Goal: Task Accomplishment & Management: Complete application form

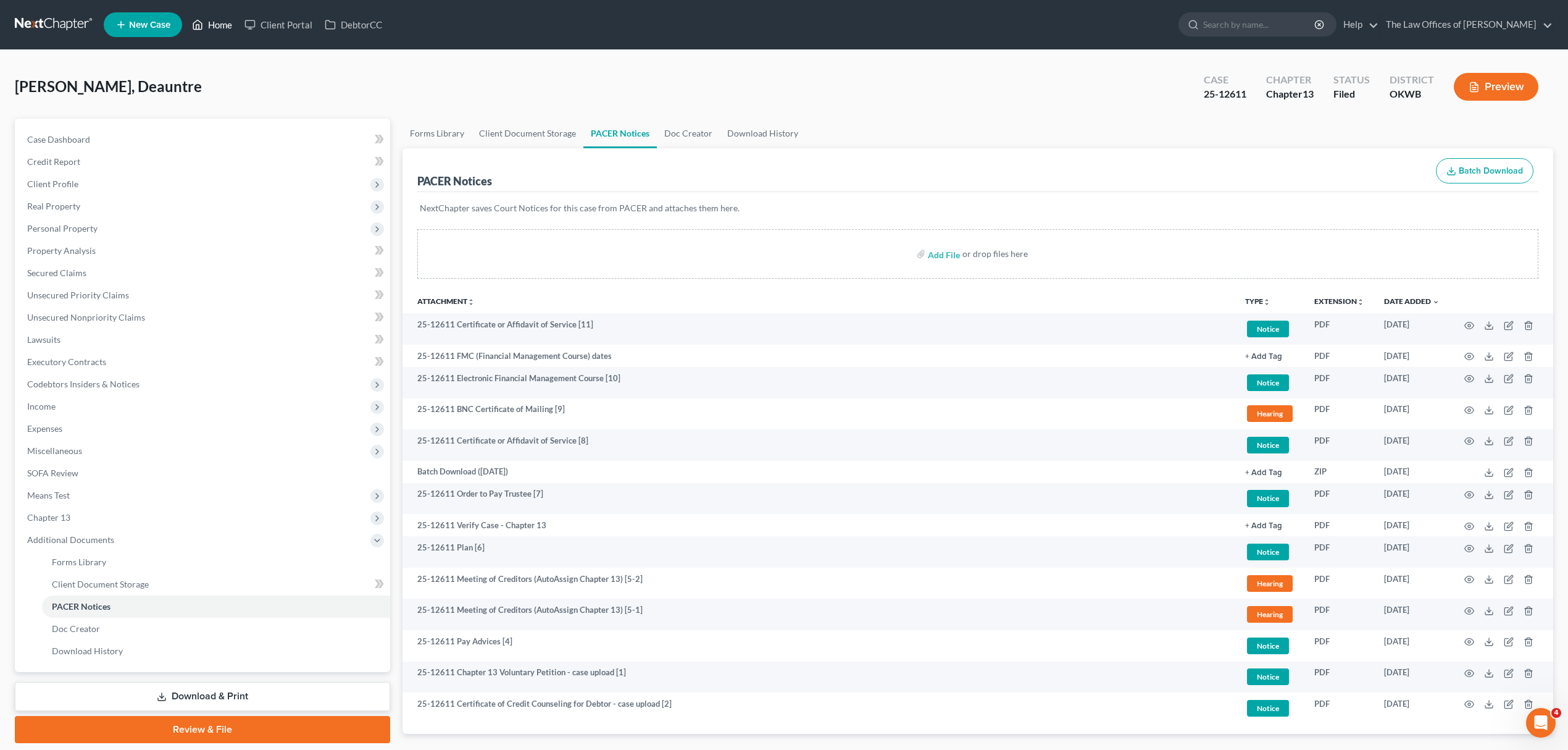
click at [218, 23] on link "Home" at bounding box center [211, 25] width 53 height 22
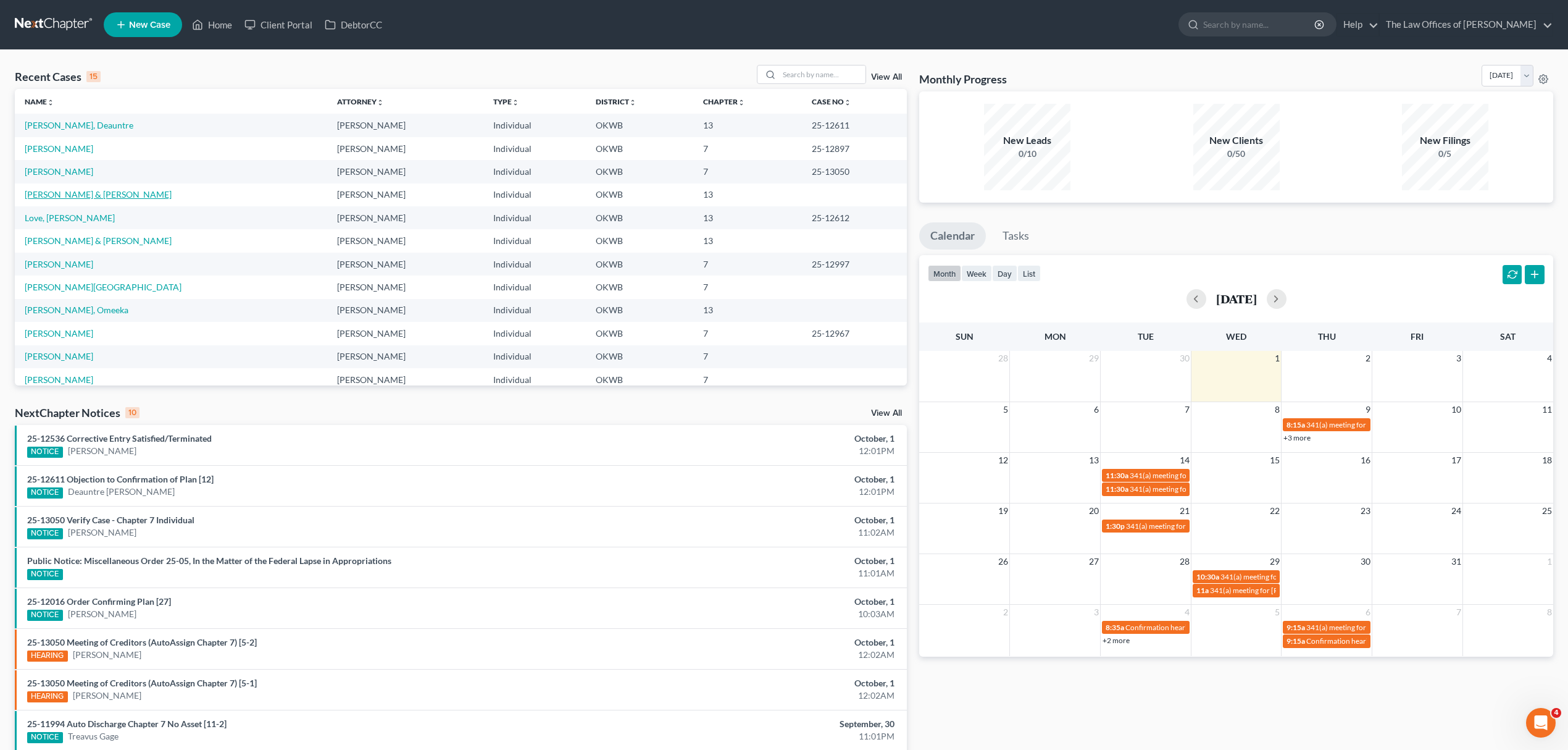
click at [76, 198] on link "[PERSON_NAME] & [PERSON_NAME]" at bounding box center [98, 194] width 147 height 11
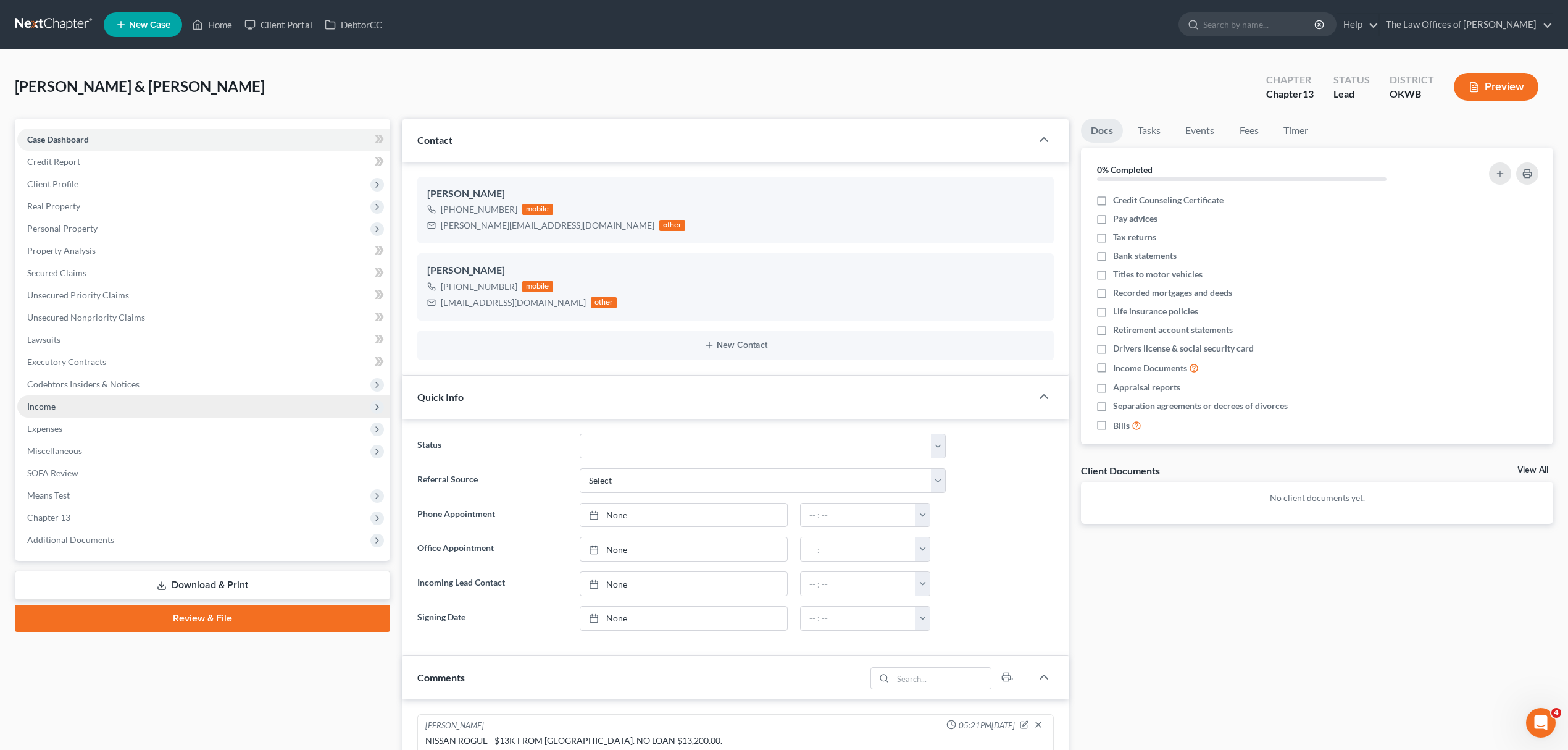
scroll to position [578, 0]
click at [94, 278] on link "Secured Claims" at bounding box center [203, 273] width 373 height 22
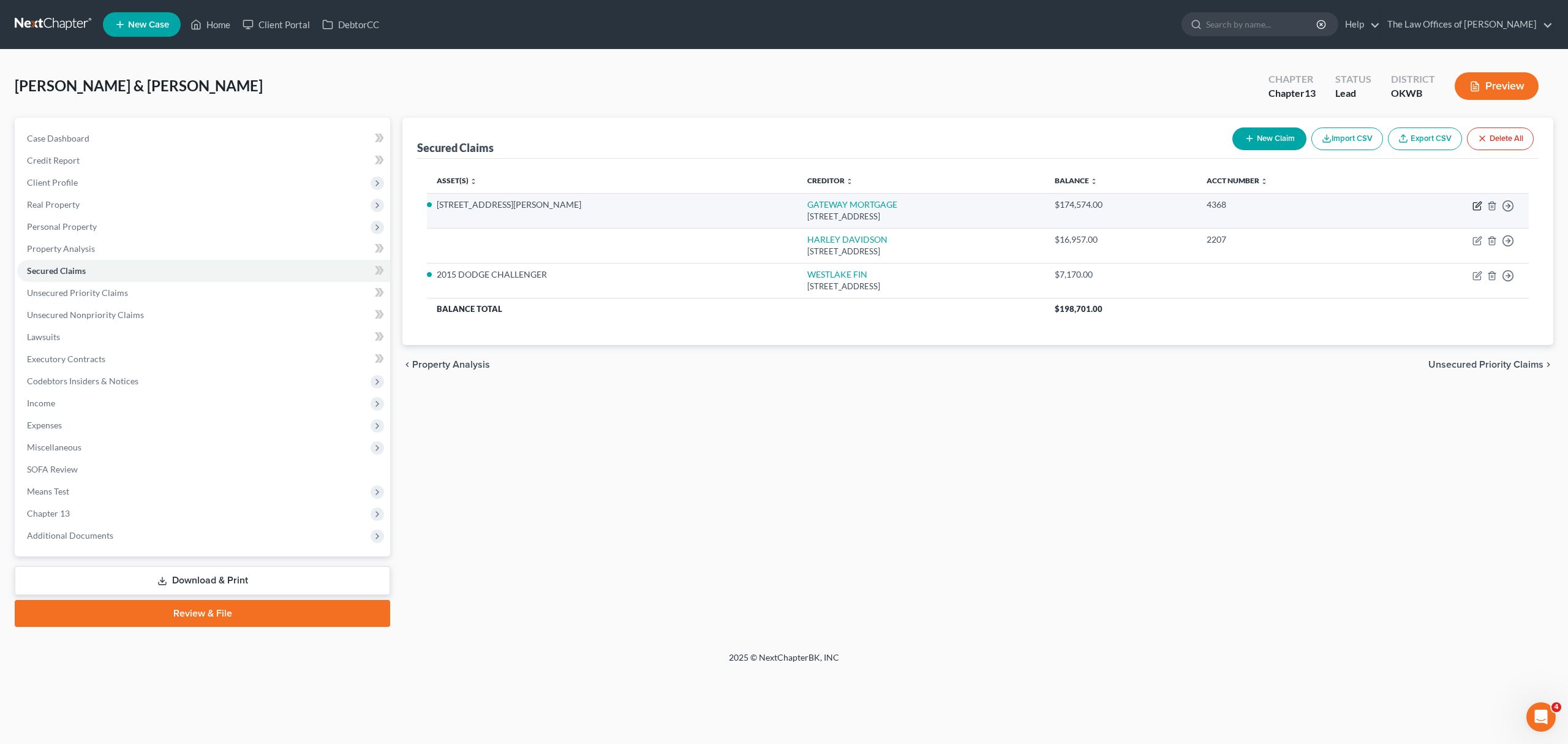
click at [1478, 205] on icon "button" at bounding box center [1478, 206] width 10 height 10
select select "37"
select select "3"
select select "2"
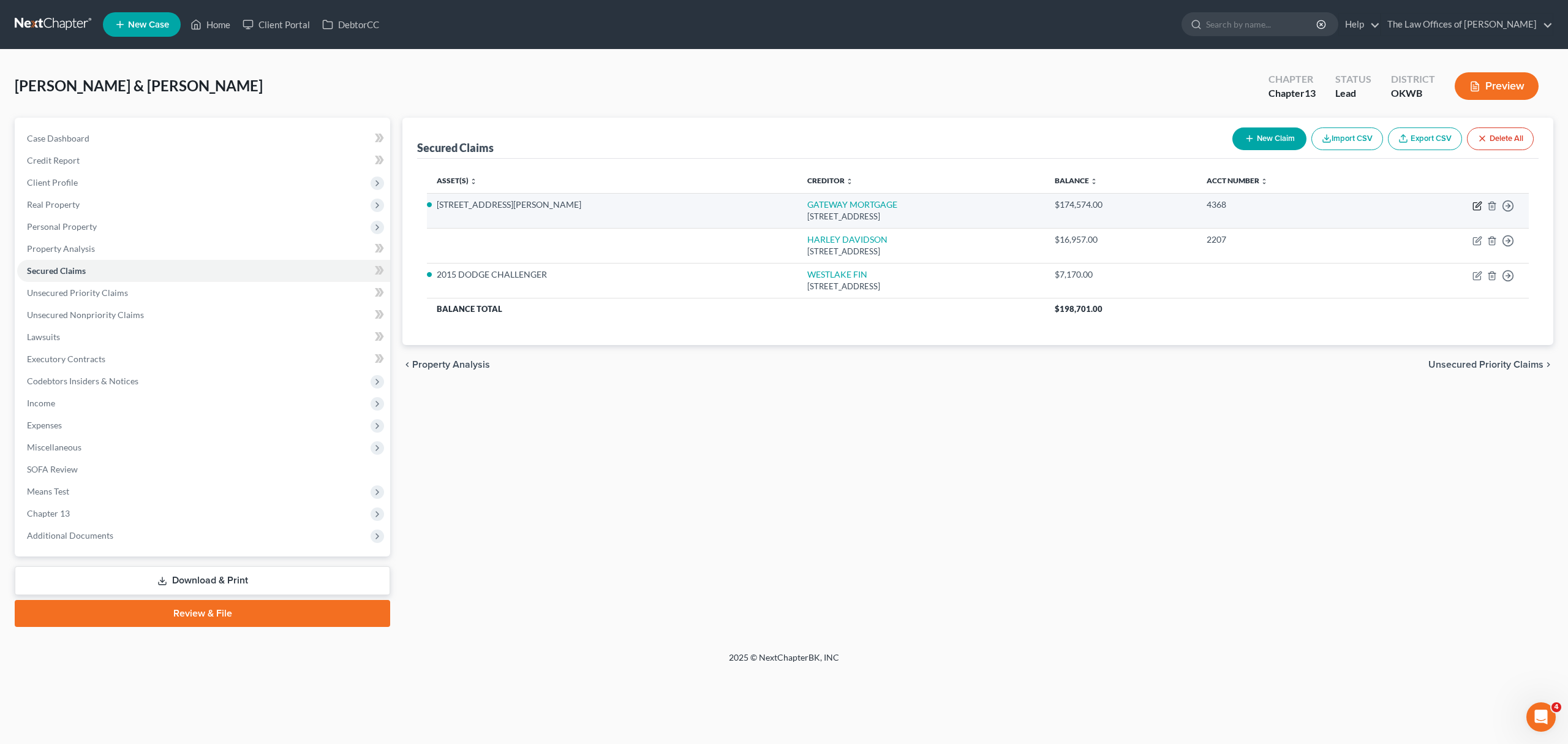
select select "0"
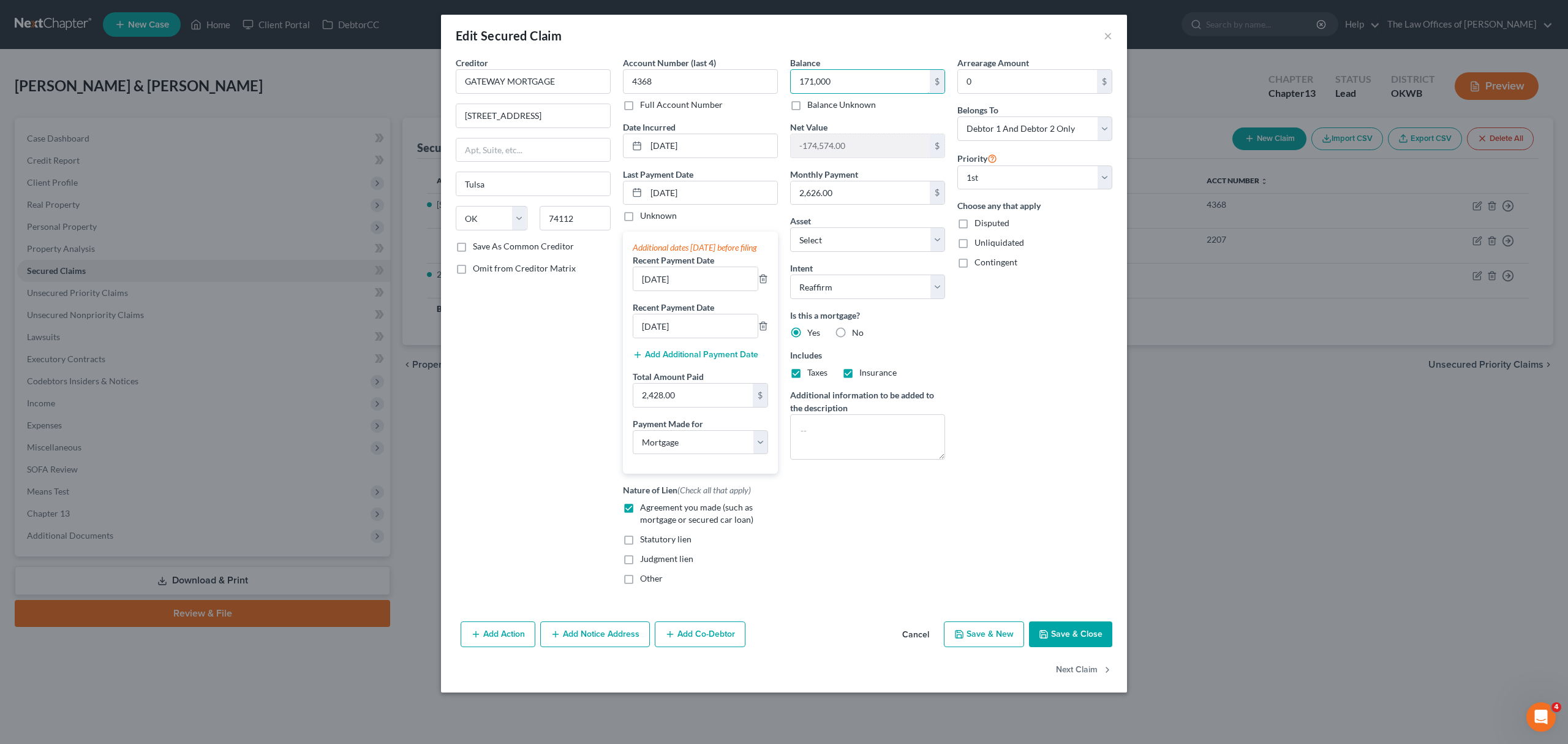
type input "171,000"
click at [1085, 646] on button "Save & Close" at bounding box center [1070, 634] width 84 height 26
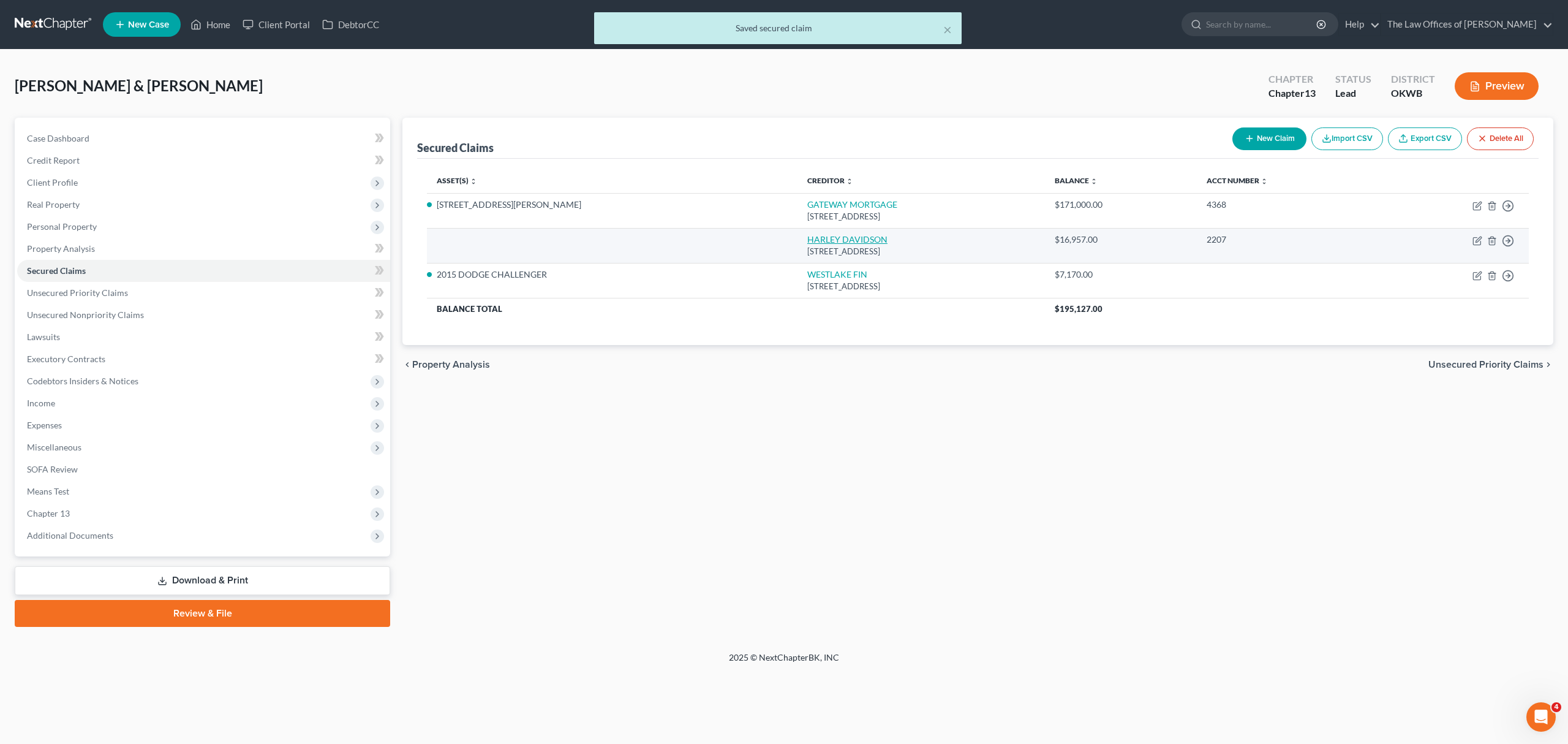
click at [808, 238] on link "HARLEY DAVIDSON" at bounding box center [848, 239] width 81 height 11
select select "31"
select select "2"
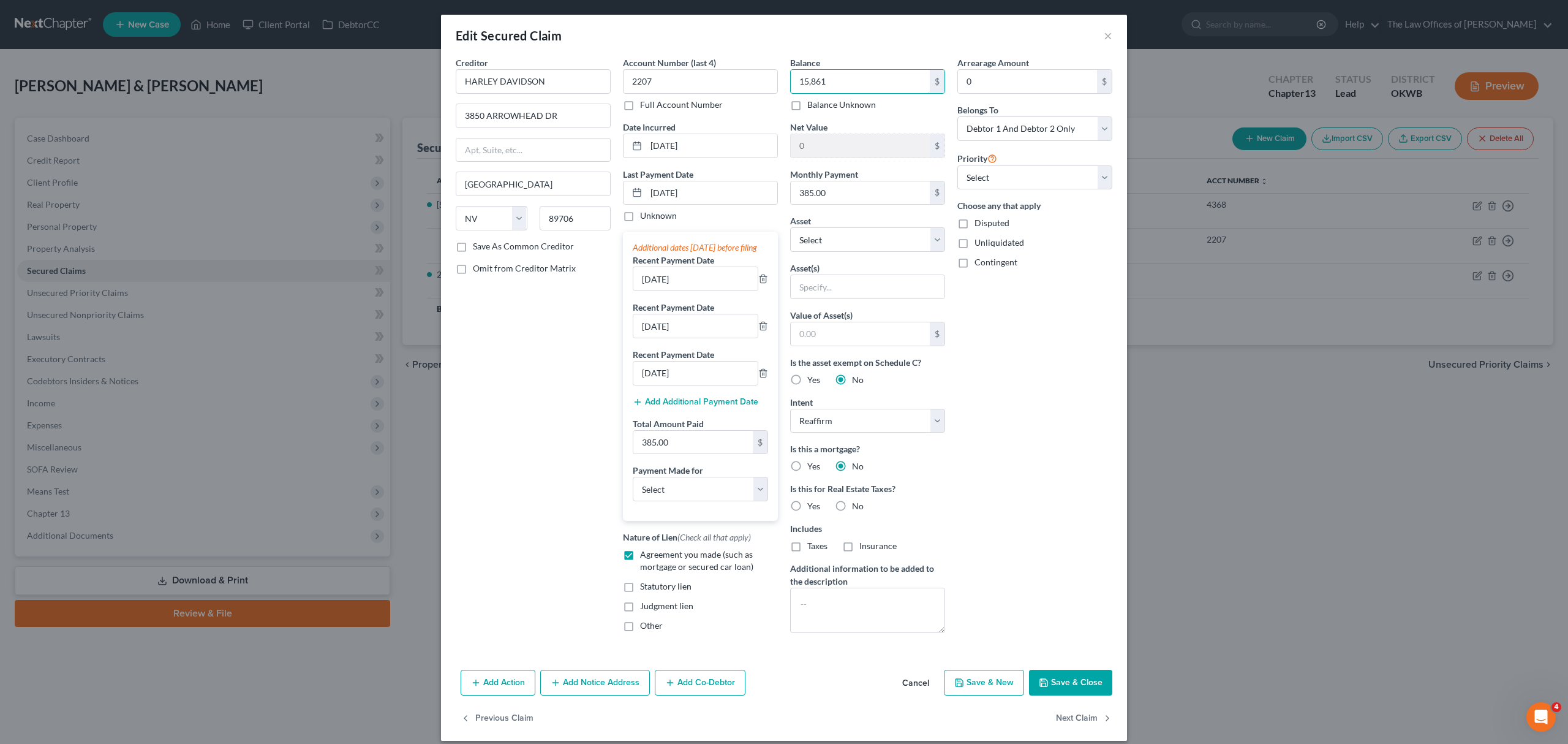
type input "15,861"
click at [799, 235] on select "Select Other Multiple Assets 2809 [PERSON_NAME] - $0.0 2010 FORD EXPEDITION - $…" at bounding box center [868, 239] width 155 height 25
click at [1049, 694] on button "Save & Close" at bounding box center [1070, 682] width 84 height 26
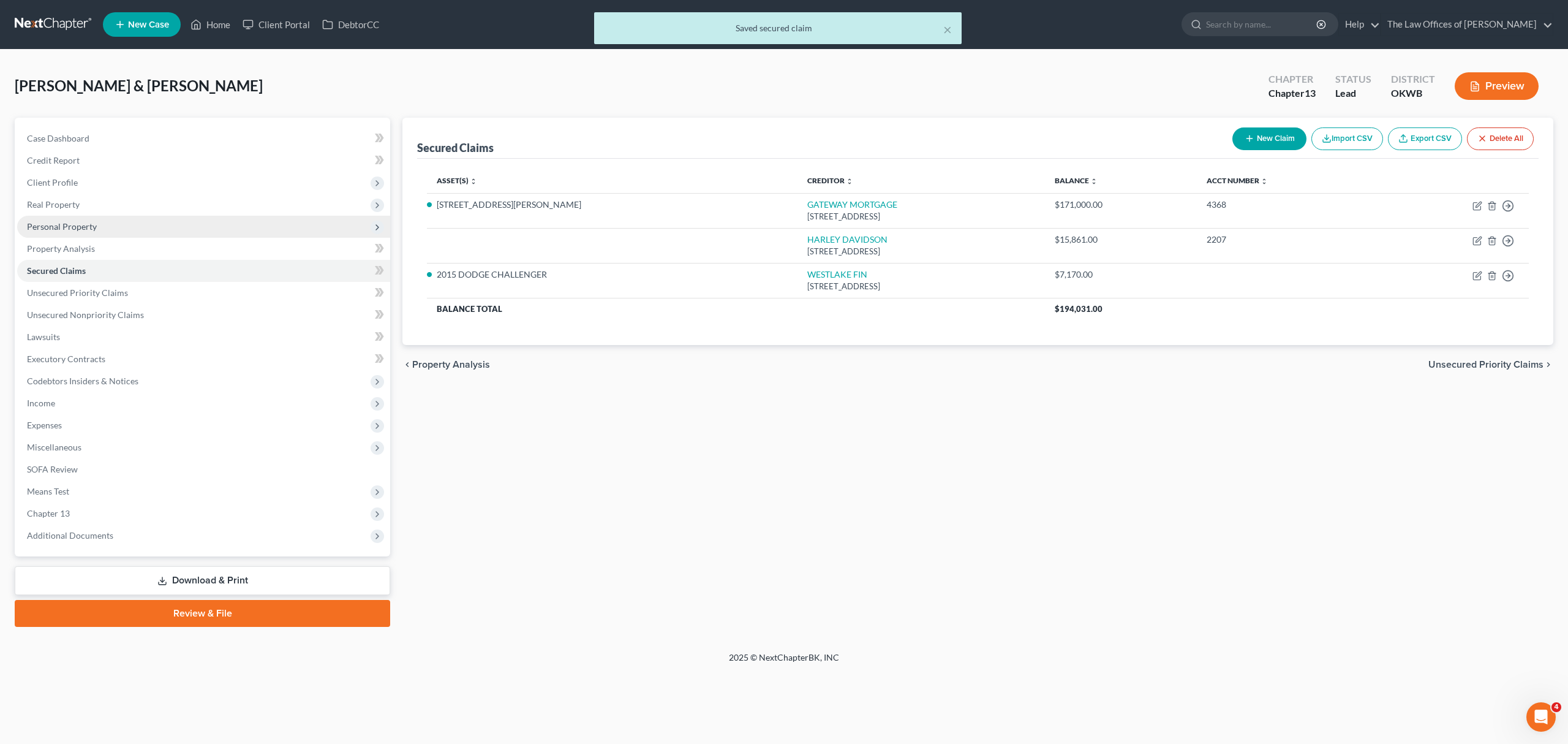
click at [72, 228] on span "Personal Property" at bounding box center [61, 226] width 70 height 11
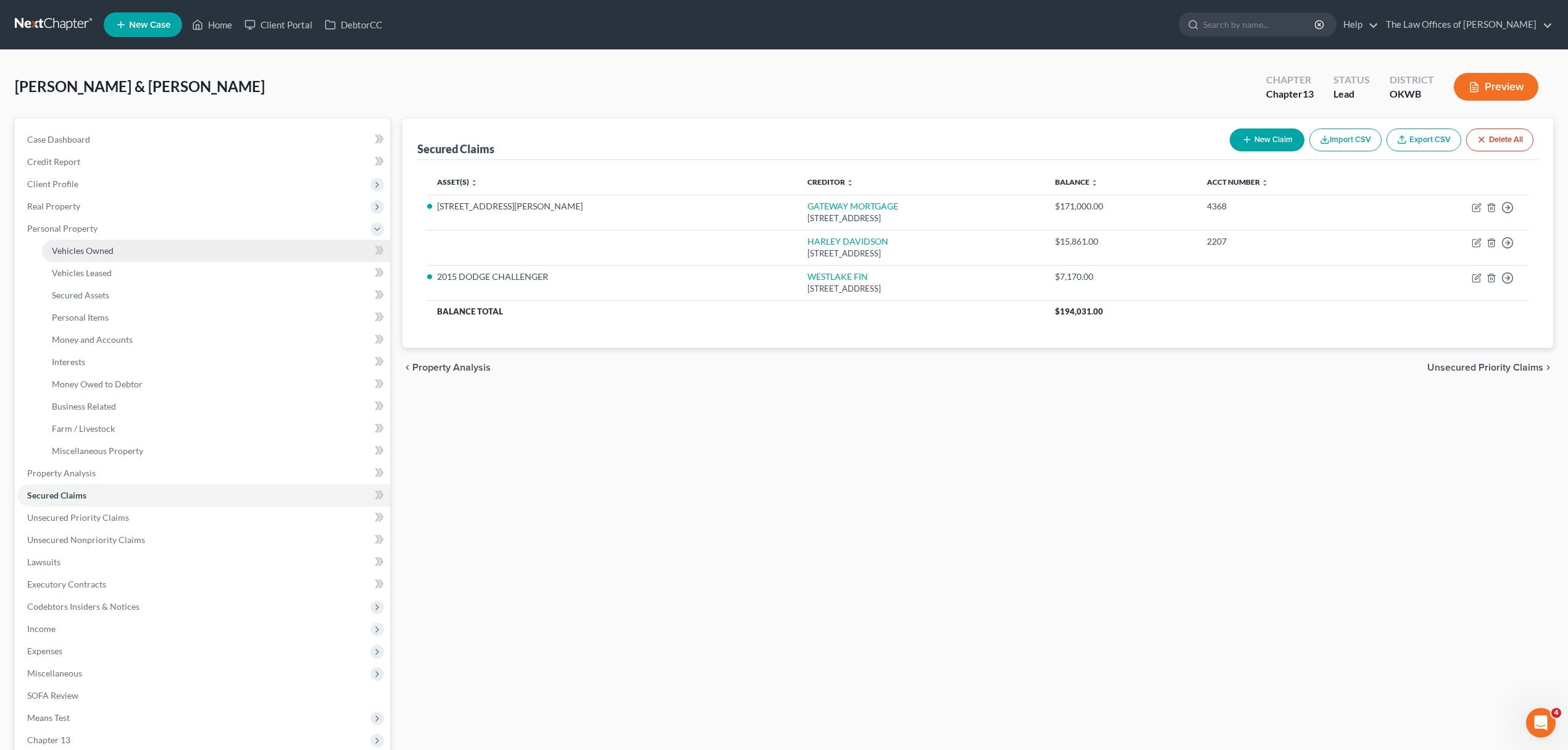
click at [134, 250] on link "Vehicles Owned" at bounding box center [215, 251] width 348 height 22
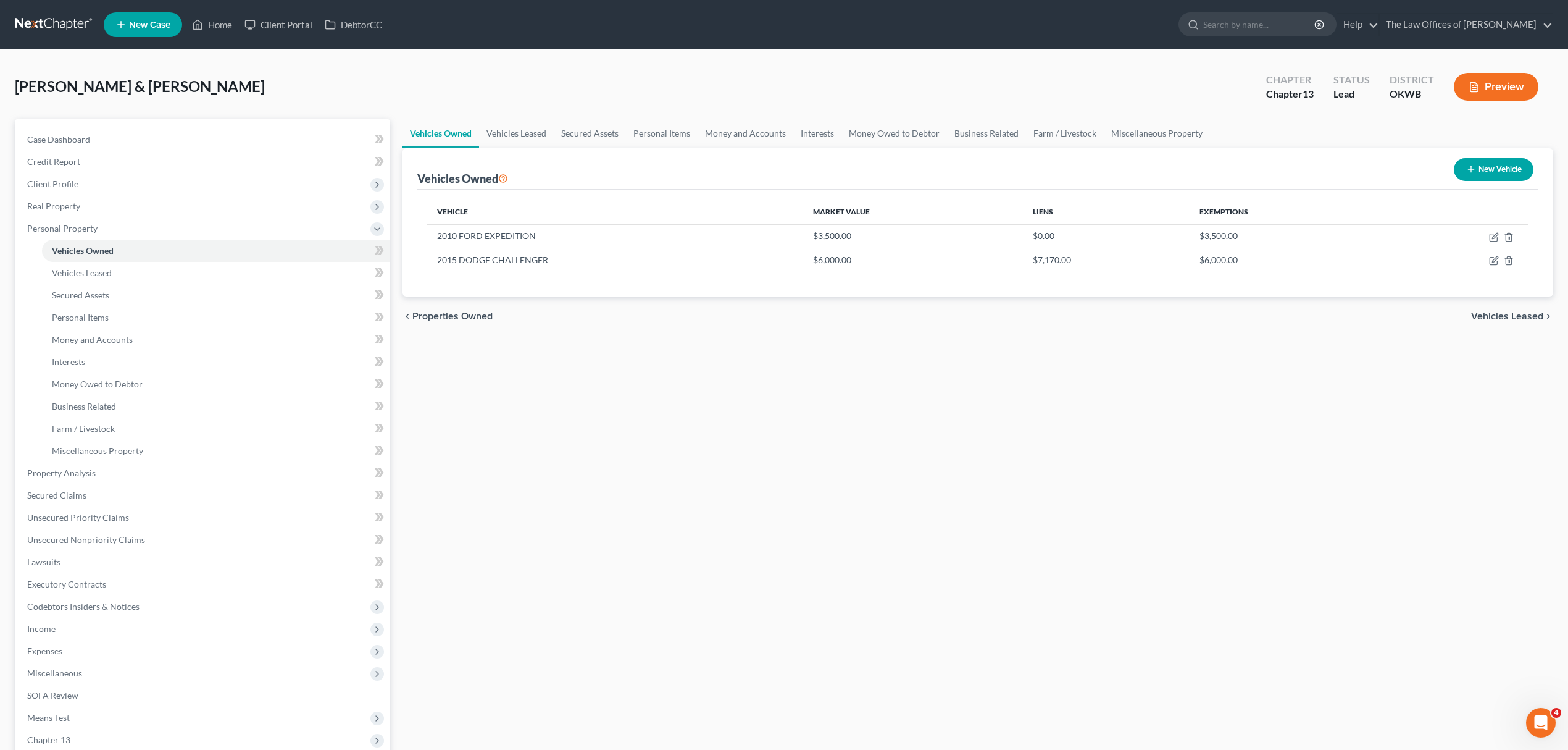
click at [1481, 171] on button "New Vehicle" at bounding box center [1494, 169] width 79 height 23
select select "0"
select select "2"
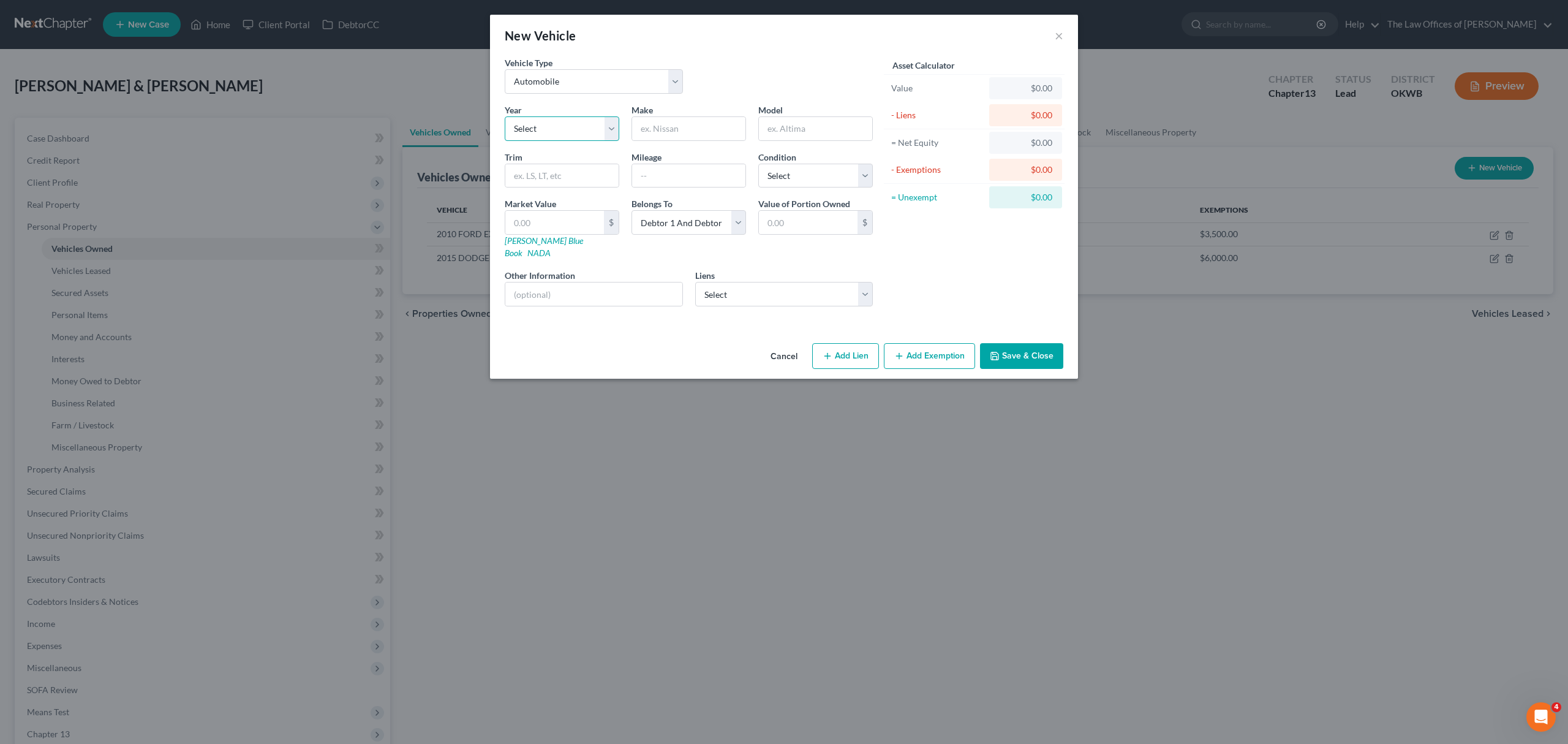
click at [556, 120] on select "Select 2026 2025 2024 2023 2022 2021 2020 2019 2018 2017 2016 2015 2014 2013 20…" at bounding box center [562, 128] width 114 height 25
select select "7"
click at [505, 116] on select "Select 2026 2025 2024 2023 2022 2021 2020 2019 2018 2017 2016 2015 2014 2013 20…" at bounding box center [562, 128] width 114 height 25
click at [691, 117] on input "text" at bounding box center [688, 129] width 113 height 24
type input "HARLEY"
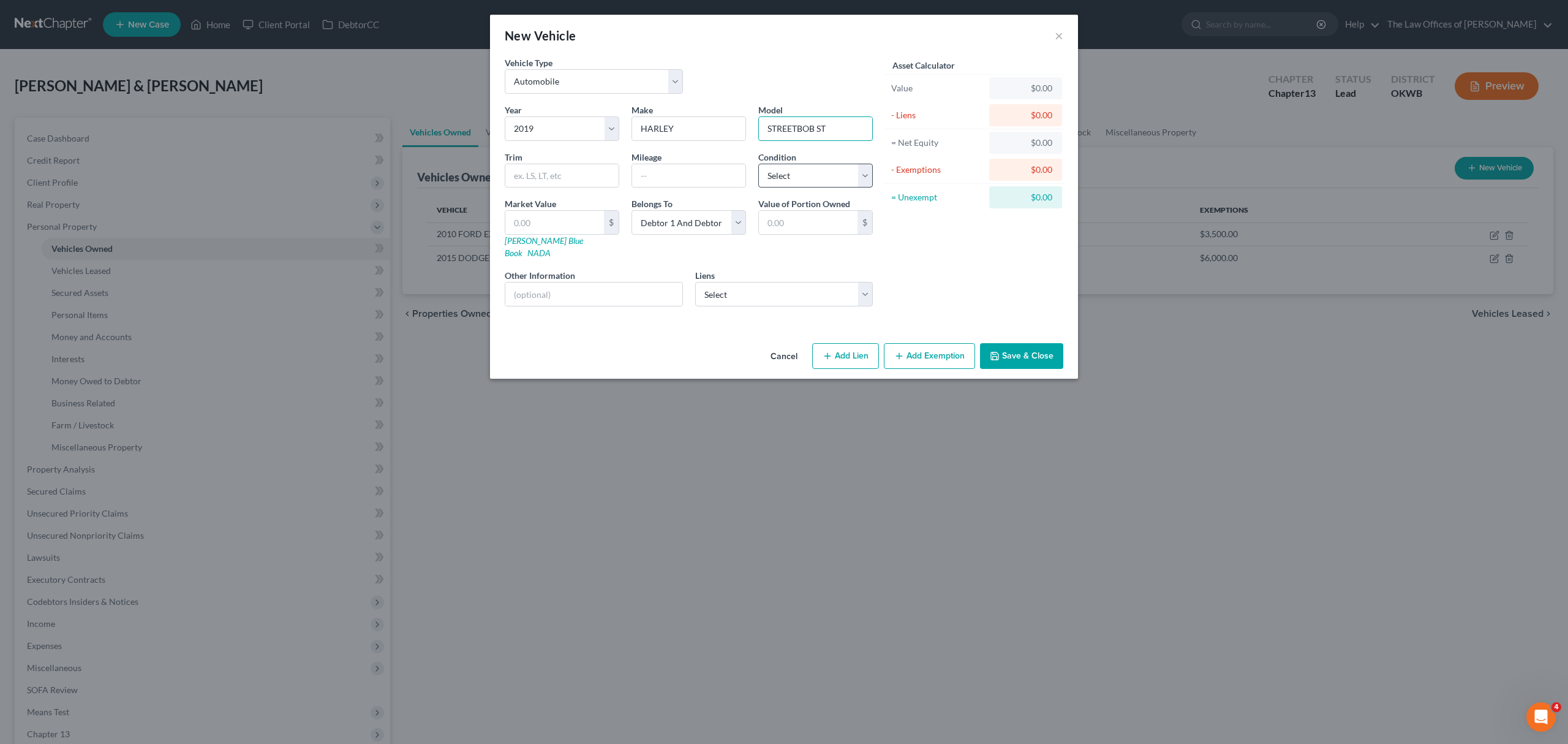
type input "STREETBOB ST"
click at [769, 175] on select "Select Excellent Very Good Good Fair Poor" at bounding box center [815, 175] width 114 height 25
select select "2"
click at [758, 163] on select "Select Excellent Very Good Good Fair Poor" at bounding box center [815, 175] width 114 height 25
click at [537, 230] on input "text" at bounding box center [555, 222] width 98 height 24
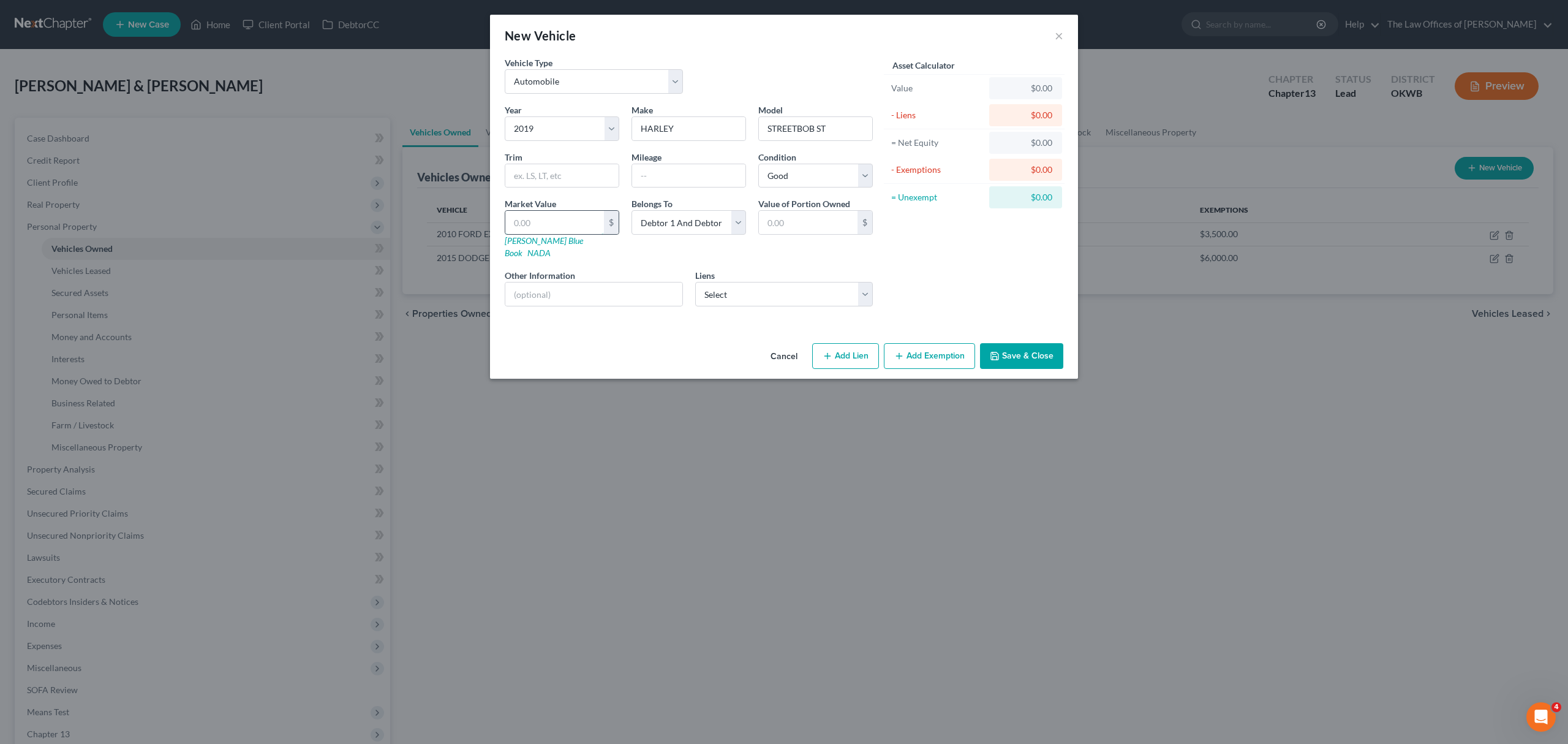
type input "1"
type input "1.00"
type input "14"
type input "14.00"
type input "140"
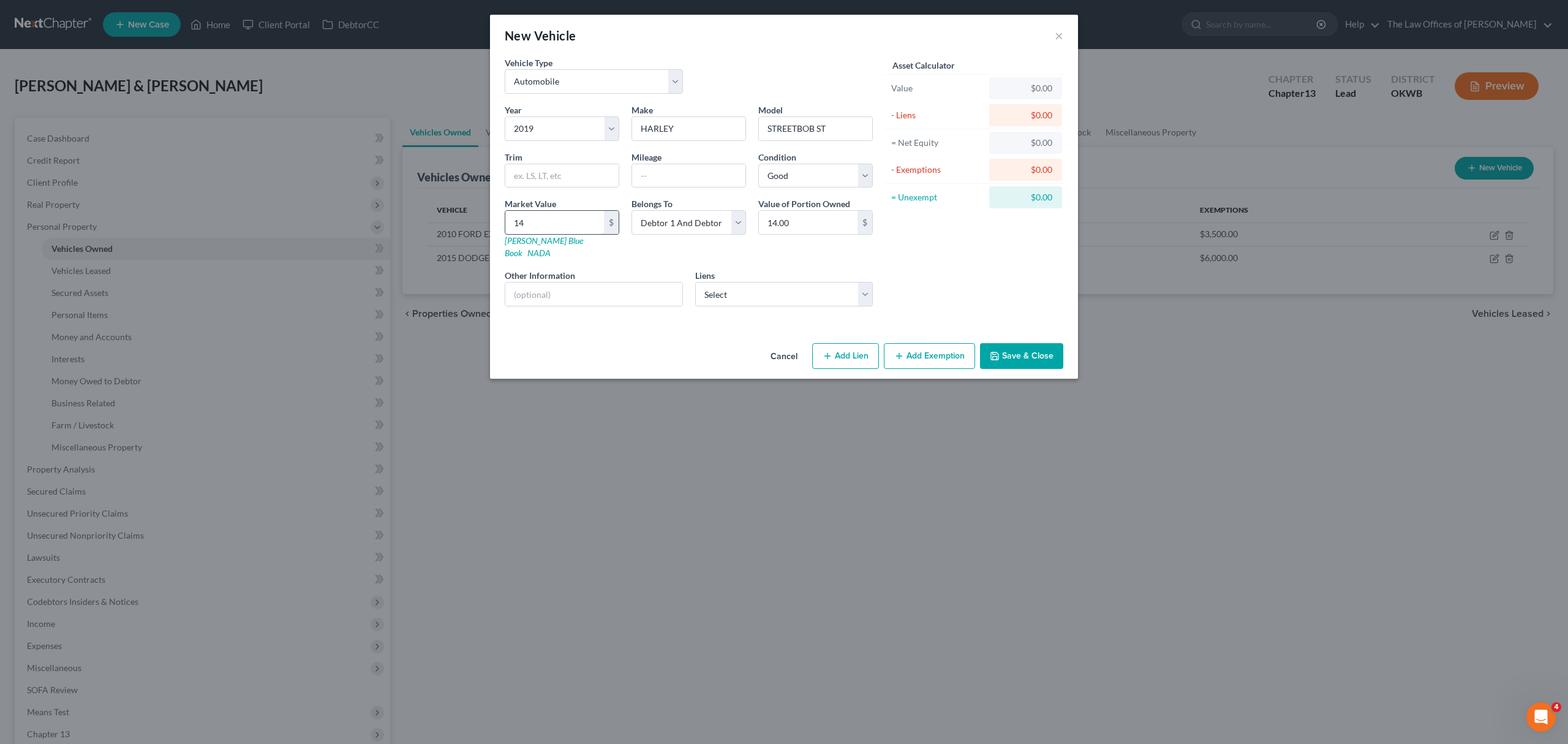
type input "140.00"
type input "1400"
type input "1,400.00"
type input "1,4000"
type input "14,000.00"
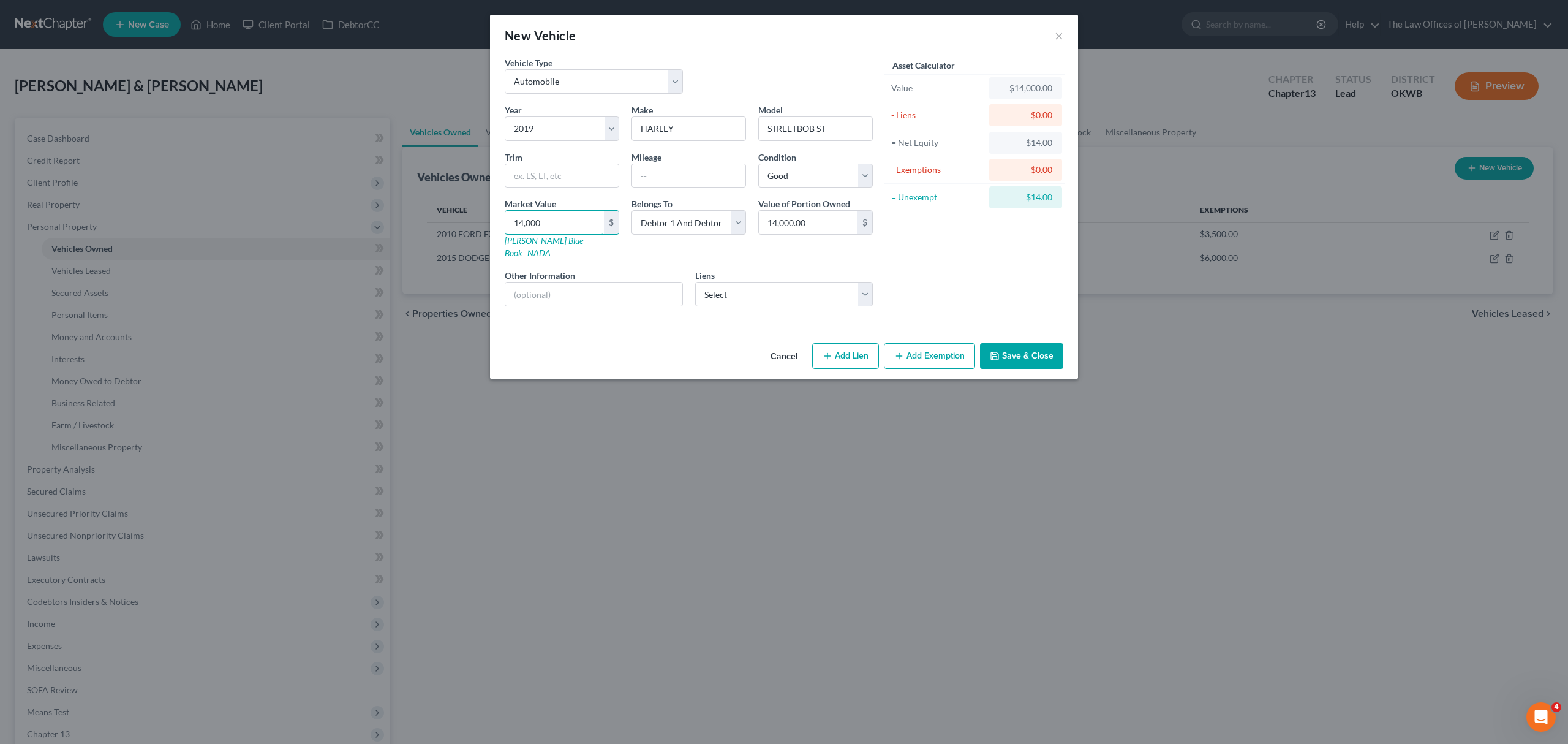
type input "14,000"
click at [1010, 343] on button "Save & Close" at bounding box center [1021, 356] width 84 height 26
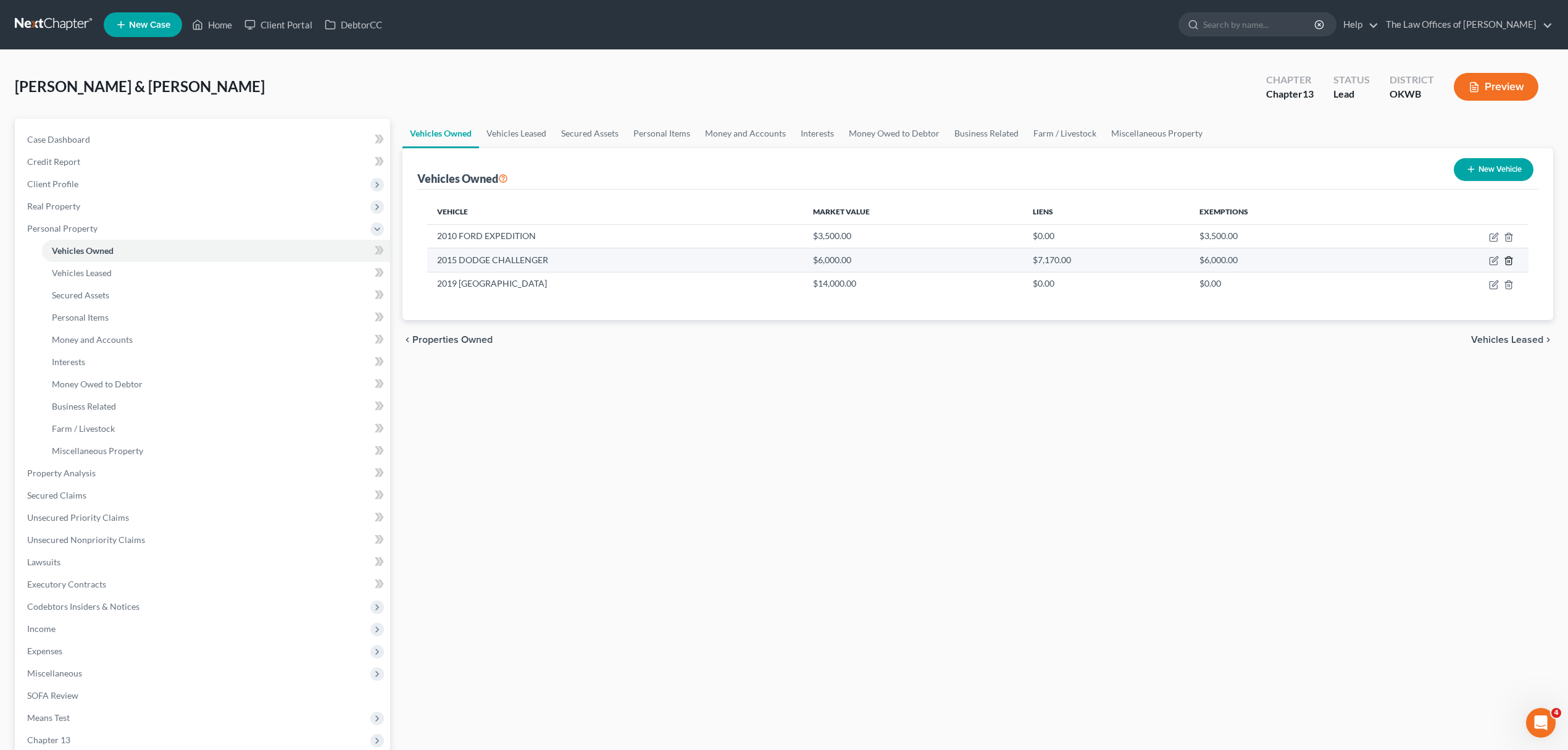
click at [1506, 260] on icon "button" at bounding box center [1508, 261] width 6 height 8
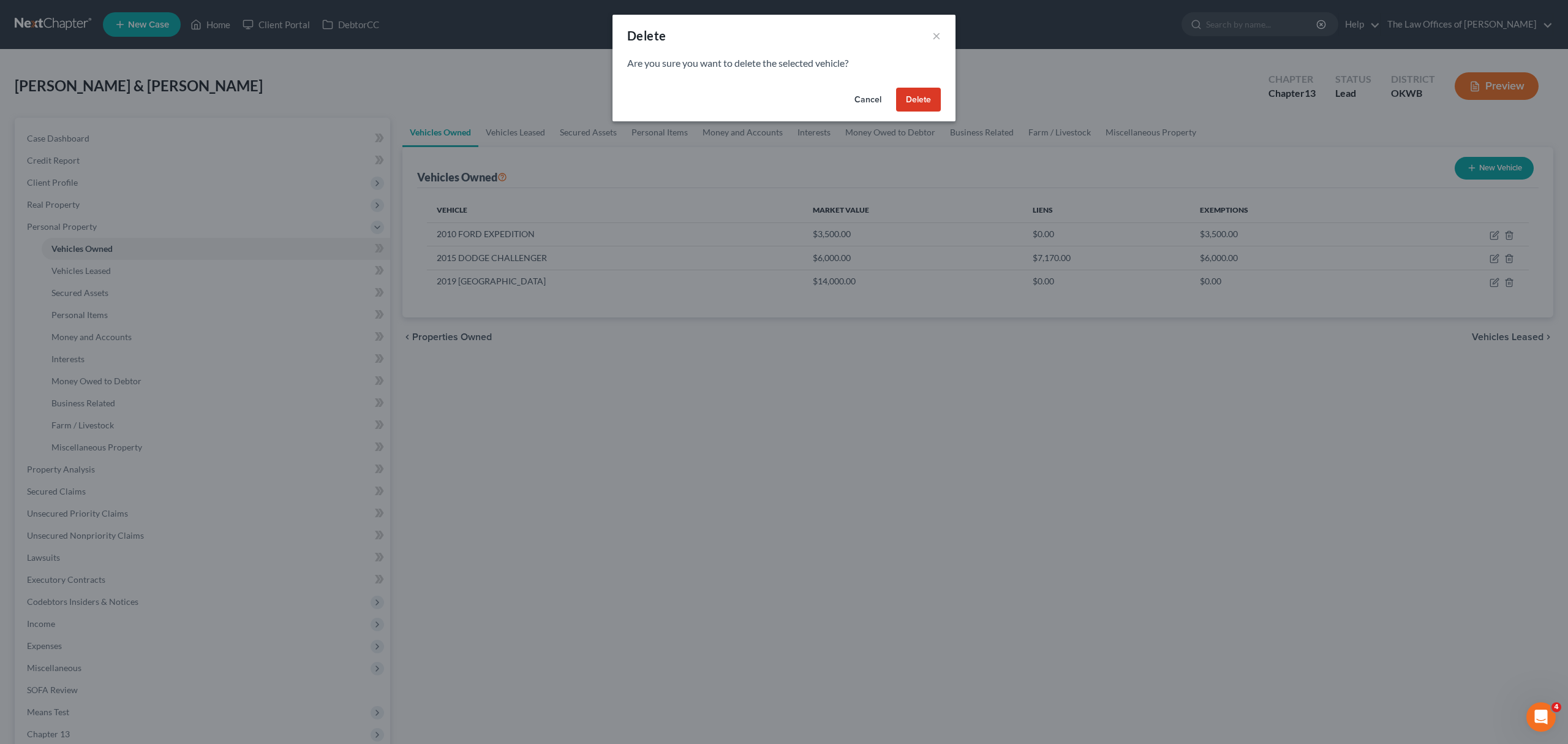
click at [931, 101] on button "Delete" at bounding box center [918, 99] width 44 height 25
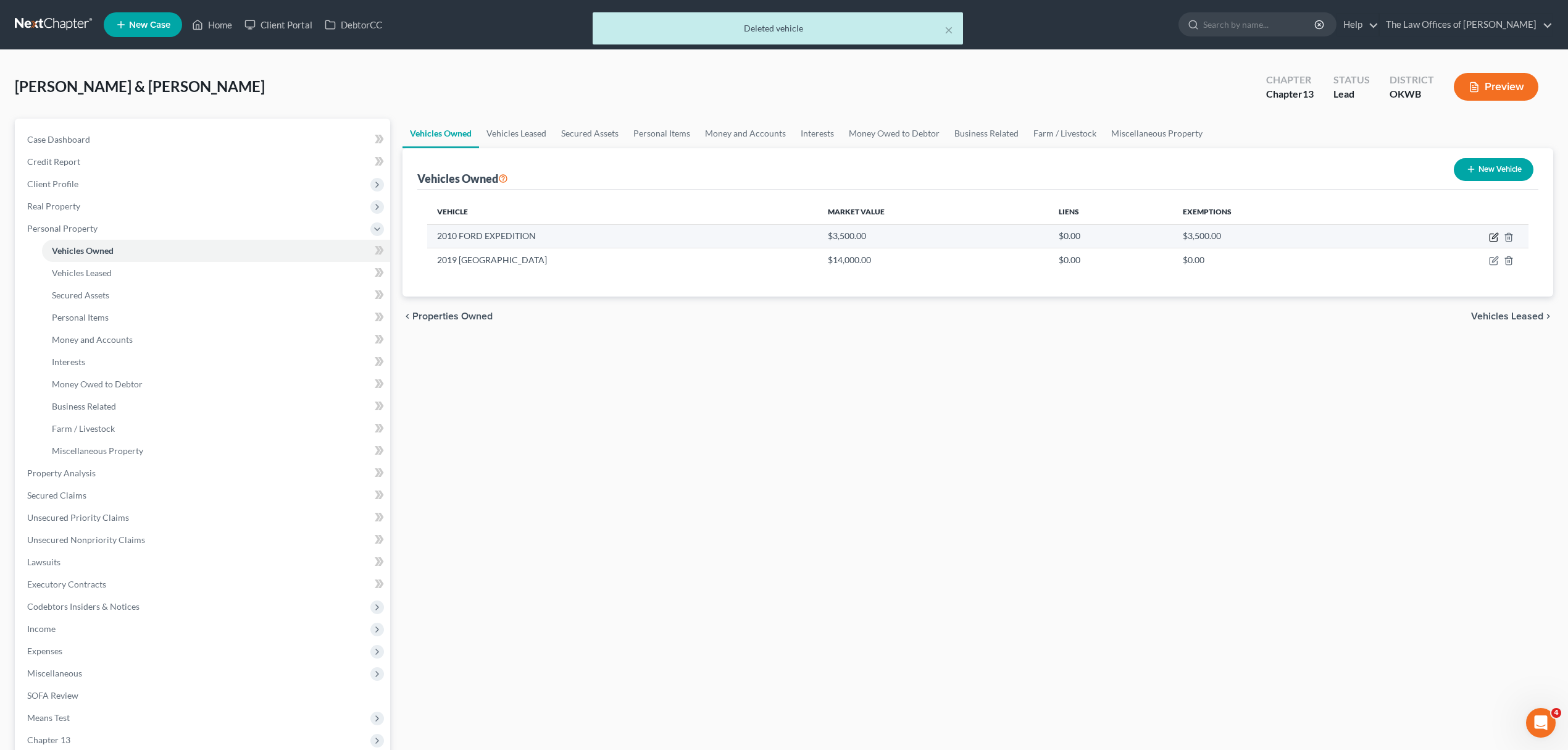
click at [1497, 238] on icon "button" at bounding box center [1495, 237] width 10 height 10
select select "0"
select select "16"
select select "3"
select select "2"
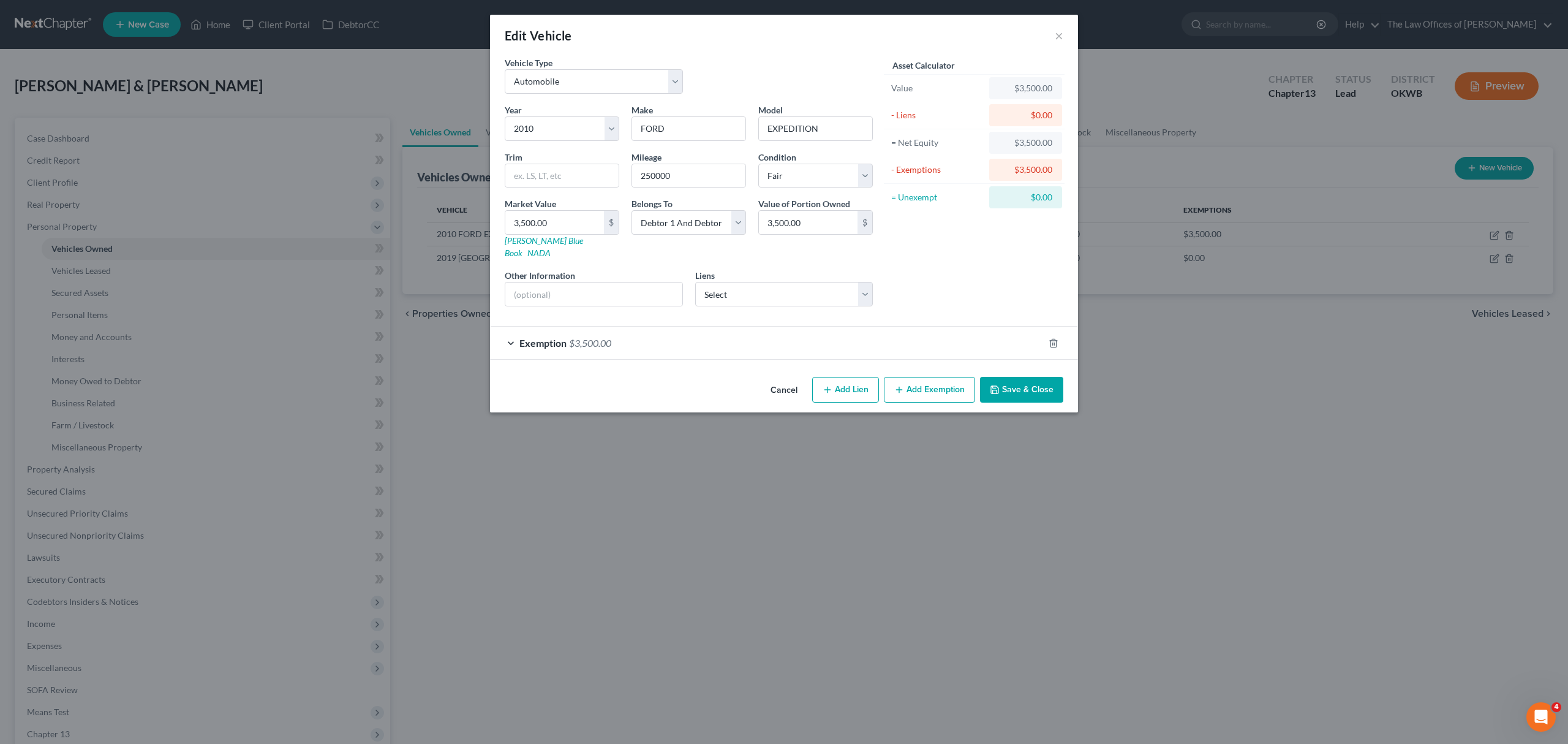
click at [995, 390] on button "Save & Close" at bounding box center [1021, 390] width 84 height 26
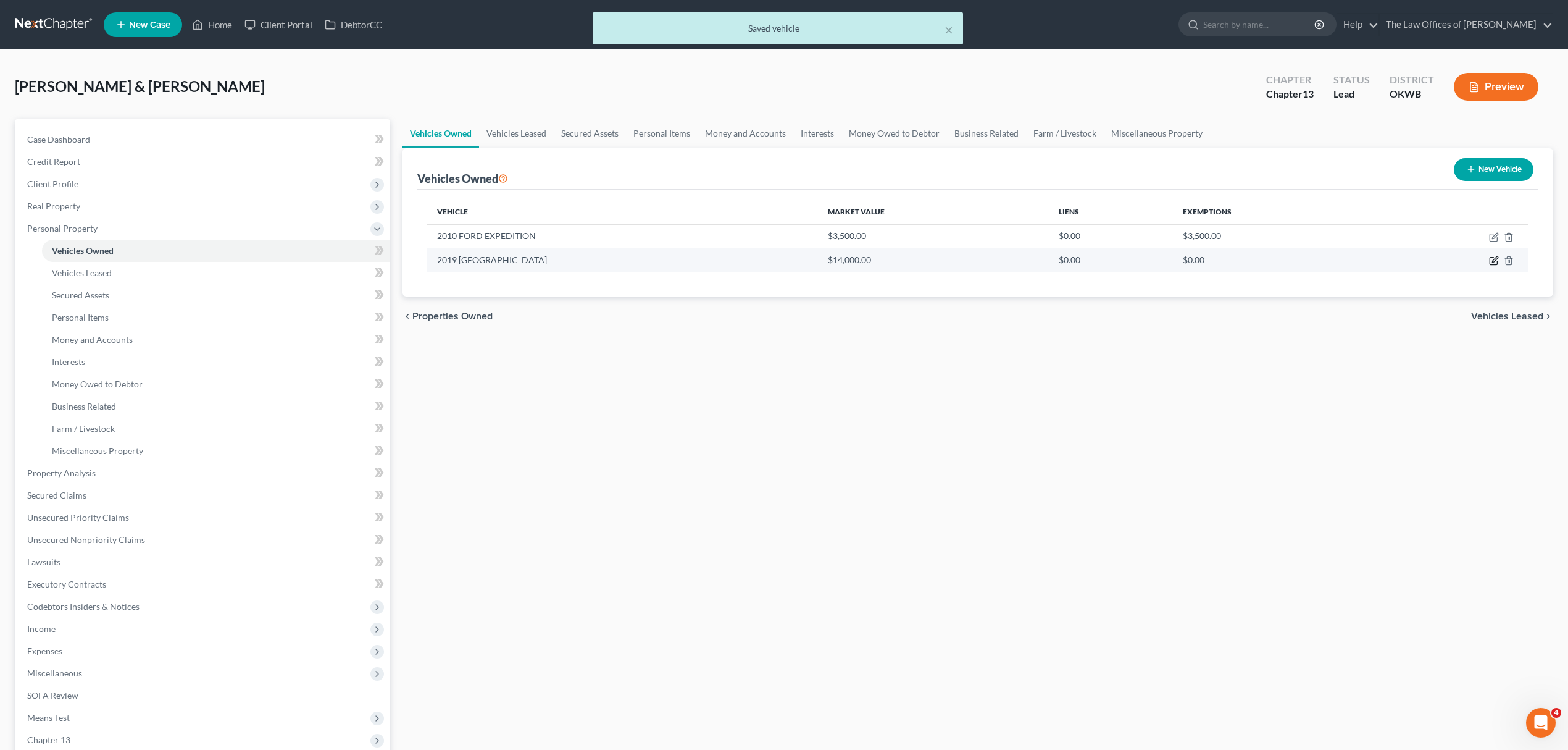
click at [1490, 257] on icon "button" at bounding box center [1495, 261] width 10 height 10
select select "0"
select select "7"
select select "2"
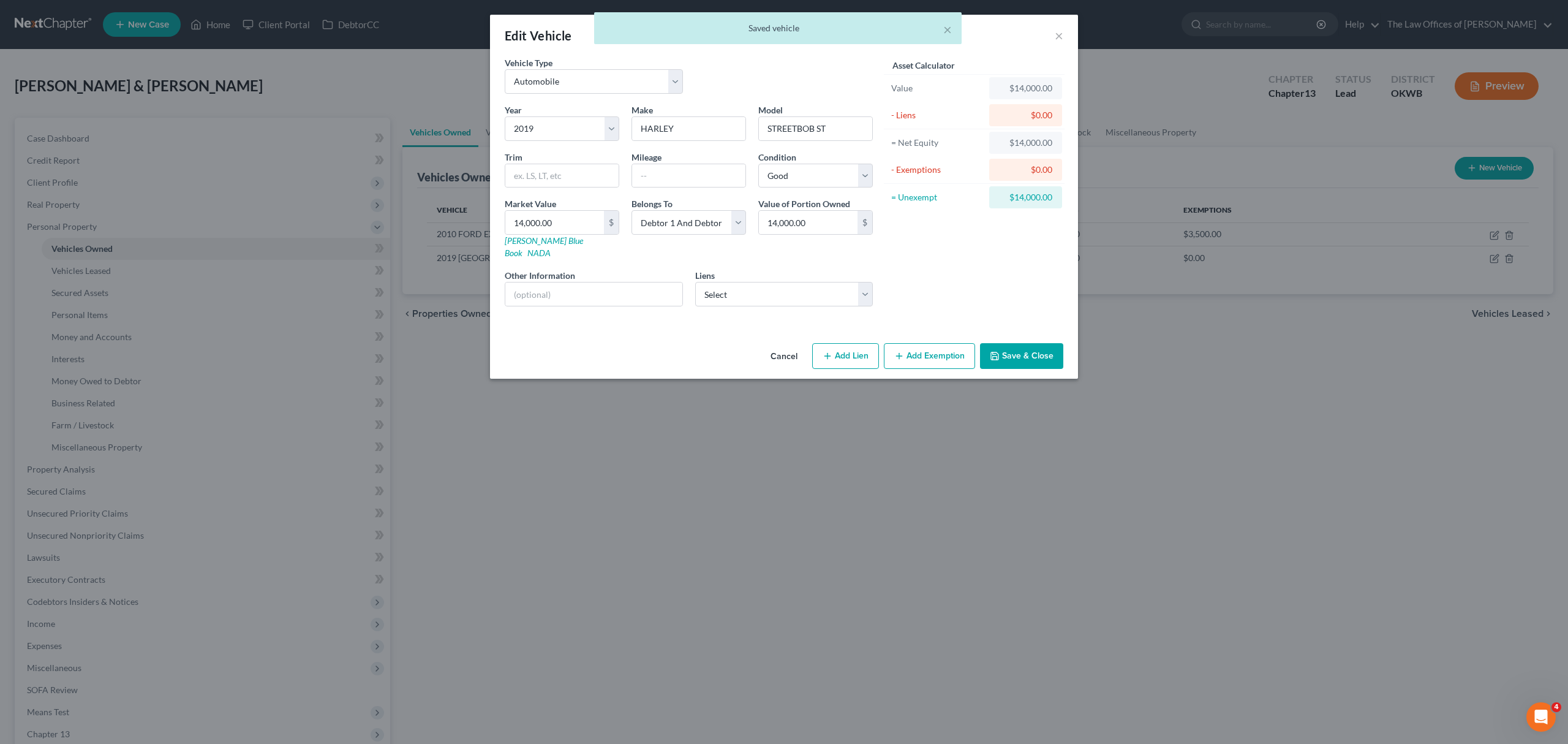
click at [1030, 345] on button "Save & Close" at bounding box center [1021, 356] width 84 height 26
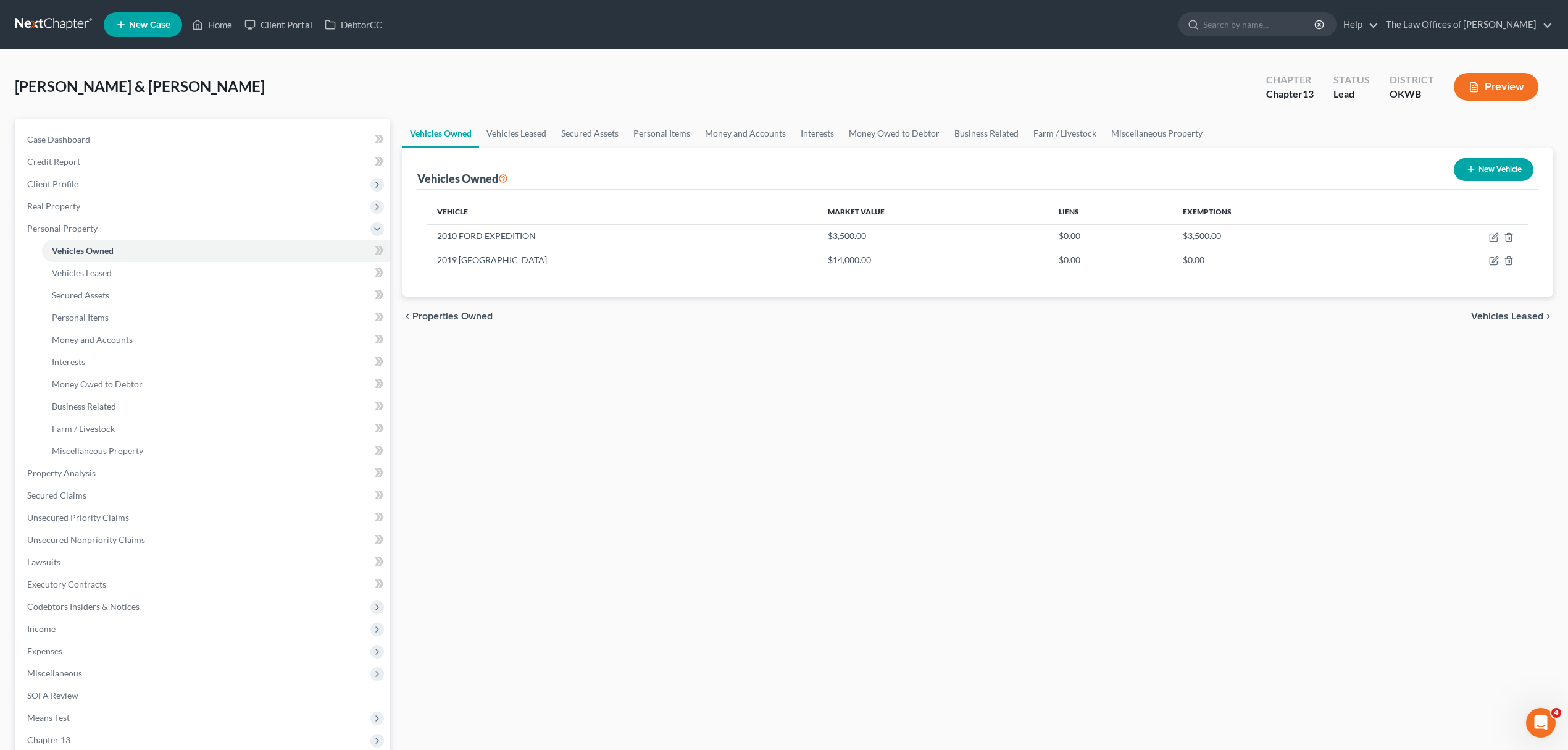
scroll to position [151, 0]
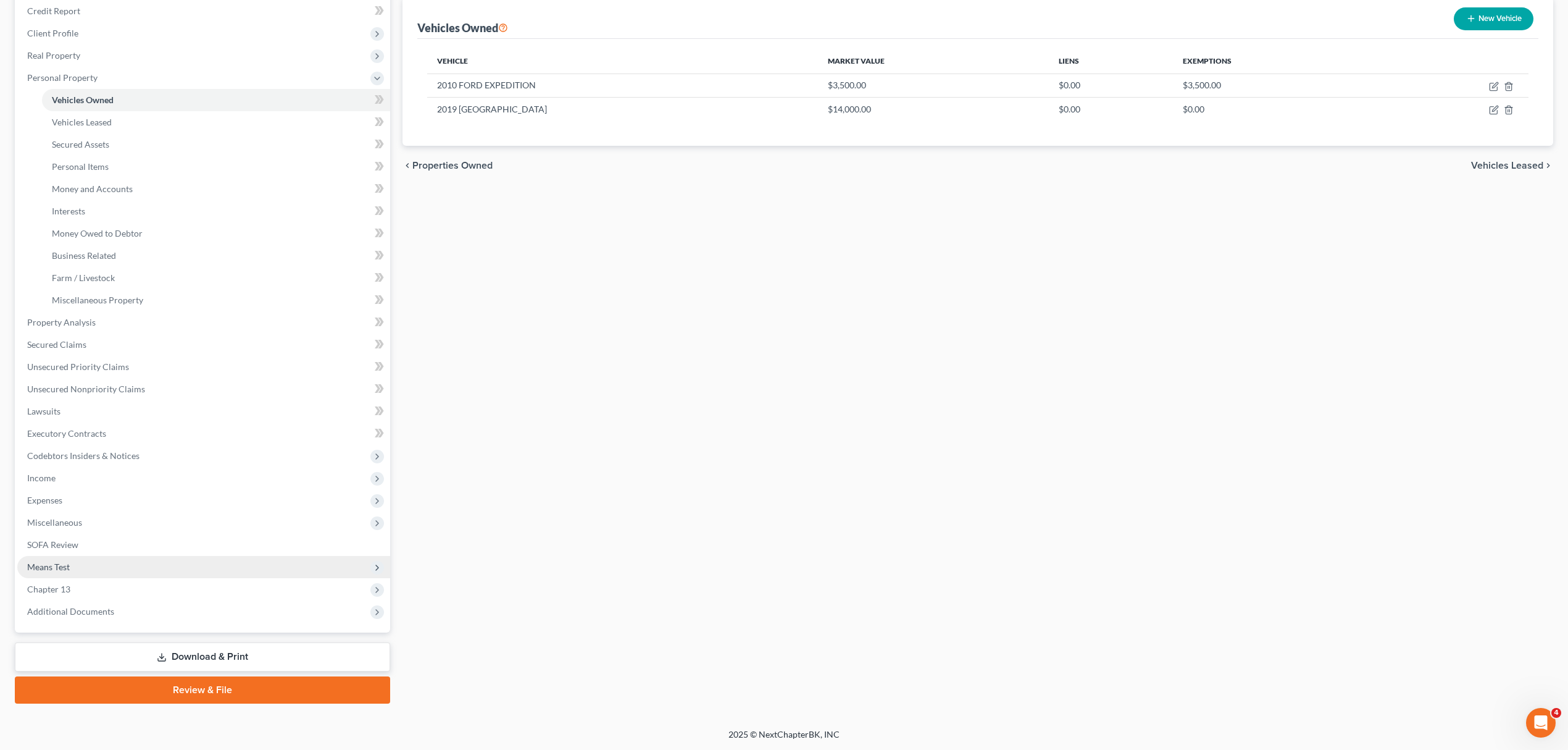
click at [54, 556] on span "Means Test" at bounding box center [203, 566] width 373 height 22
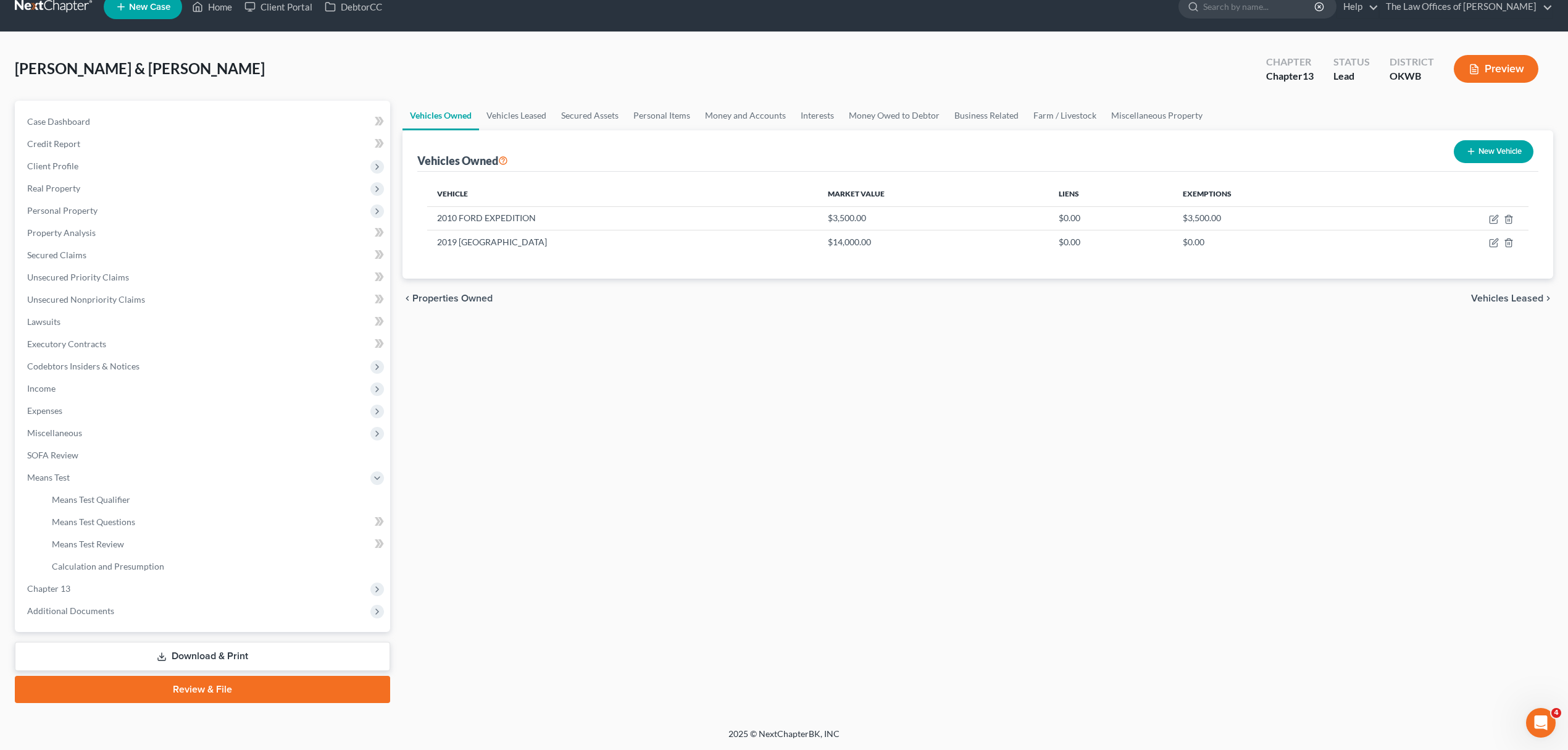
scroll to position [17, 0]
click at [142, 523] on link "Means Test Questions" at bounding box center [215, 522] width 348 height 22
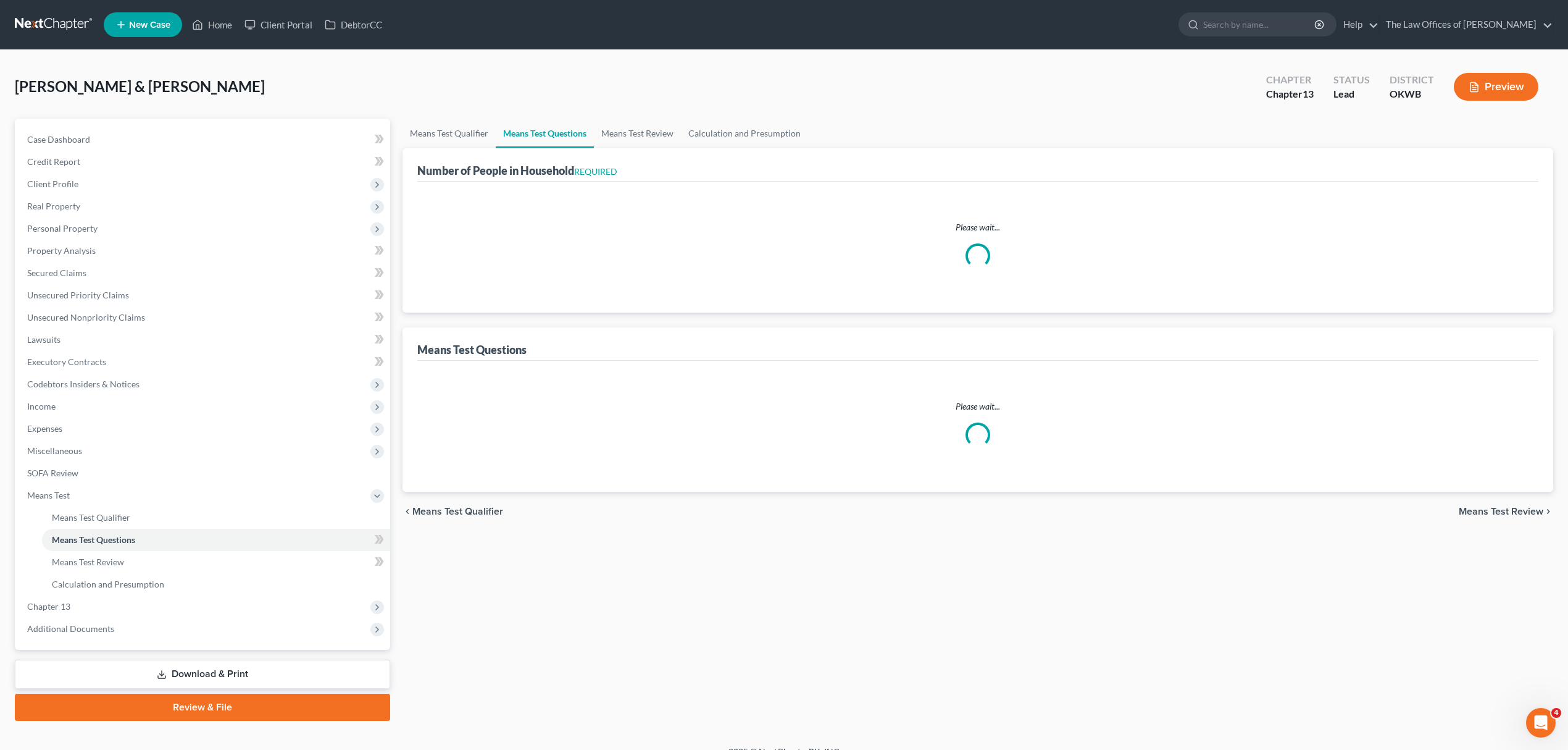
select select "0"
select select "60"
select select "1"
select select "60"
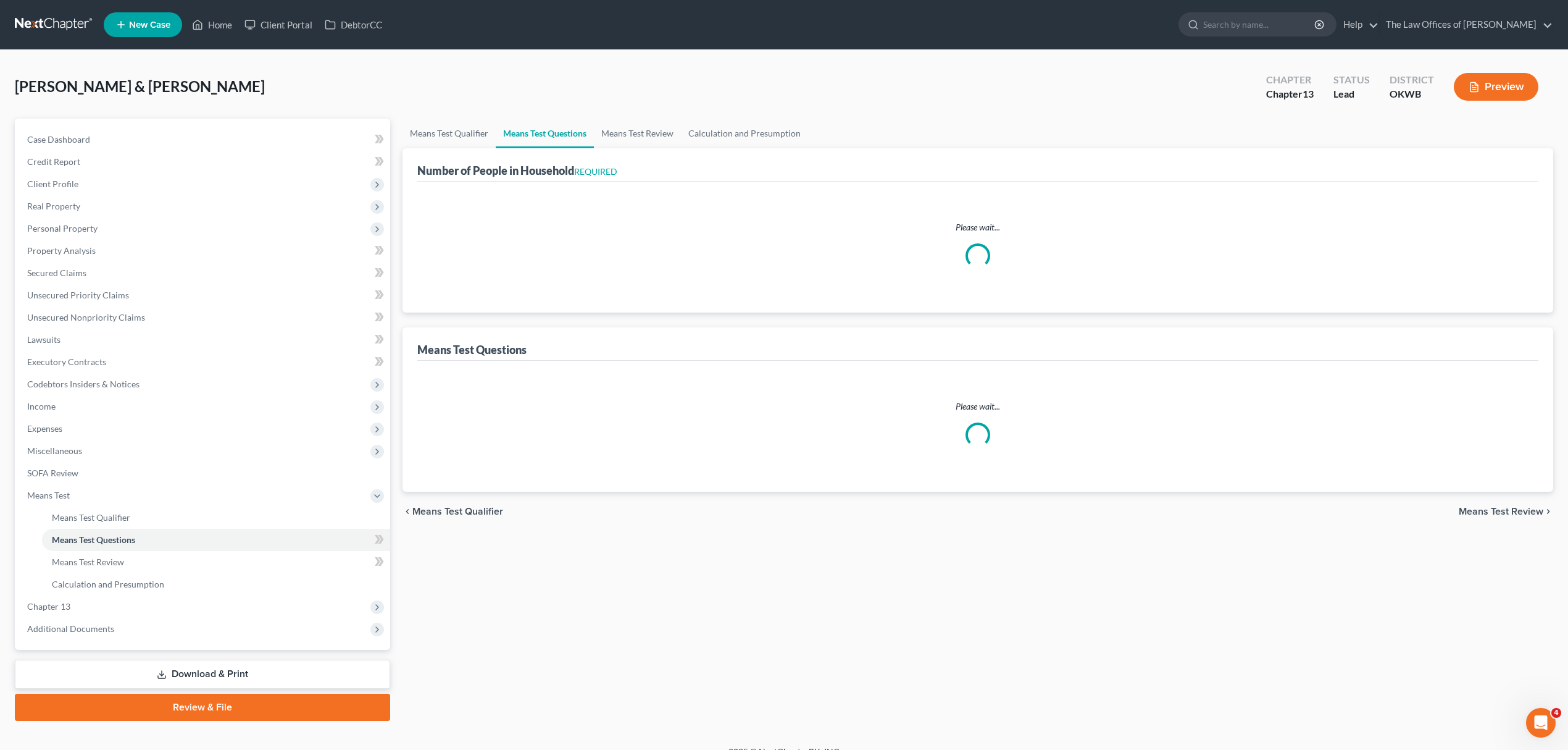
select select "2"
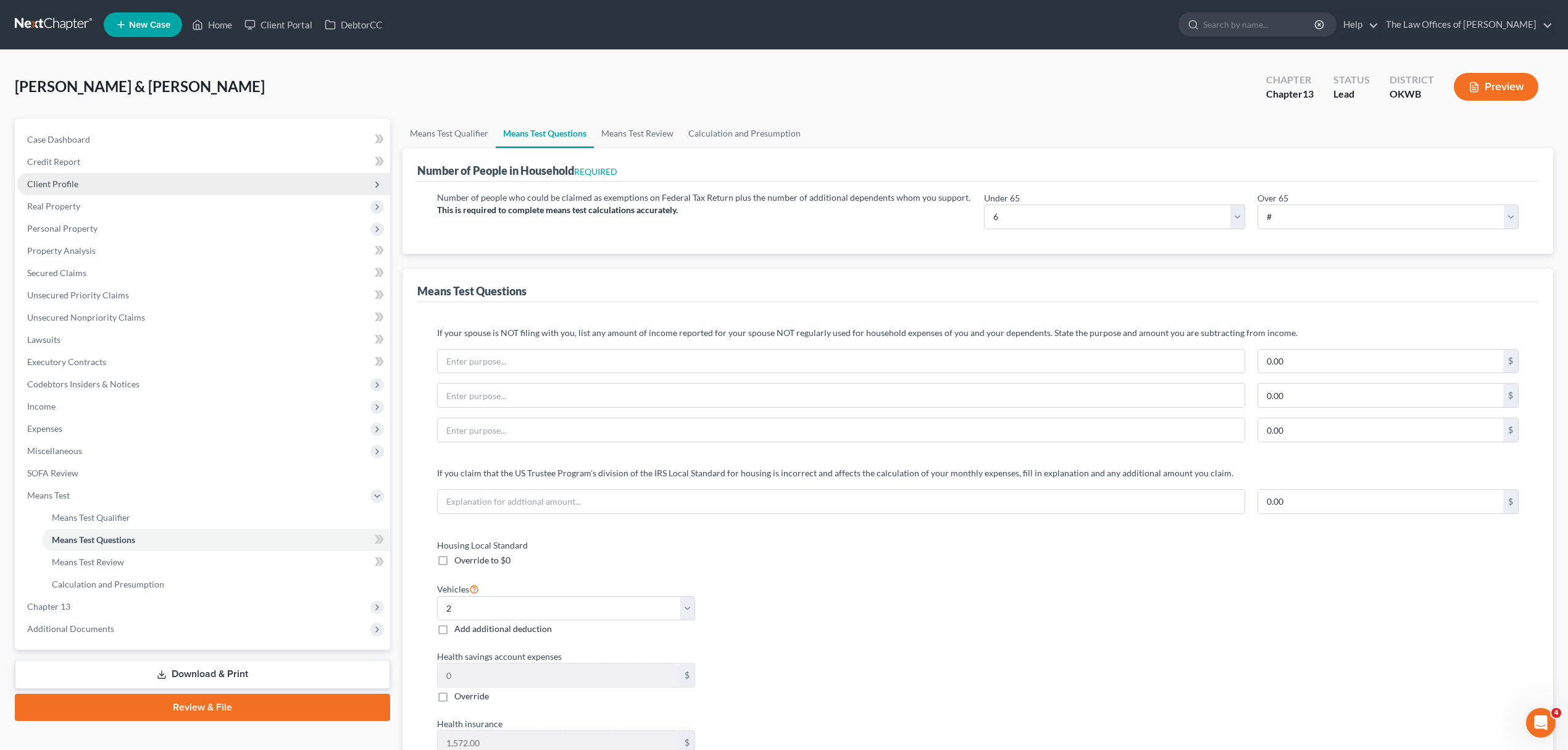
click at [101, 190] on span "Client Profile" at bounding box center [203, 184] width 373 height 22
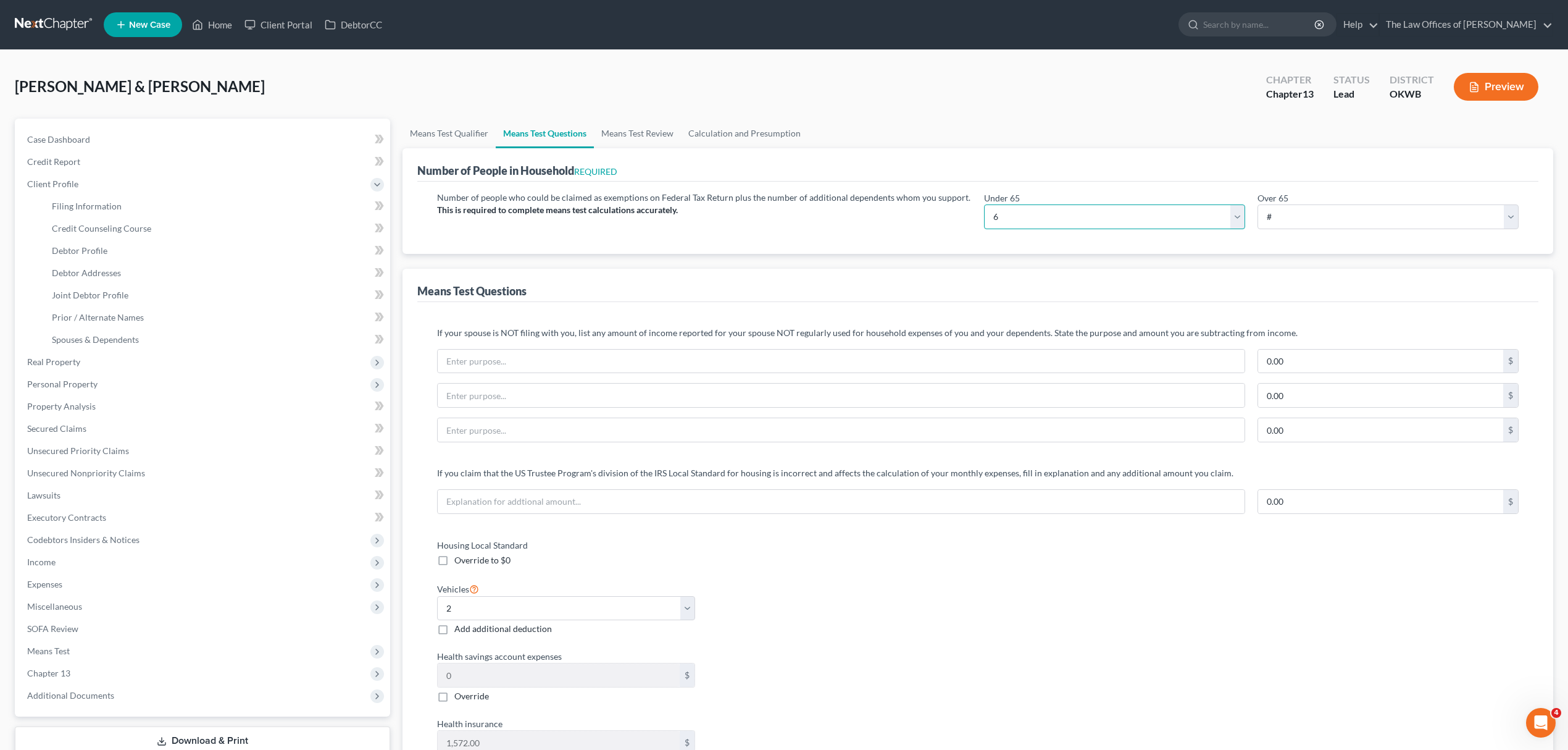
click at [1209, 220] on select "# 0 1 2 3 4 5 6 7 8 9 10" at bounding box center [1114, 216] width 261 height 25
select select "5"
click at [984, 204] on select "# 0 1 2 3 4 5 6 7 8 9 10" at bounding box center [1114, 216] width 261 height 25
click at [75, 247] on span "Debtor Profile" at bounding box center [79, 250] width 56 height 11
select select "1"
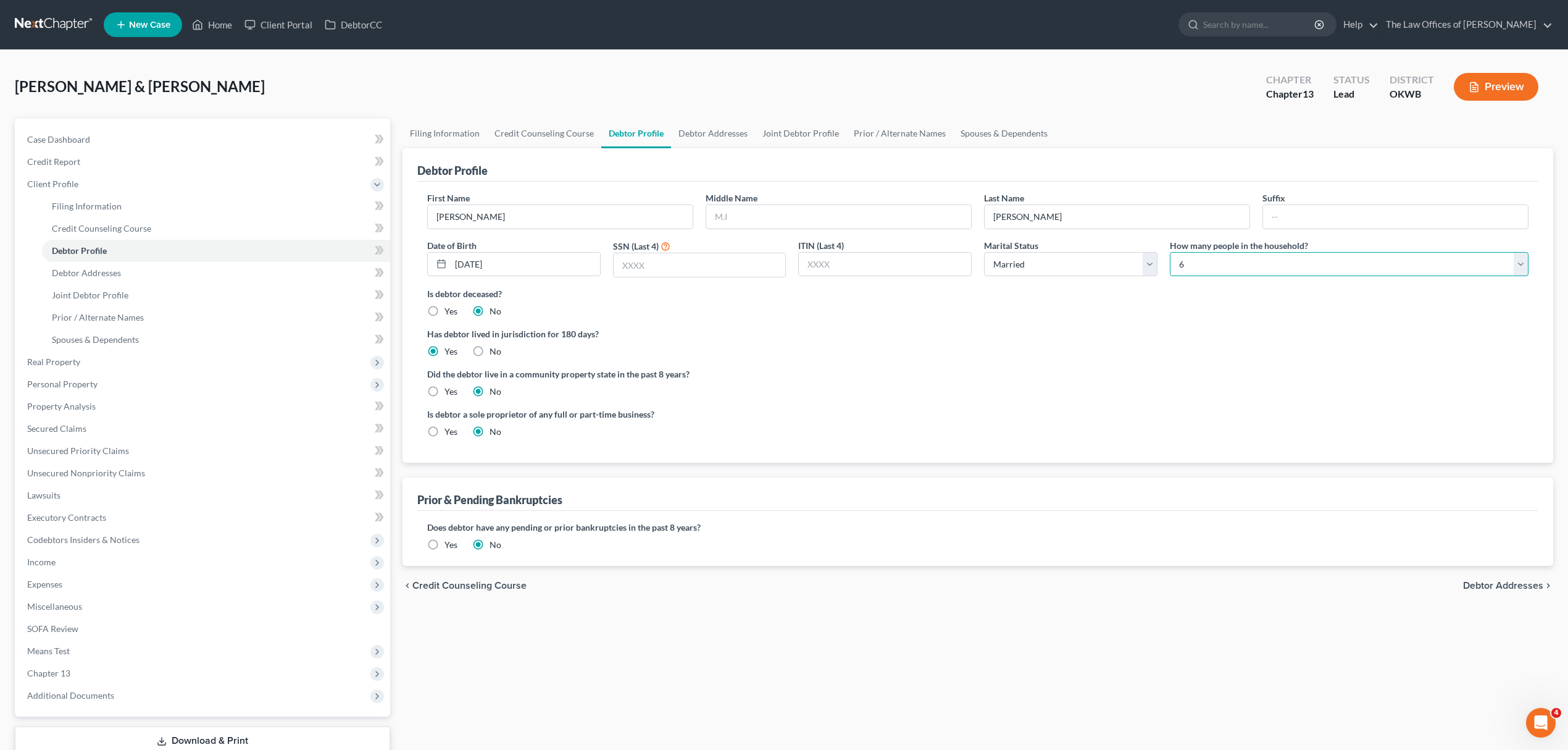
click at [1311, 268] on select "Select 1 2 3 4 5 6 7 8 9 10 11 12 13 14 15 16 17 18 19 20" at bounding box center [1350, 264] width 359 height 25
select select "4"
click at [1170, 252] on select "Select 1 2 3 4 5 6 7 8 9 10 11 12 13 14 15 16 17 18 19 20" at bounding box center [1350, 264] width 359 height 25
click at [683, 132] on link "Debtor Addresses" at bounding box center [713, 134] width 84 height 30
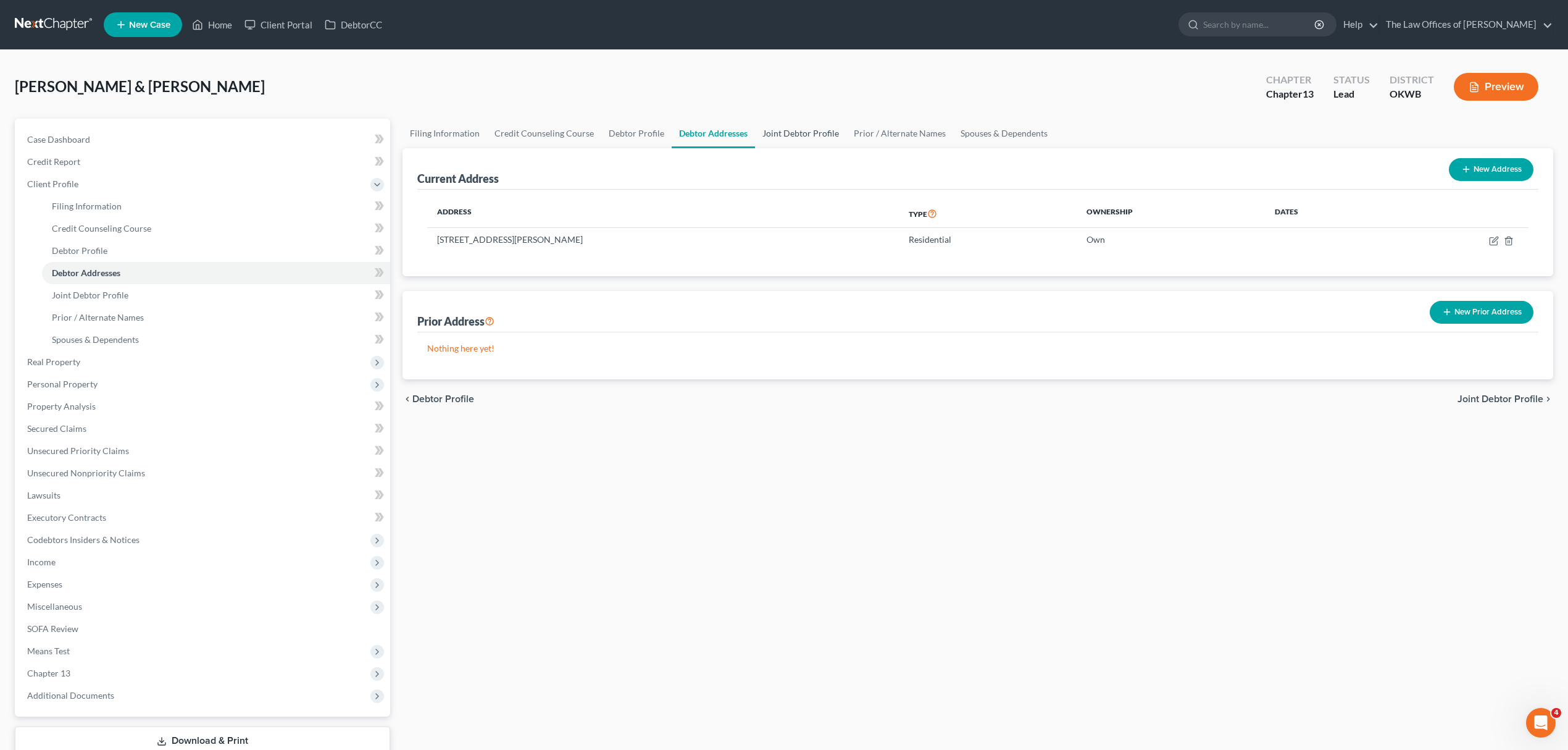
click at [800, 127] on link "Joint Debtor Profile" at bounding box center [800, 134] width 91 height 30
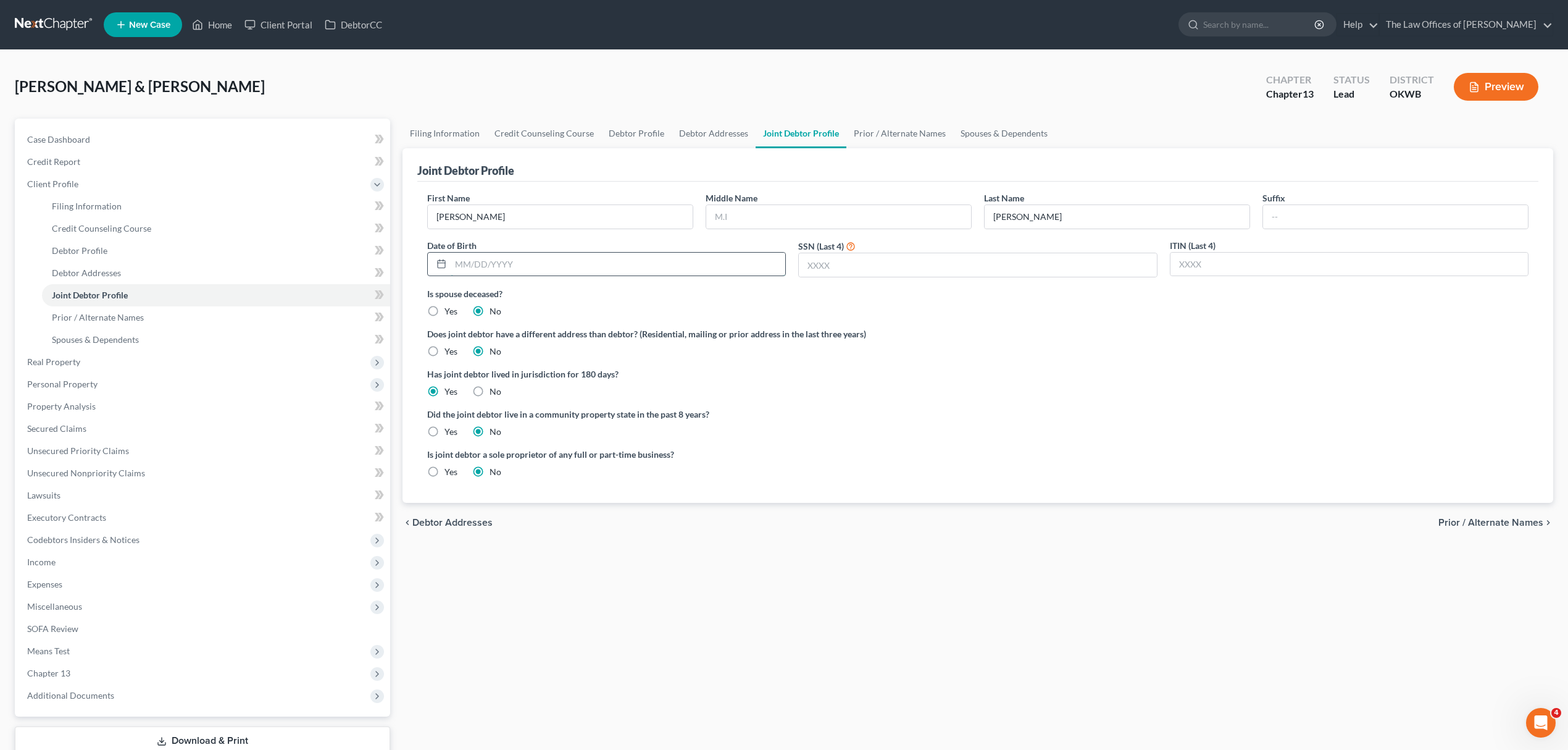
click at [585, 274] on input "text" at bounding box center [617, 265] width 334 height 24
click at [845, 270] on input "text" at bounding box center [978, 265] width 357 height 24
type input "6295"
click at [644, 131] on link "Debtor Profile" at bounding box center [636, 134] width 70 height 30
select select "1"
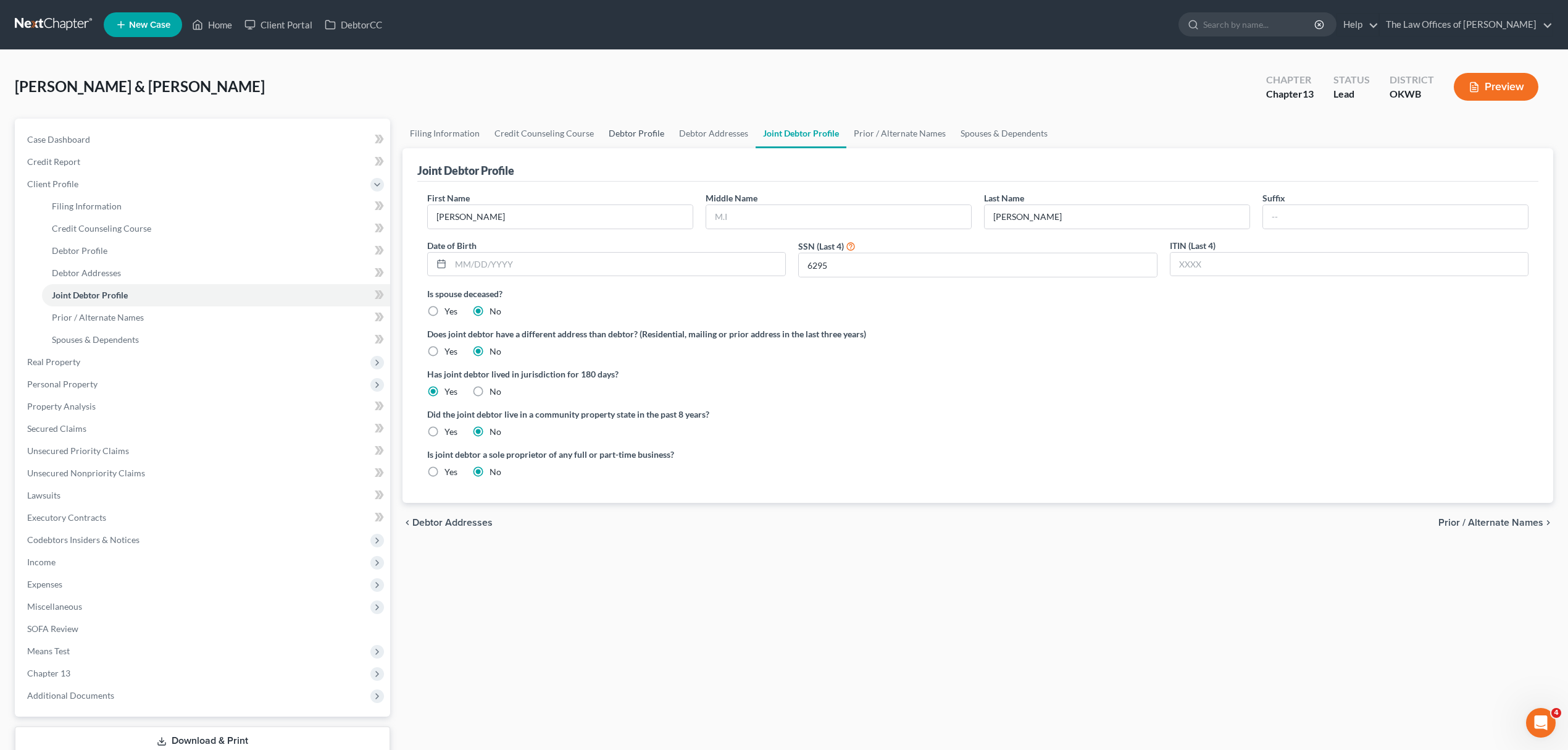
select select "4"
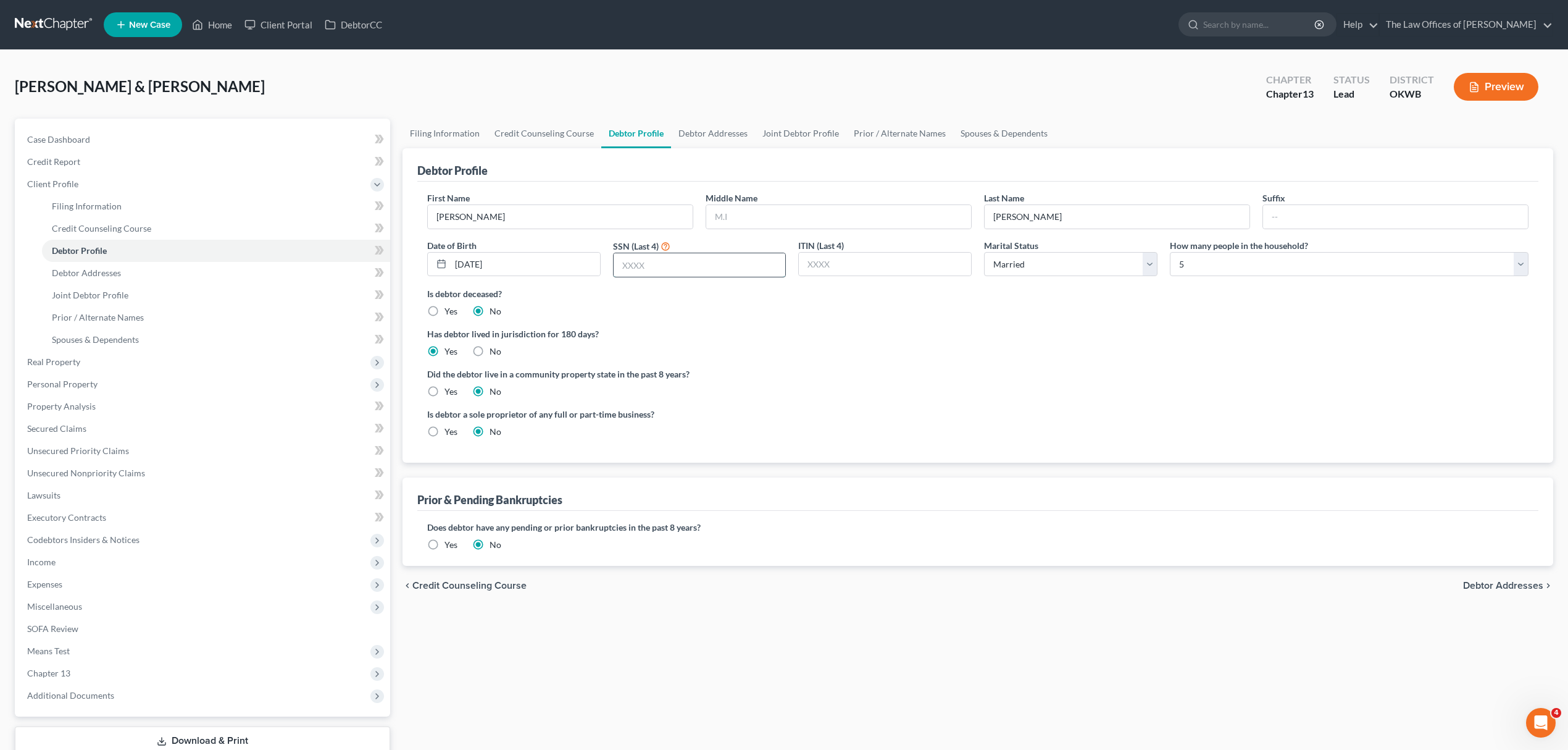
click at [681, 272] on input "text" at bounding box center [700, 265] width 173 height 24
type input "3548"
click at [94, 427] on link "Secured Claims" at bounding box center [203, 429] width 373 height 22
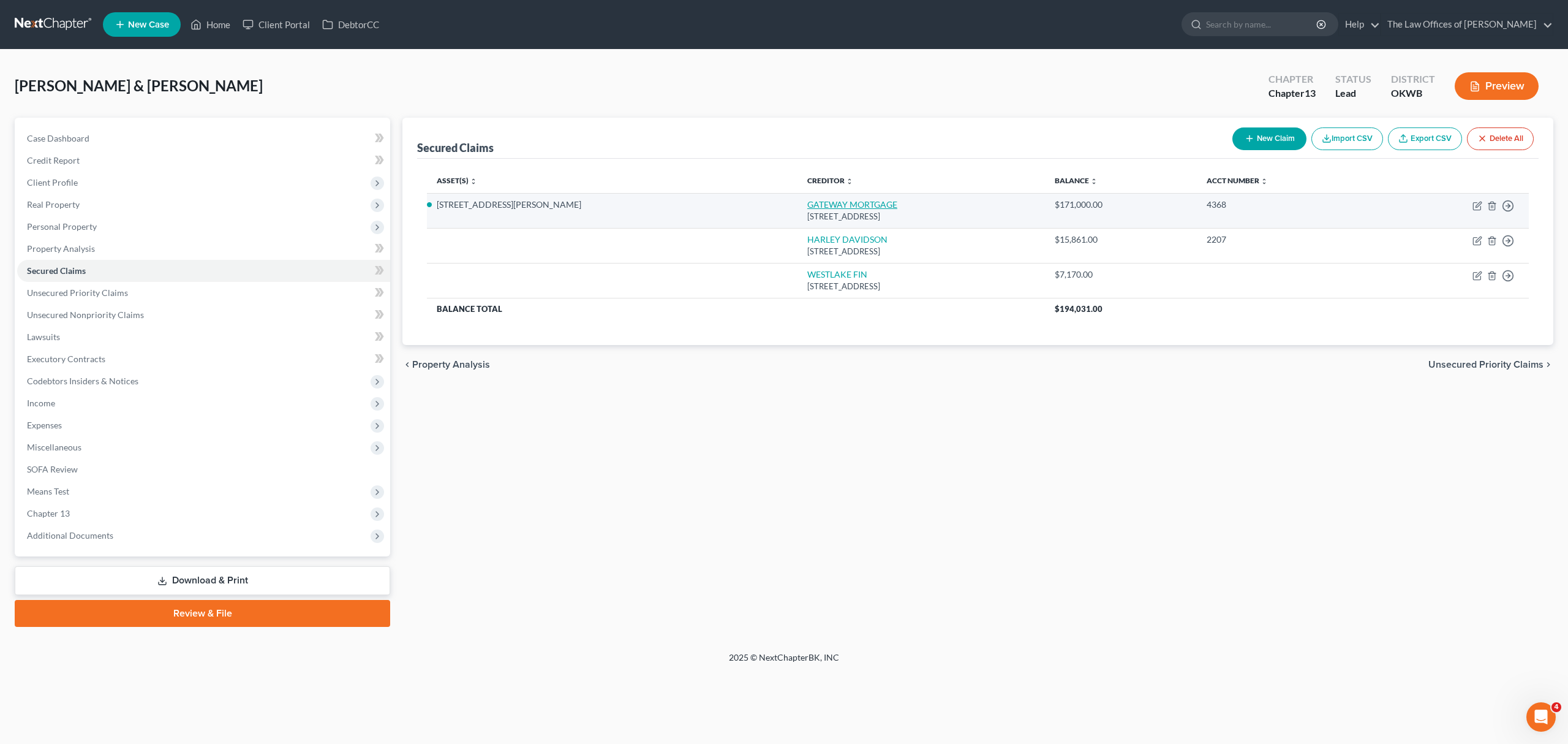
click at [808, 206] on link "GATEWAY MORTGAGE" at bounding box center [853, 204] width 90 height 11
select select "37"
select select "3"
select select "2"
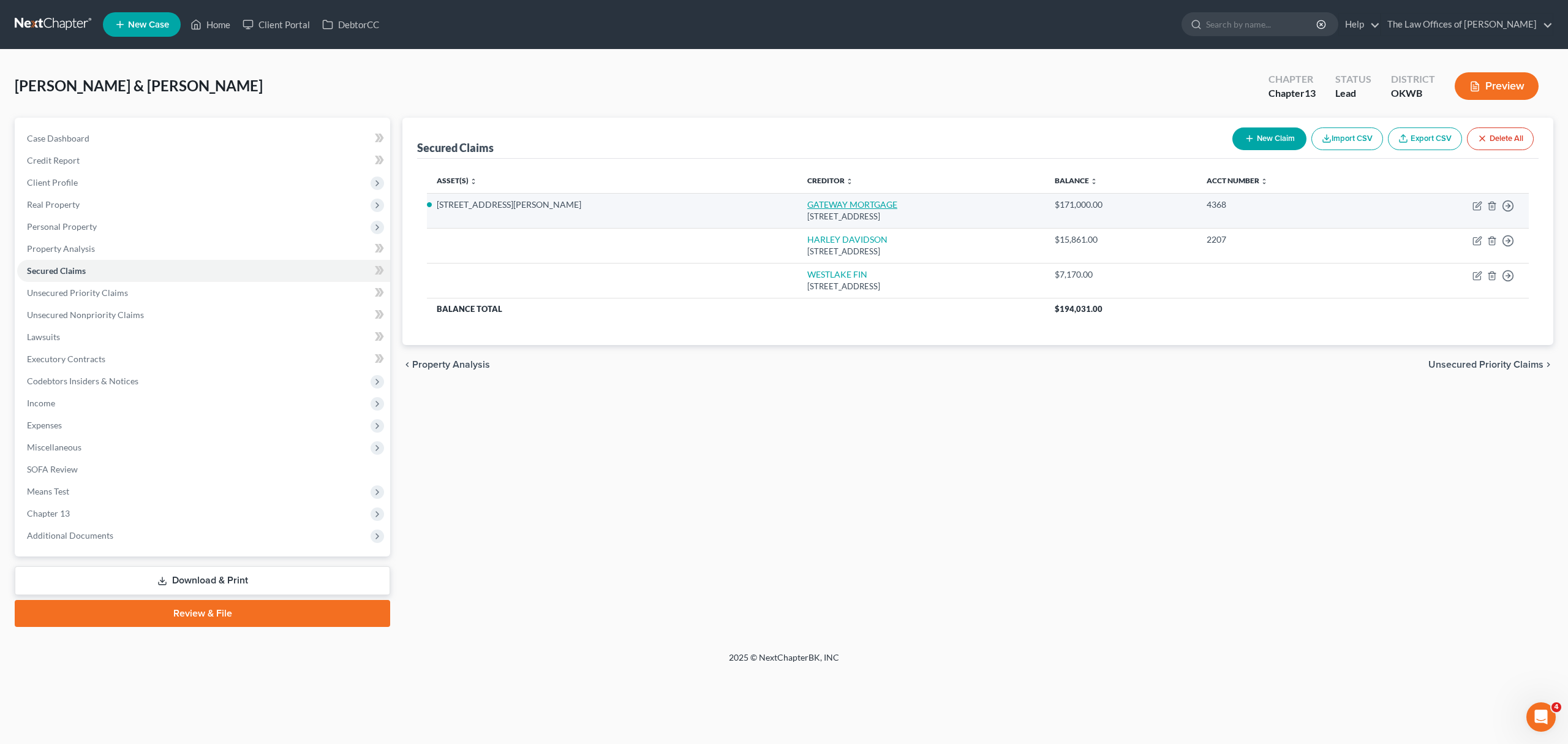
select select "0"
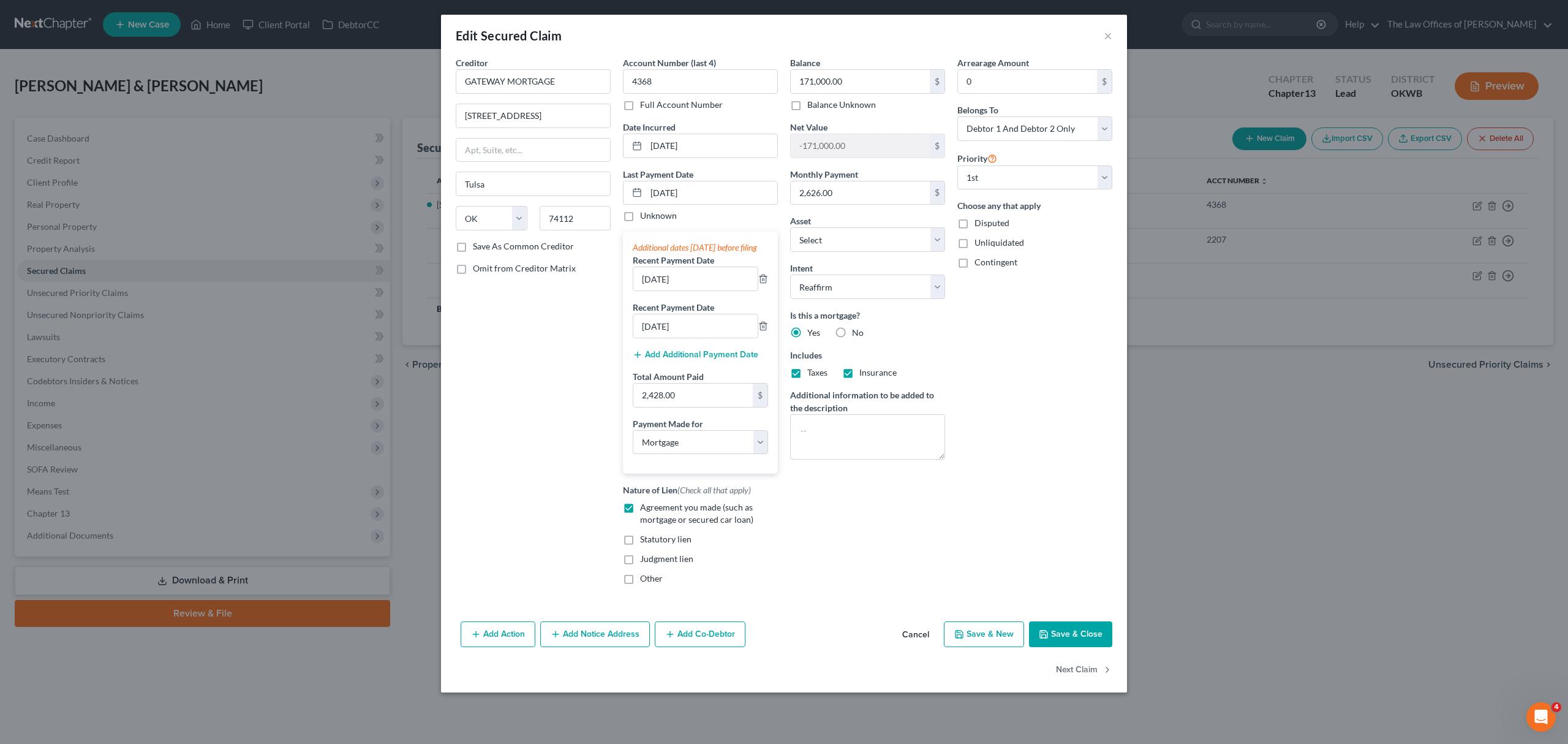
click at [1098, 644] on button "Save & Close" at bounding box center [1070, 634] width 84 height 26
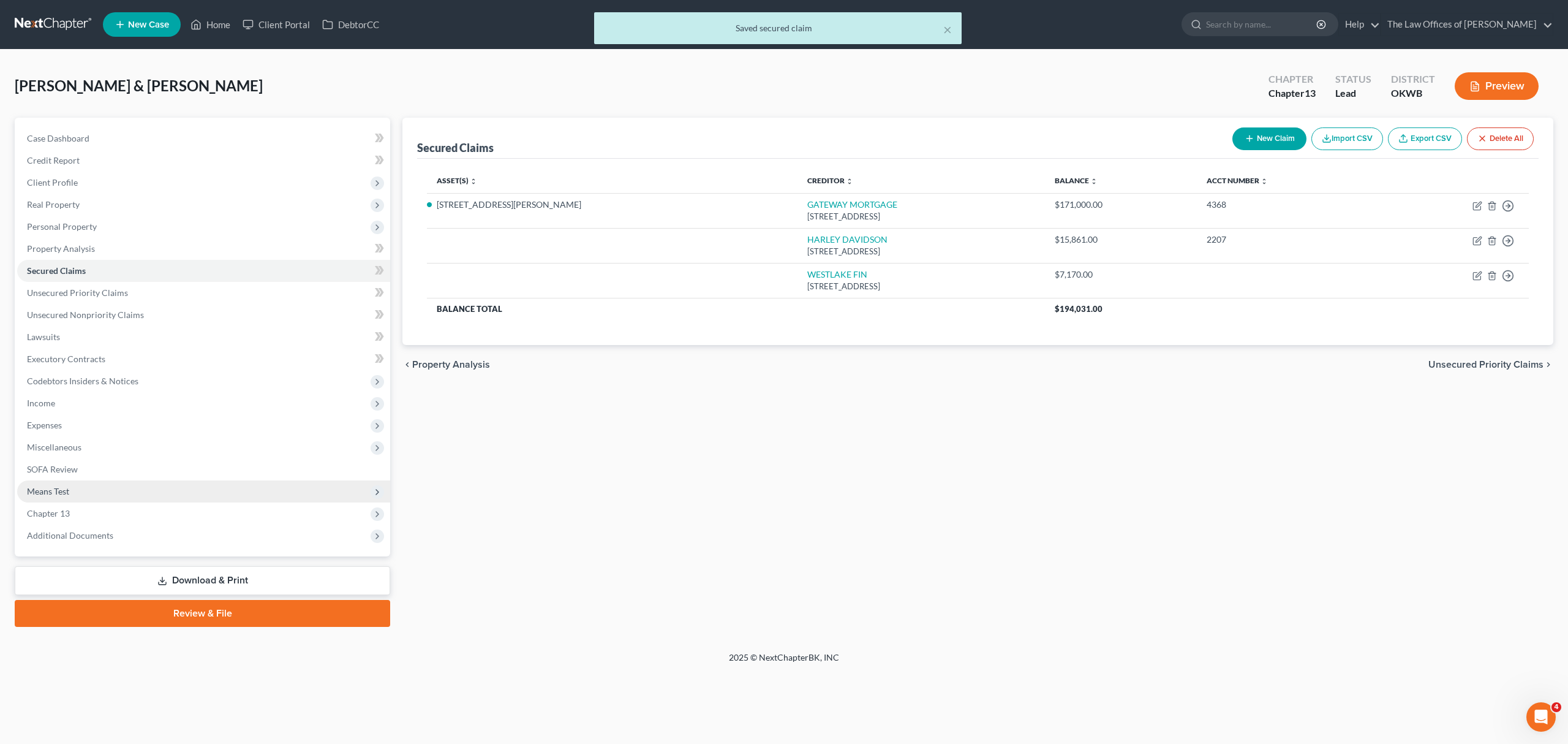
click at [54, 486] on span "Means Test" at bounding box center [47, 491] width 42 height 11
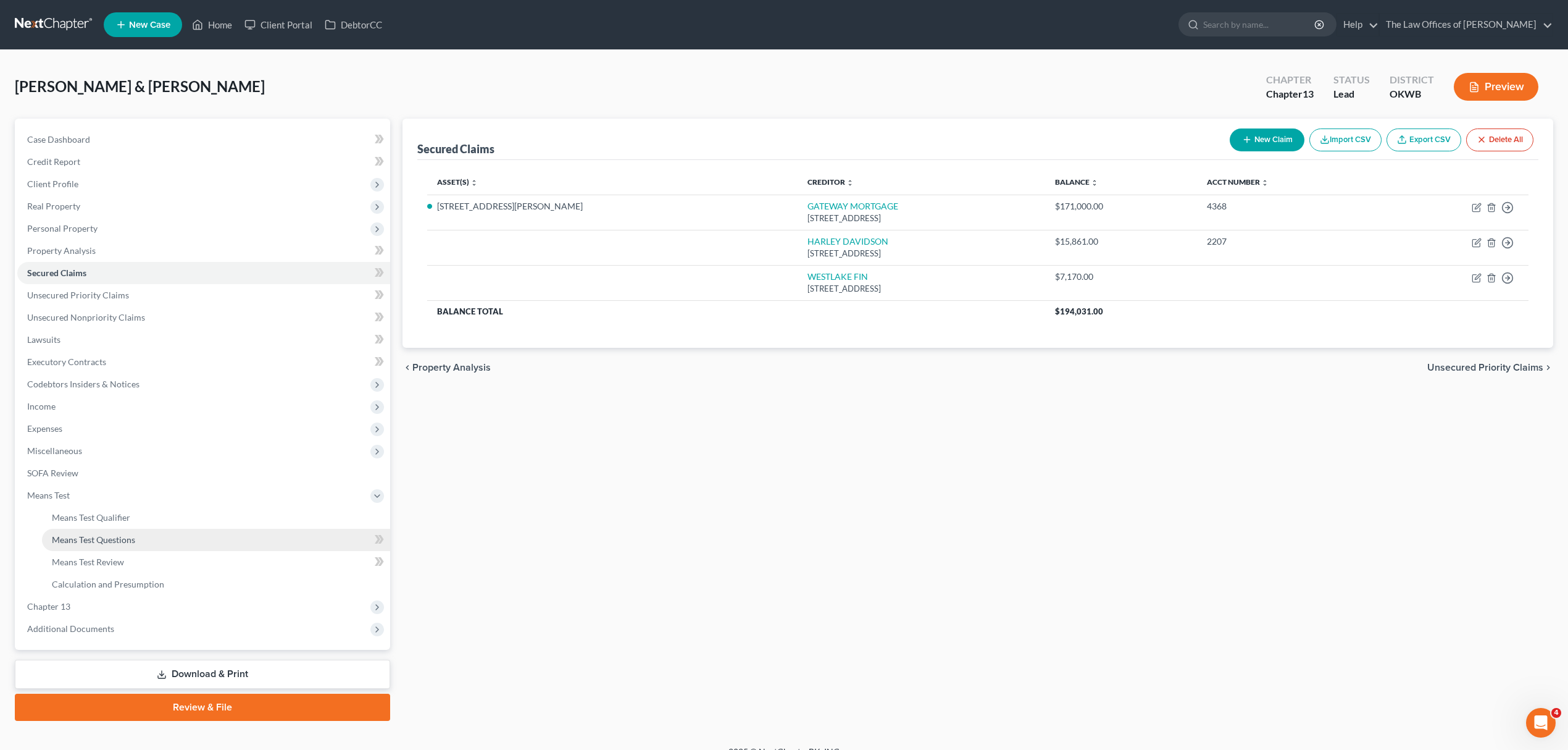
click at [143, 539] on link "Means Test Questions" at bounding box center [215, 540] width 348 height 22
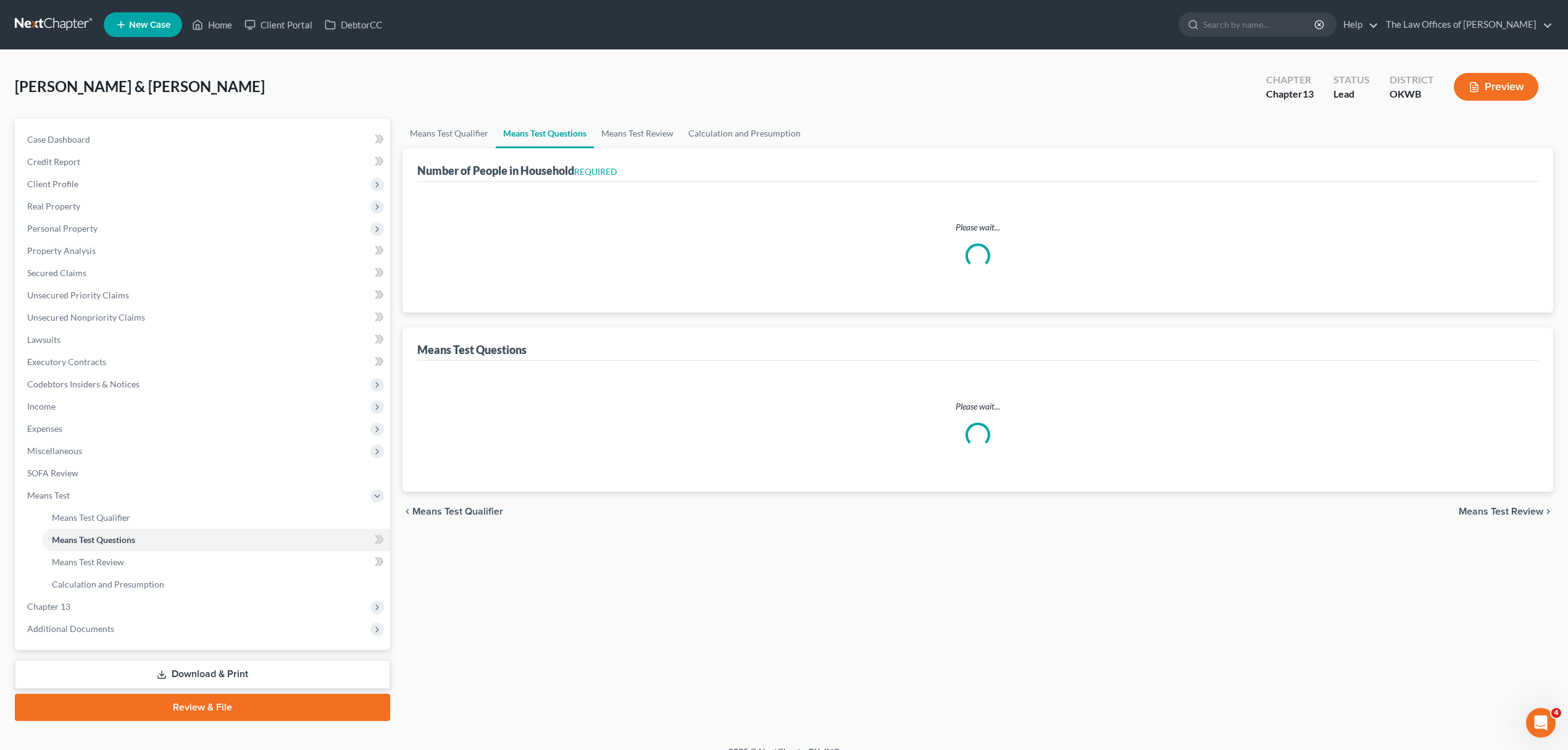
select select "0"
select select "60"
select select "1"
select select "60"
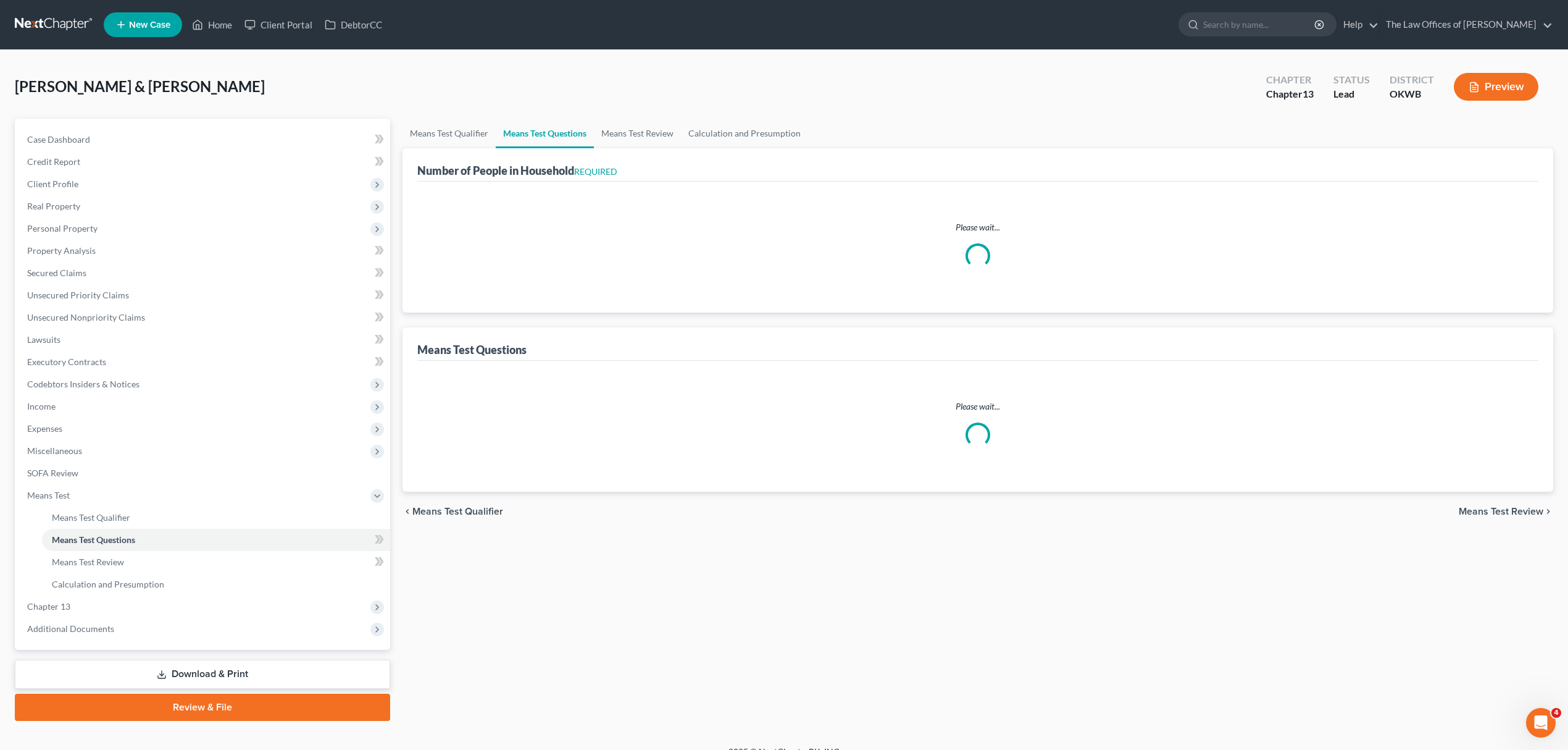
select select "2"
select select "5"
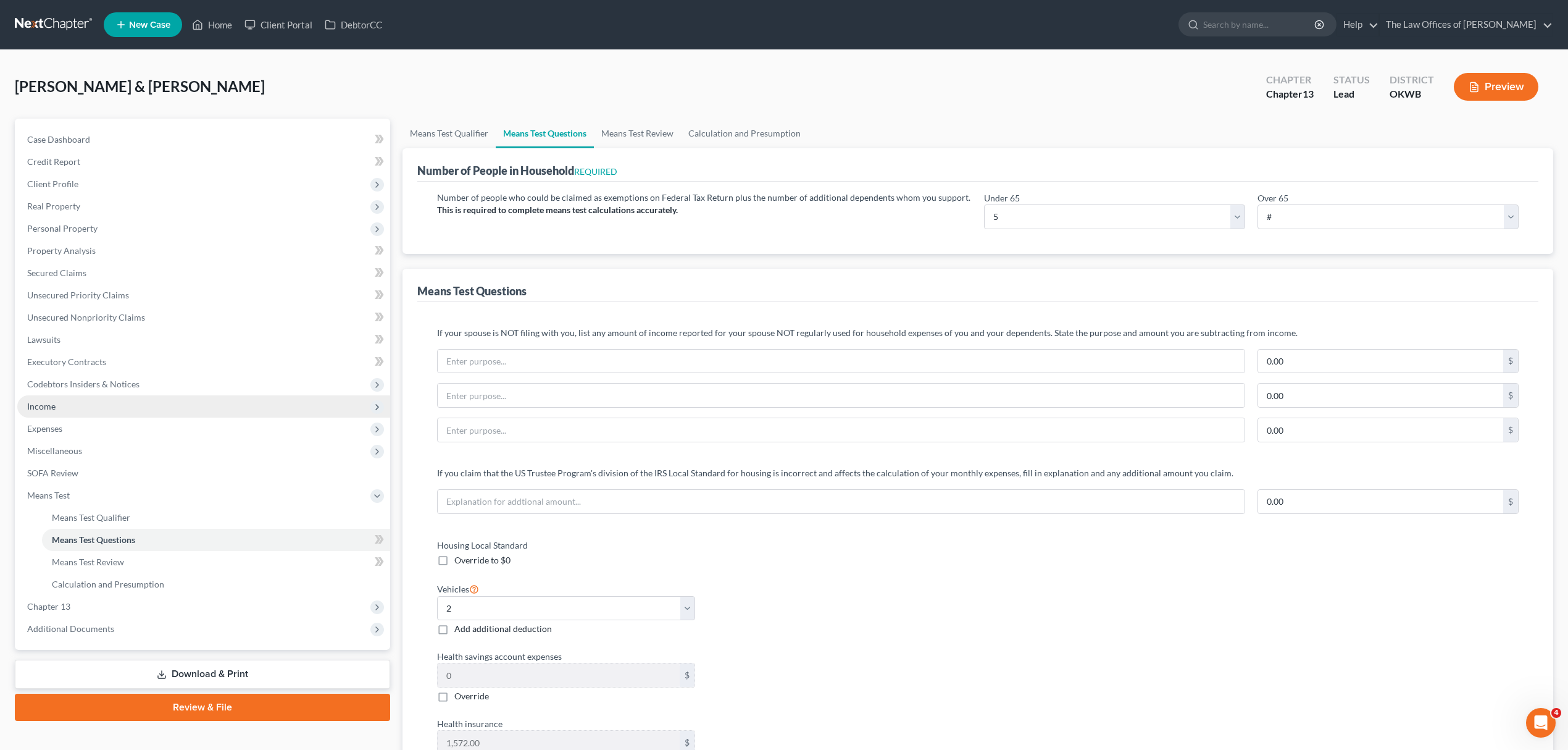
click at [74, 403] on span "Income" at bounding box center [203, 406] width 373 height 22
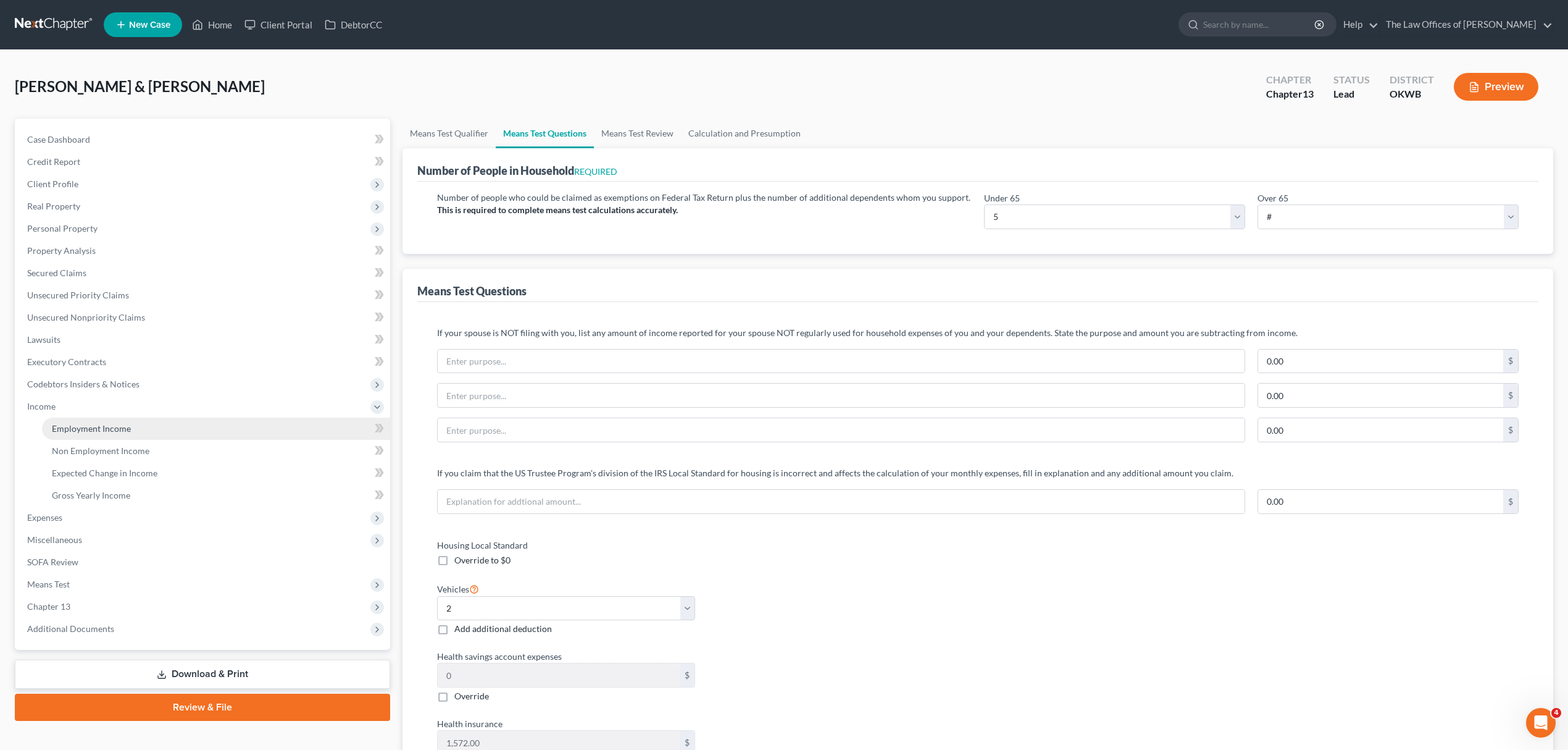
click at [133, 423] on link "Employment Income" at bounding box center [215, 429] width 348 height 22
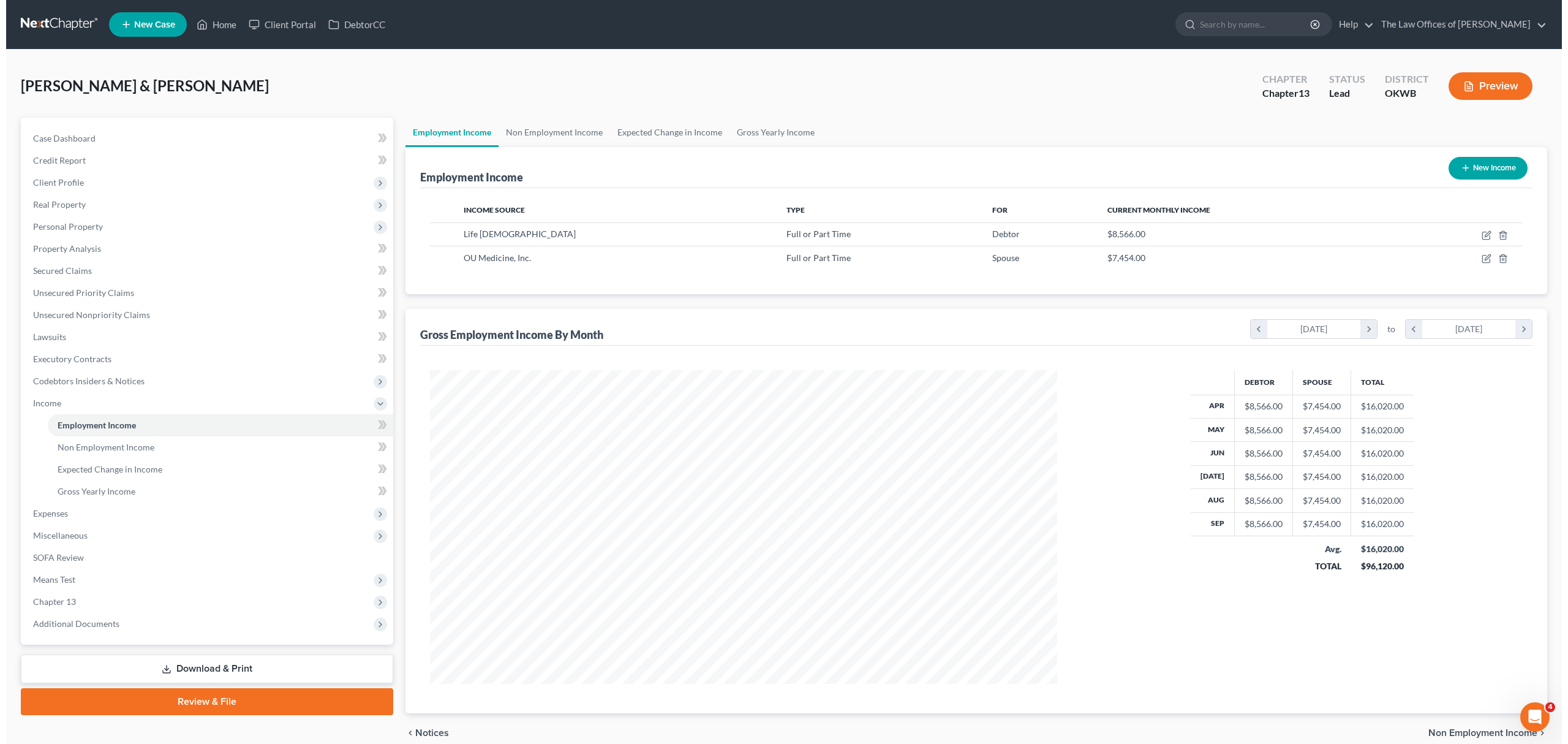
scroll to position [314, 651]
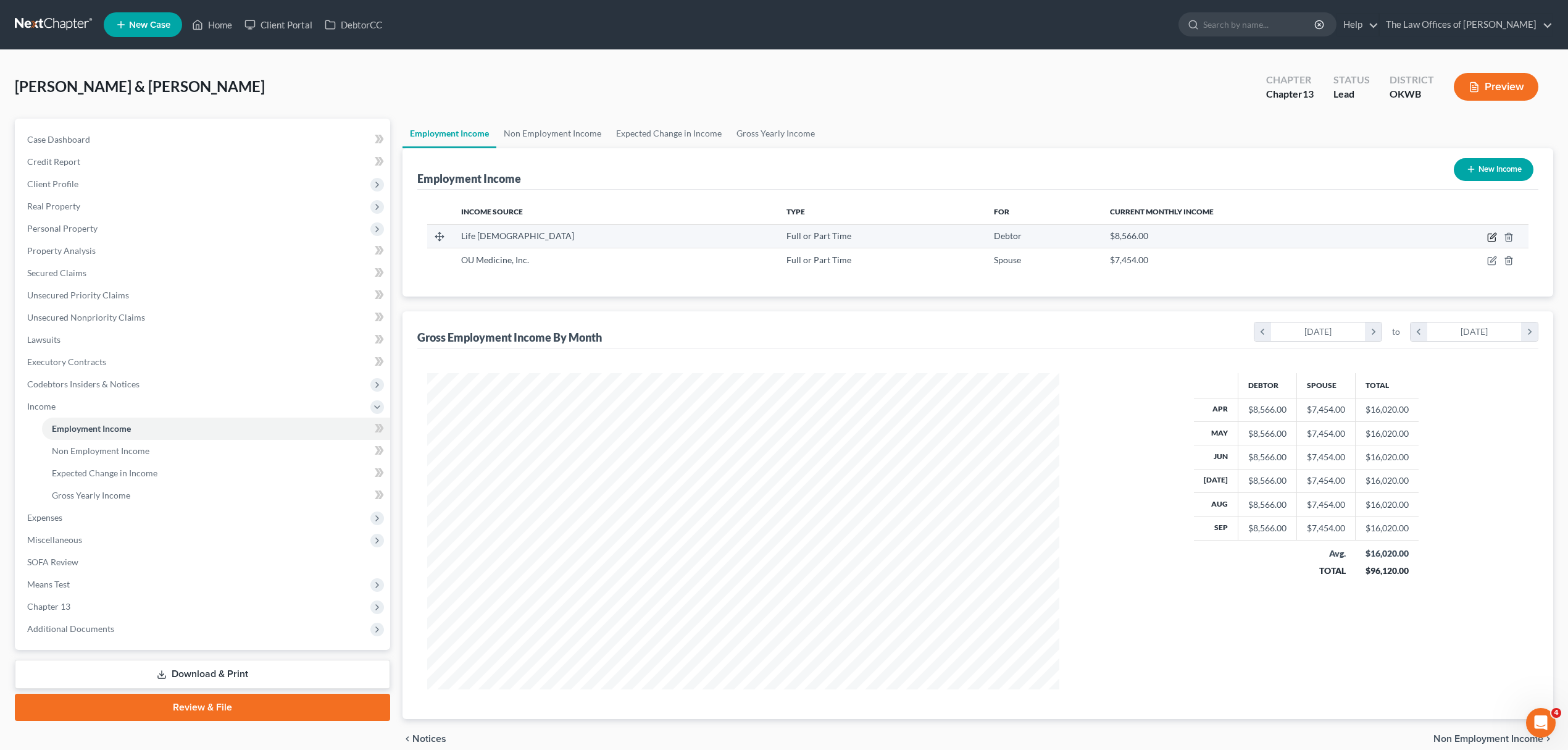
click at [1491, 234] on icon "button" at bounding box center [1491, 237] width 7 height 7
select select "0"
select select "37"
select select "1"
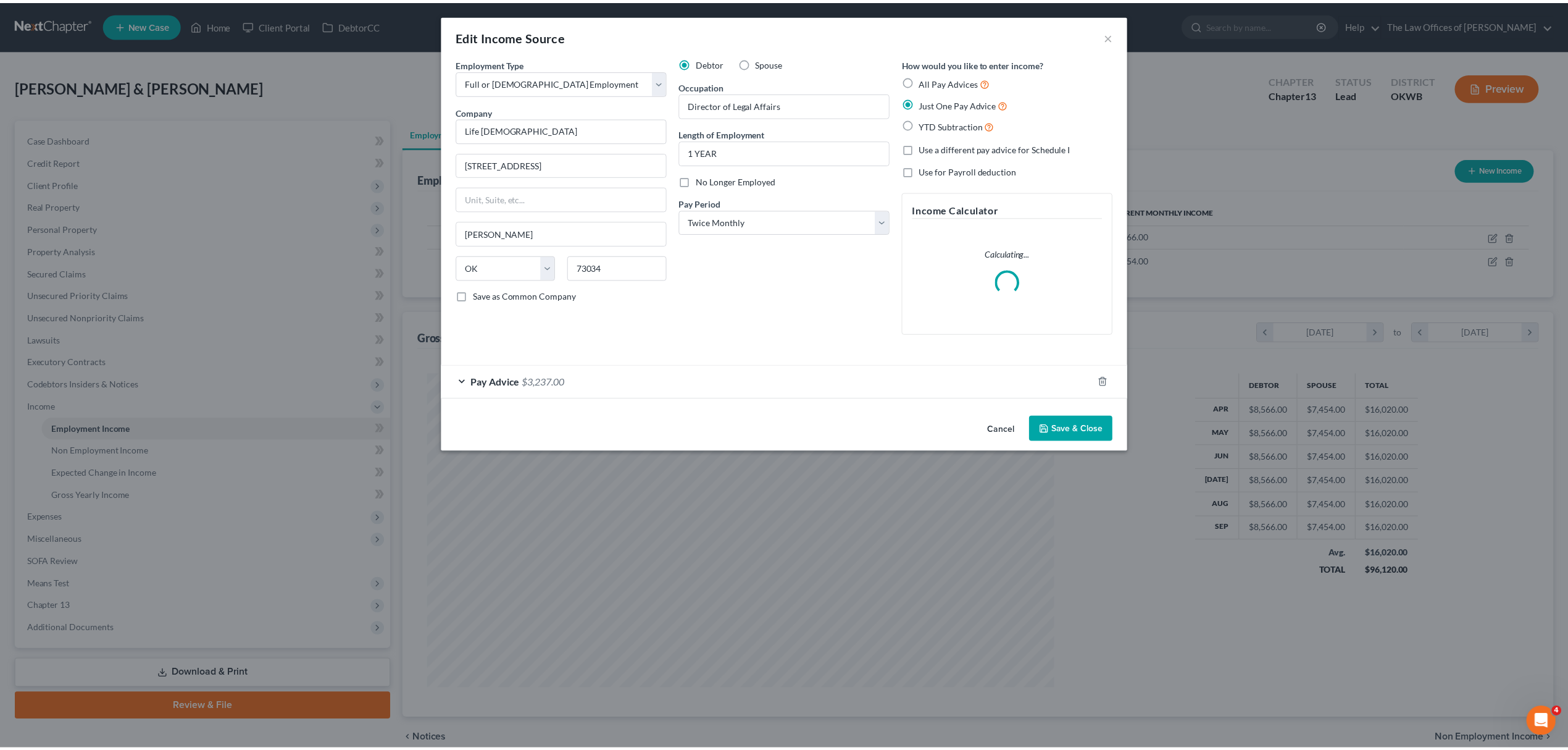
scroll to position [318, 662]
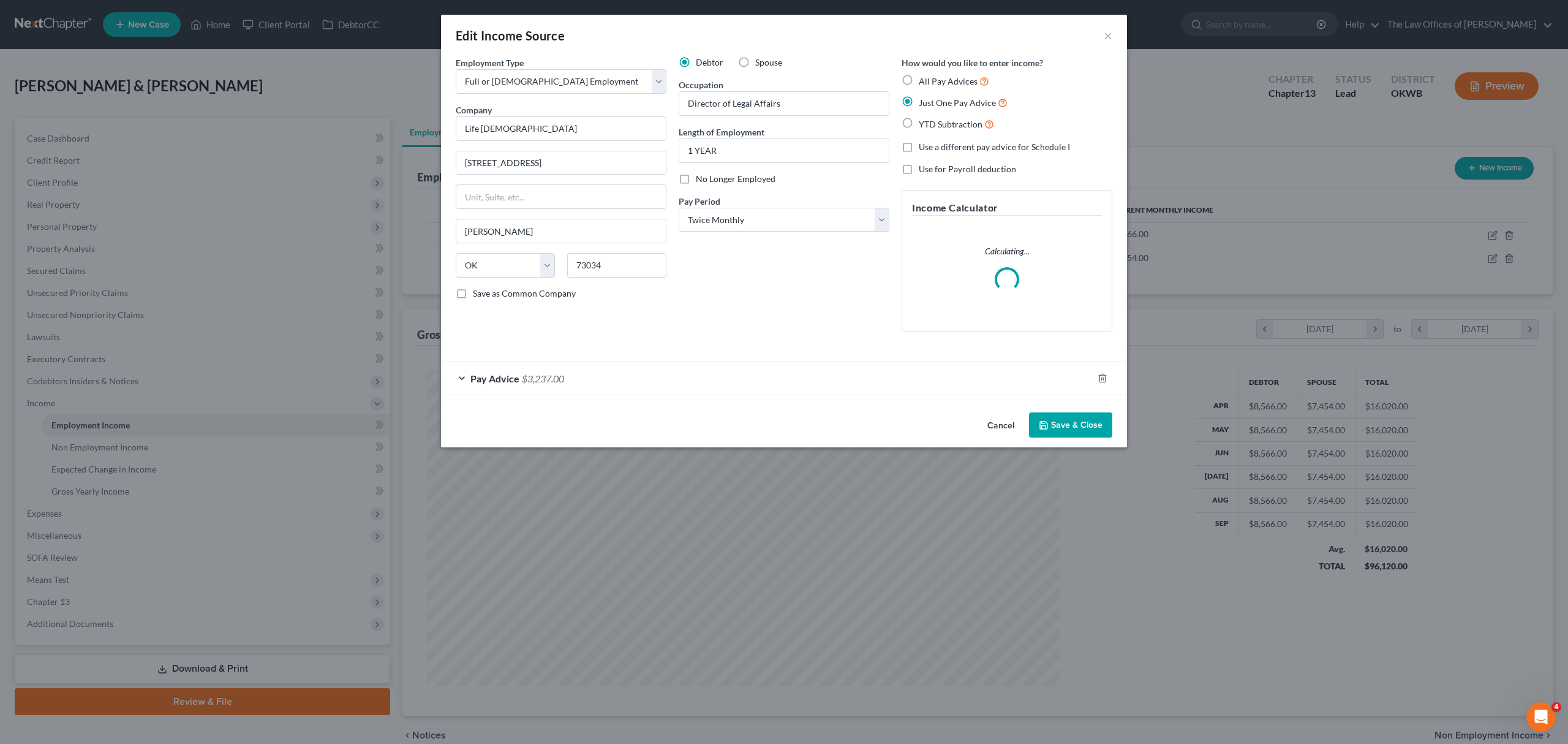
click at [566, 379] on div "Pay Advice $3,237.00" at bounding box center [766, 378] width 651 height 32
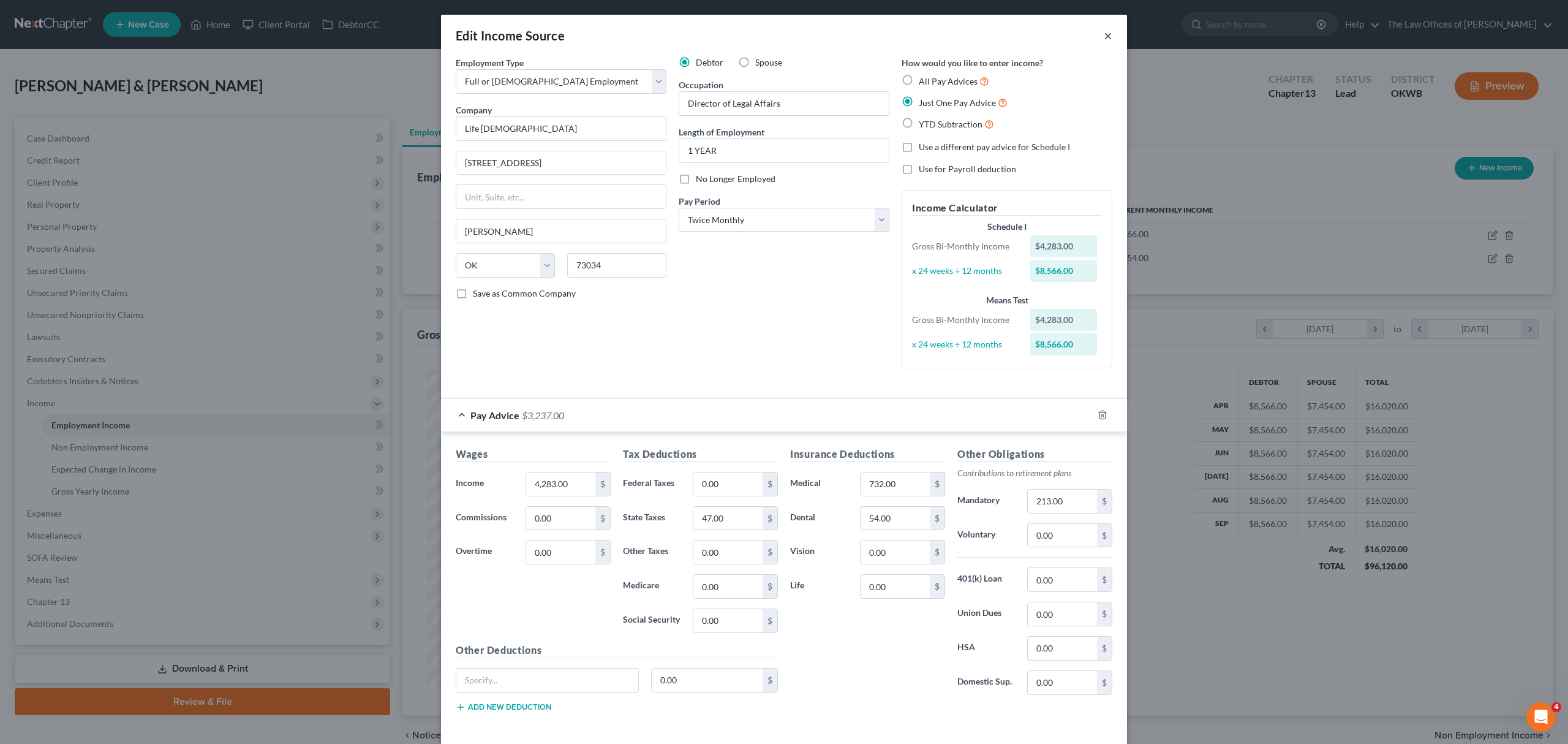
click at [1104, 34] on button "×" at bounding box center [1108, 35] width 9 height 15
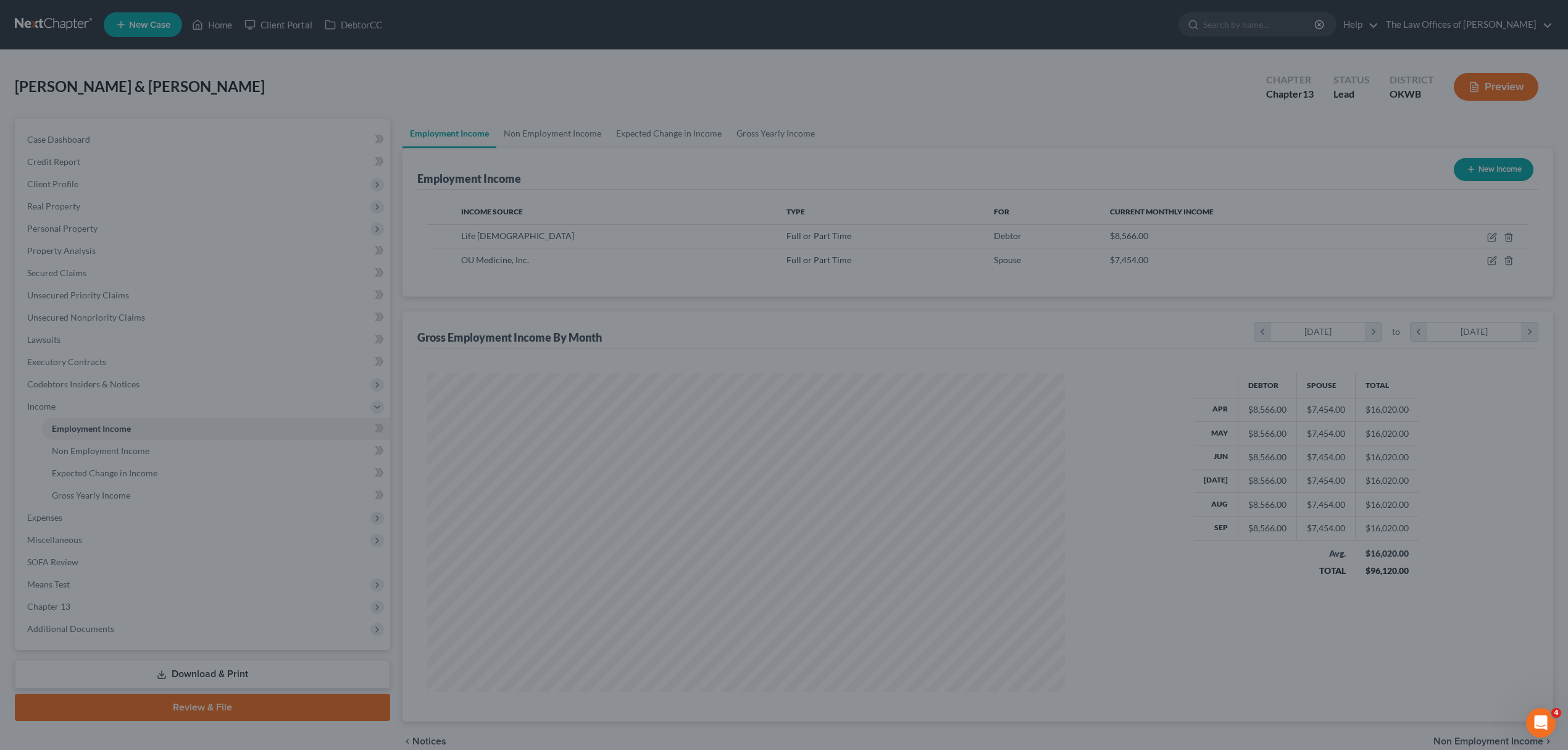
scroll to position [617302, 616783]
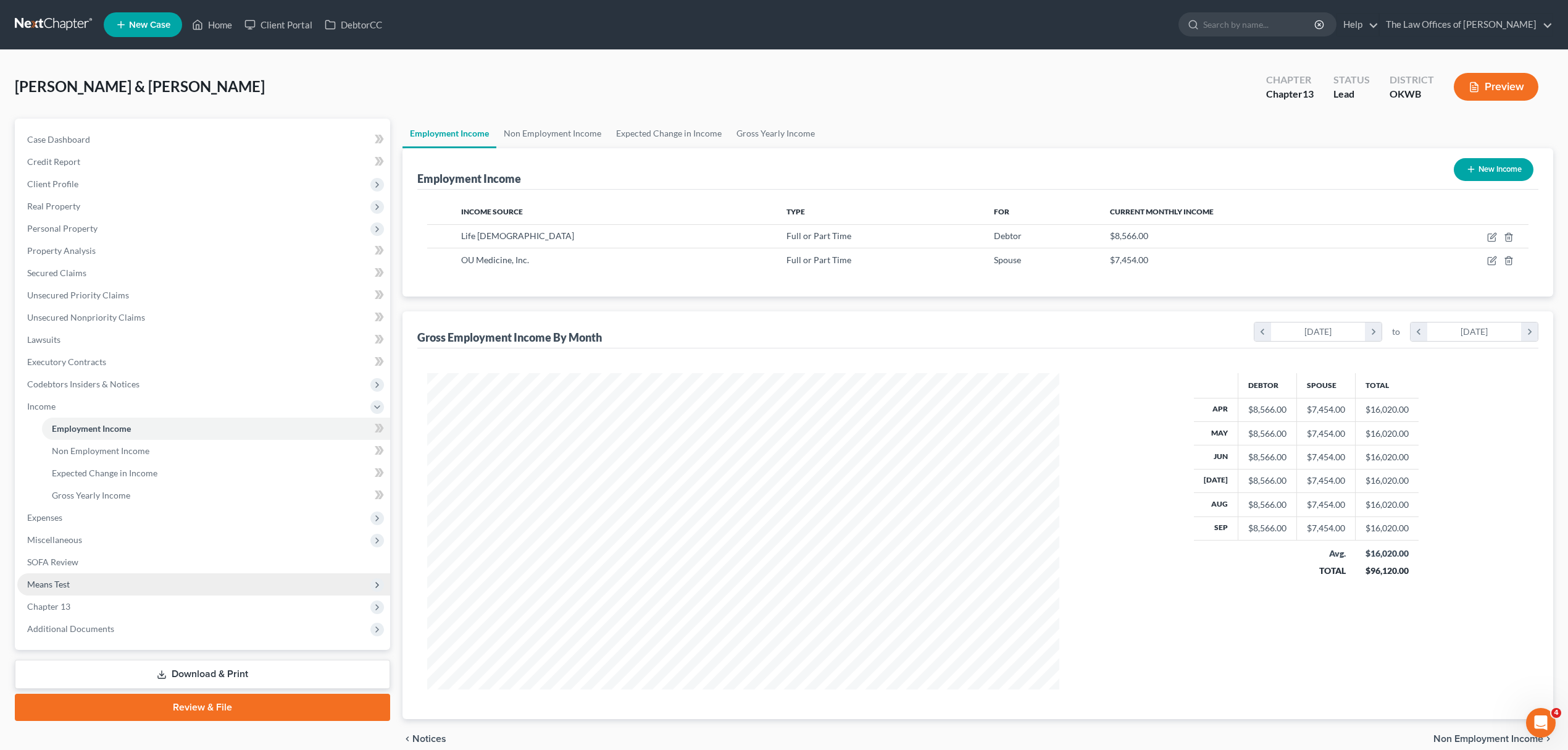
click at [137, 589] on span "Means Test" at bounding box center [203, 584] width 373 height 22
click at [252, 585] on link "Calculation and Presumption" at bounding box center [215, 584] width 348 height 22
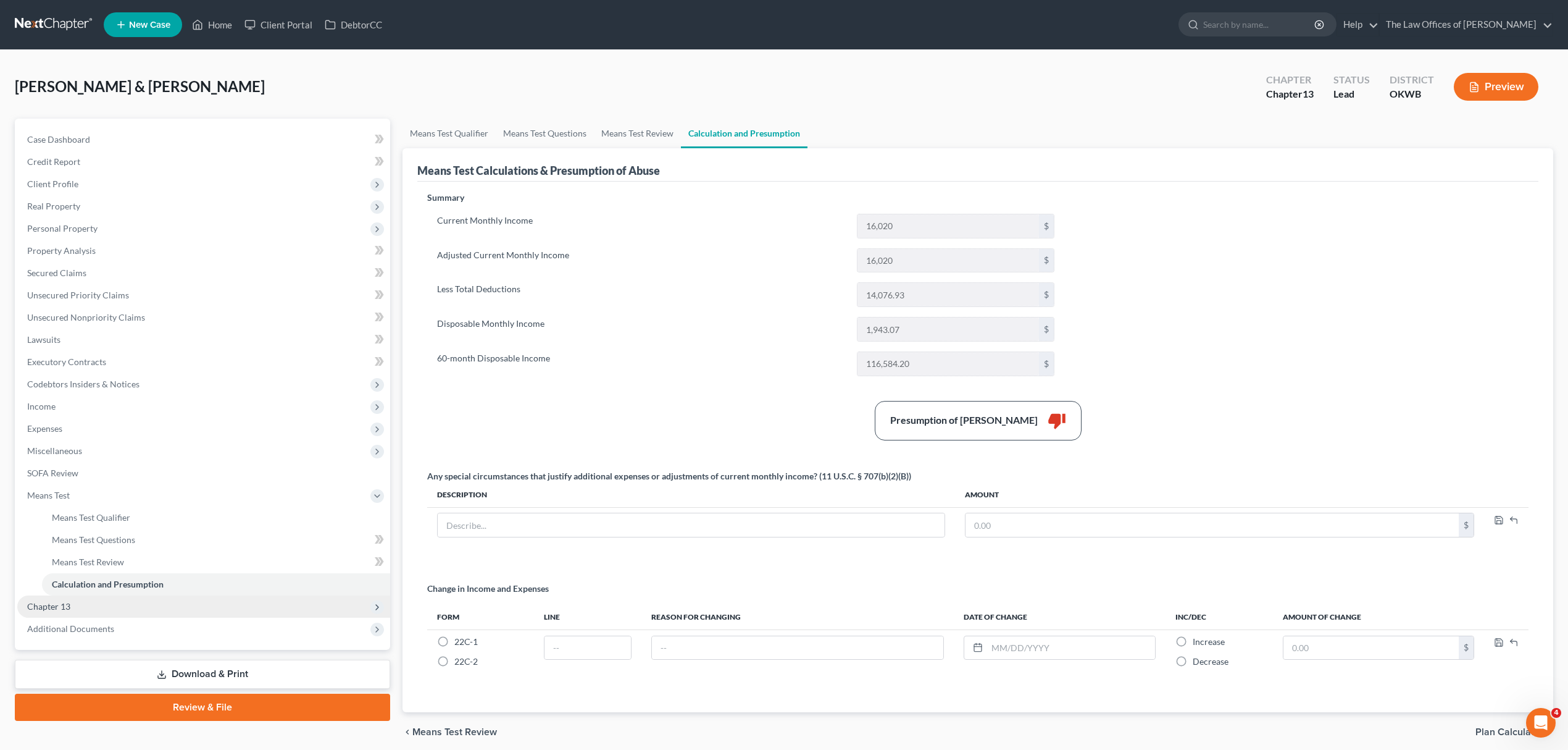
click at [122, 598] on span "Chapter 13" at bounding box center [203, 606] width 373 height 22
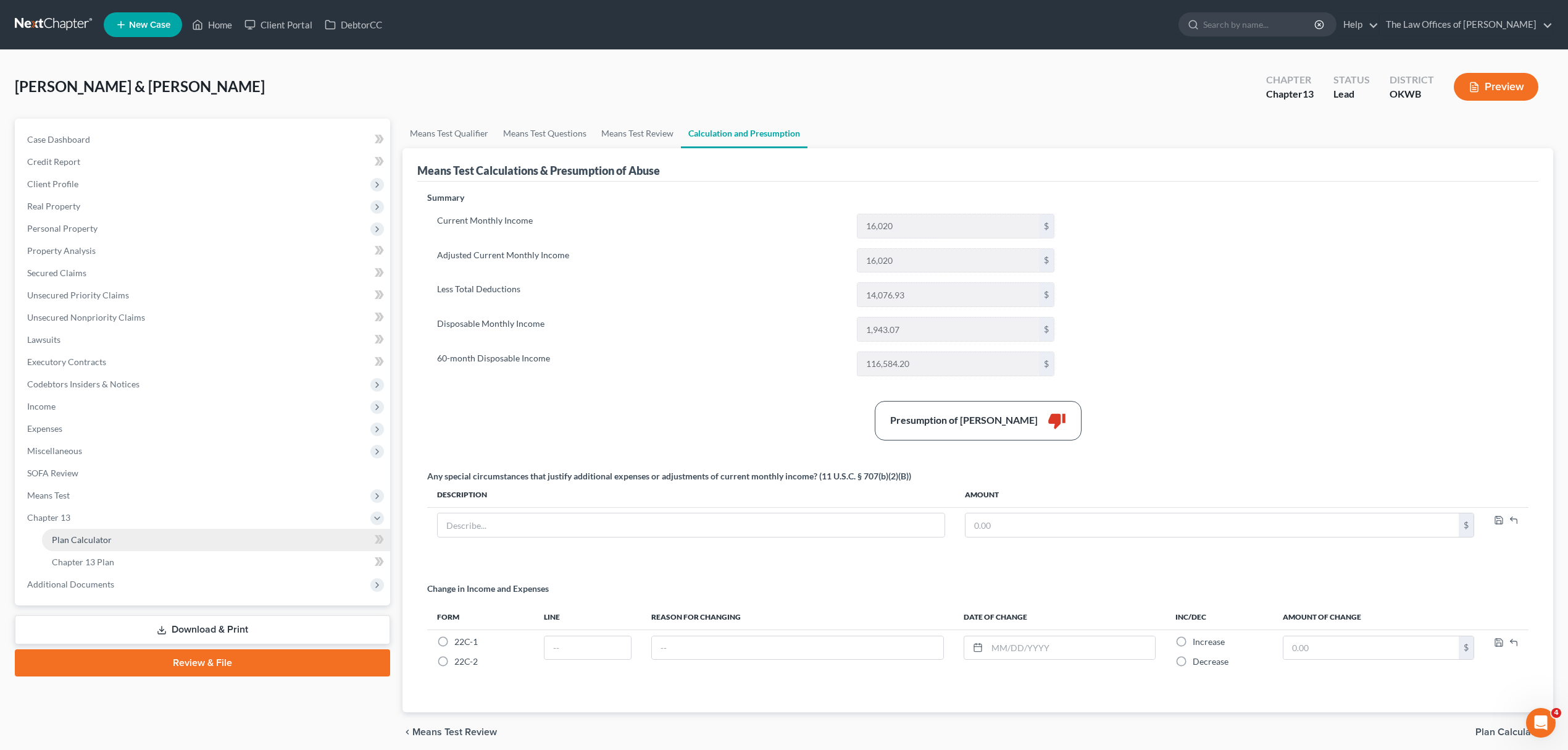
click at [126, 545] on link "Plan Calculator" at bounding box center [215, 540] width 348 height 22
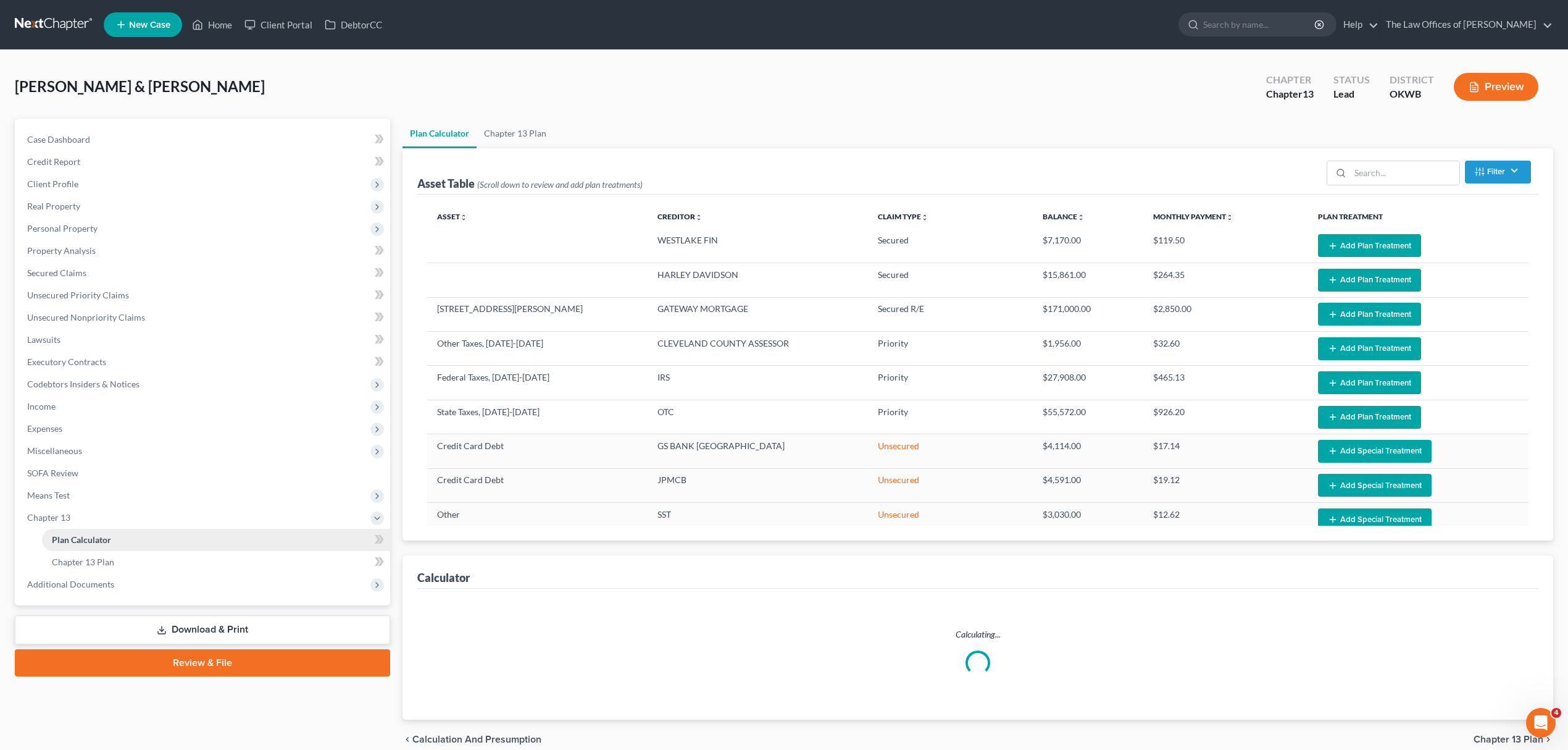
select select "59"
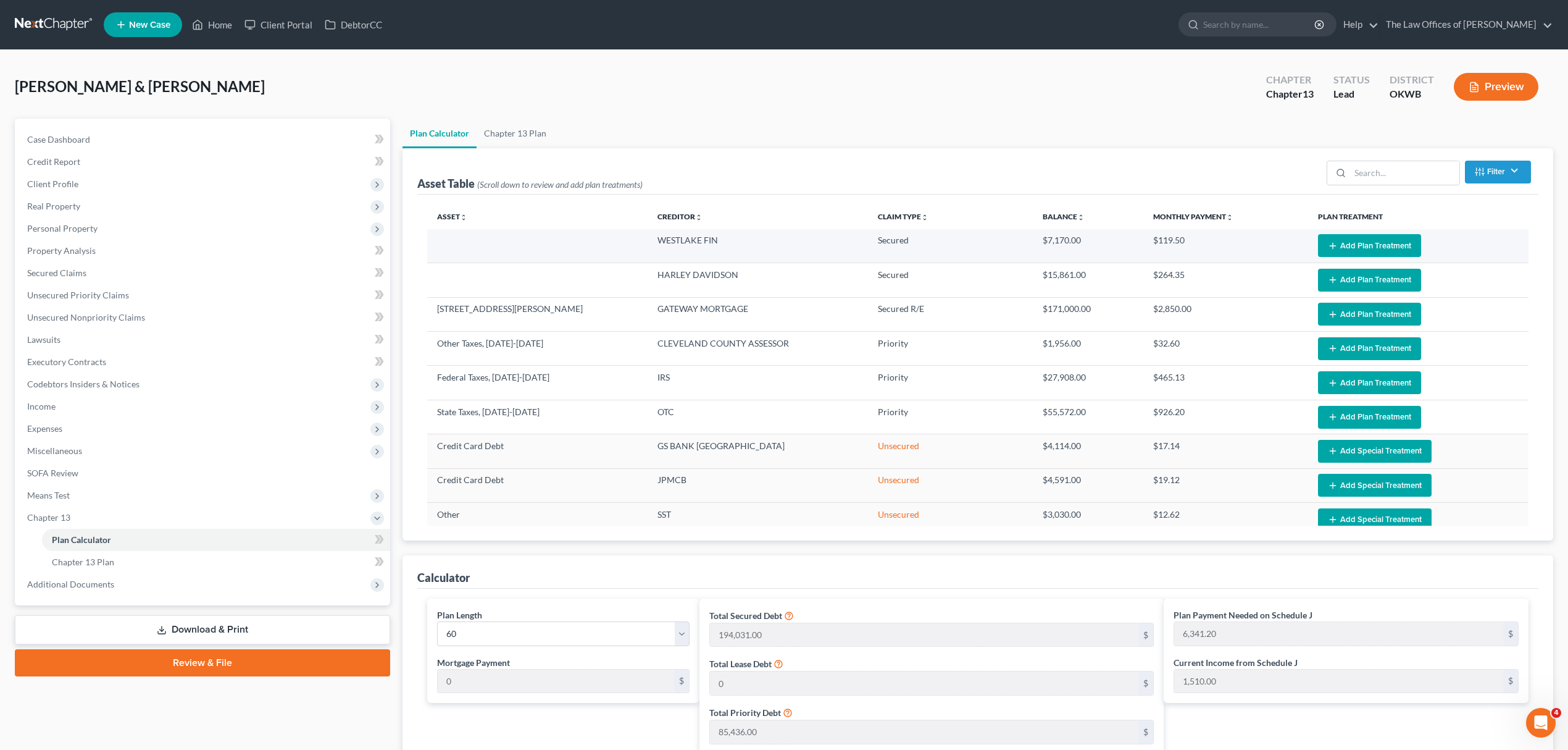
click at [1362, 240] on button "Add Plan Treatment" at bounding box center [1370, 245] width 103 height 23
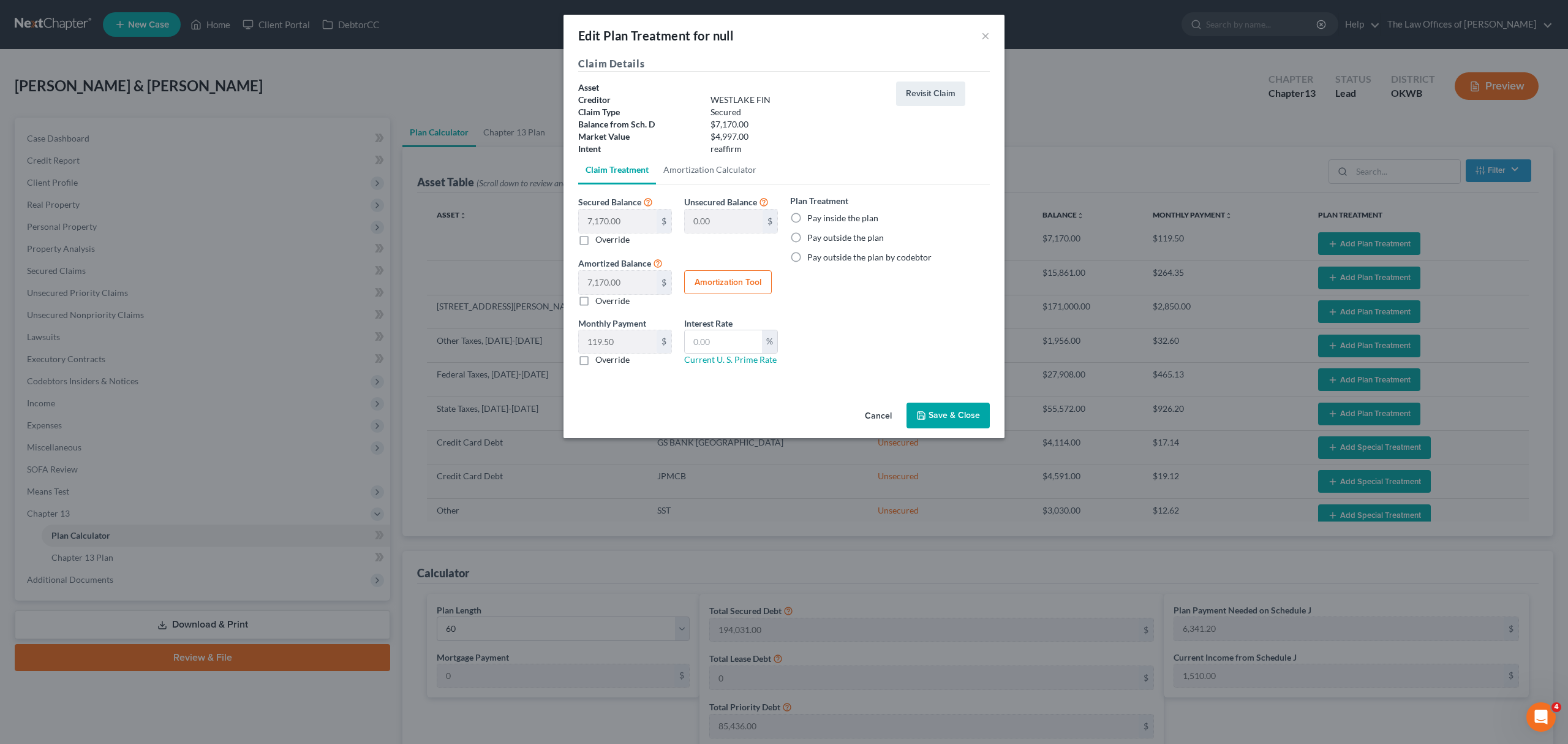
click at [836, 224] on div "Plan Treatment Pay inside the plan Pay outside the plan Pay outside the plan by…" at bounding box center [889, 228] width 200 height 69
click at [836, 217] on label "Pay inside the plan" at bounding box center [843, 217] width 71 height 12
click at [820, 217] on input "Pay inside the plan" at bounding box center [816, 216] width 8 height 8
radio input "true"
click at [728, 348] on input "text" at bounding box center [723, 342] width 77 height 24
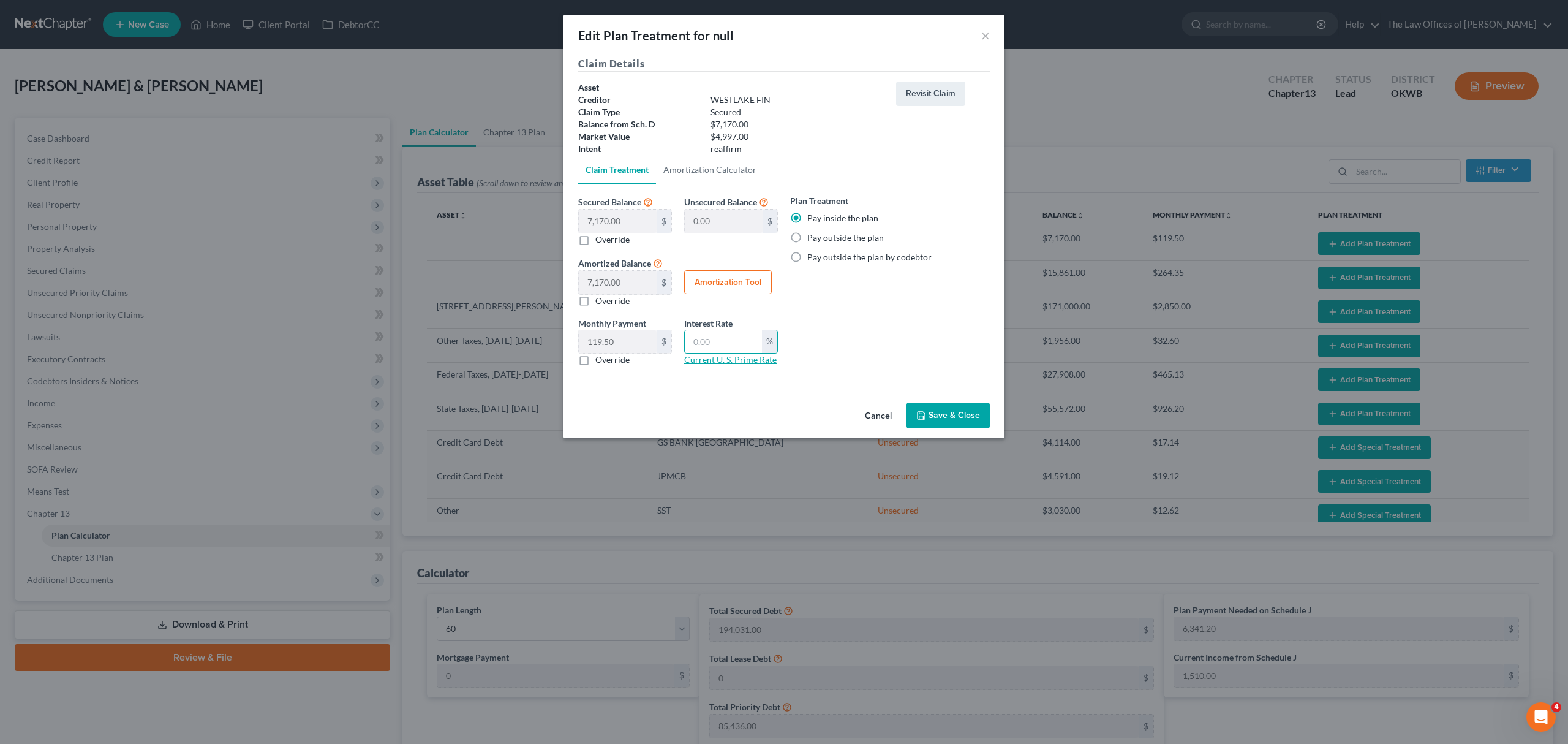
click at [684, 360] on link "Current U. S. Prime Rate" at bounding box center [730, 359] width 92 height 11
click at [730, 344] on input "text" at bounding box center [723, 342] width 77 height 24
type input "7.25"
click at [755, 284] on button "Amortization Tool" at bounding box center [727, 282] width 88 height 25
type input "7,170.00"
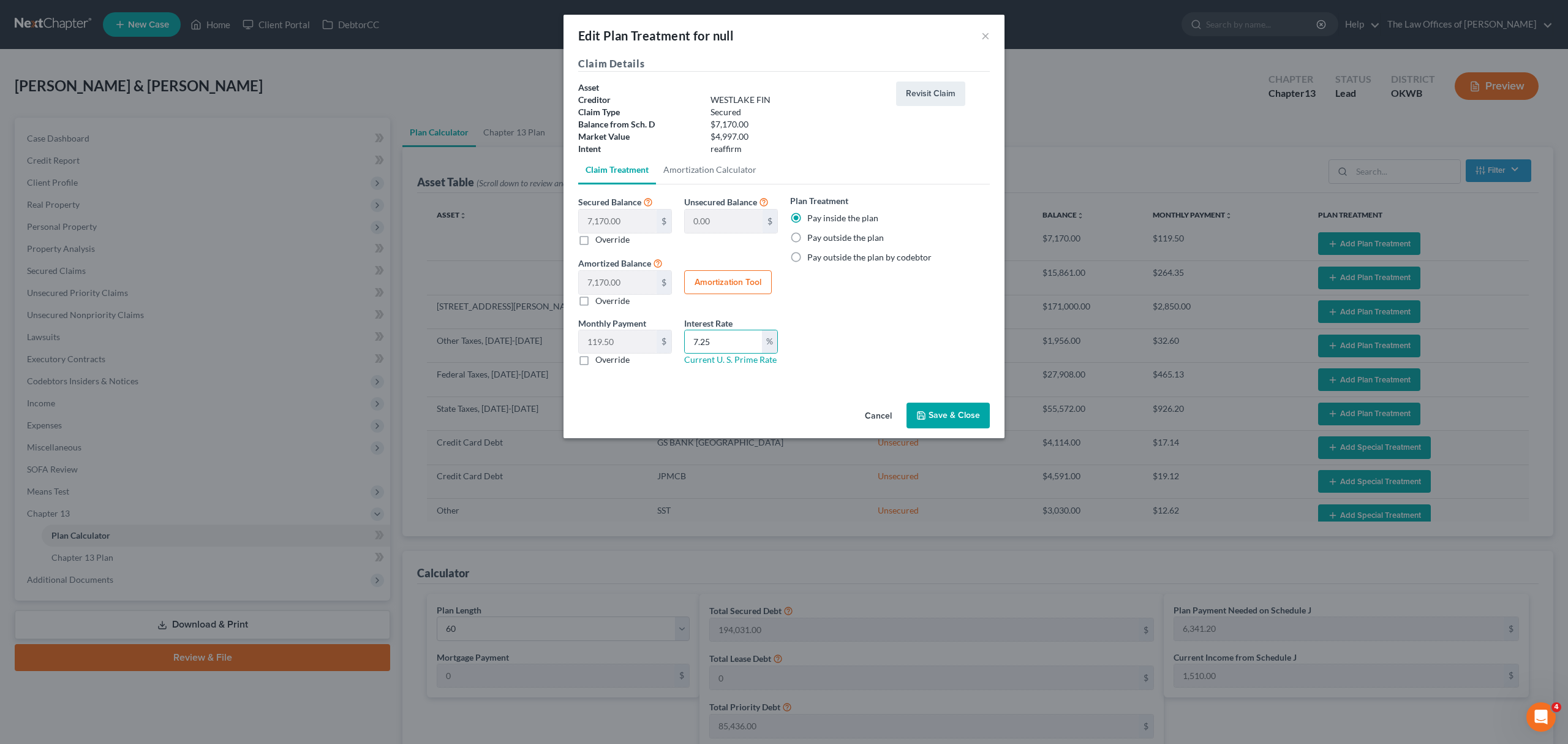
type input "7.25"
type input "60"
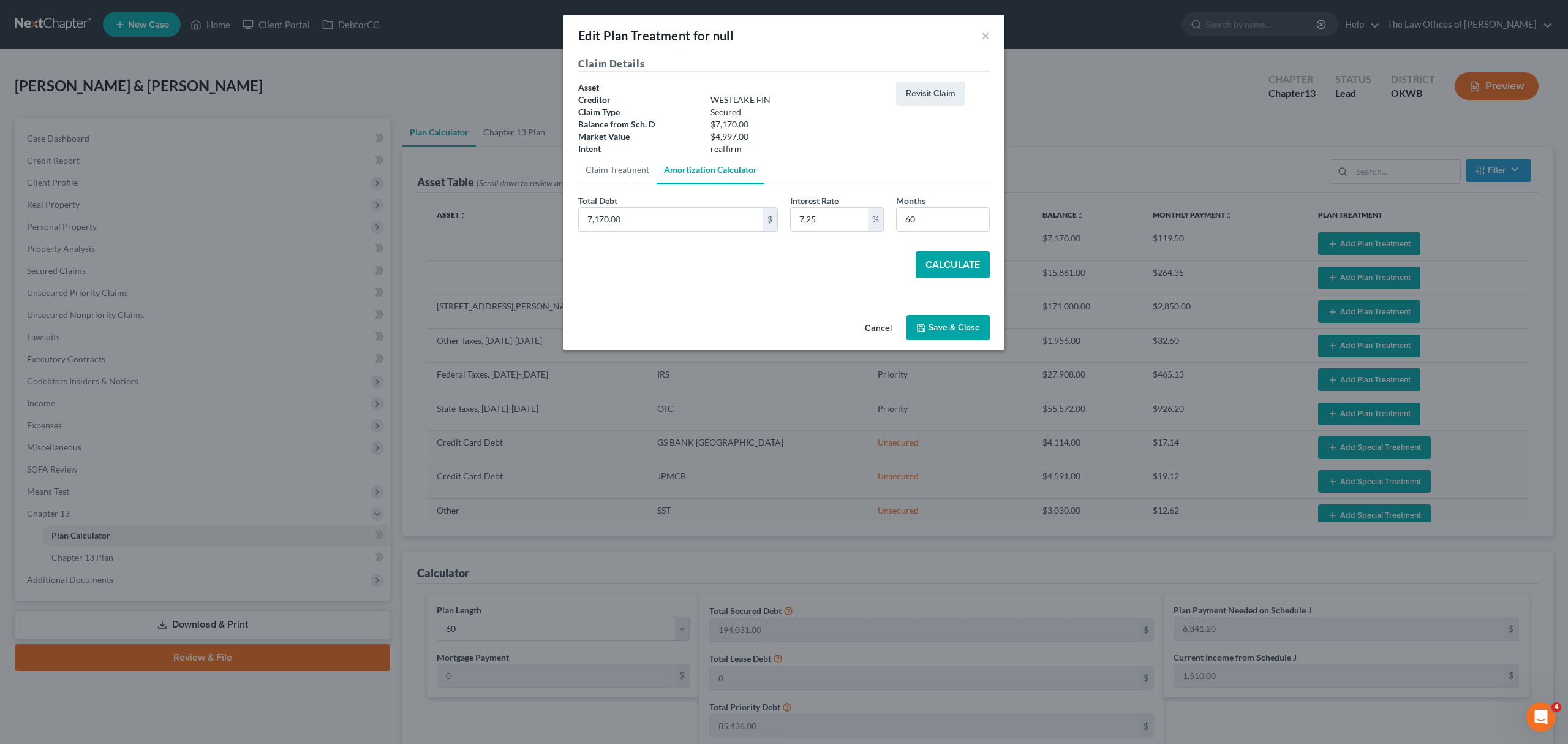
click at [970, 267] on button "Calculate" at bounding box center [952, 264] width 74 height 27
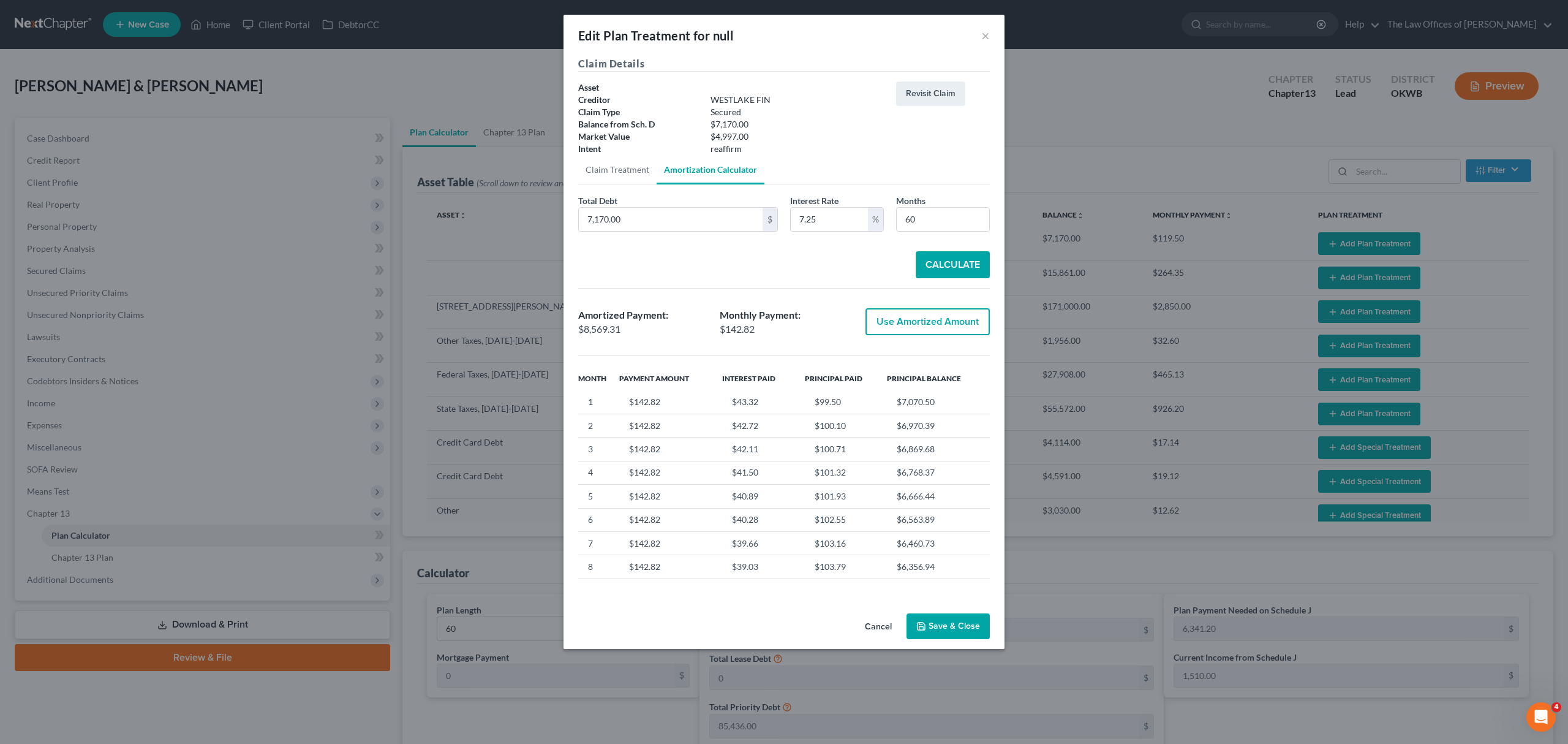
click at [936, 327] on button "Use Amortized Amount" at bounding box center [928, 321] width 124 height 27
type input "8,569.30"
checkbox input "true"
type input "142.82"
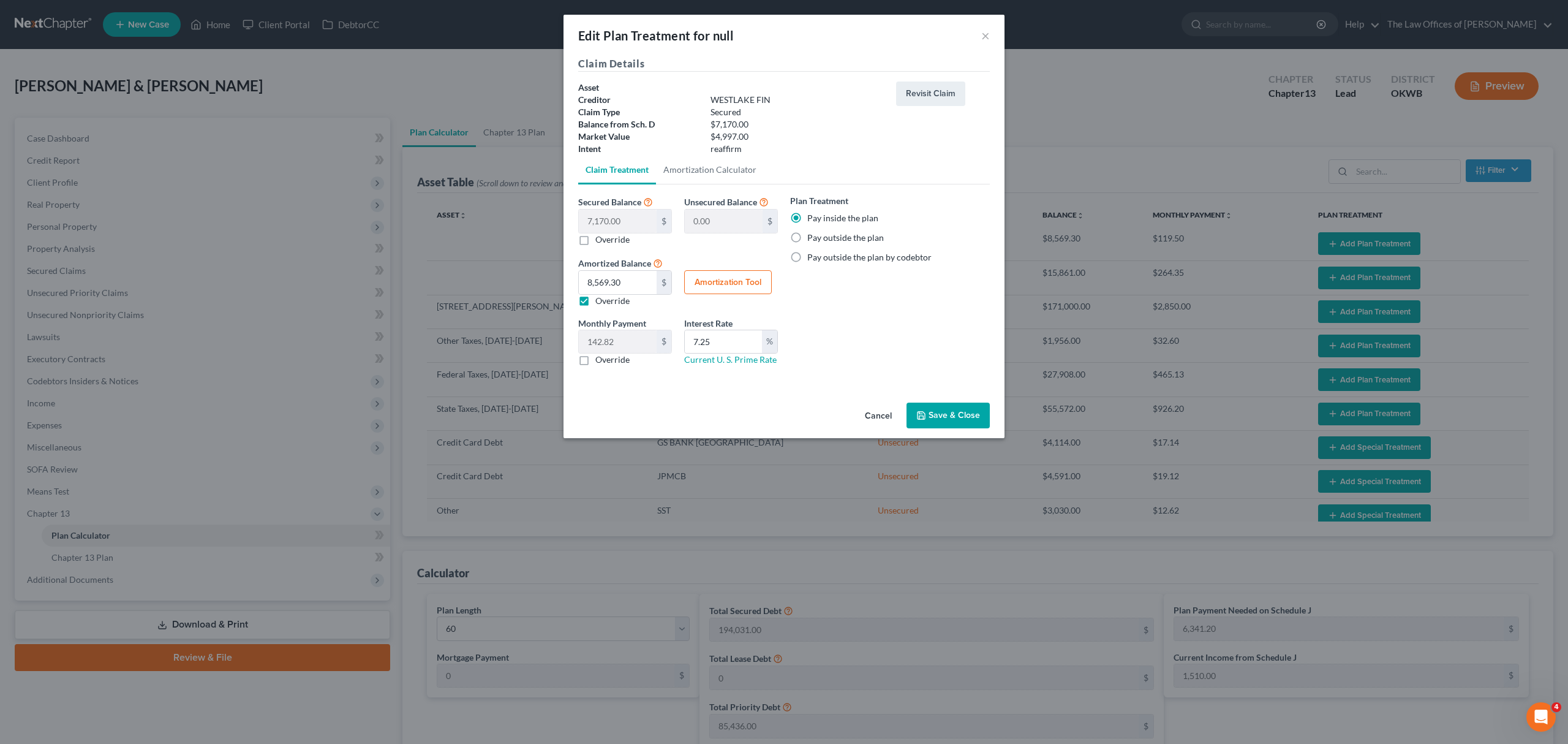
click at [936, 405] on button "Save & Close" at bounding box center [947, 415] width 84 height 26
select select "59"
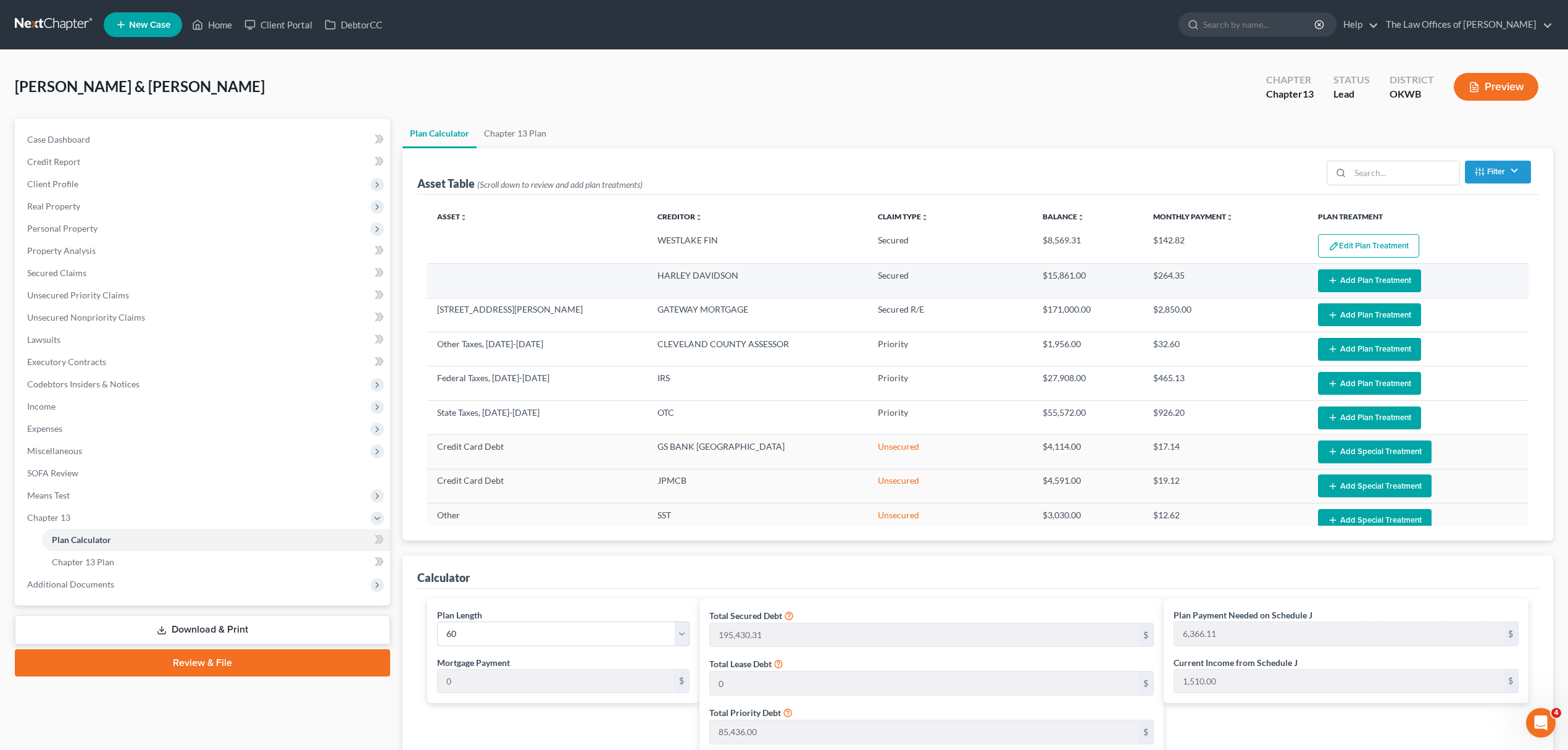
click at [1352, 279] on button "Add Plan Treatment" at bounding box center [1370, 280] width 103 height 23
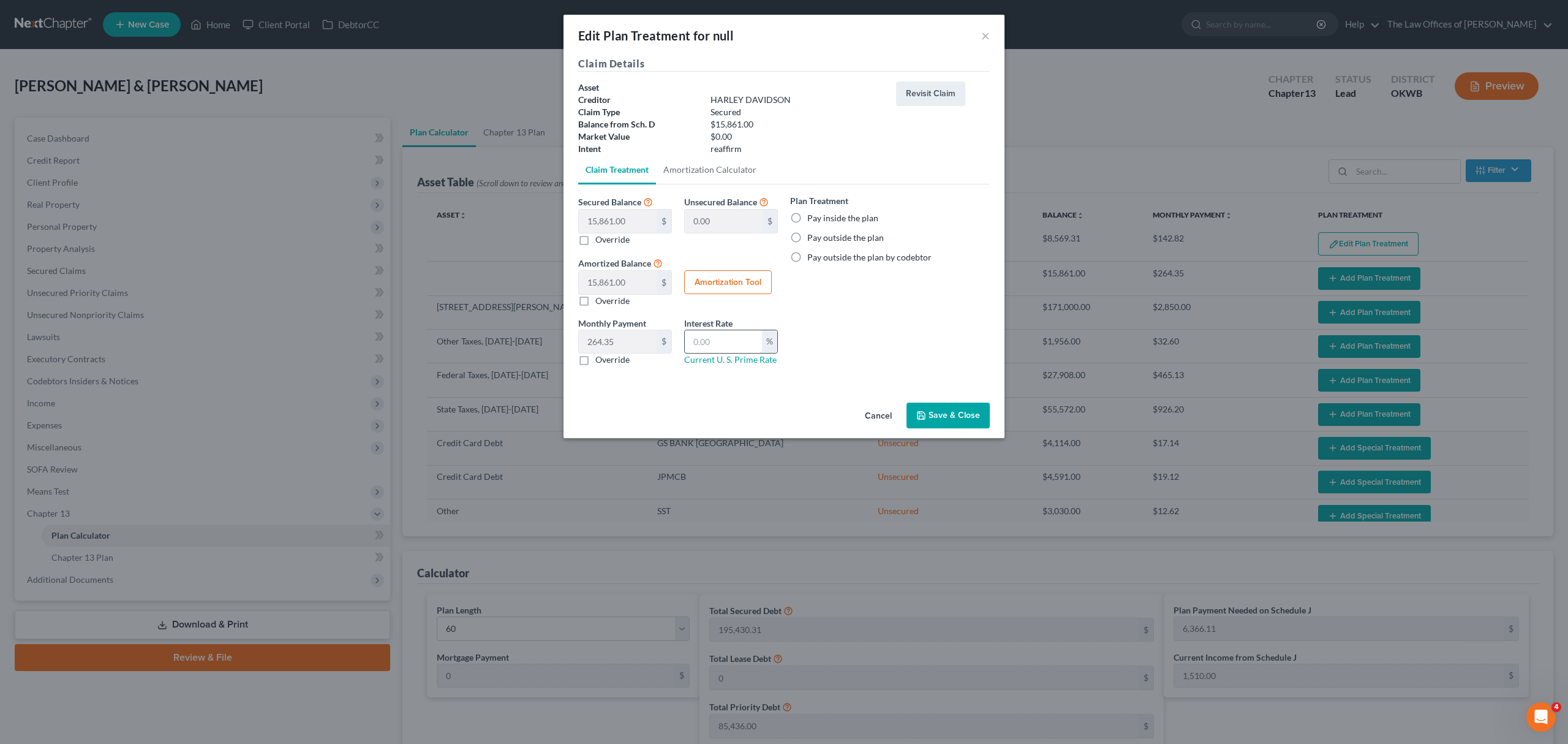
click at [736, 335] on input "text" at bounding box center [723, 342] width 77 height 24
type input "7.25"
click at [691, 280] on button "Amortization Tool" at bounding box center [727, 282] width 88 height 25
type input "15,861.00"
type input "7.25"
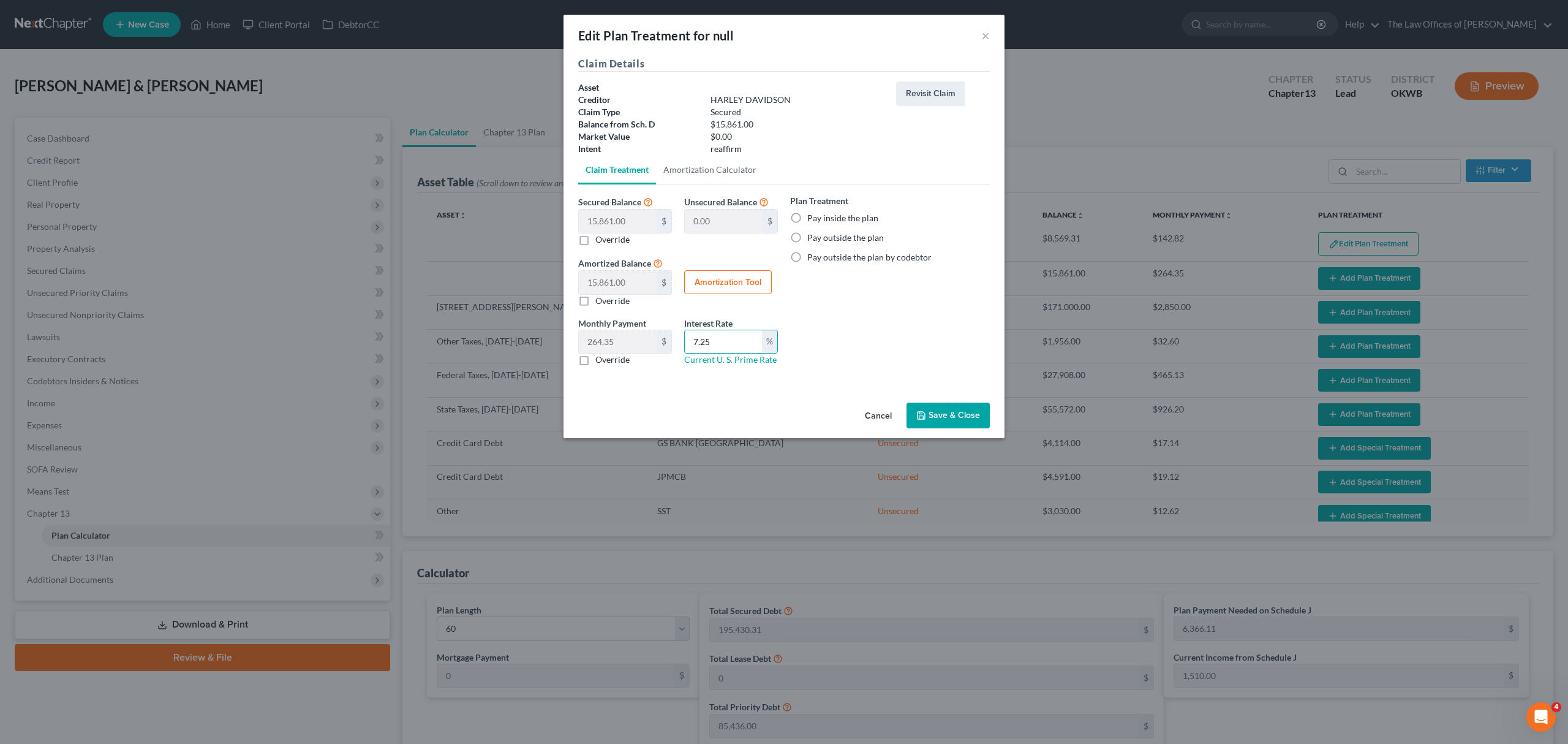
type input "60"
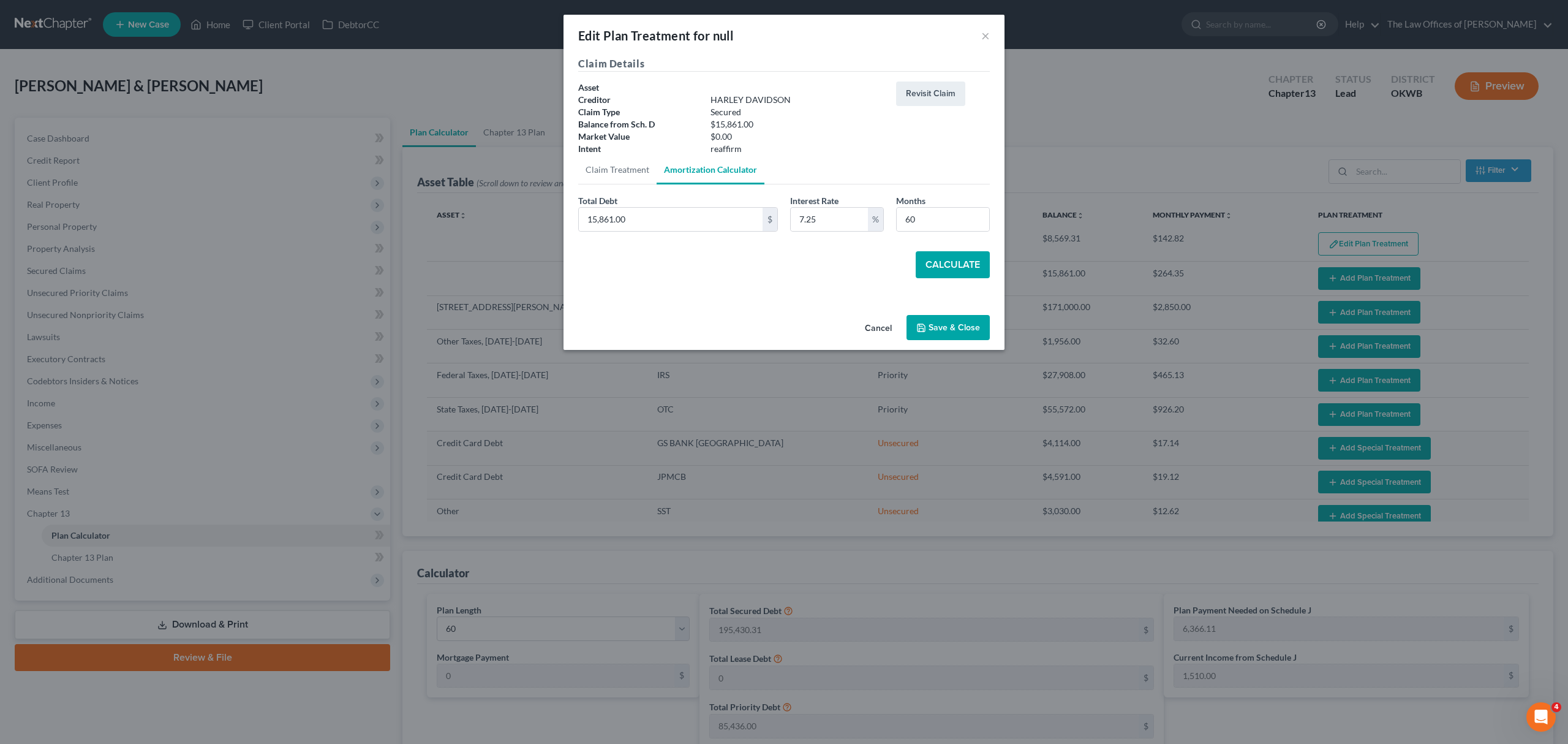
click at [948, 259] on button "Calculate" at bounding box center [952, 264] width 74 height 27
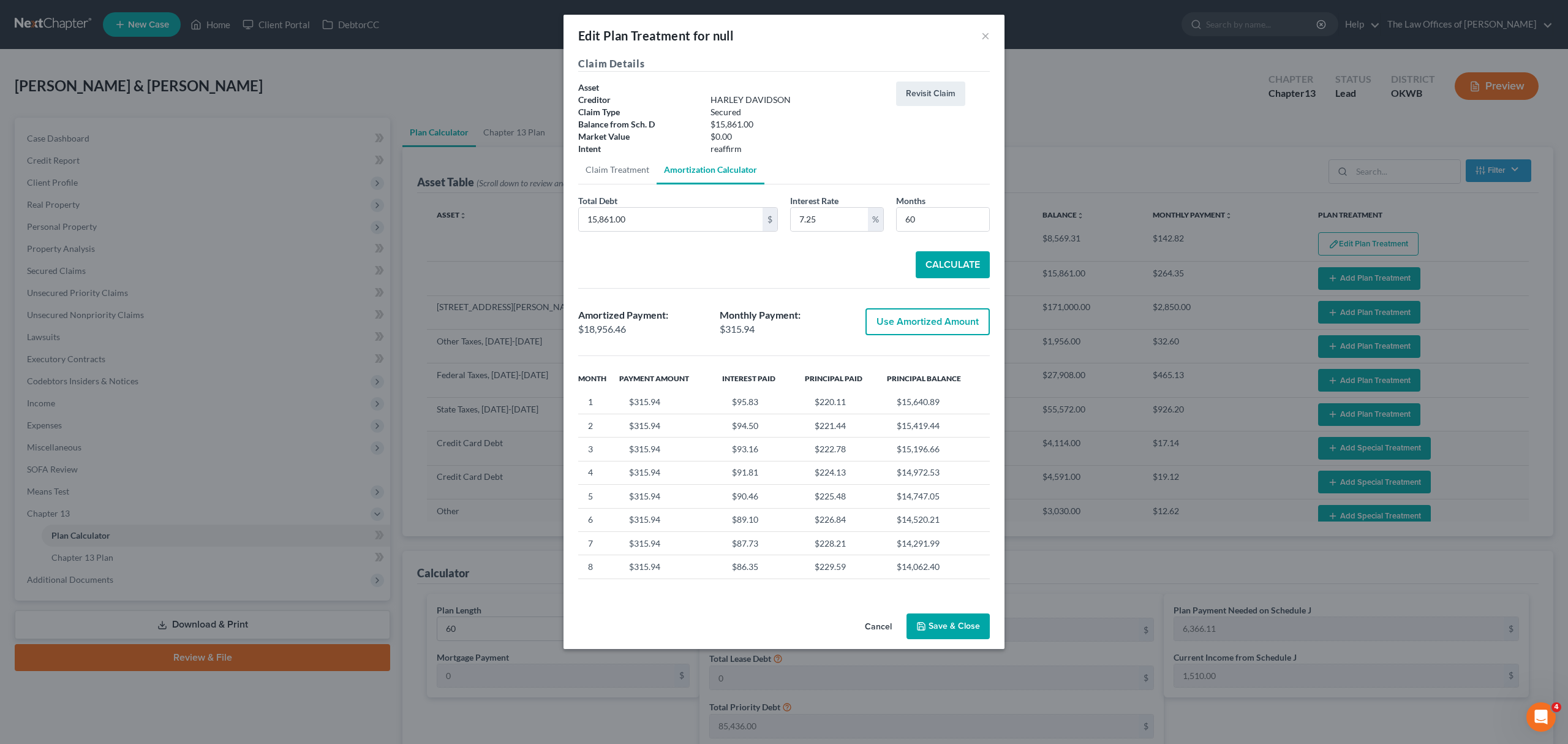
click at [960, 321] on button "Use Amortized Amount" at bounding box center [928, 321] width 124 height 27
type input "18,956.45"
checkbox input "true"
type input "315.94"
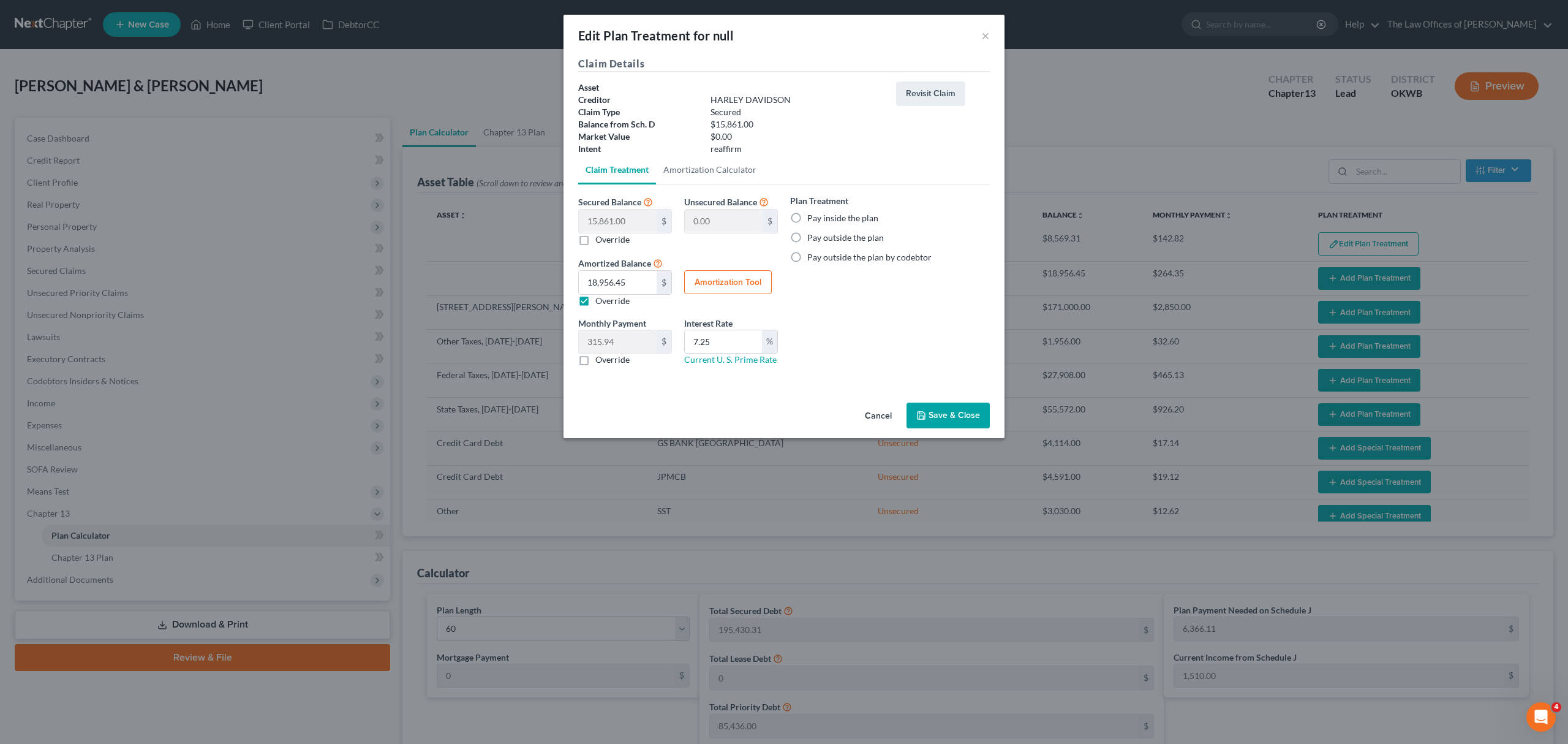
click at [930, 413] on button "Save & Close" at bounding box center [947, 415] width 84 height 26
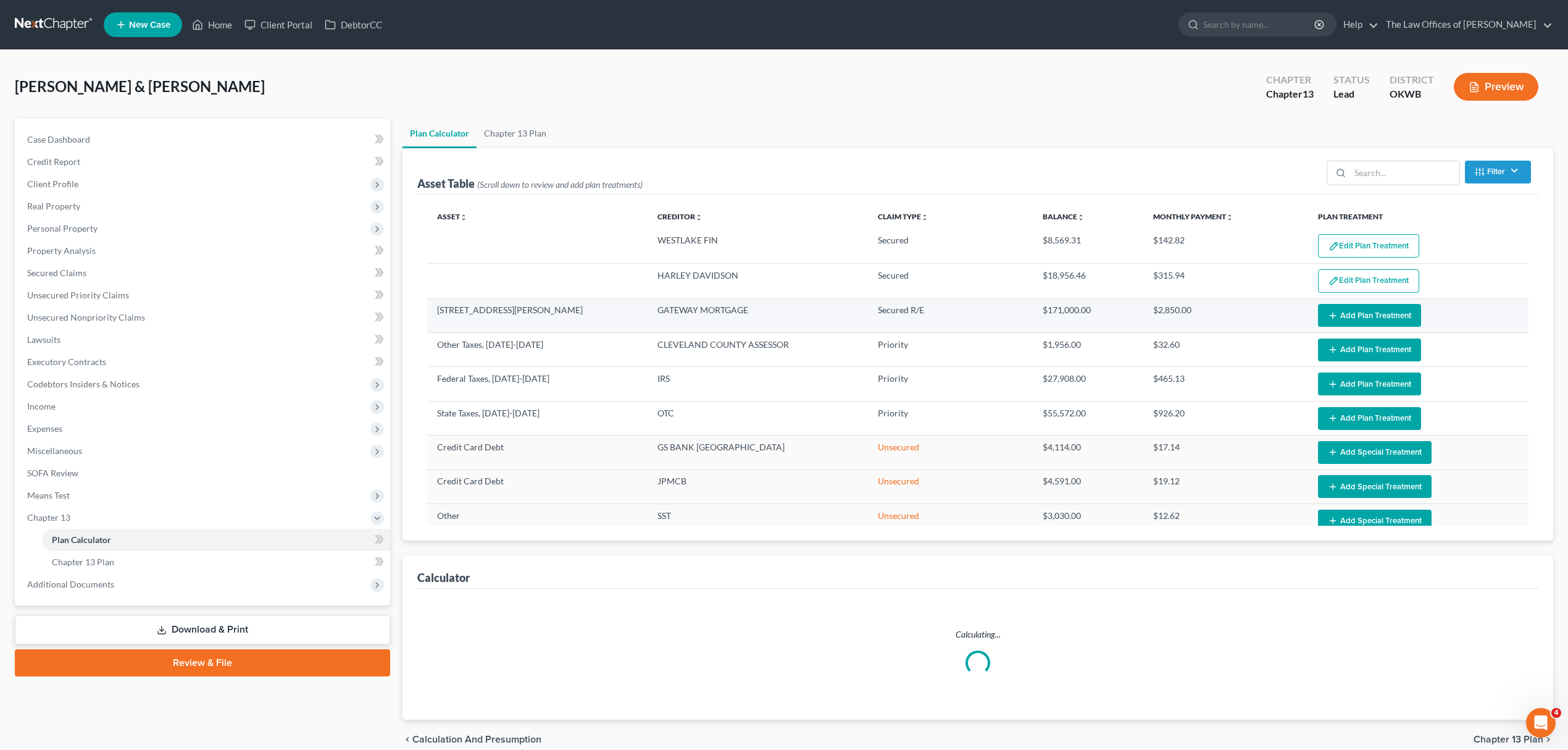
select select "59"
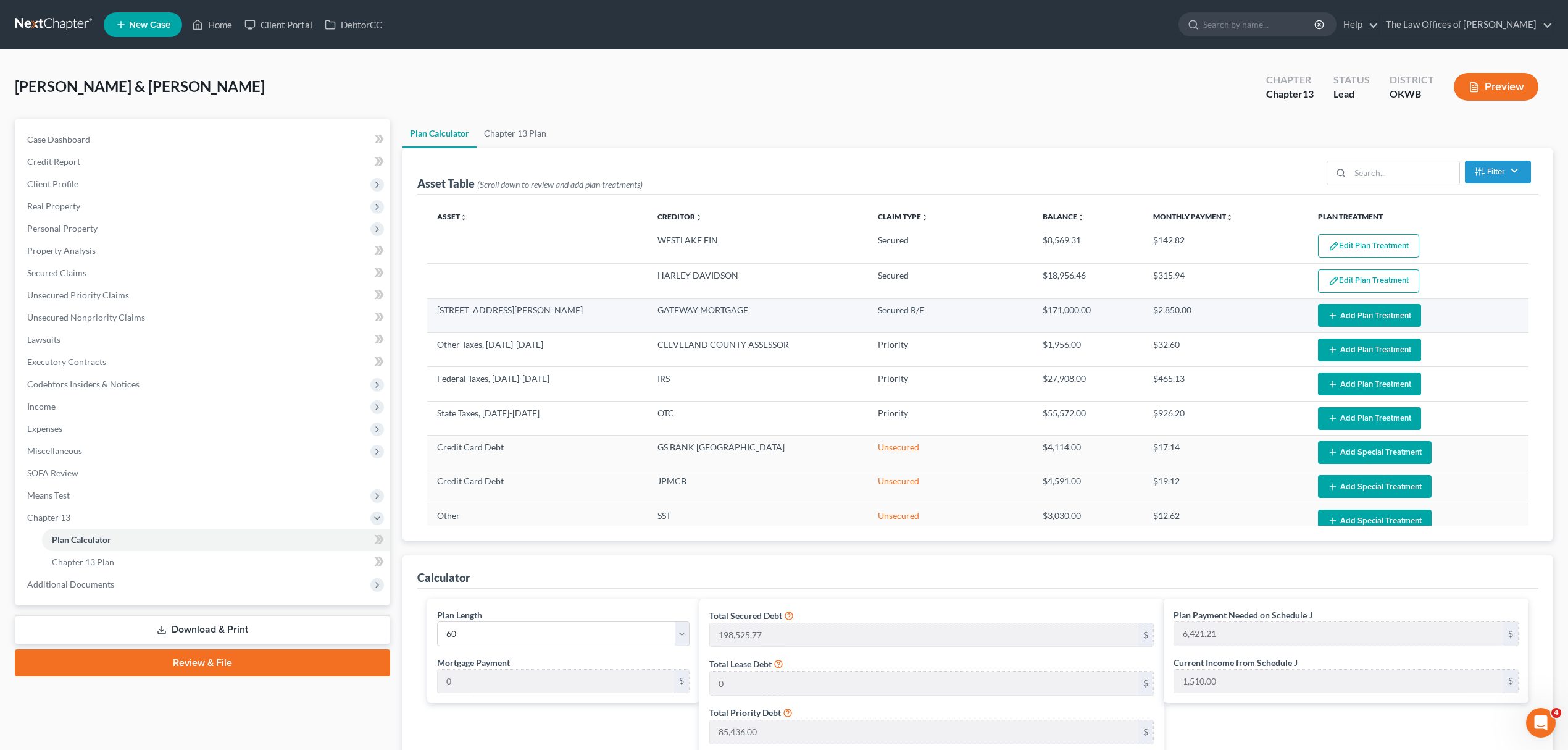
click at [1367, 310] on button "Add Plan Treatment" at bounding box center [1370, 314] width 103 height 23
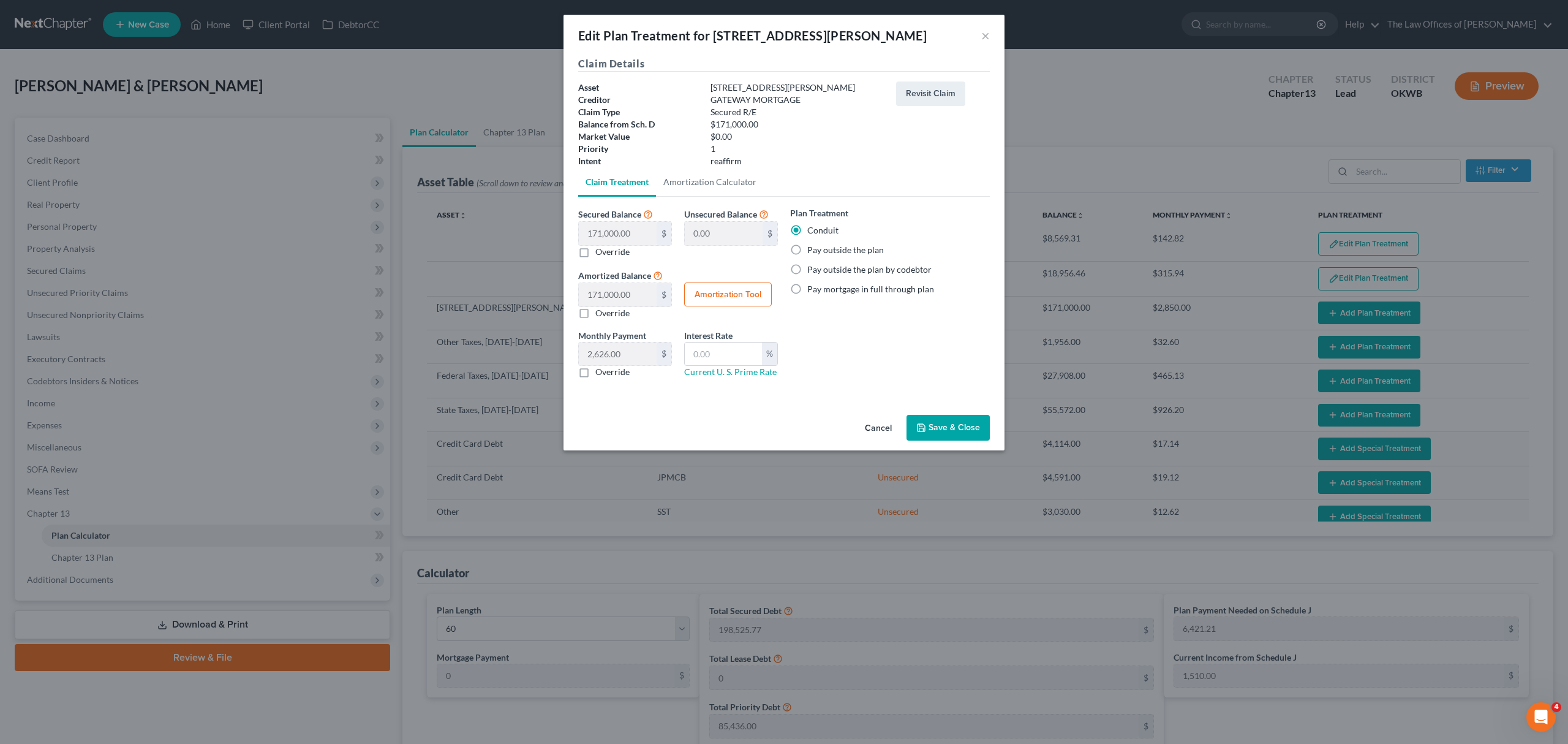
click at [823, 249] on label "Pay outside the plan" at bounding box center [846, 250] width 77 height 12
click at [820, 249] on input "Pay outside the plan" at bounding box center [816, 248] width 8 height 8
radio input "true"
click at [943, 437] on button "Save & Close" at bounding box center [947, 427] width 84 height 26
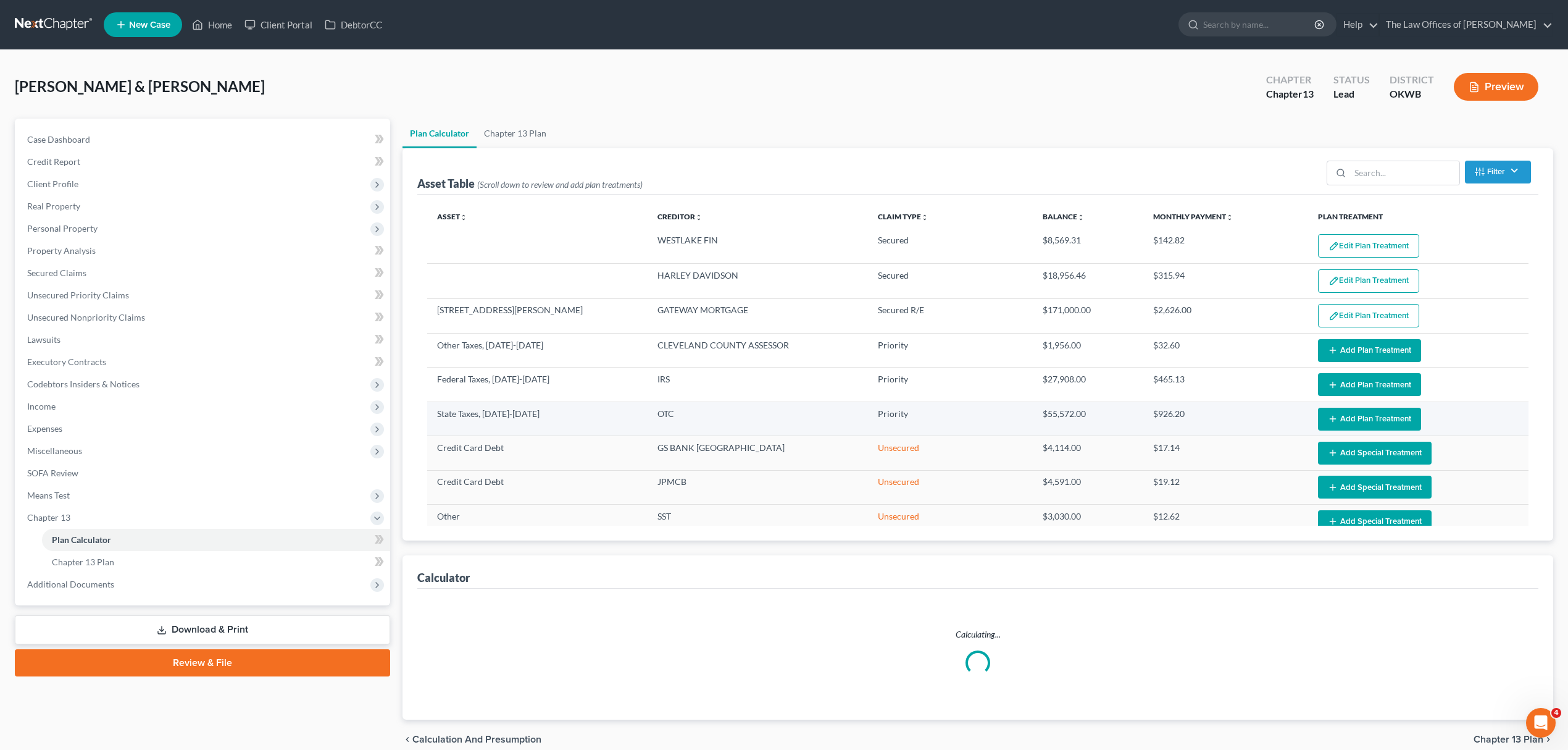
select select "59"
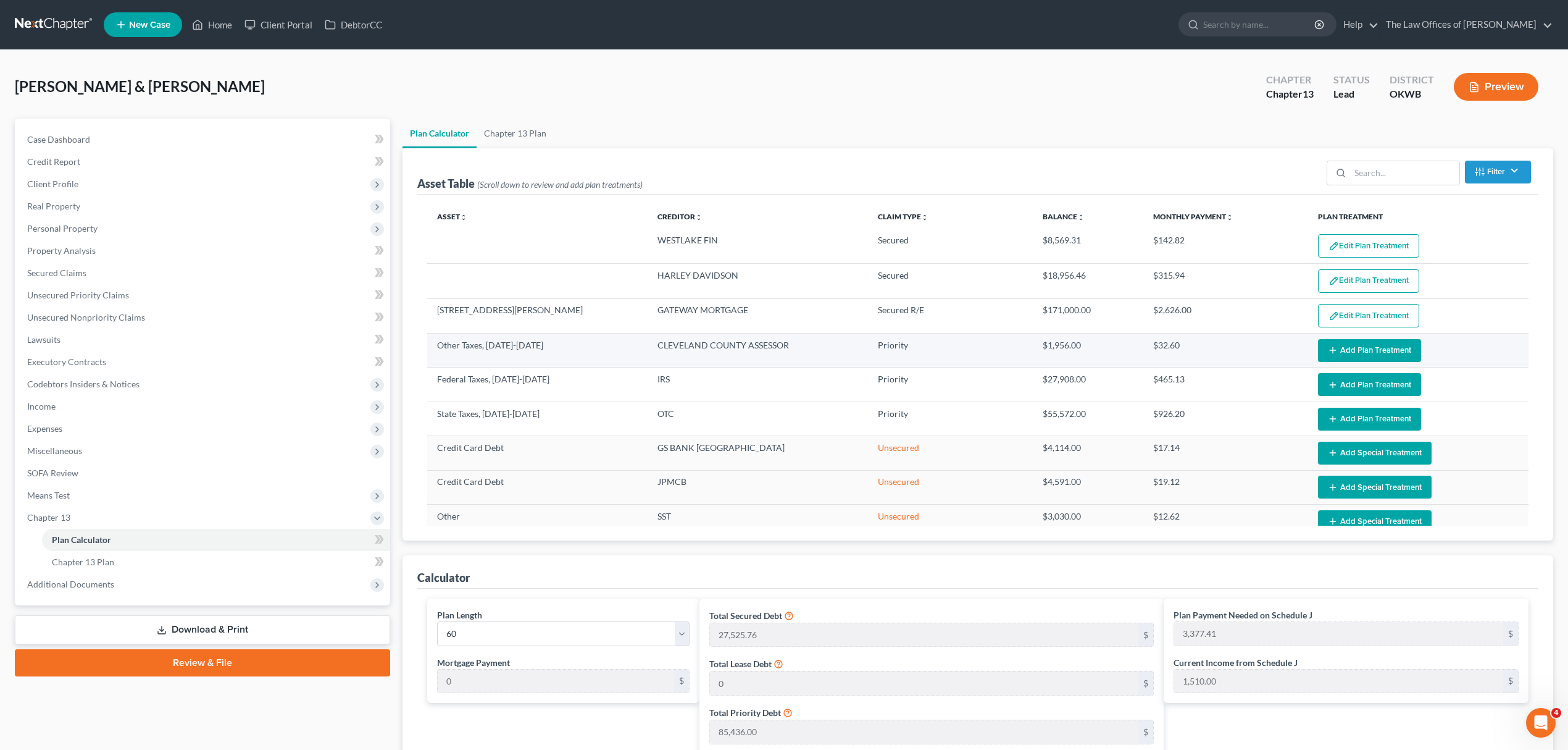
click at [1387, 351] on button "Add Plan Treatment" at bounding box center [1370, 350] width 103 height 23
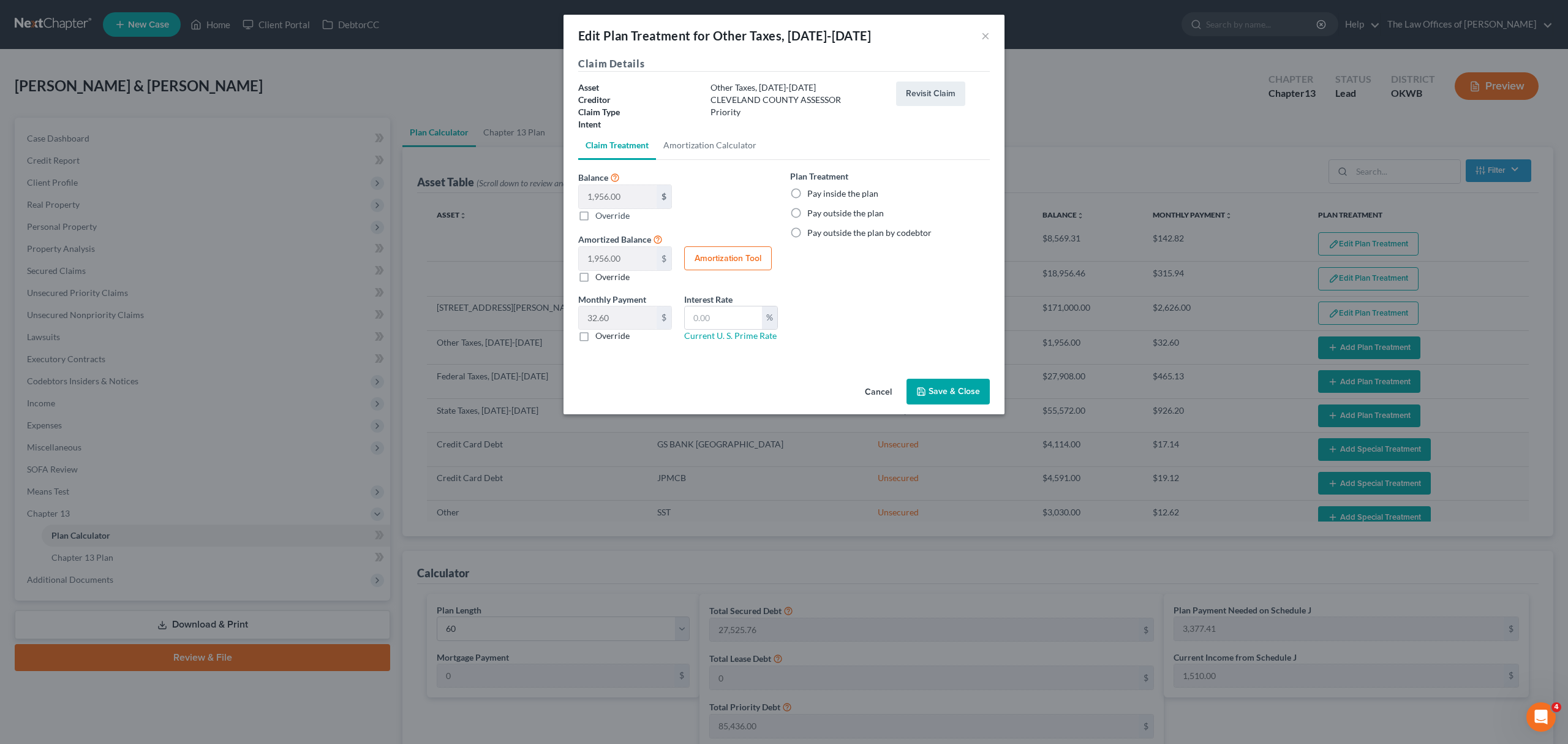
click at [808, 190] on label "Pay inside the plan" at bounding box center [843, 194] width 71 height 12
click at [813, 190] on input "Pay inside the plan" at bounding box center [816, 192] width 8 height 8
radio input "true"
click at [704, 266] on button "Amortization Tool" at bounding box center [727, 258] width 88 height 25
type input "1,956.00"
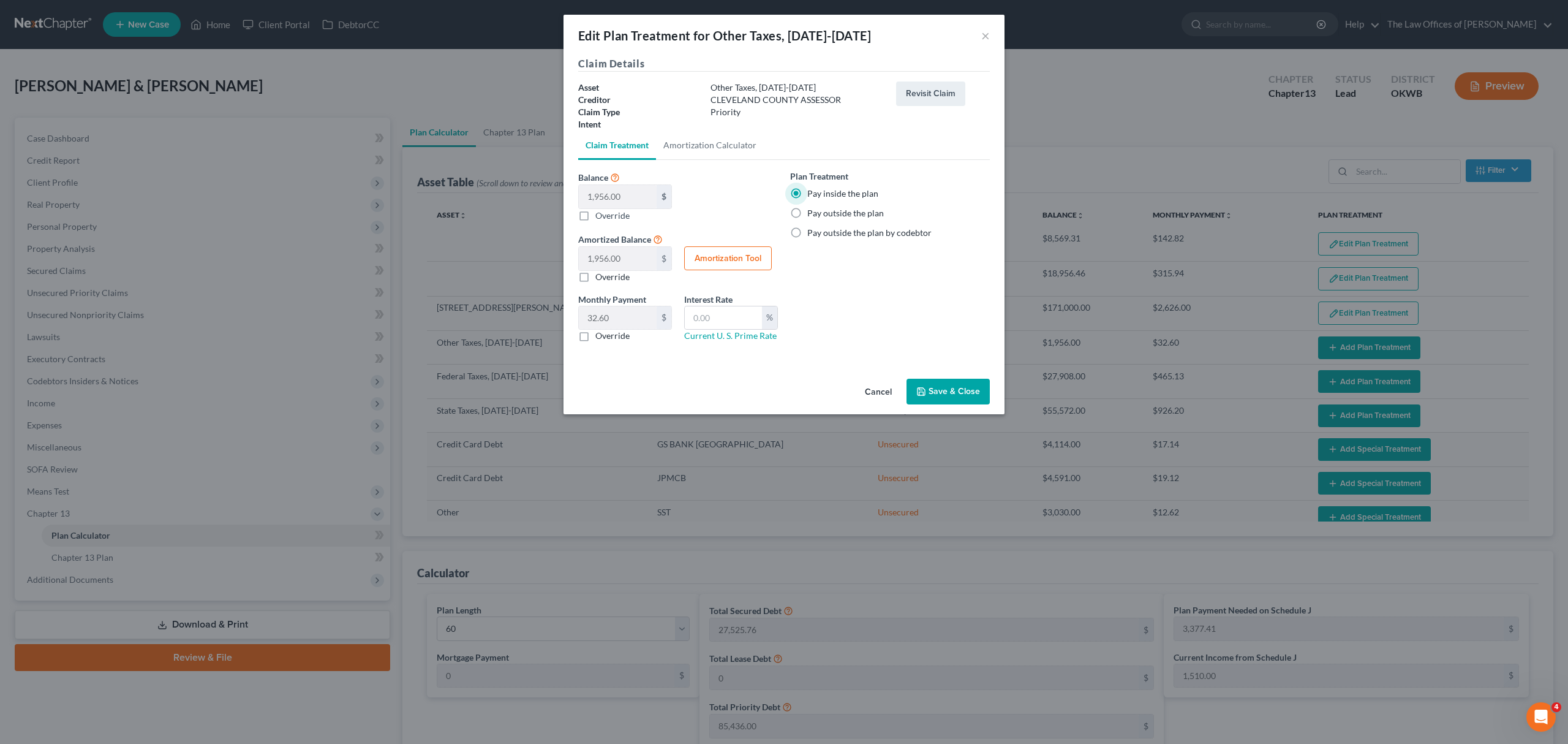
type input "60"
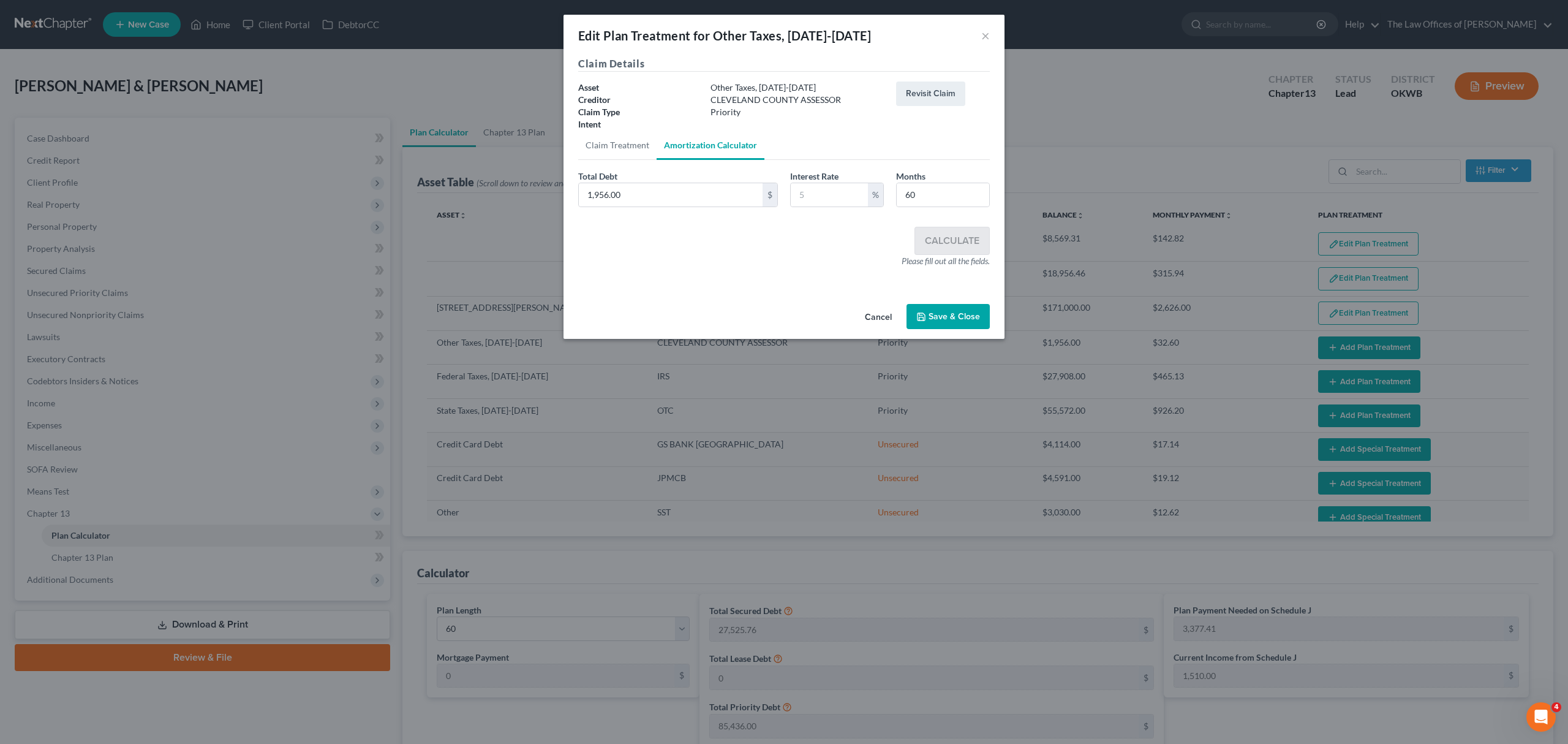
click at [939, 309] on button "Save & Close" at bounding box center [947, 317] width 84 height 26
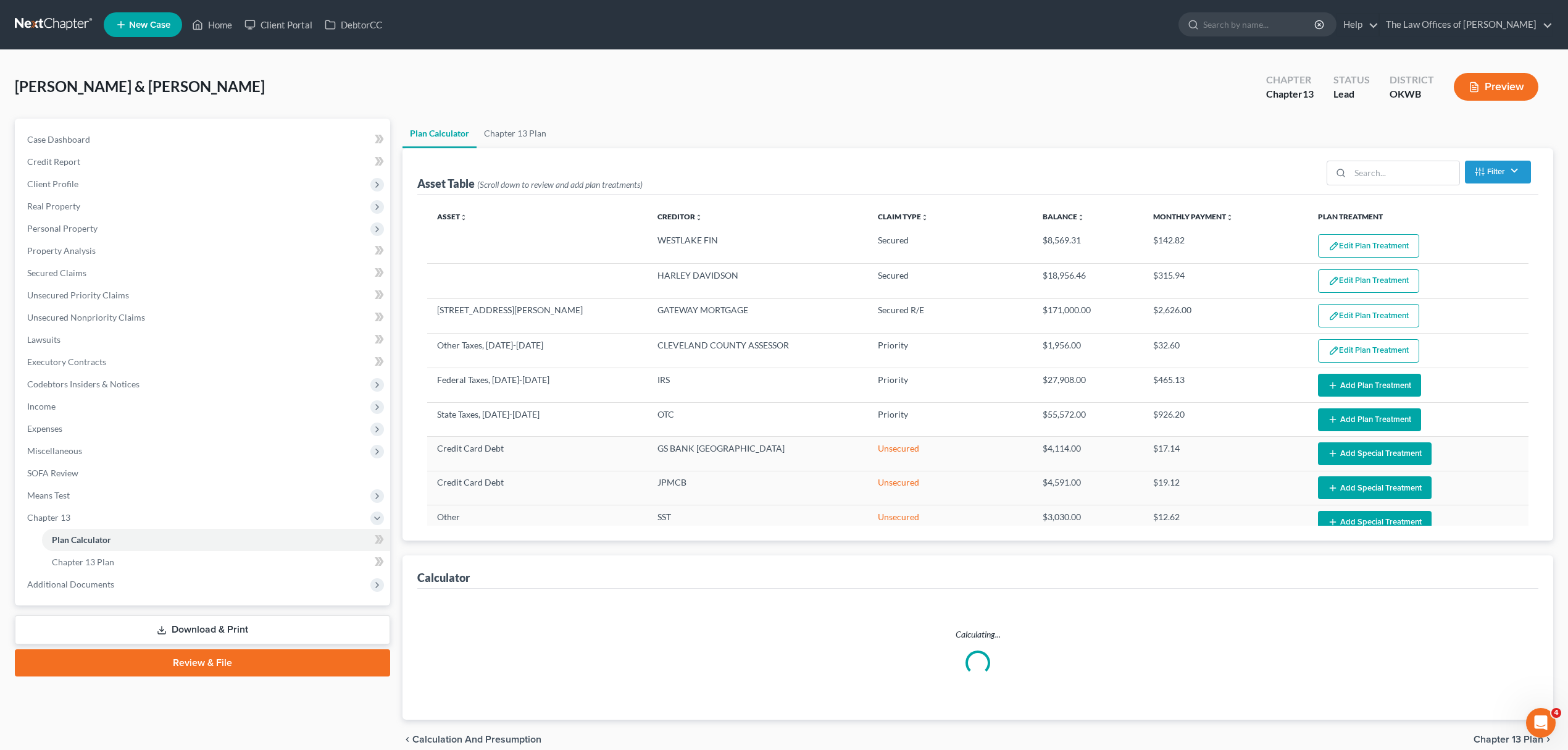
select select "59"
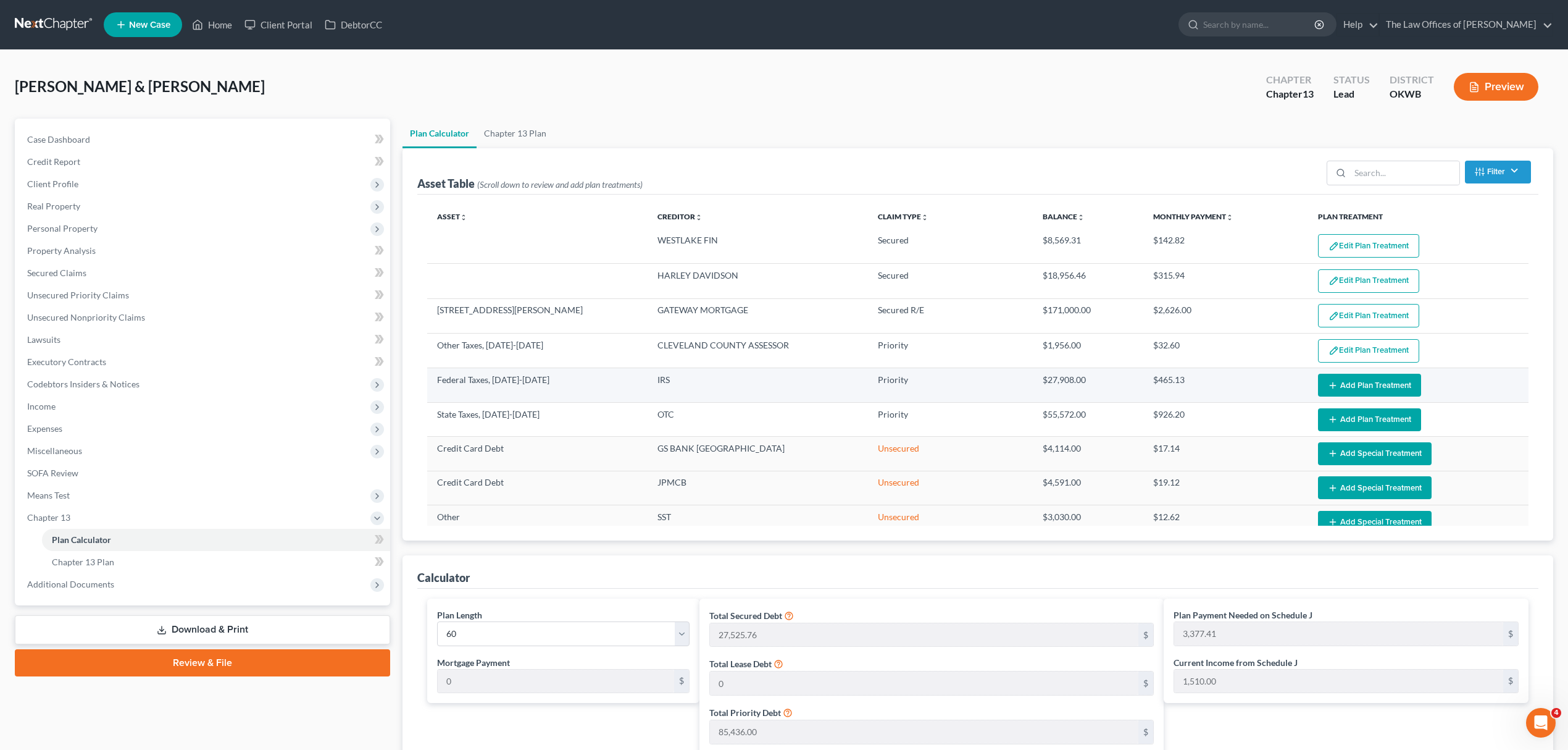
click at [1328, 383] on icon "button" at bounding box center [1333, 385] width 10 height 10
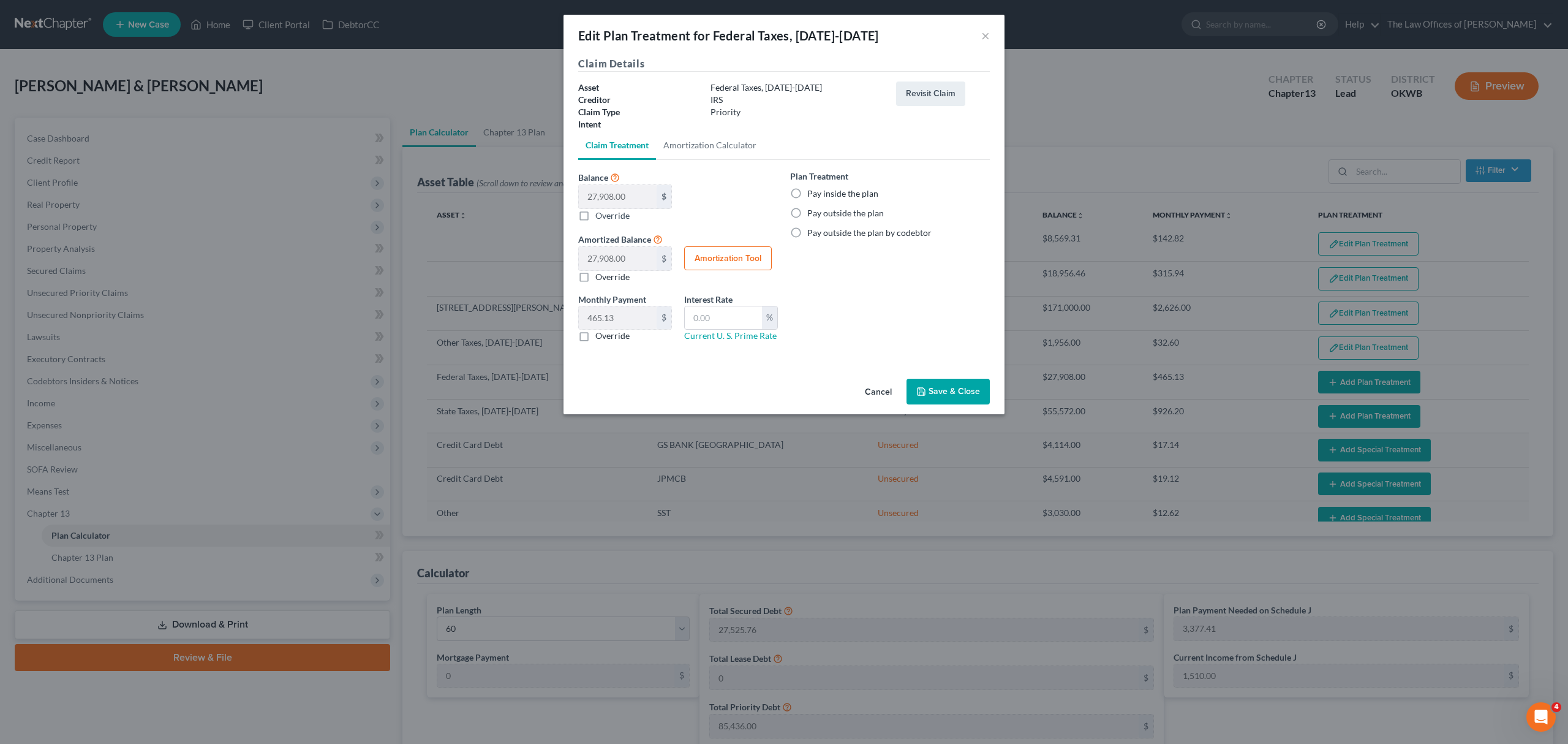
click at [808, 194] on label "Pay inside the plan" at bounding box center [843, 194] width 71 height 12
click at [813, 194] on input "Pay inside the plan" at bounding box center [816, 192] width 8 height 8
radio input "true"
click at [755, 248] on button "Amortization Tool" at bounding box center [727, 258] width 88 height 25
type input "27,908.00"
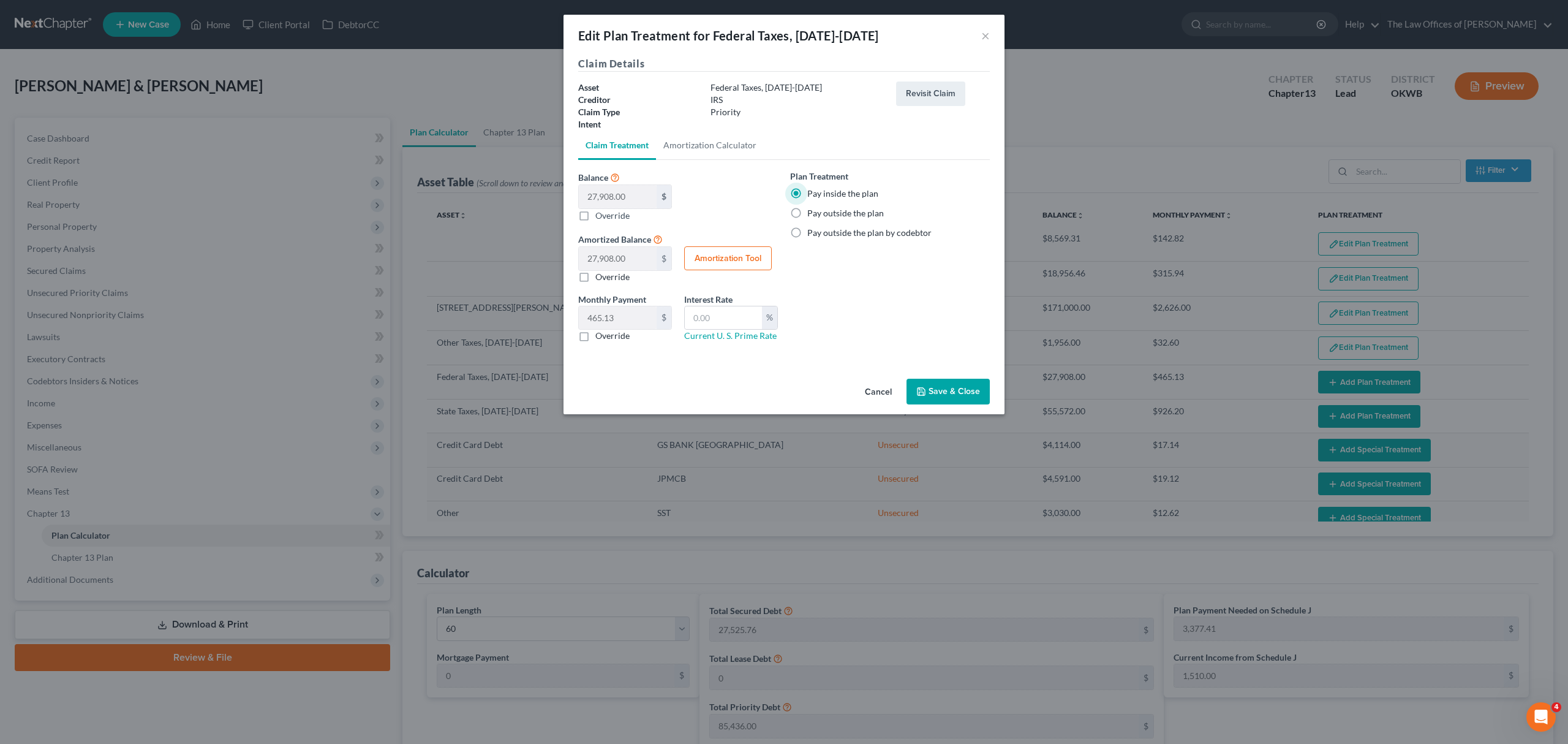
type input "60"
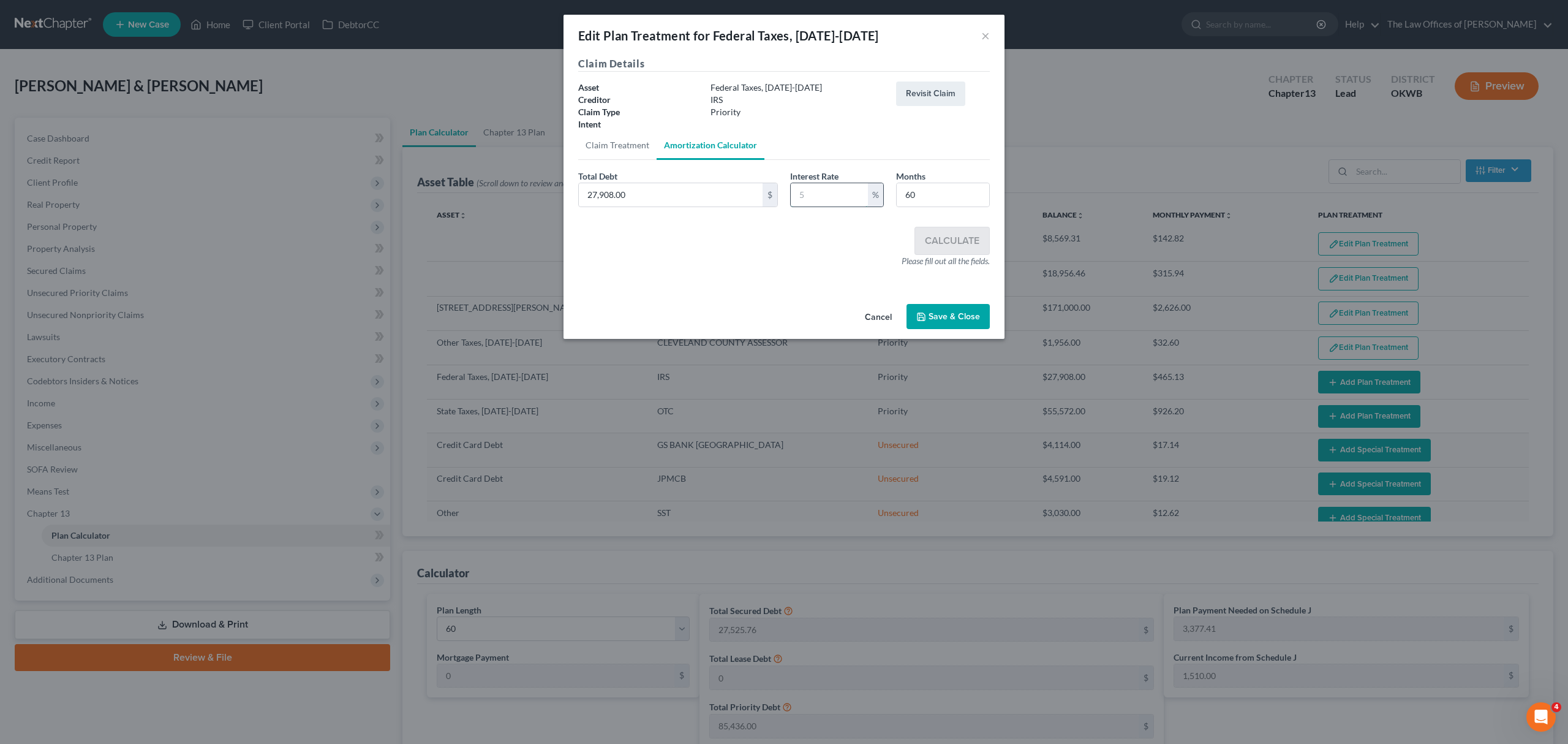
click at [846, 197] on input "text" at bounding box center [829, 195] width 77 height 24
click at [934, 321] on button "Save & Close" at bounding box center [947, 317] width 84 height 26
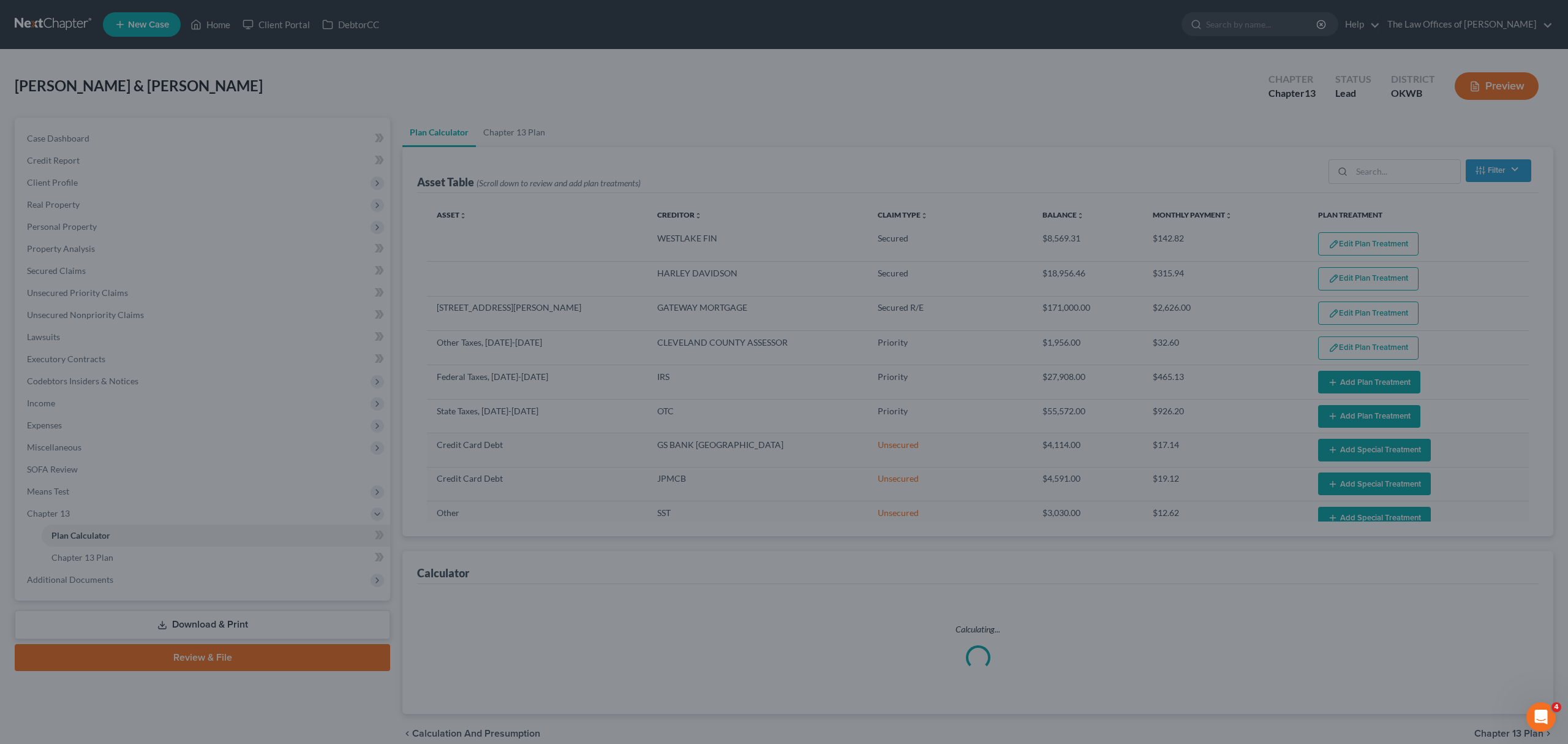
select select "59"
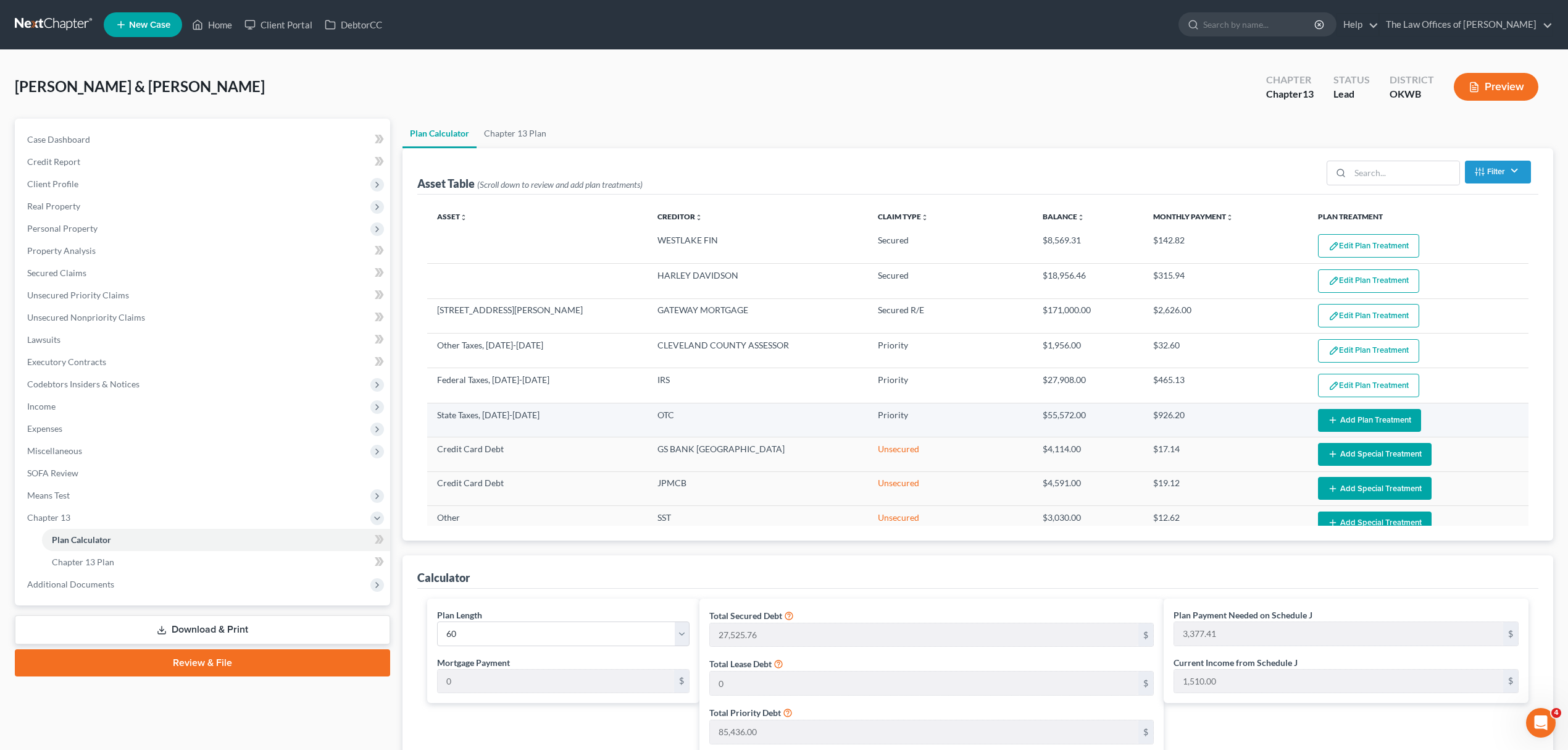
click at [1329, 416] on button "Add Plan Treatment" at bounding box center [1370, 420] width 103 height 23
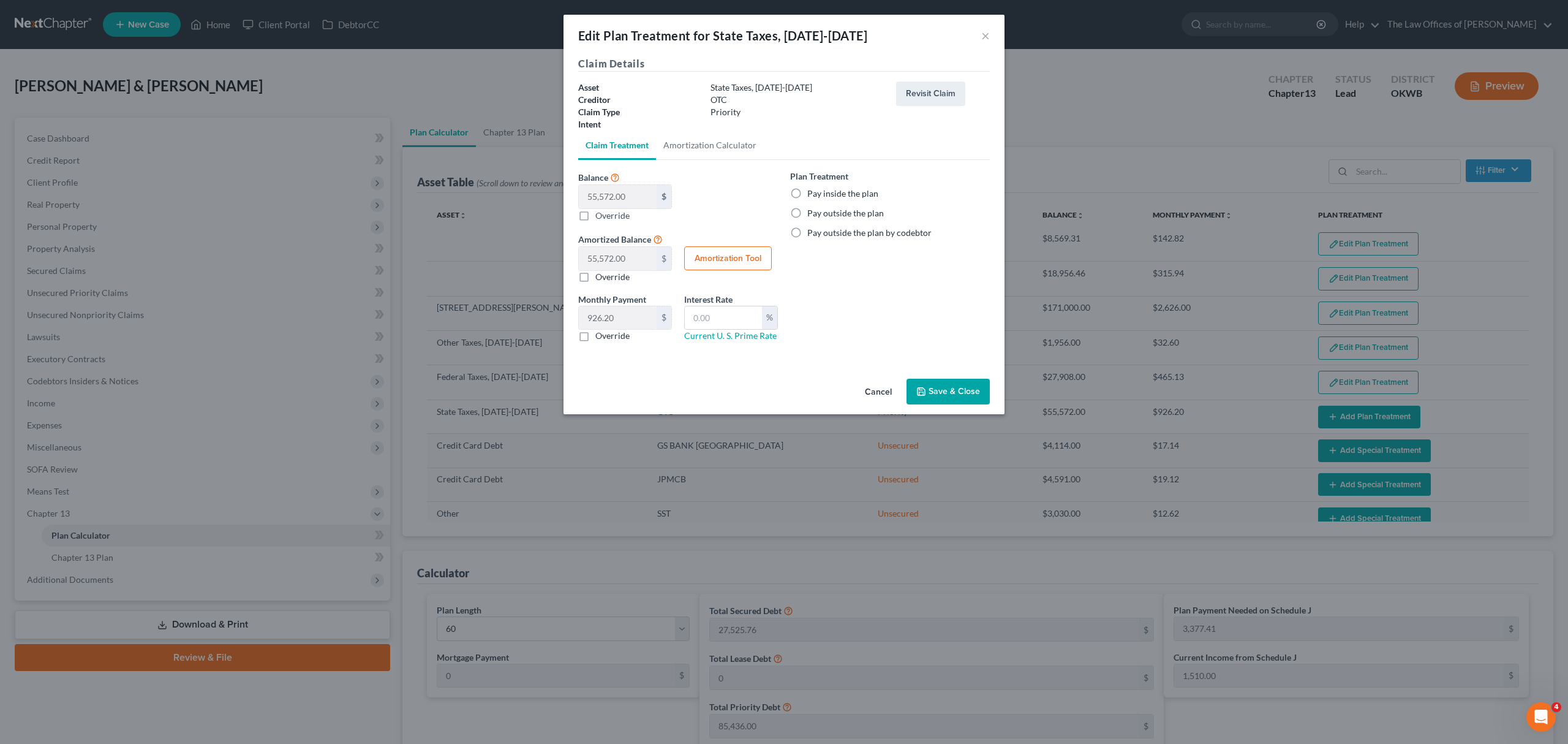
click at [808, 188] on label "Pay inside the plan" at bounding box center [843, 194] width 71 height 12
click at [813, 188] on input "Pay inside the plan" at bounding box center [816, 192] width 8 height 8
radio input "true"
click at [946, 389] on button "Save & Close" at bounding box center [947, 392] width 84 height 26
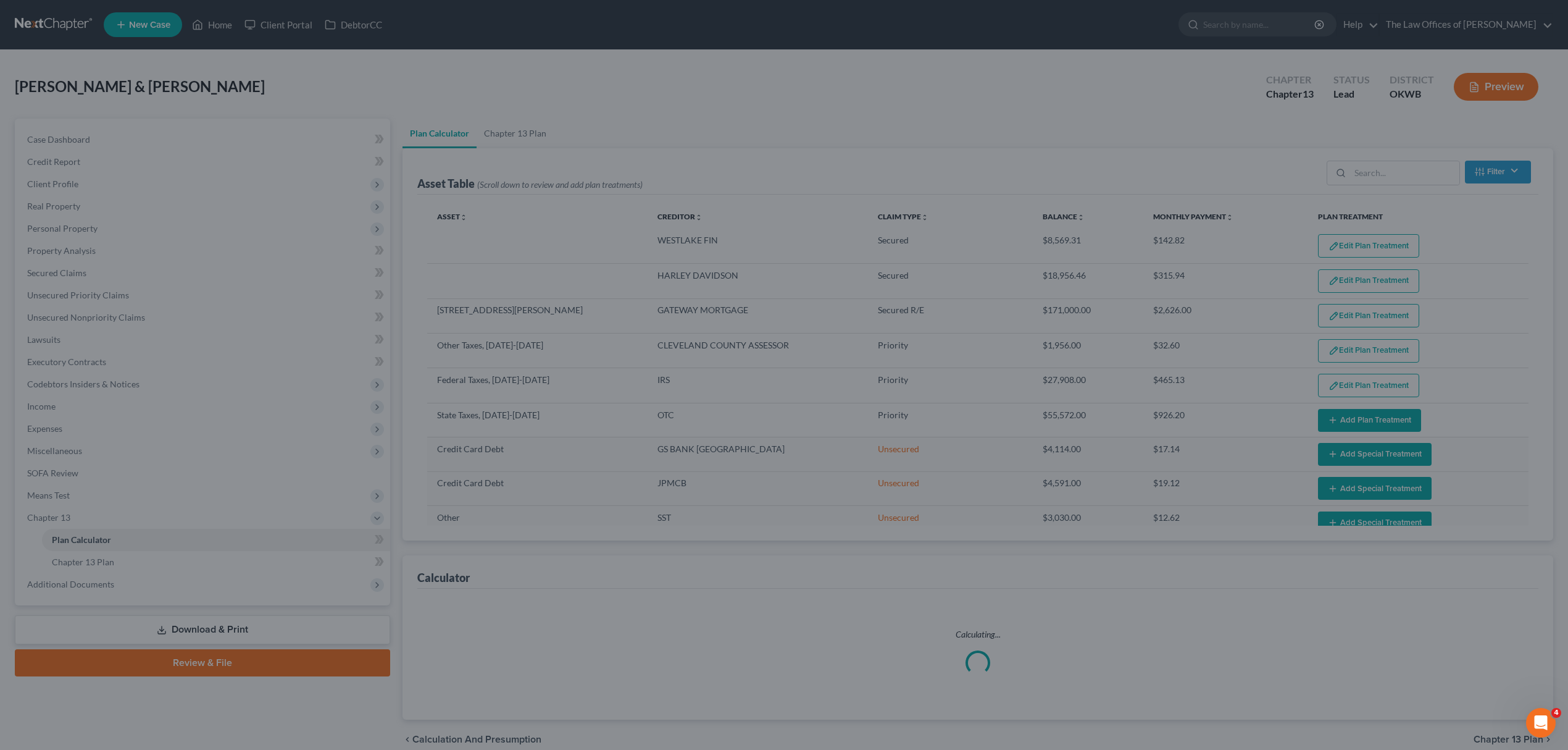
select select "59"
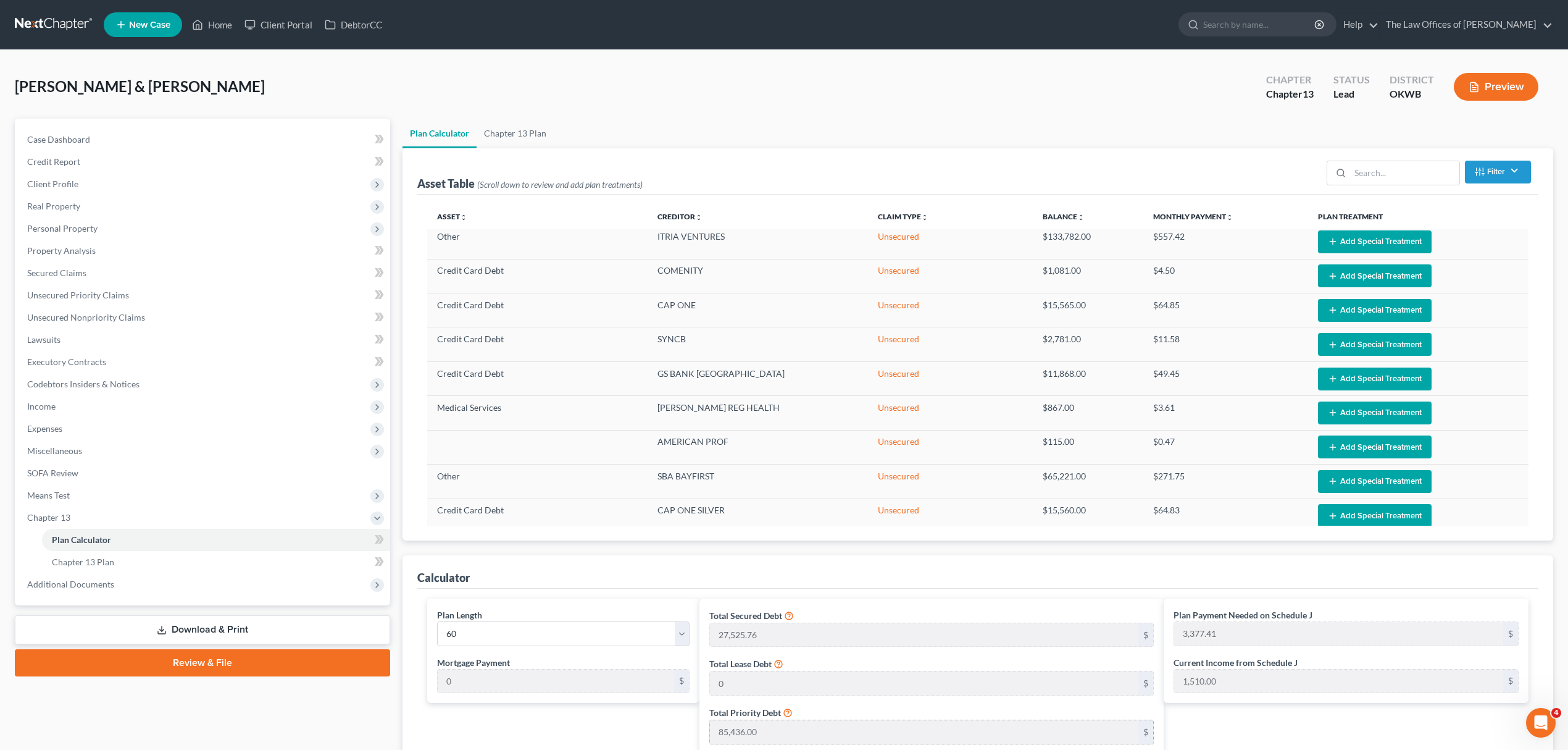
scroll to position [457, 0]
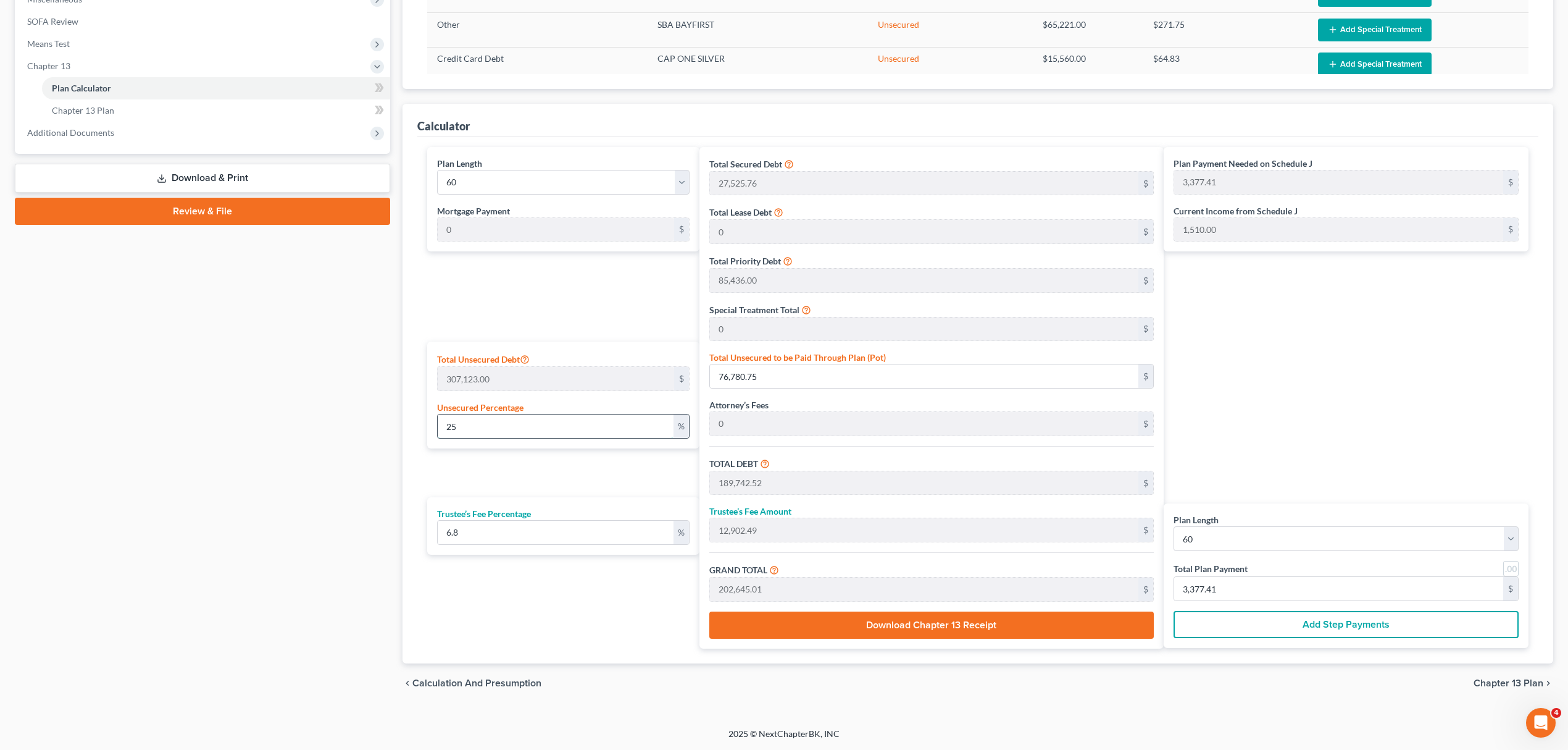
drag, startPoint x: 468, startPoint y: 414, endPoint x: 445, endPoint y: 417, distance: 23.2
click at [445, 417] on input "25" at bounding box center [555, 427] width 236 height 24
type input "1"
type input "3,071.23"
type input "116,032.99"
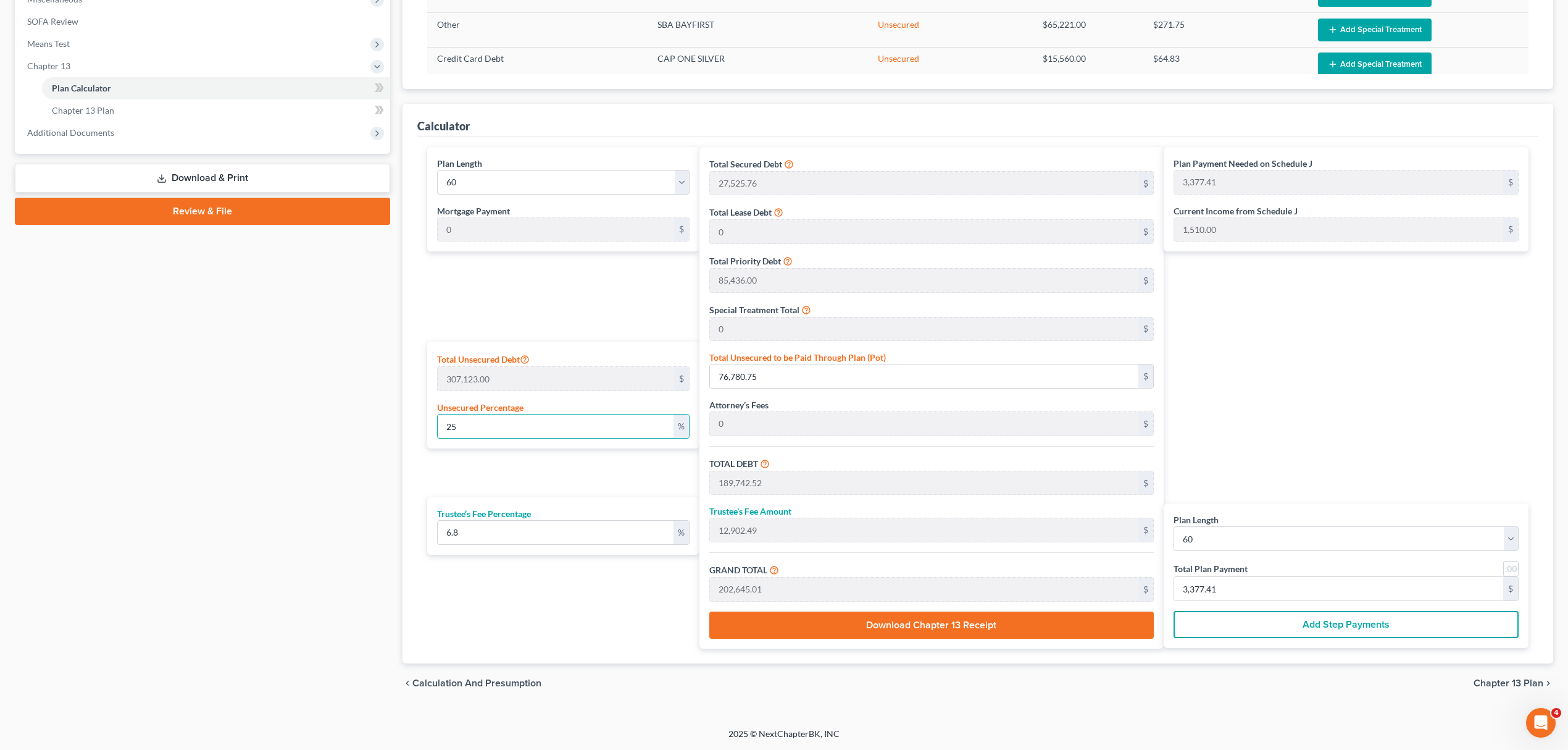
type input "7,890.24"
type input "123,923.24"
type input "2,065.38"
type input "10"
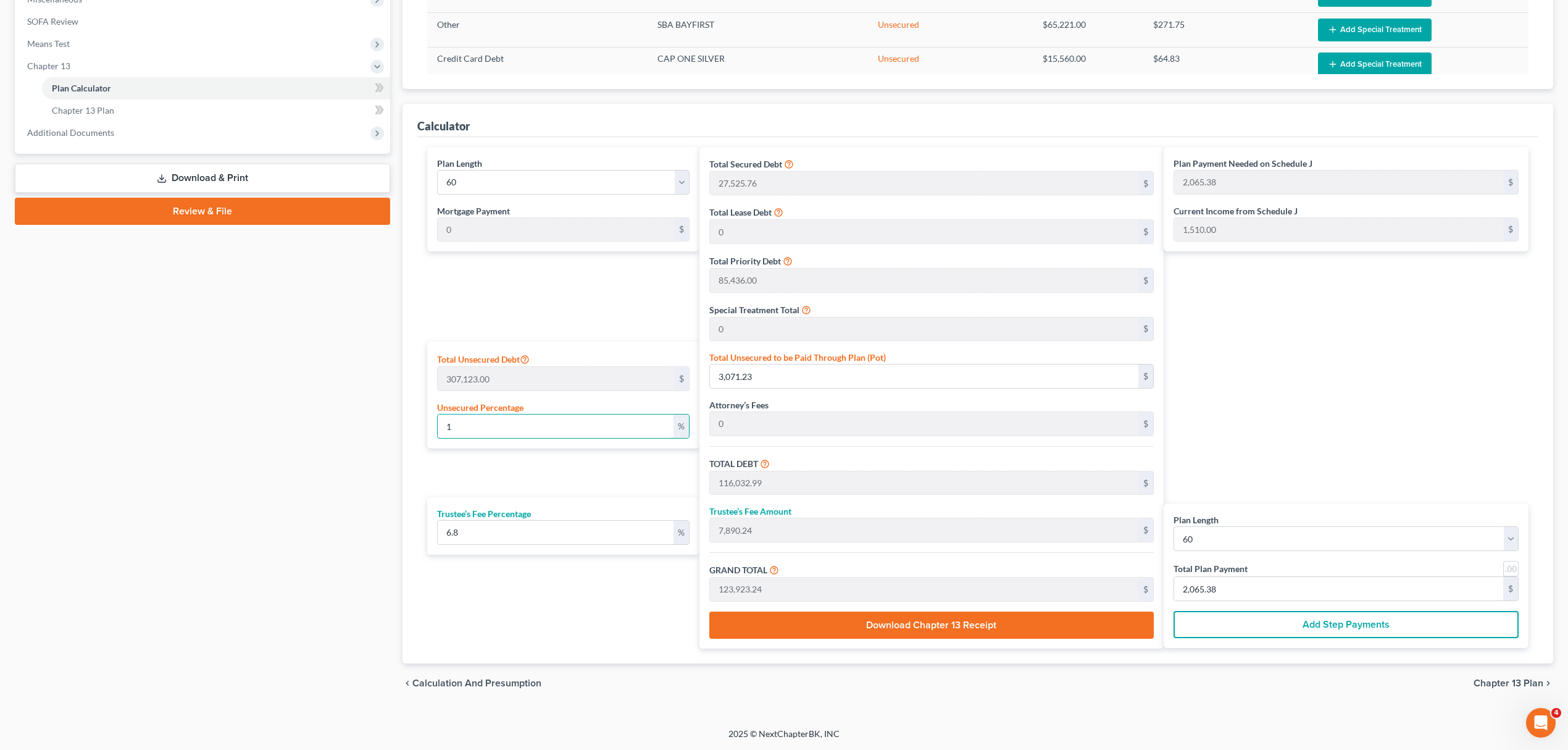
type input "30,712.30"
type input "143,674.06"
type input "9,769.83"
type input "153,443.90"
type input "2,557.39"
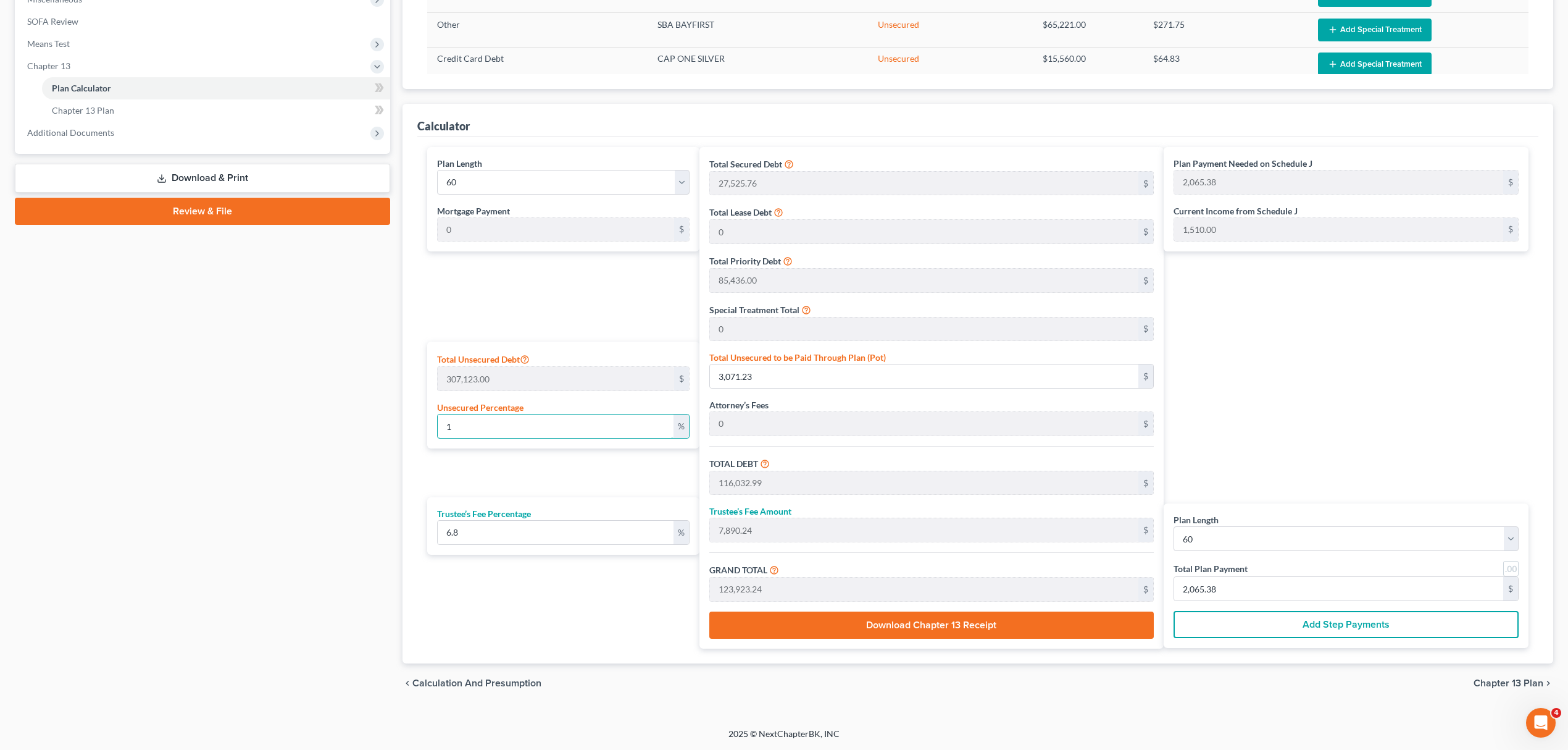
type input "2,557.39"
type input "0.0003256024459255738"
type input "1"
type input "112,962.76"
type input "7,681.46"
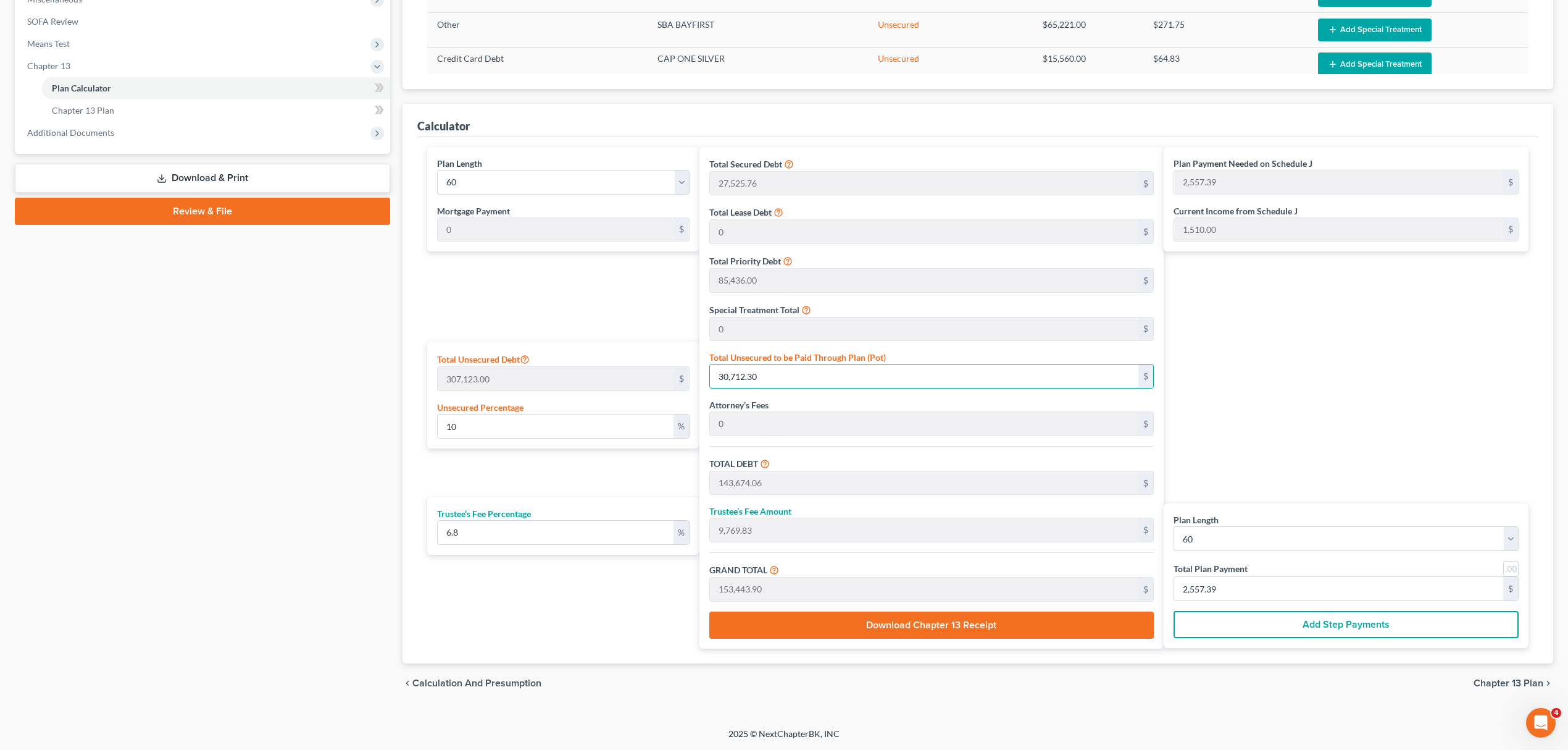
type input "120,644.23"
type input "2,010.73"
type input "0.003581626905181312"
type input "11"
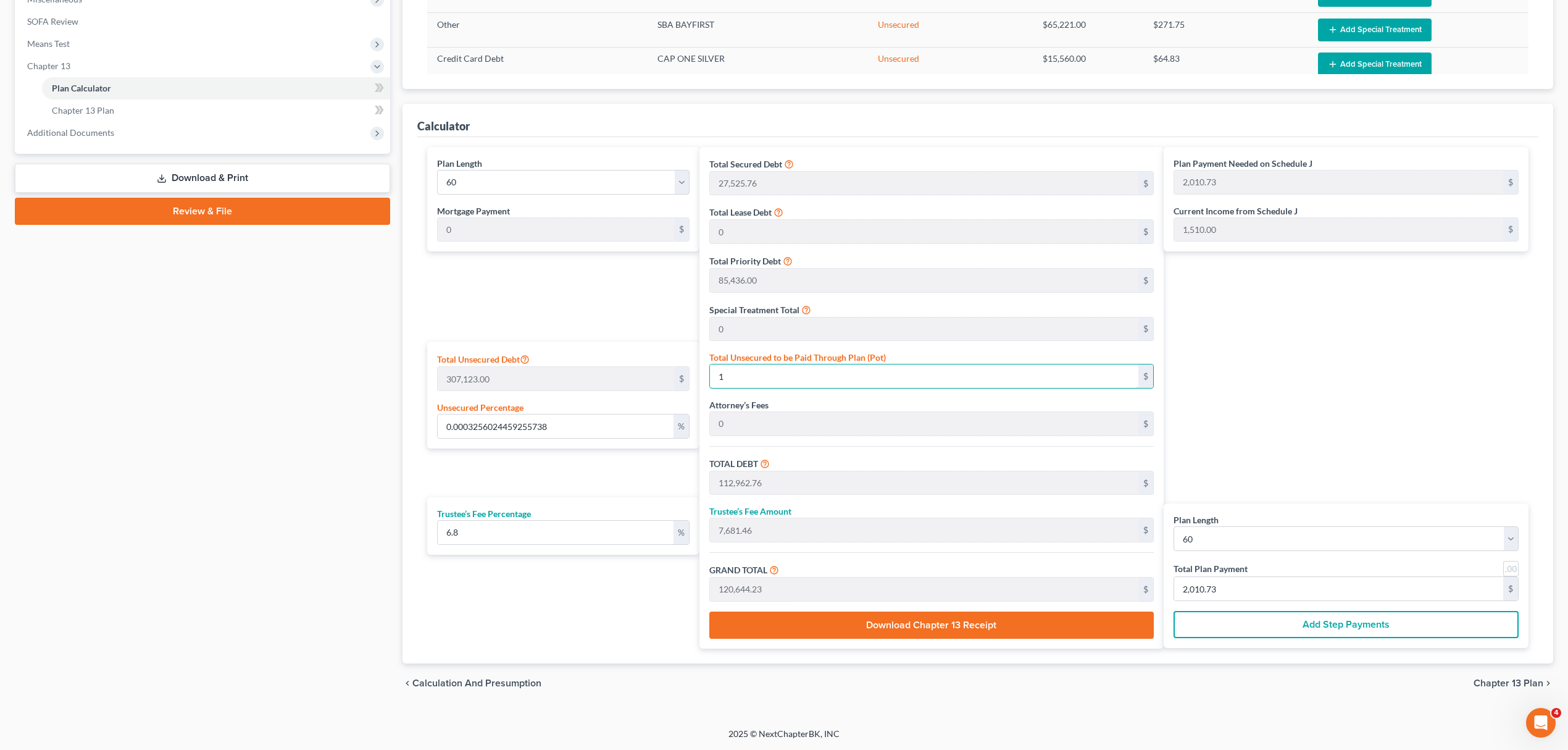
type input "112,972.76"
type input "7,682.14"
type input "120,654.91"
type input "2,010.91"
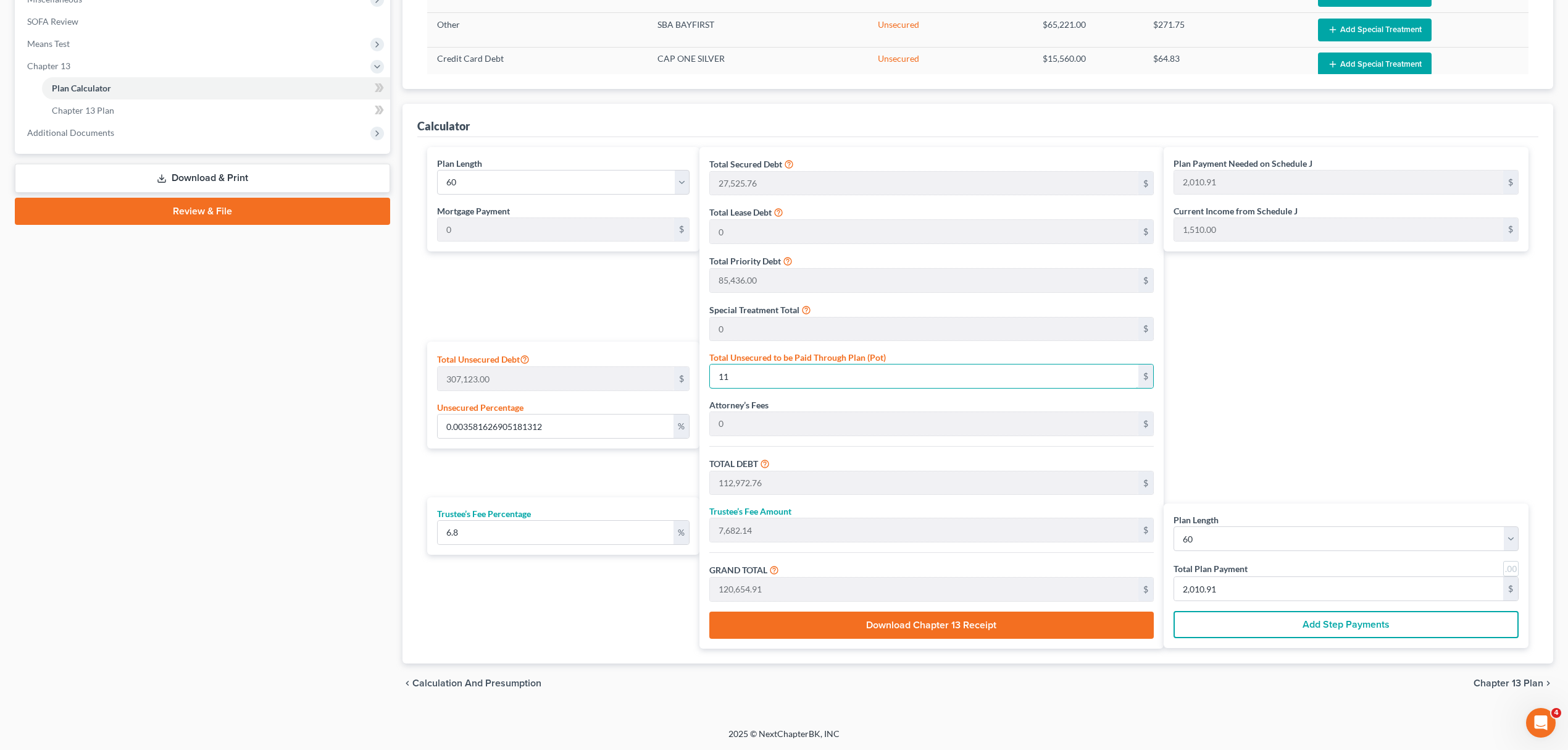
type input "0.03776988372736656"
type input "116"
type input "113,077.76"
type input "7,689.28"
type input "120,767.05"
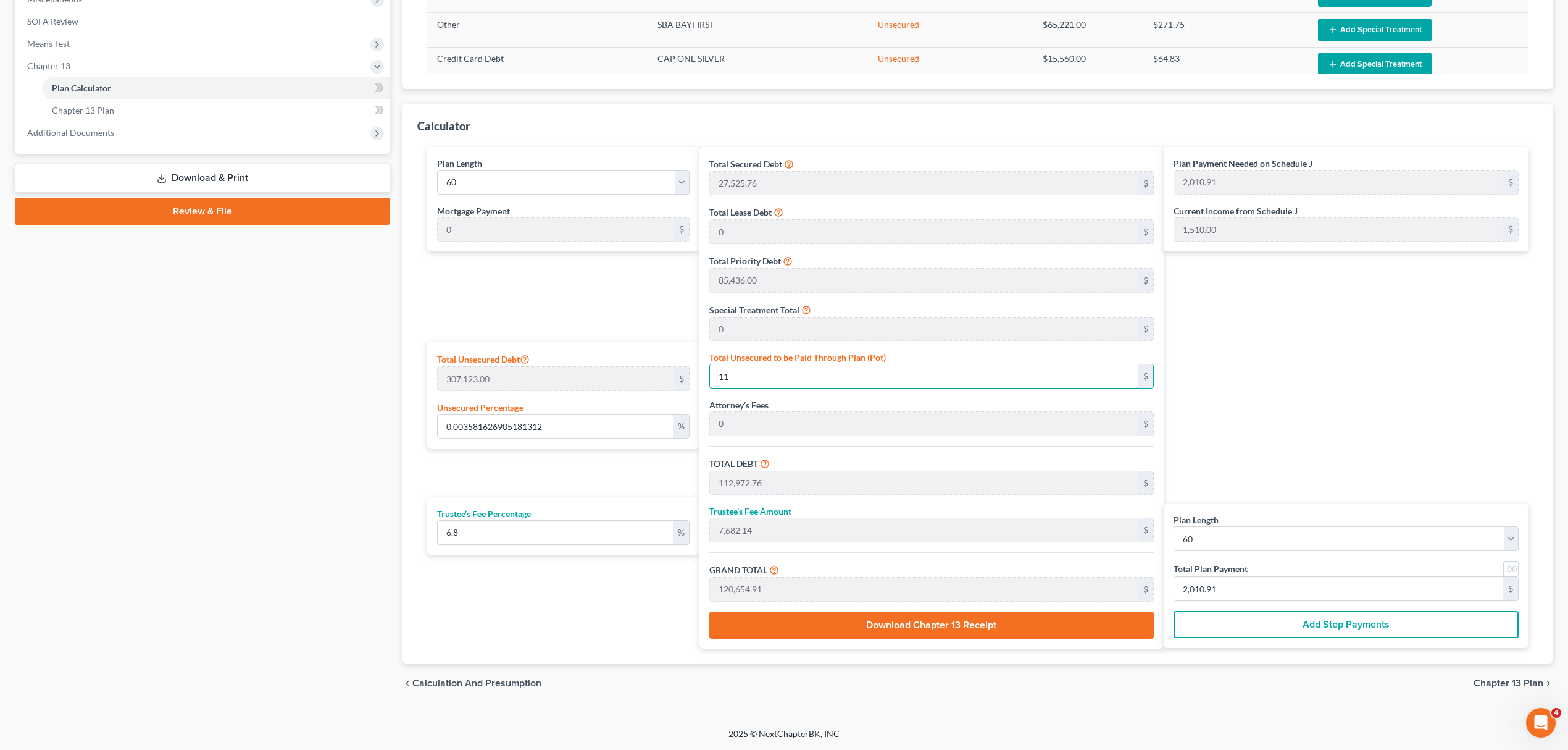
type input "2,012.78"
type input "0.3793268495032935"
type input "1165"
type input "114,126.76"
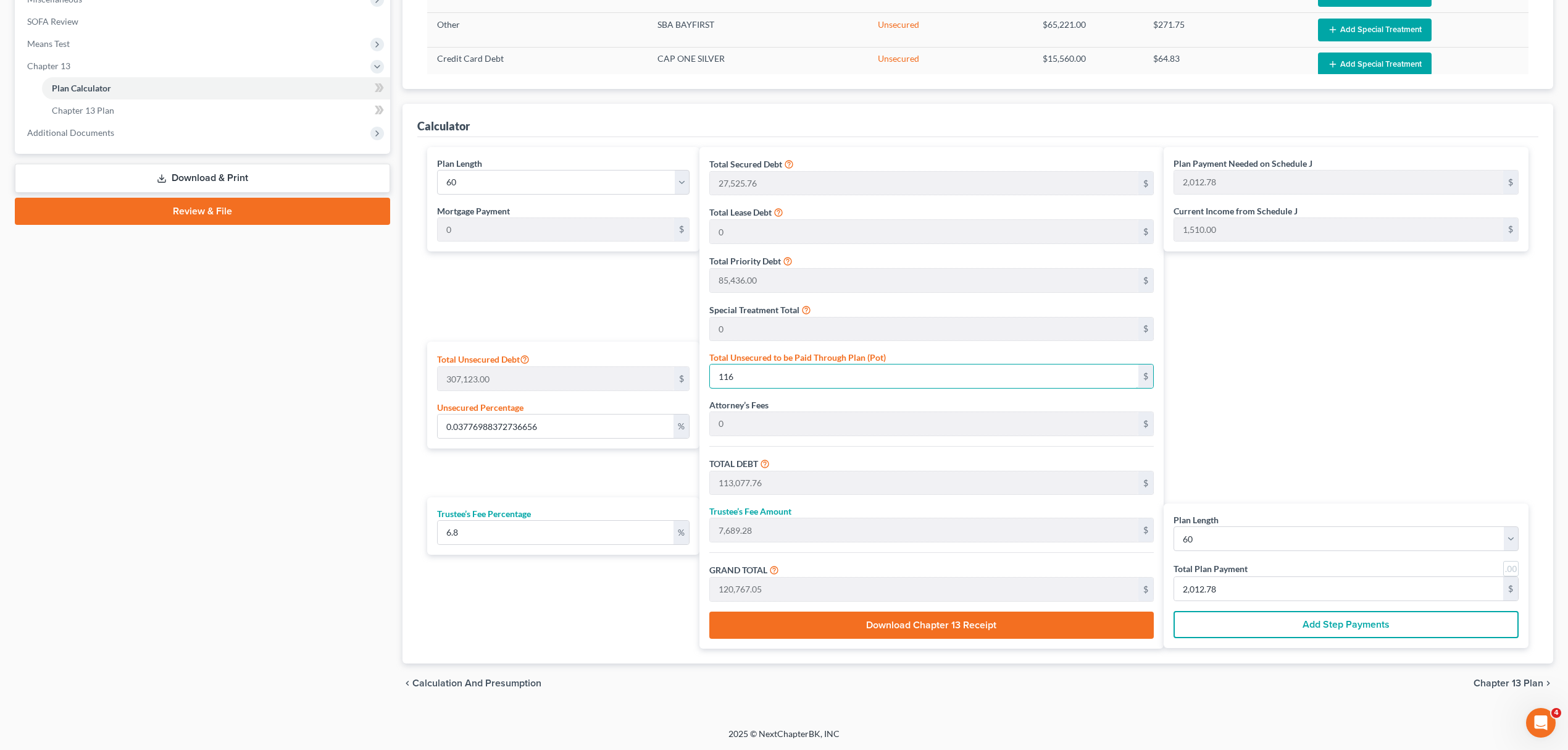
type input "7,760.62"
type input "121,887.39"
type input "2,031.45"
type input "1,165"
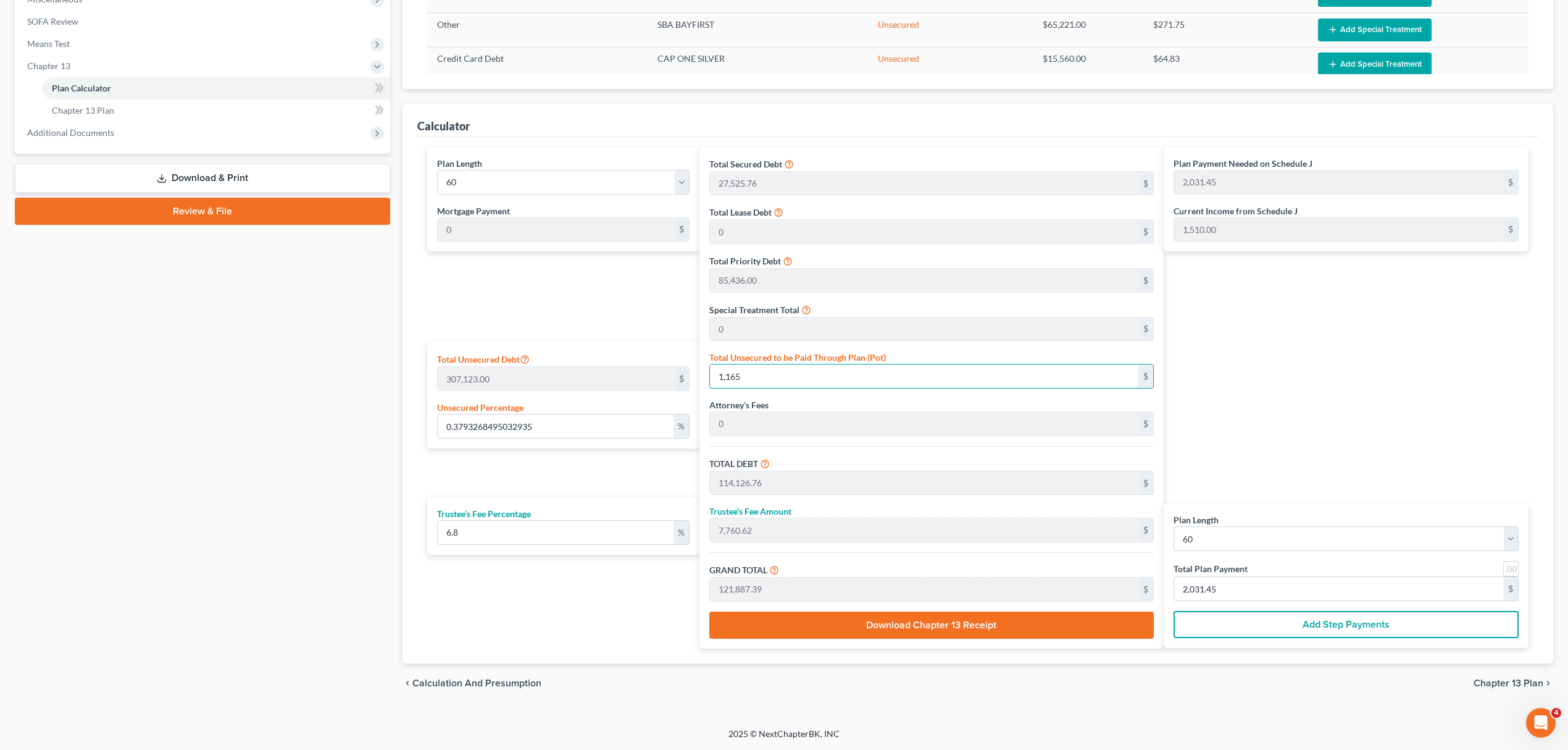
type input "3.795873314600339"
type input "1,1658"
type input "124,619.76"
type input "8,474.14"
type input "133,093.91"
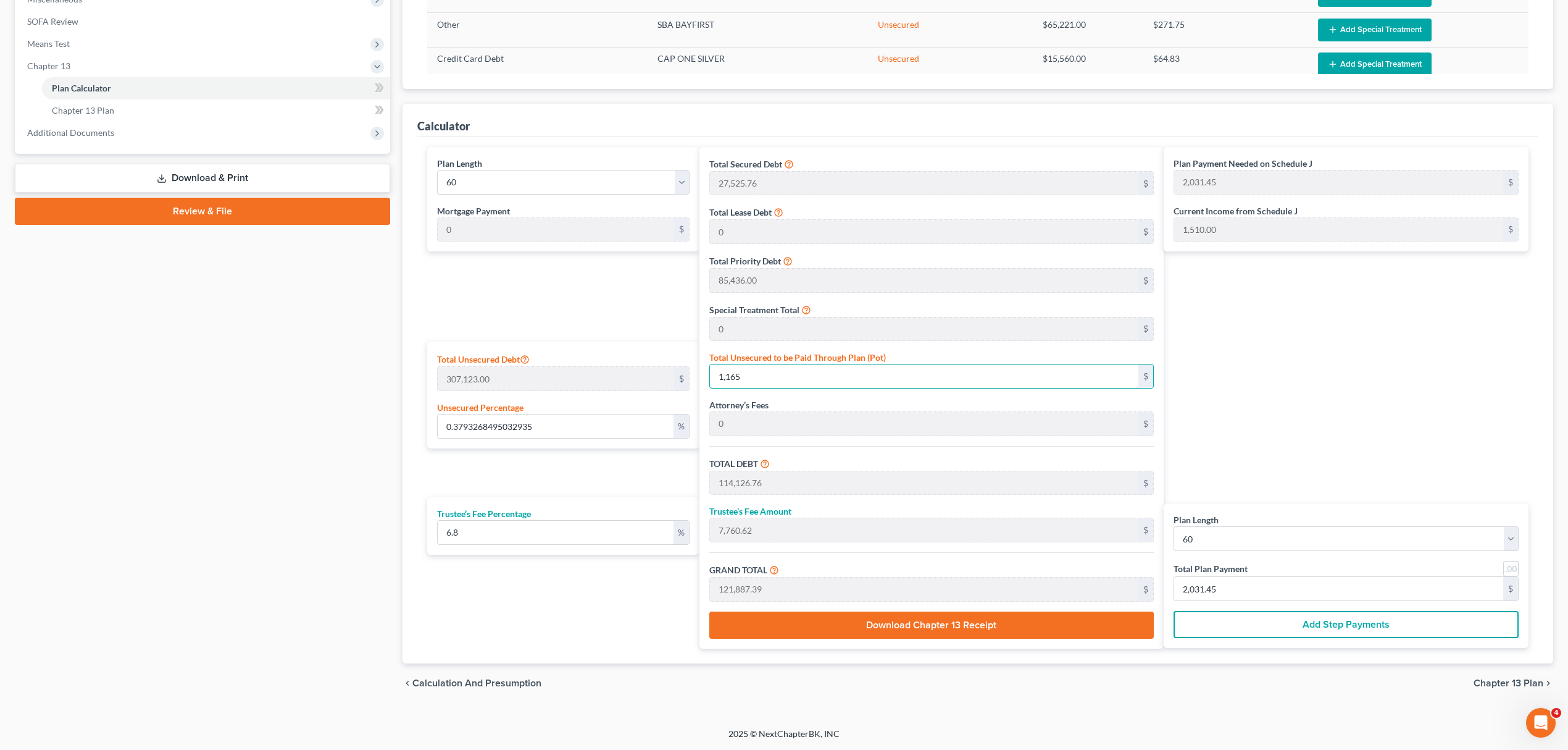
type input "2,218.23"
type input "11,658"
type input "37.95873314600339"
type input "11,6580"
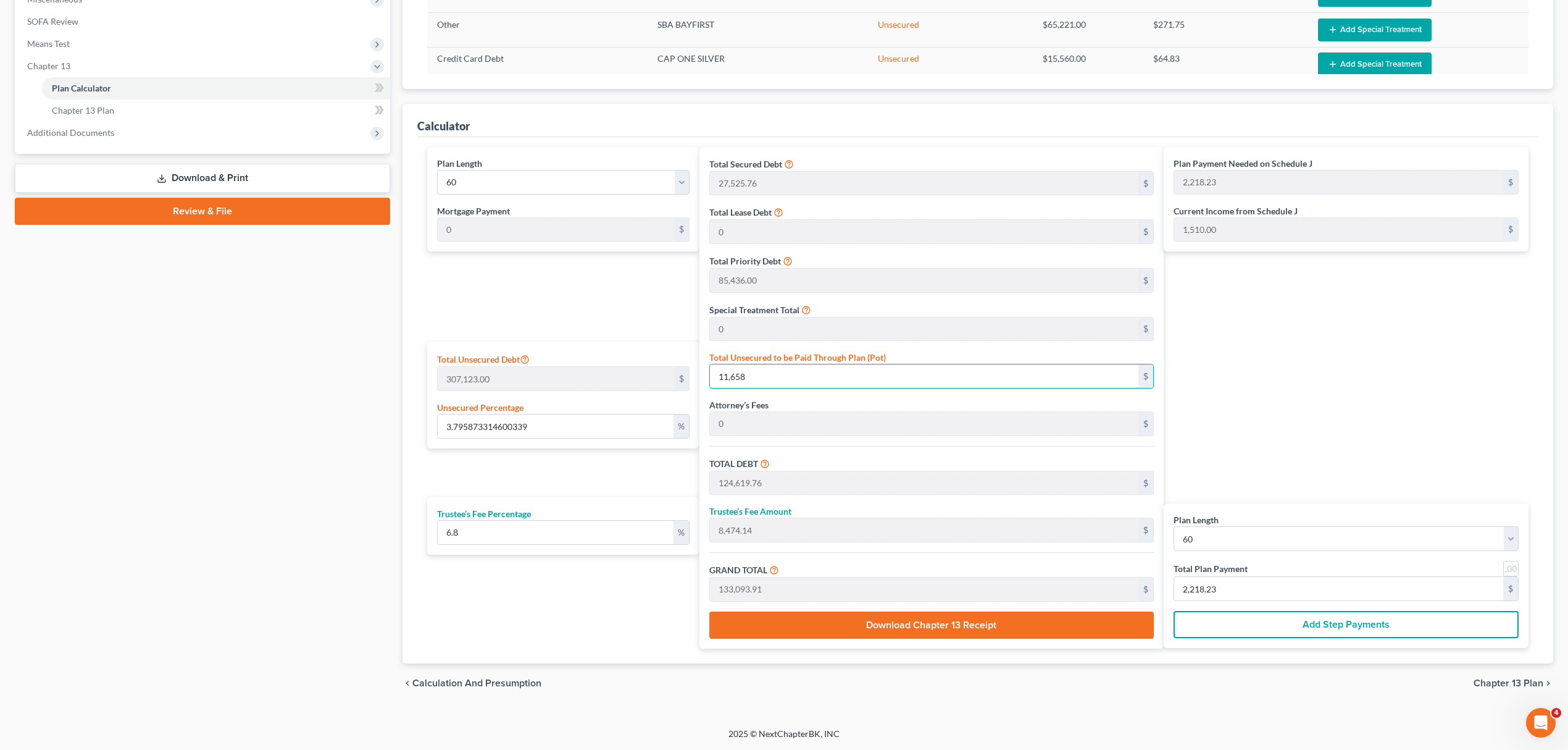
type input "229,541.77"
type input "15,608.84"
type input "245,150.61"
type input "4,085.84"
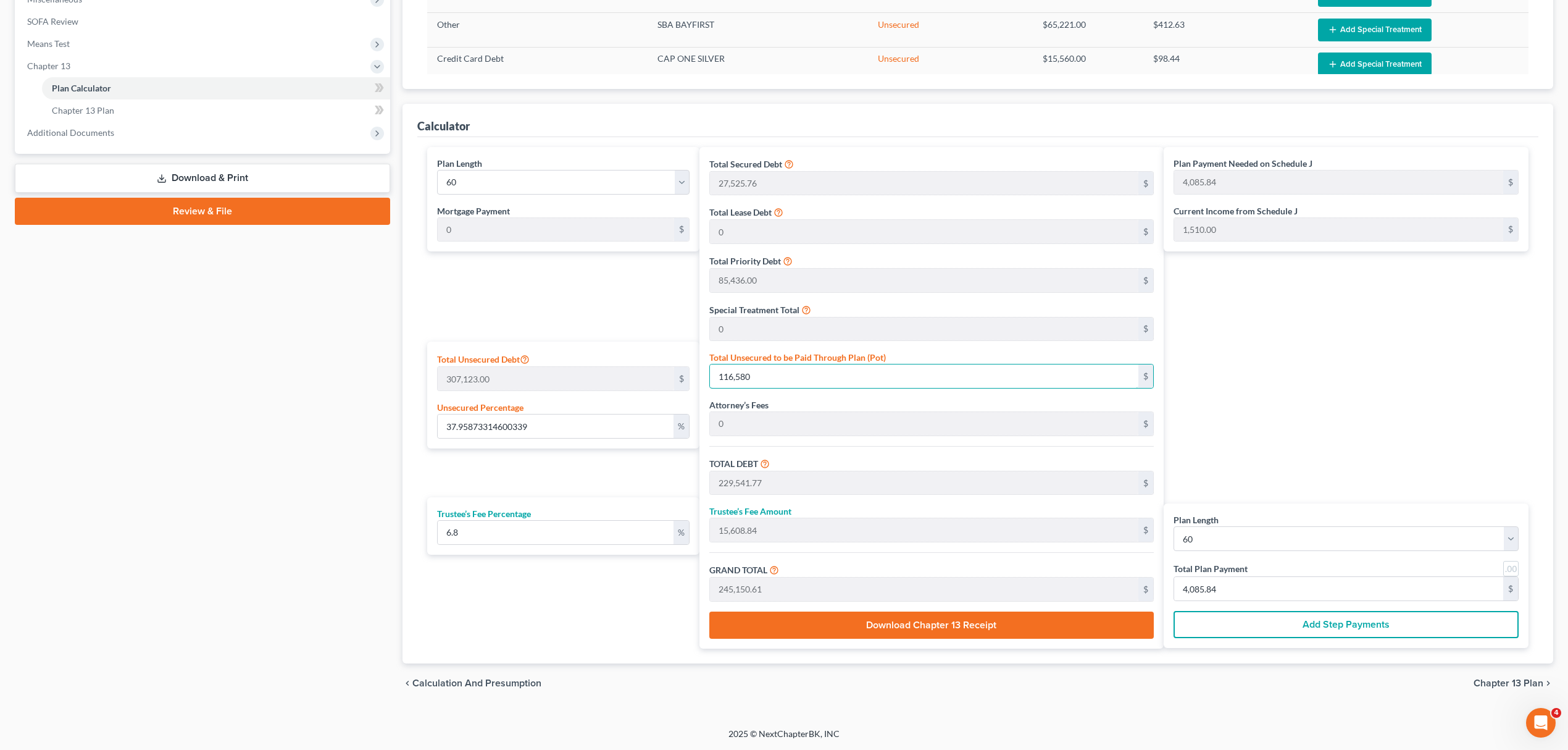
type input "116,580"
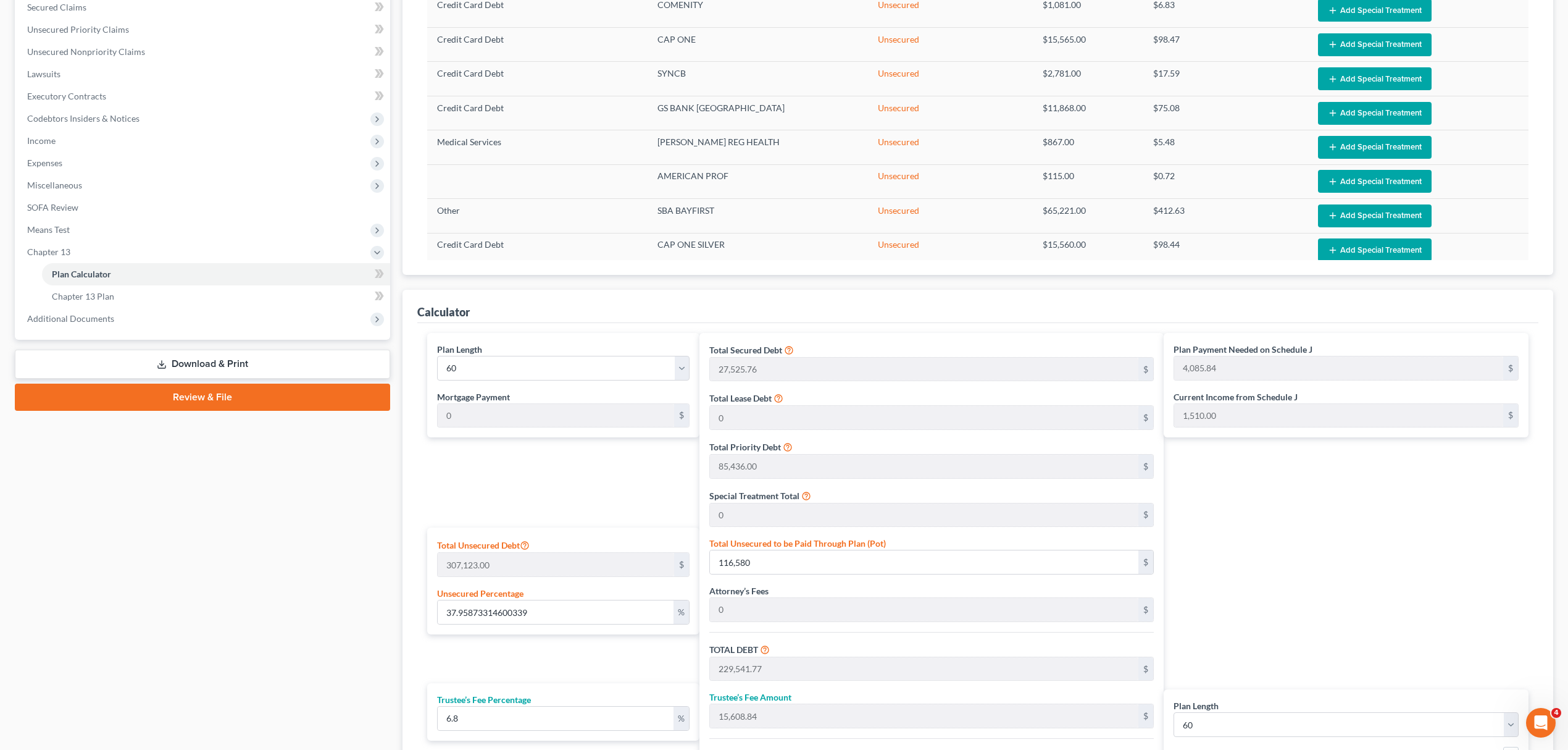
click at [964, 578] on div "Total Secured Debt 27,525.76 $ Total Lease Debt 0 $ Total Priority Debt 85,436.…" at bounding box center [931, 584] width 464 height 502
click at [969, 569] on input "116,580" at bounding box center [924, 562] width 428 height 24
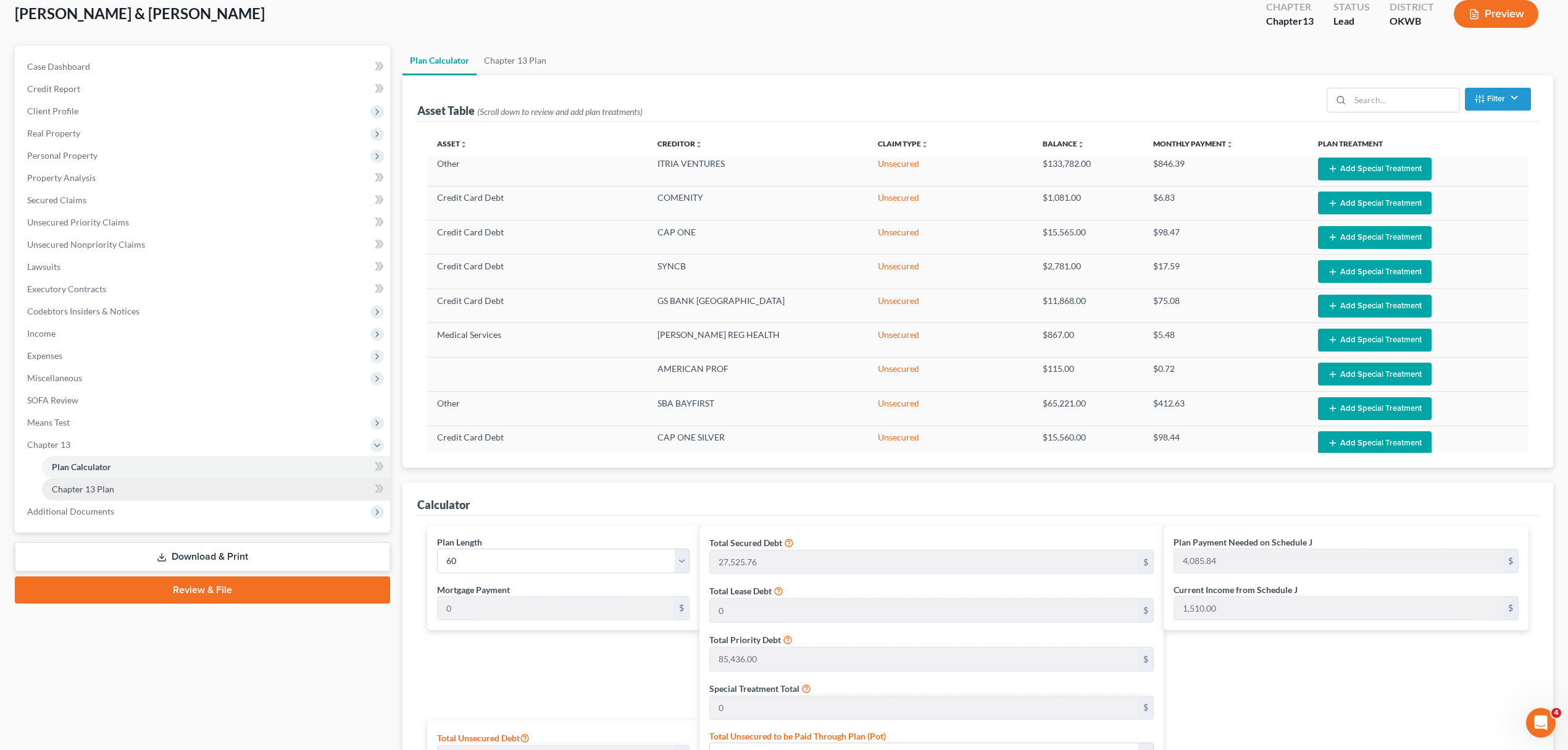
scroll to position [0, 0]
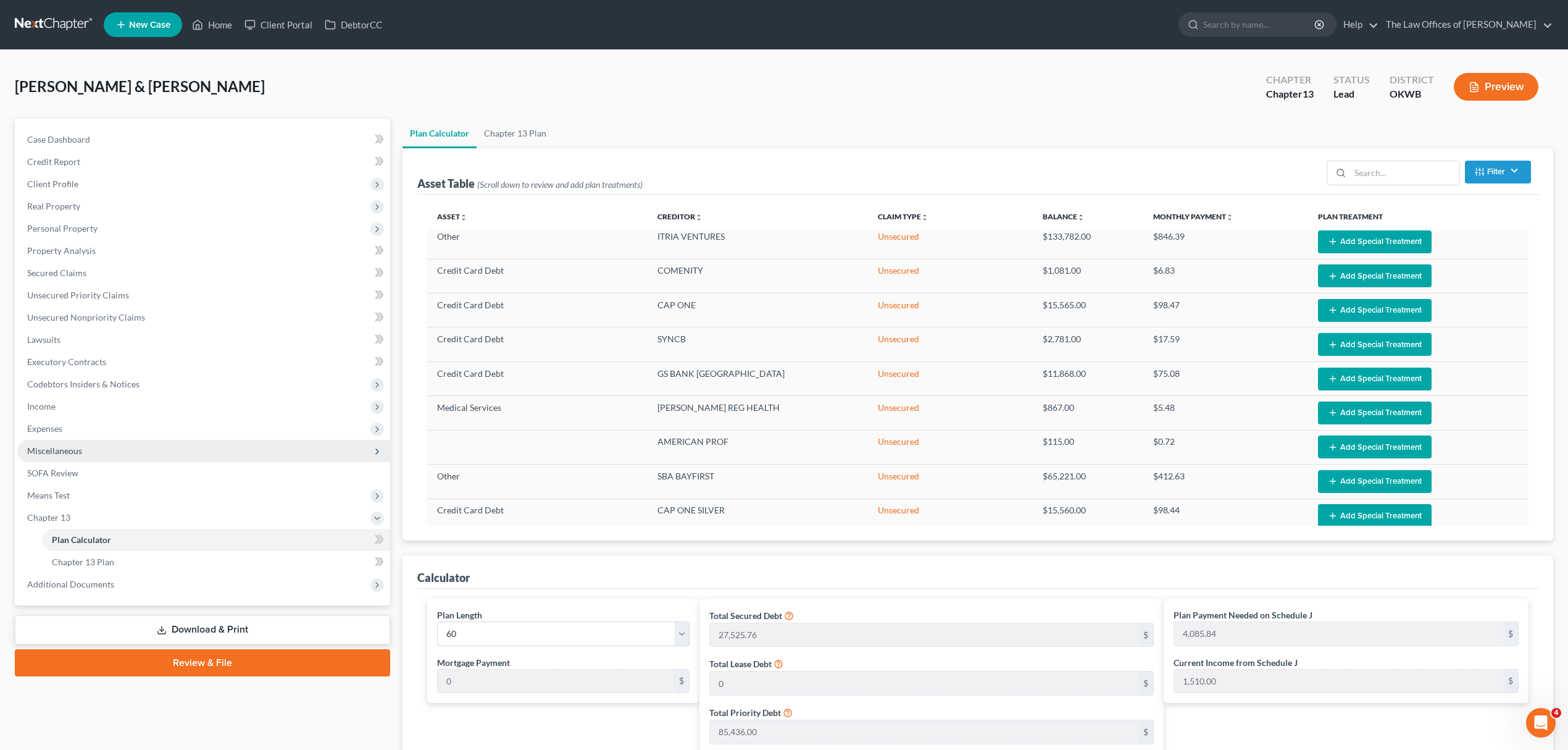
click at [51, 442] on span "Miscellaneous" at bounding box center [203, 450] width 373 height 22
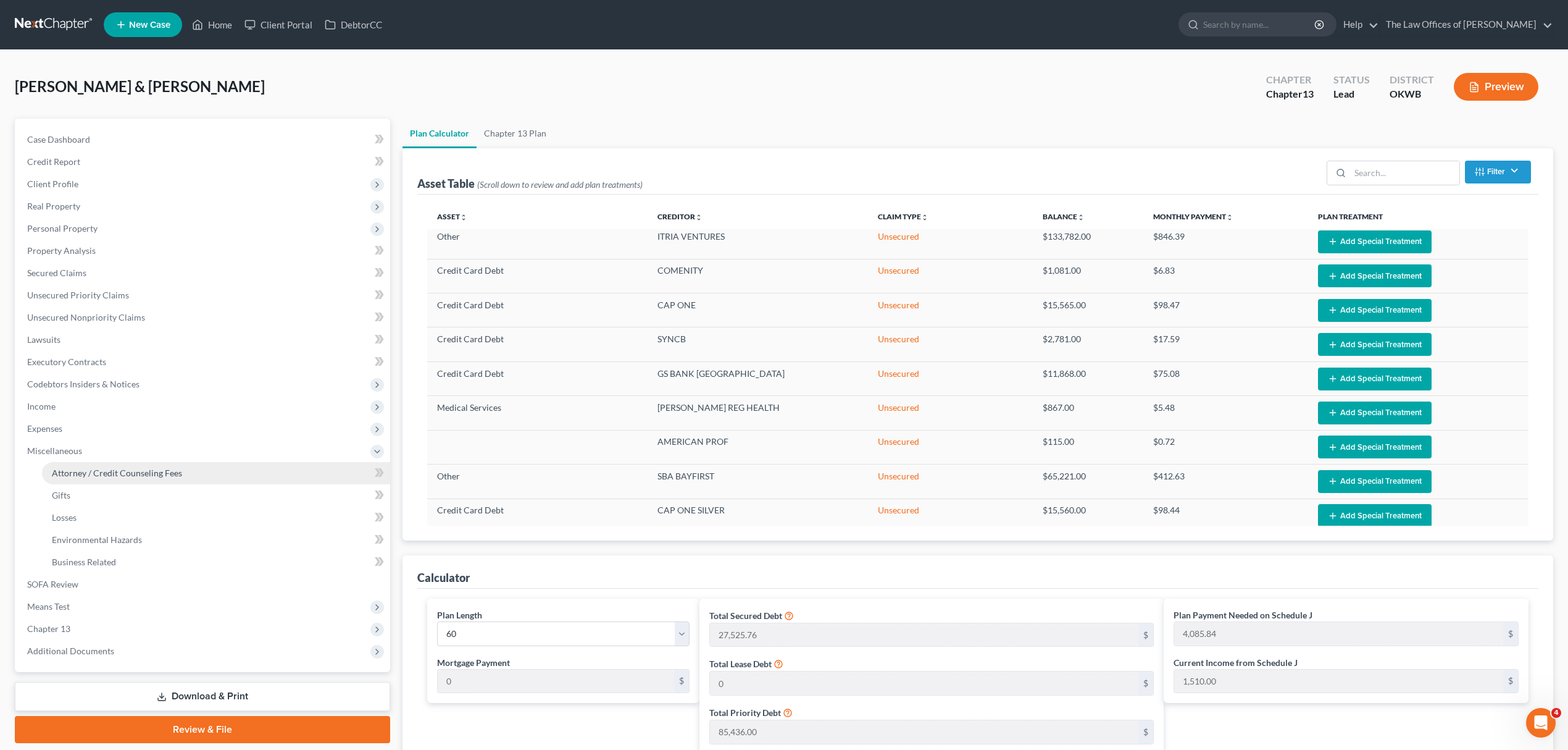
click at [87, 473] on span "Attorney / Credit Counseling Fees" at bounding box center [116, 472] width 130 height 11
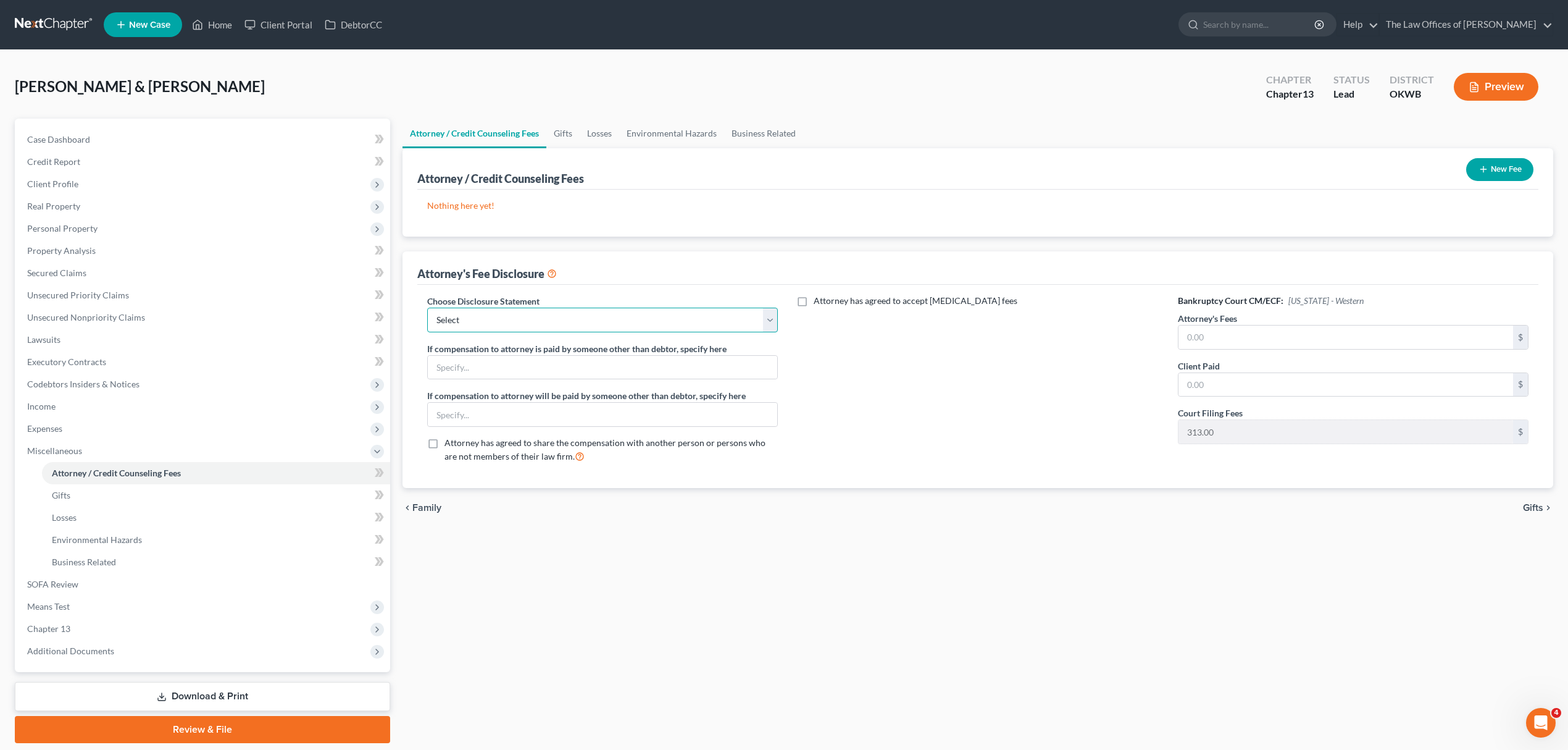
click at [519, 310] on select "Select FEE DISCLOSURE" at bounding box center [603, 319] width 351 height 25
select select "0"
click at [427, 308] on select "Select FEE DISCLOSURE" at bounding box center [603, 319] width 351 height 25
click at [1253, 329] on input "text" at bounding box center [1345, 337] width 334 height 24
type input "2"
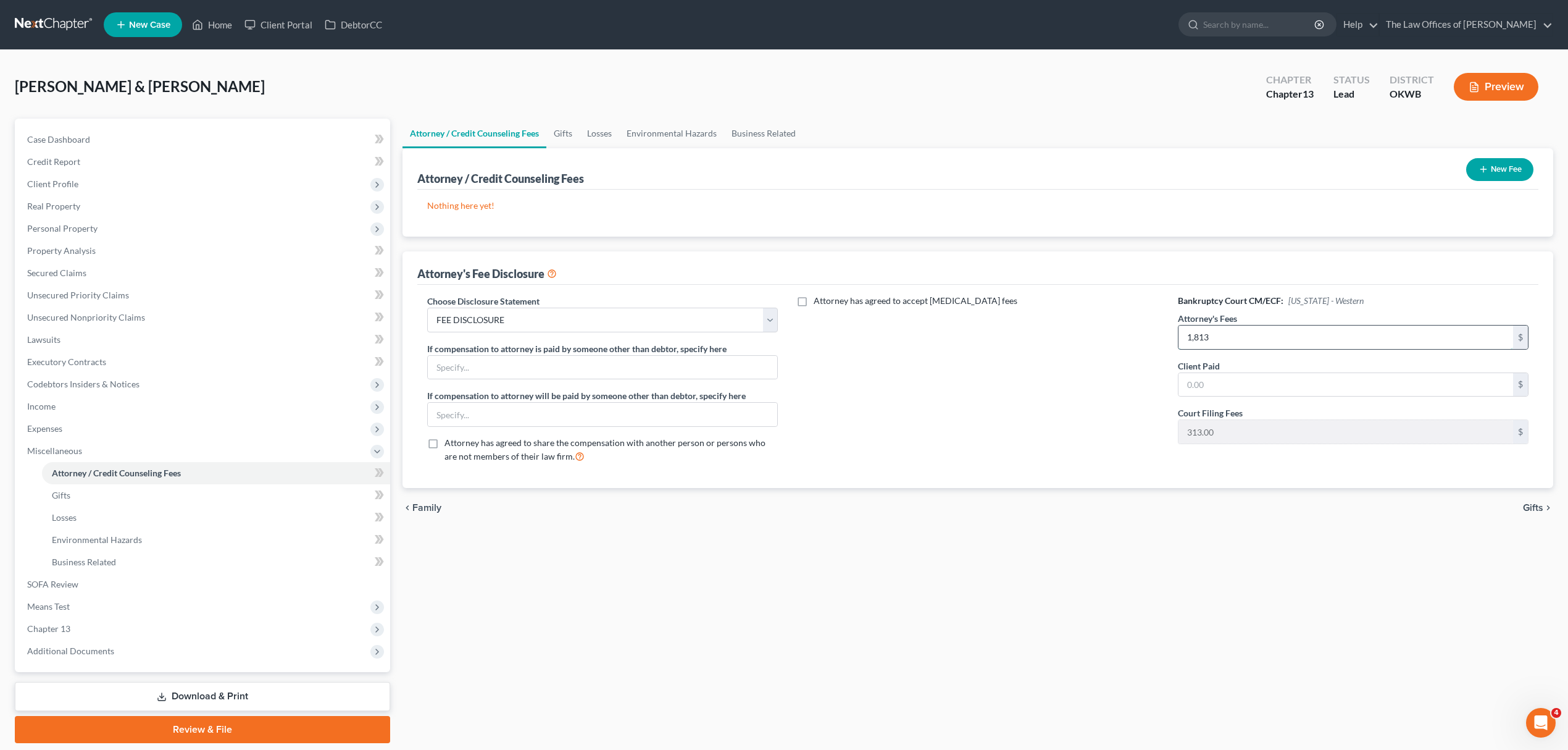
type input "1,813"
type input "4,000"
click at [1505, 171] on button "New Fee" at bounding box center [1501, 169] width 67 height 23
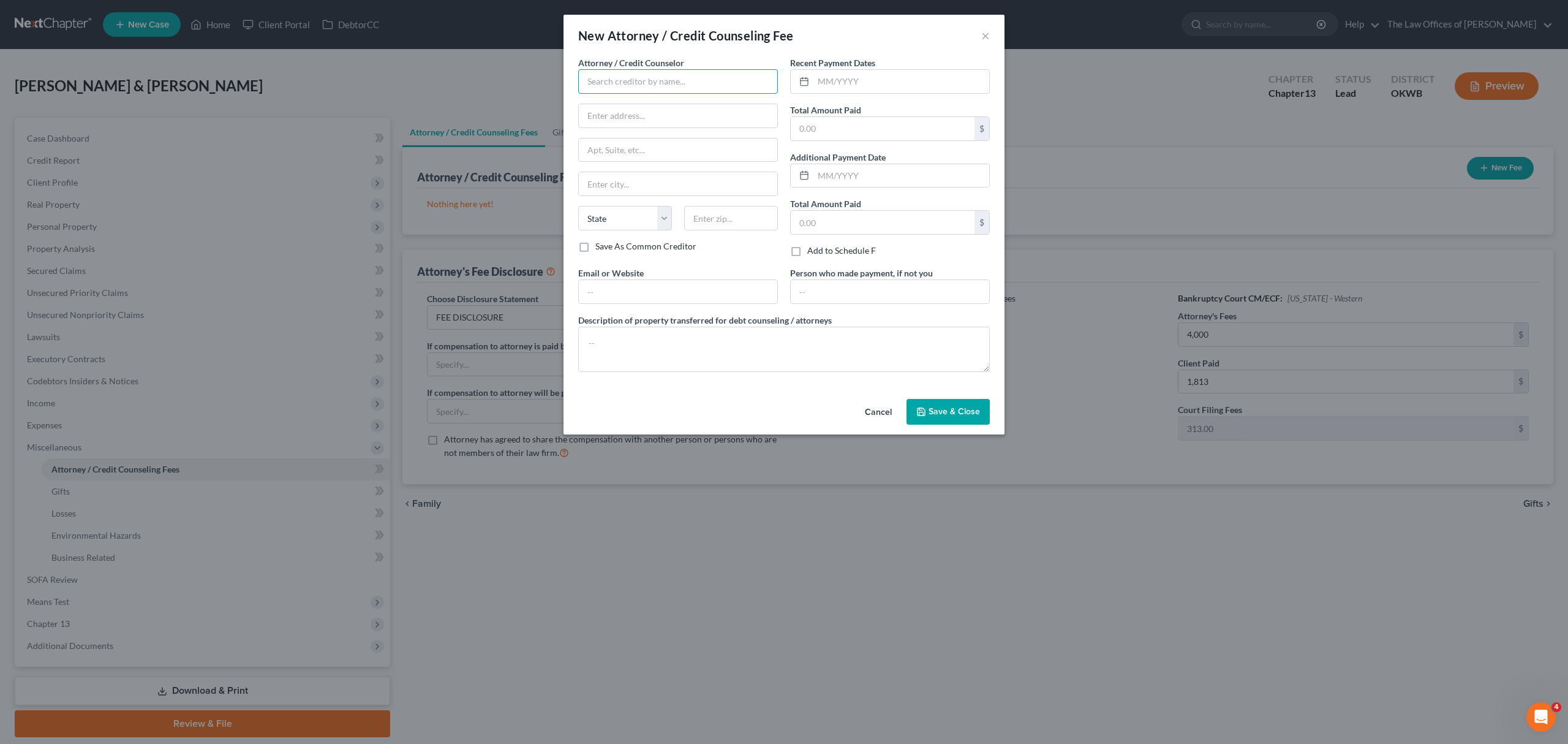
click at [659, 87] on input "text" at bounding box center [678, 81] width 200 height 25
click at [673, 123] on div "[PERSON_NAME] BANKRUPTCY LAW" at bounding box center [662, 121] width 148 height 12
type input "[PERSON_NAME] BANKRUPTCY LAW"
type input "6440 AVONDALE DR"
type input "STE 200"
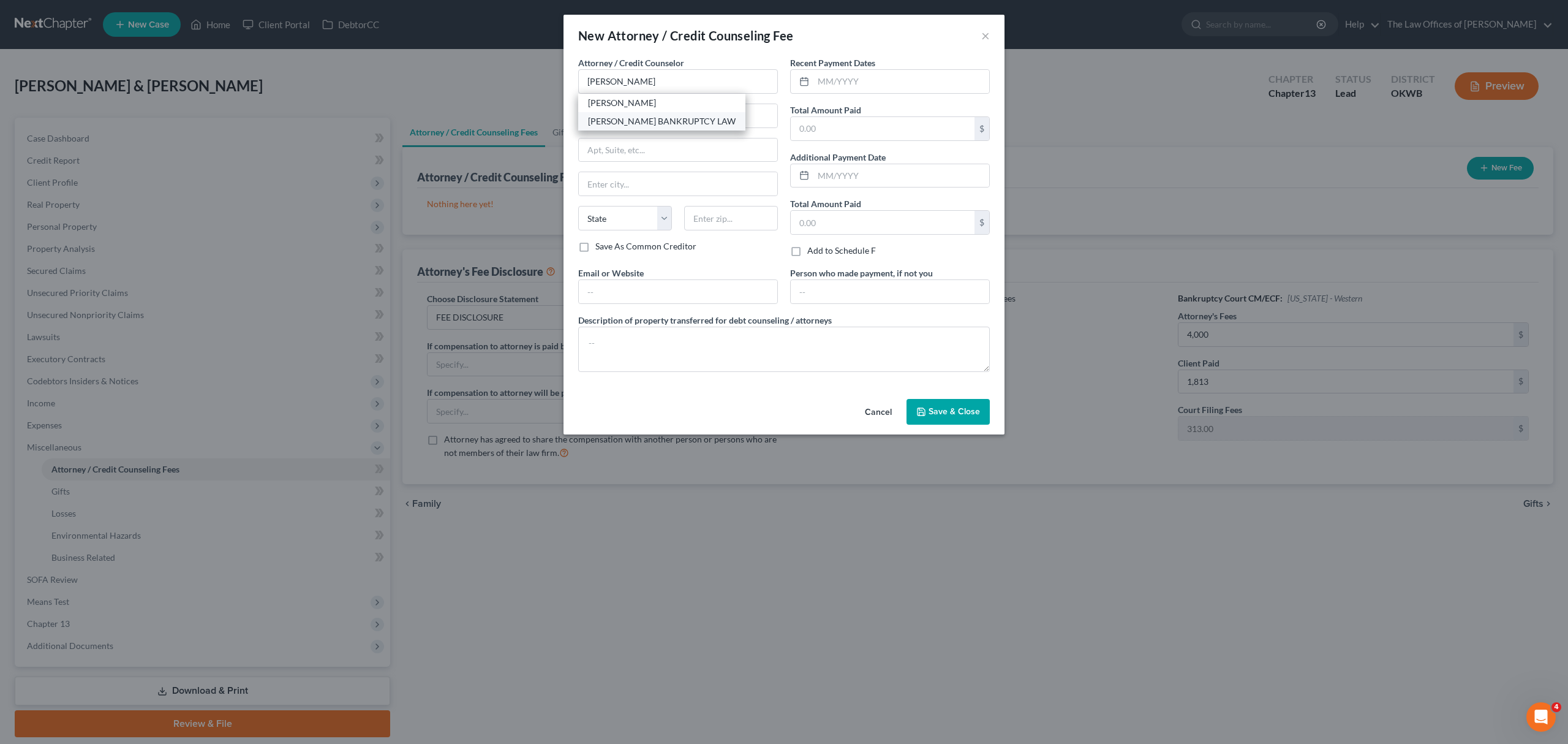
type input "[US_STATE][GEOGRAPHIC_DATA]"
select select "37"
type input "73116"
click at [873, 129] on input "text" at bounding box center [882, 129] width 184 height 24
type input "2,187"
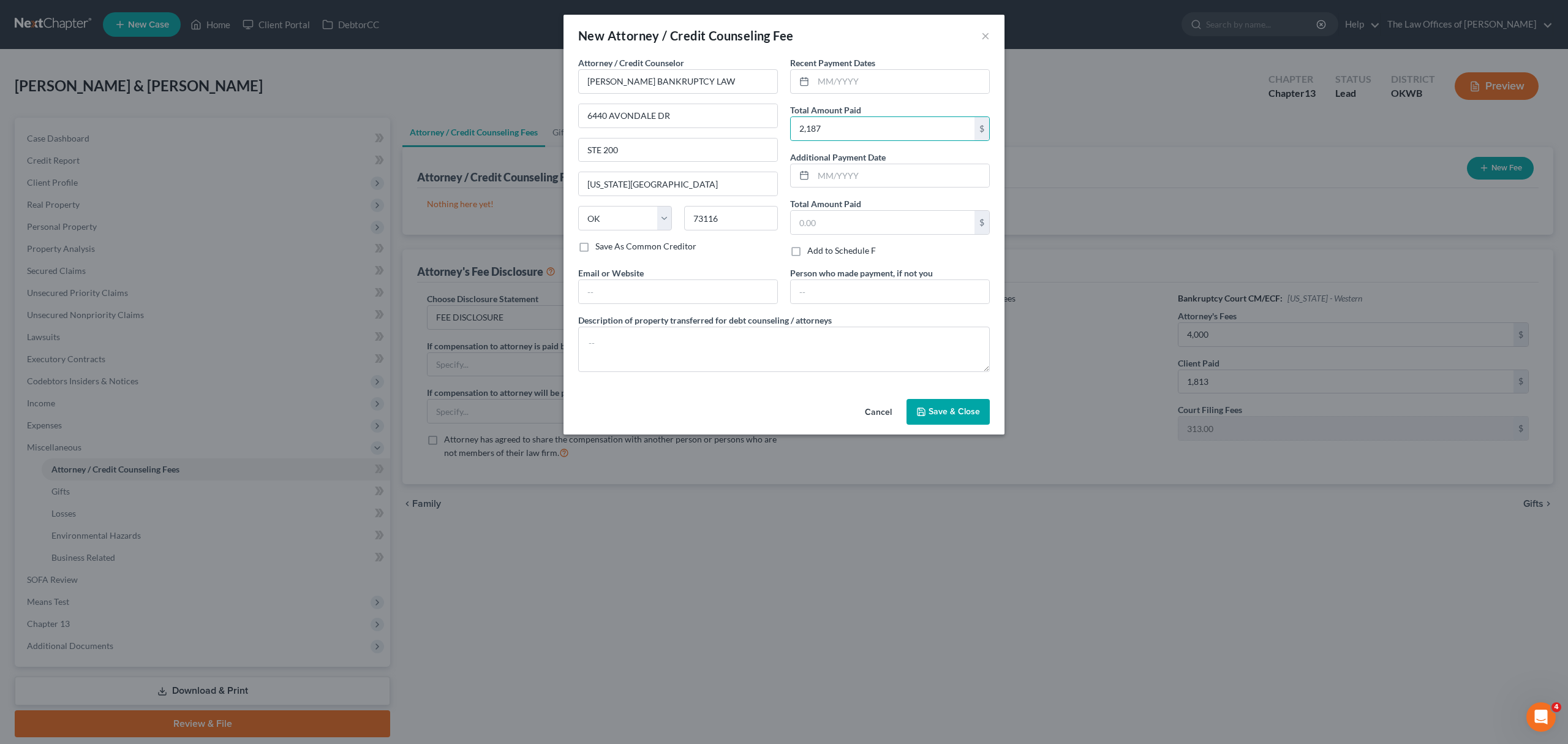
click at [932, 407] on span "Save & Close" at bounding box center [954, 411] width 51 height 11
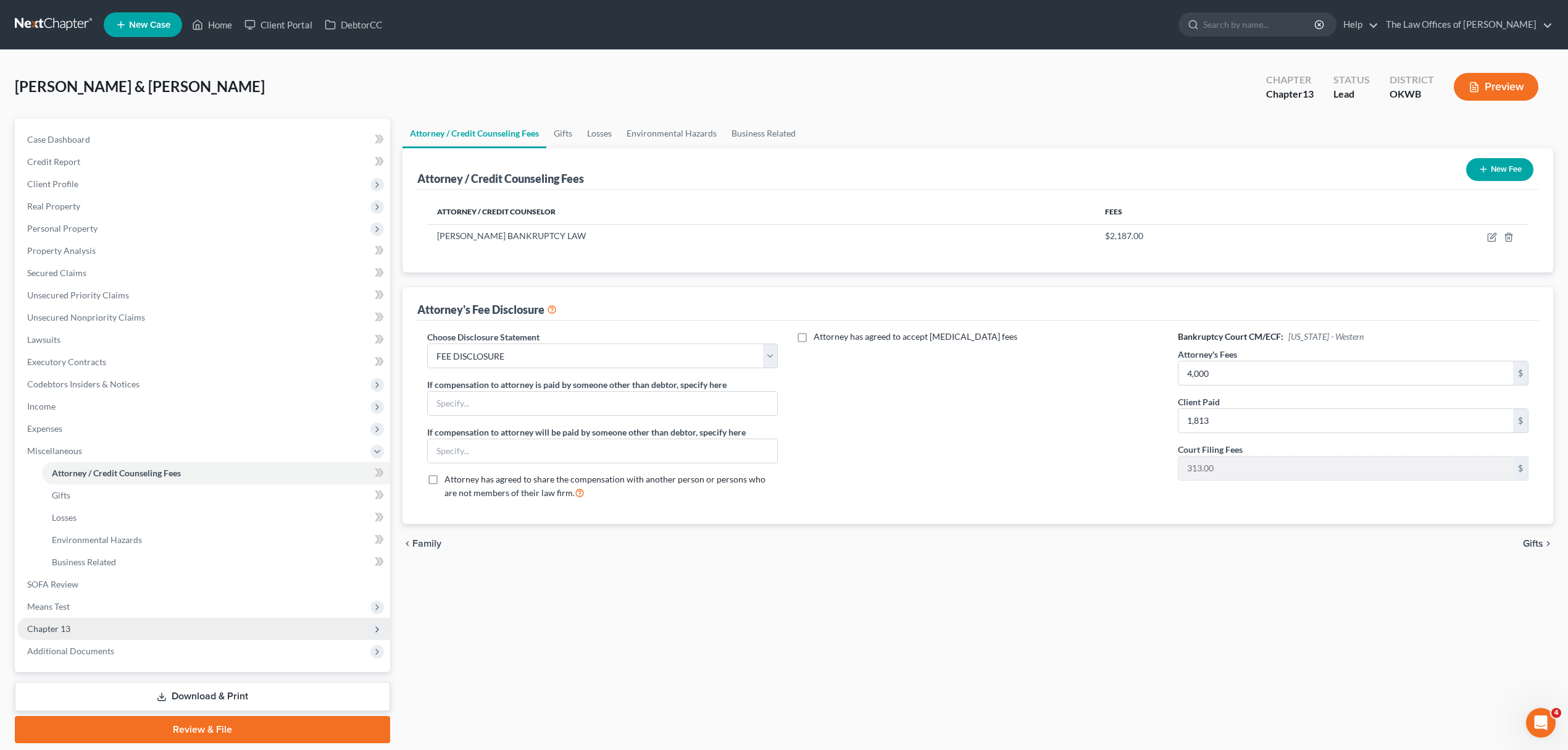
click at [90, 619] on span "Chapter 13" at bounding box center [203, 629] width 373 height 22
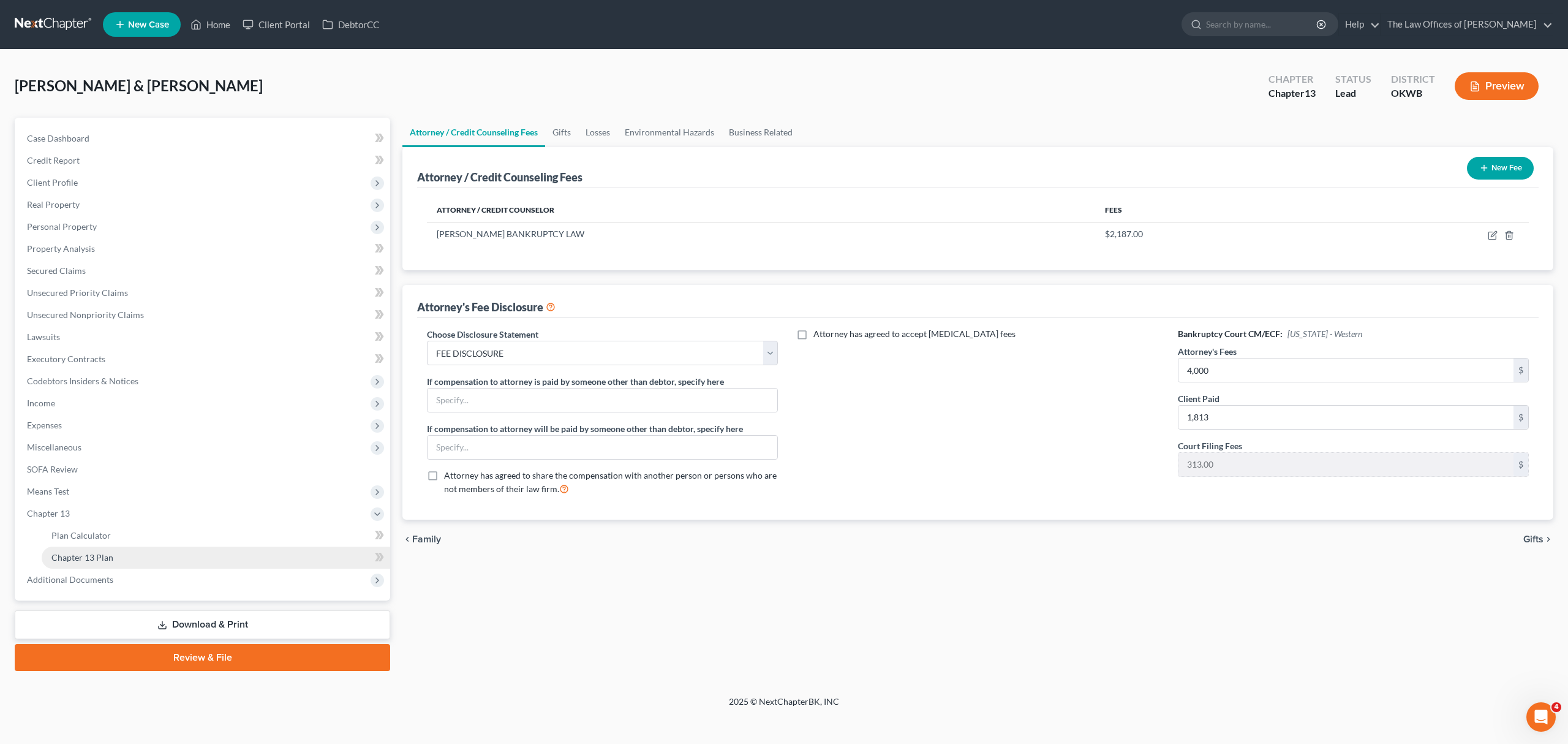
click at [111, 554] on span "Chapter 13 Plan" at bounding box center [82, 557] width 62 height 11
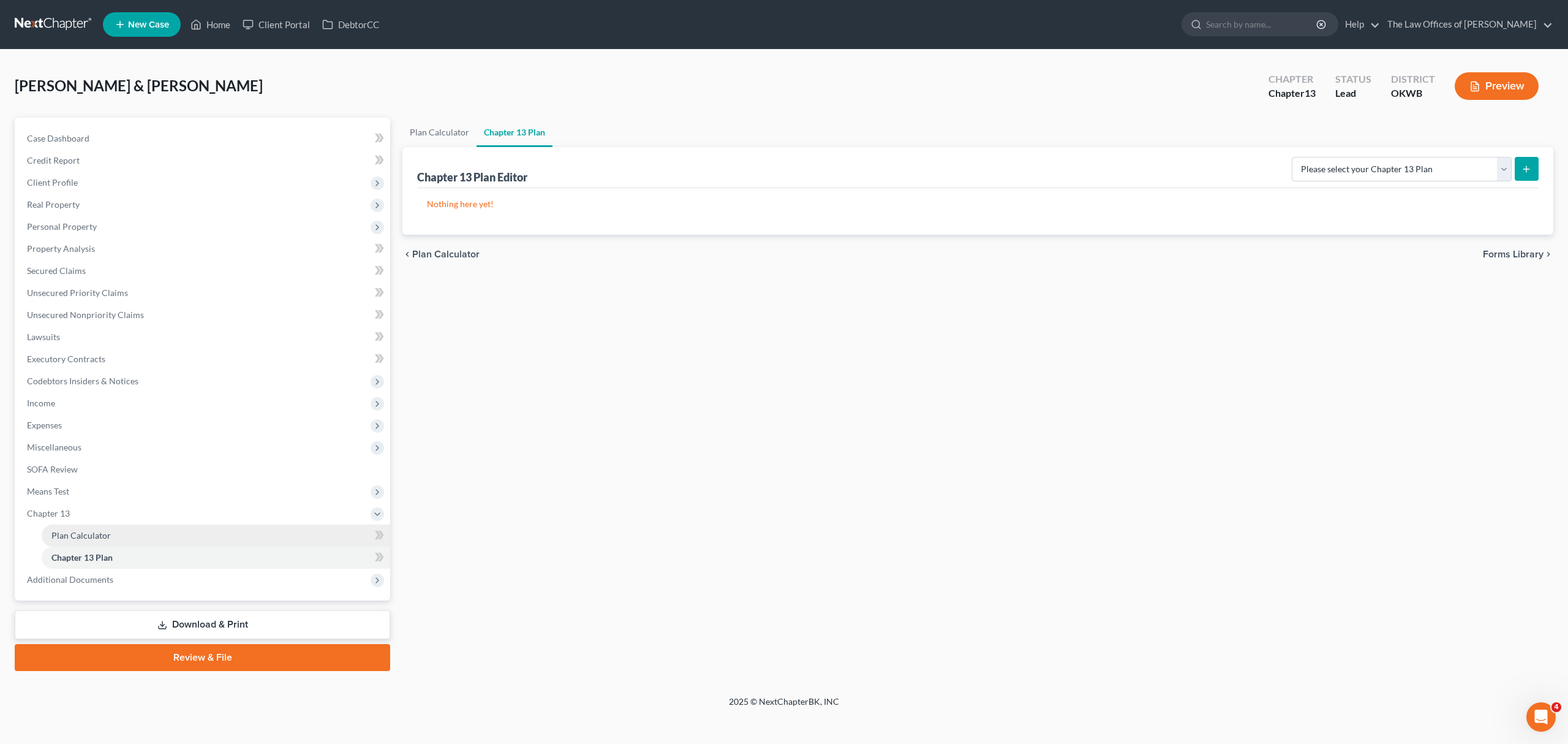
click at [115, 527] on link "Plan Calculator" at bounding box center [215, 535] width 348 height 22
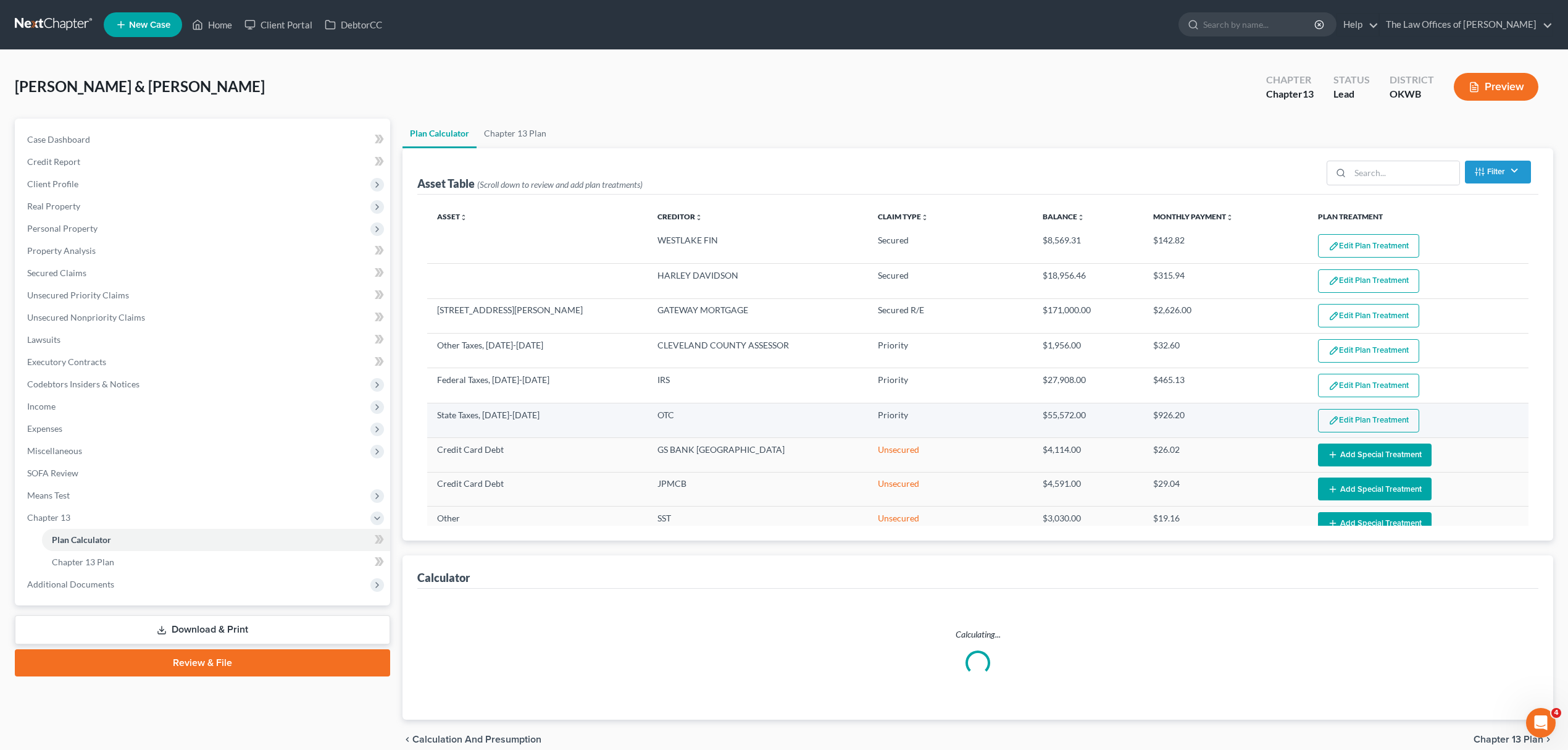
select select "59"
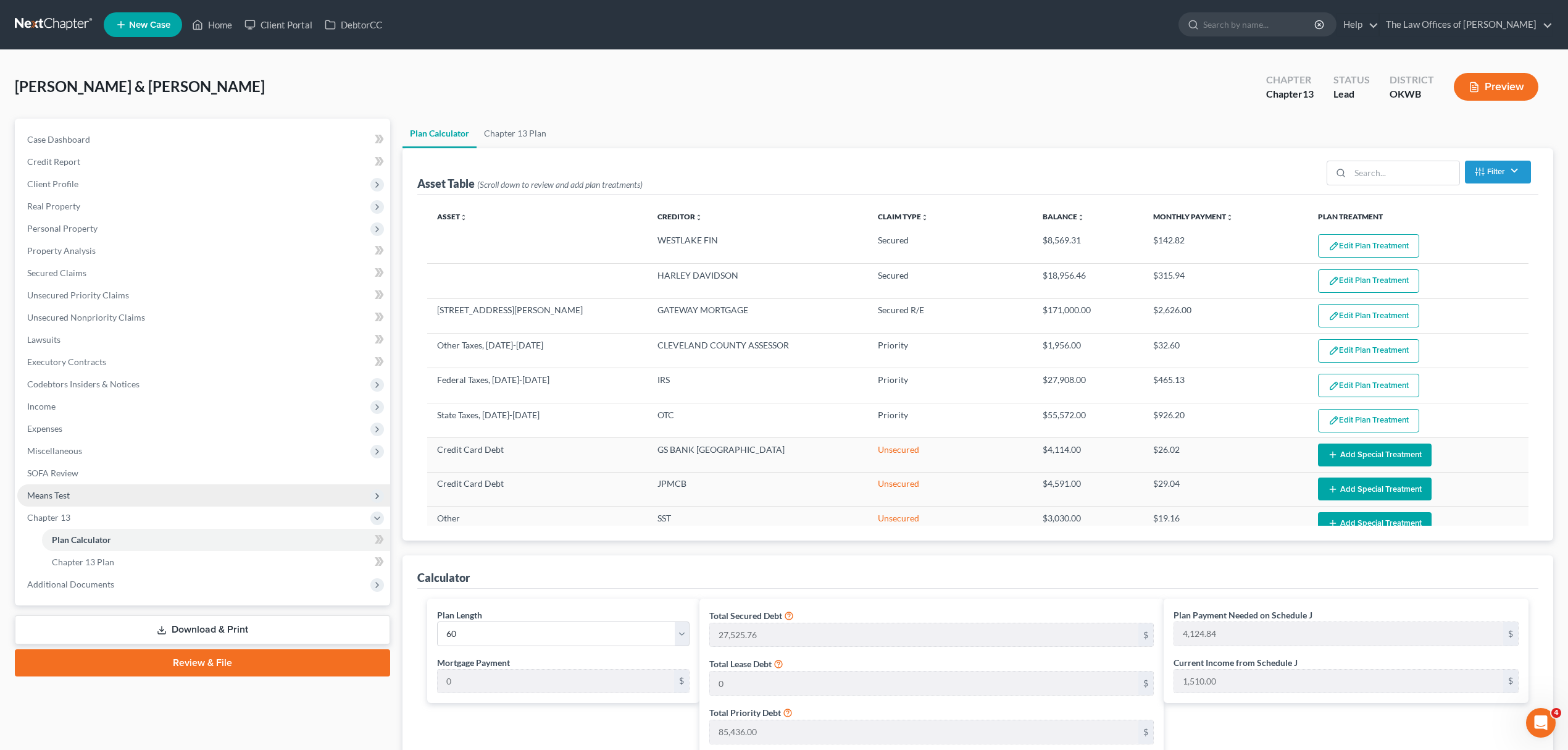
click at [72, 494] on span "Means Test" at bounding box center [203, 495] width 373 height 22
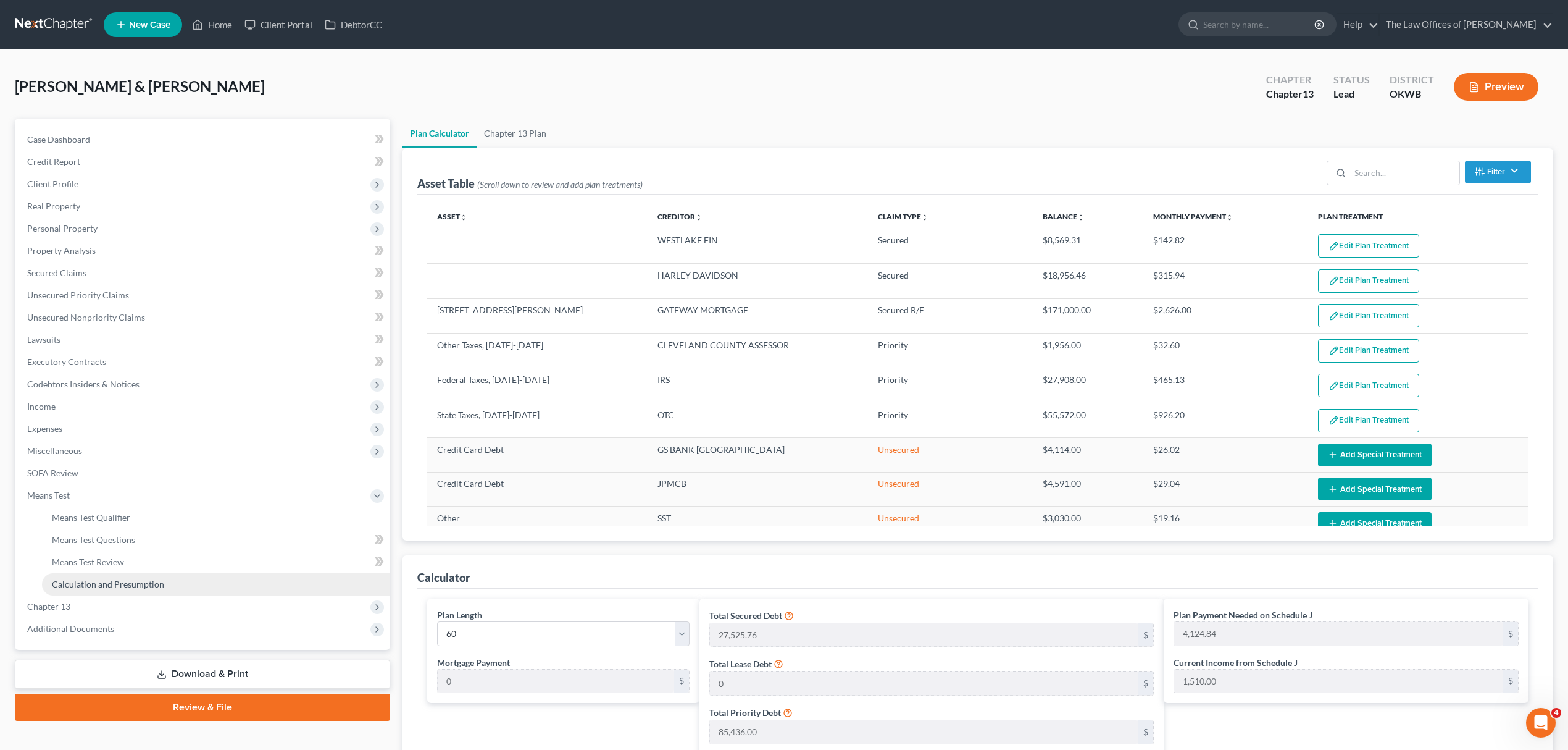
click at [138, 578] on span "Calculation and Presumption" at bounding box center [107, 583] width 112 height 11
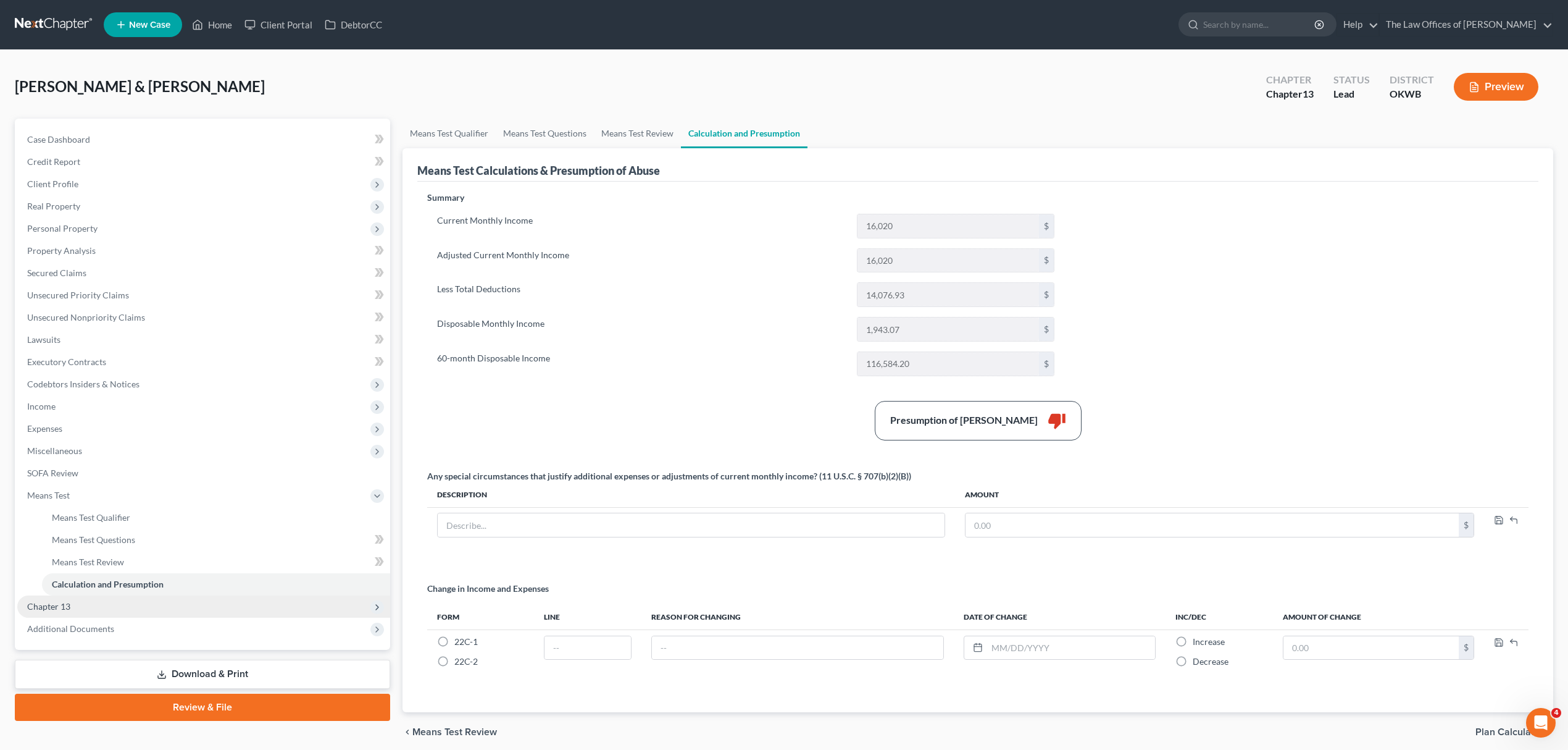
click at [92, 598] on span "Chapter 13" at bounding box center [203, 606] width 373 height 22
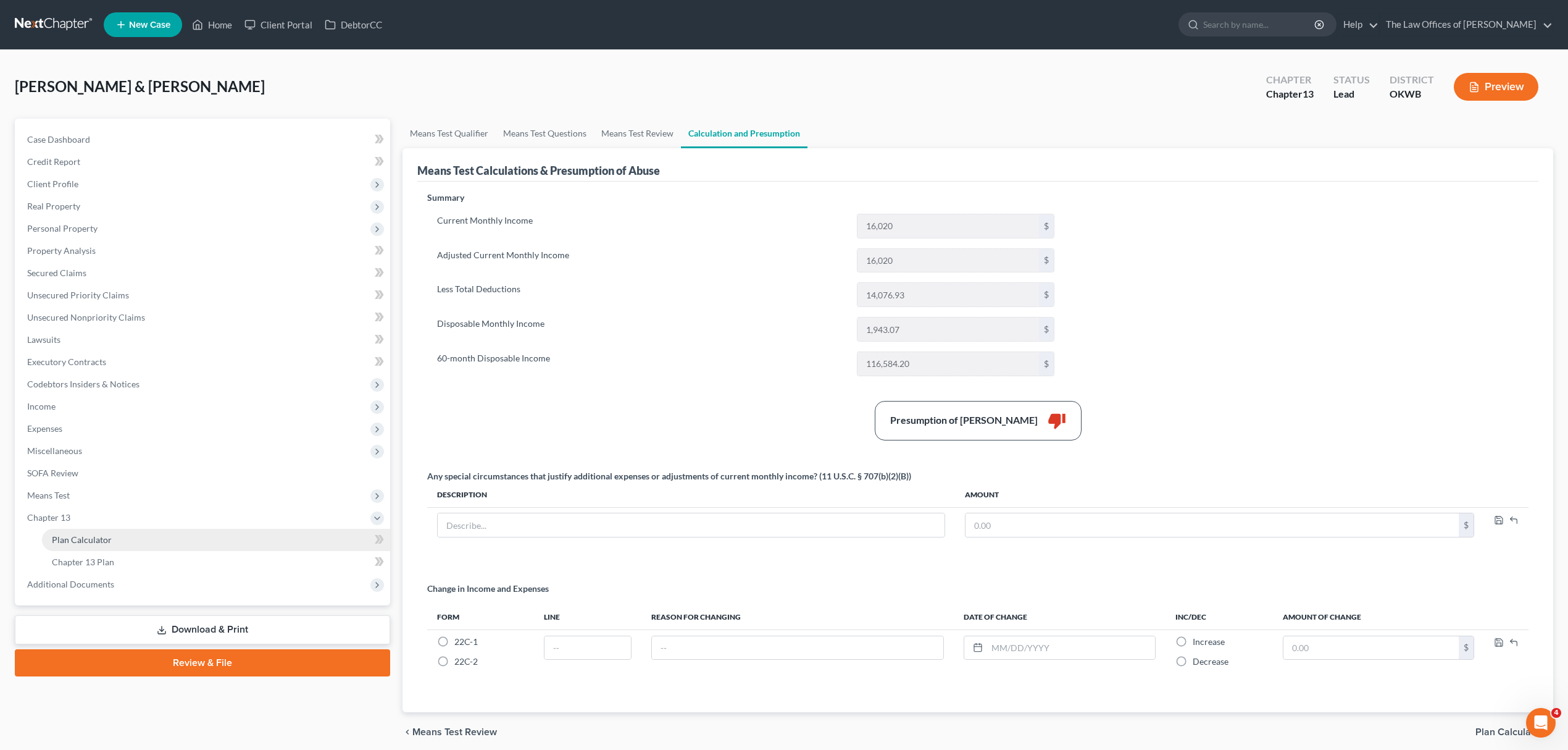
click at [134, 544] on link "Plan Calculator" at bounding box center [215, 540] width 348 height 22
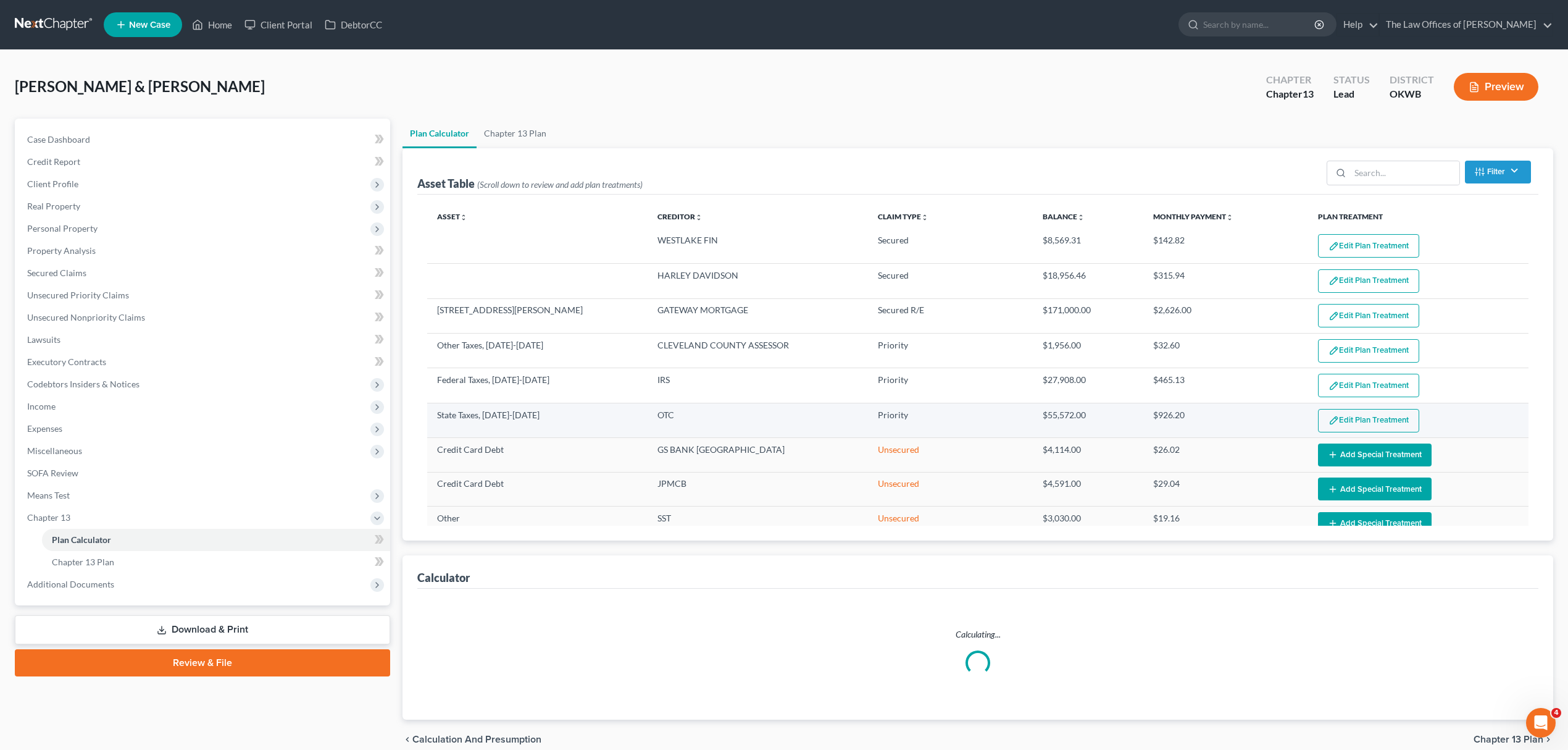
select select "59"
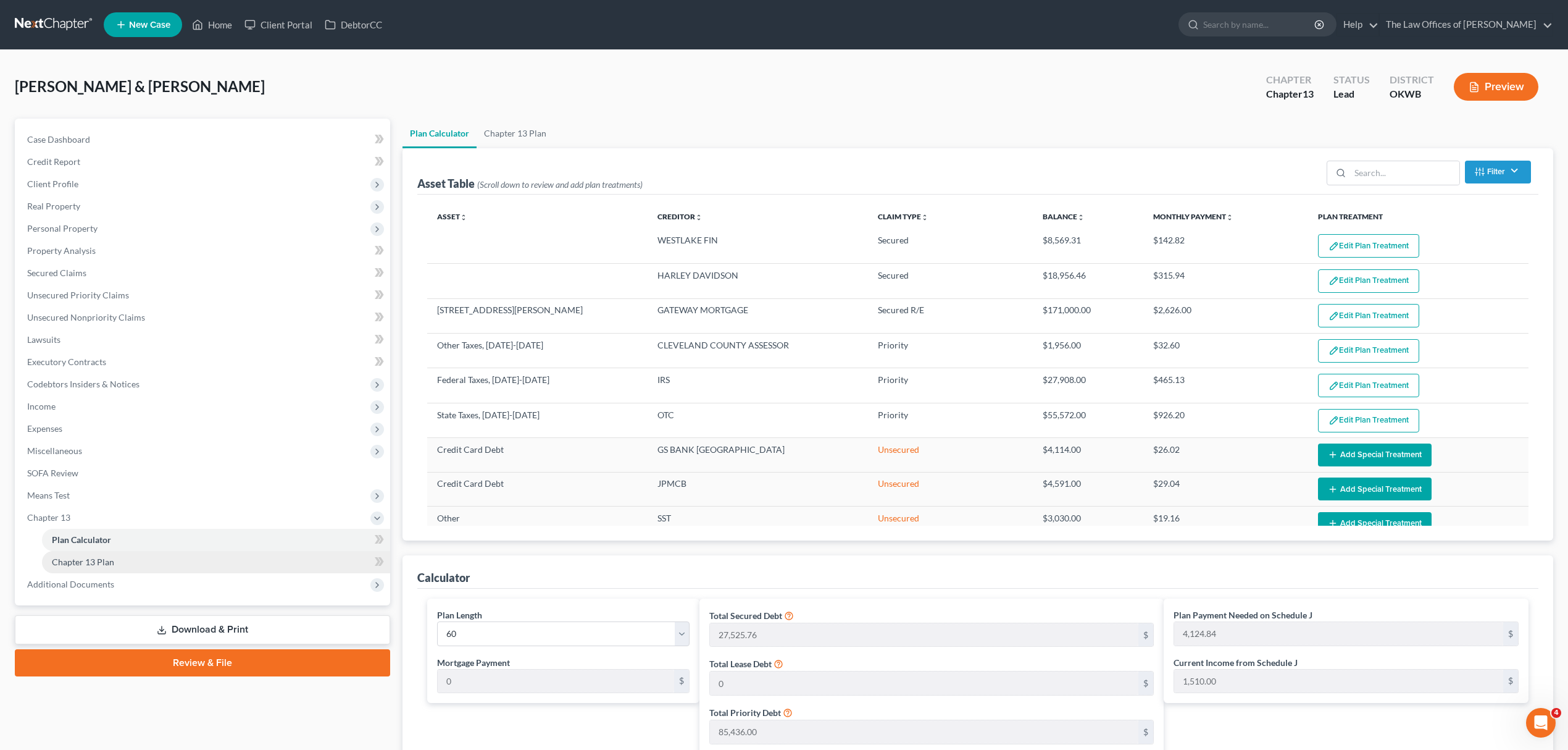
click at [110, 563] on span "Chapter 13 Plan" at bounding box center [82, 562] width 62 height 11
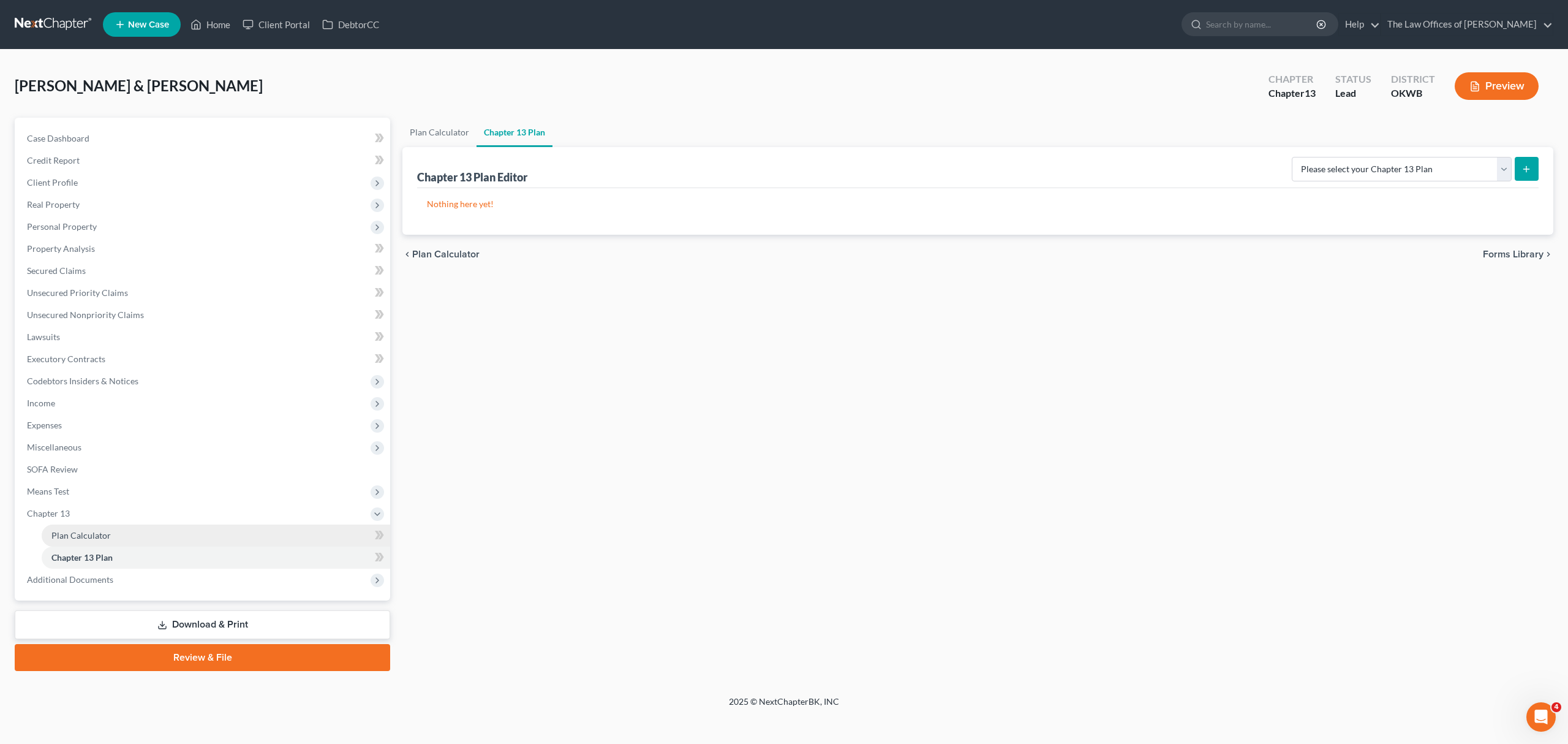
click at [138, 533] on link "Plan Calculator" at bounding box center [215, 535] width 348 height 22
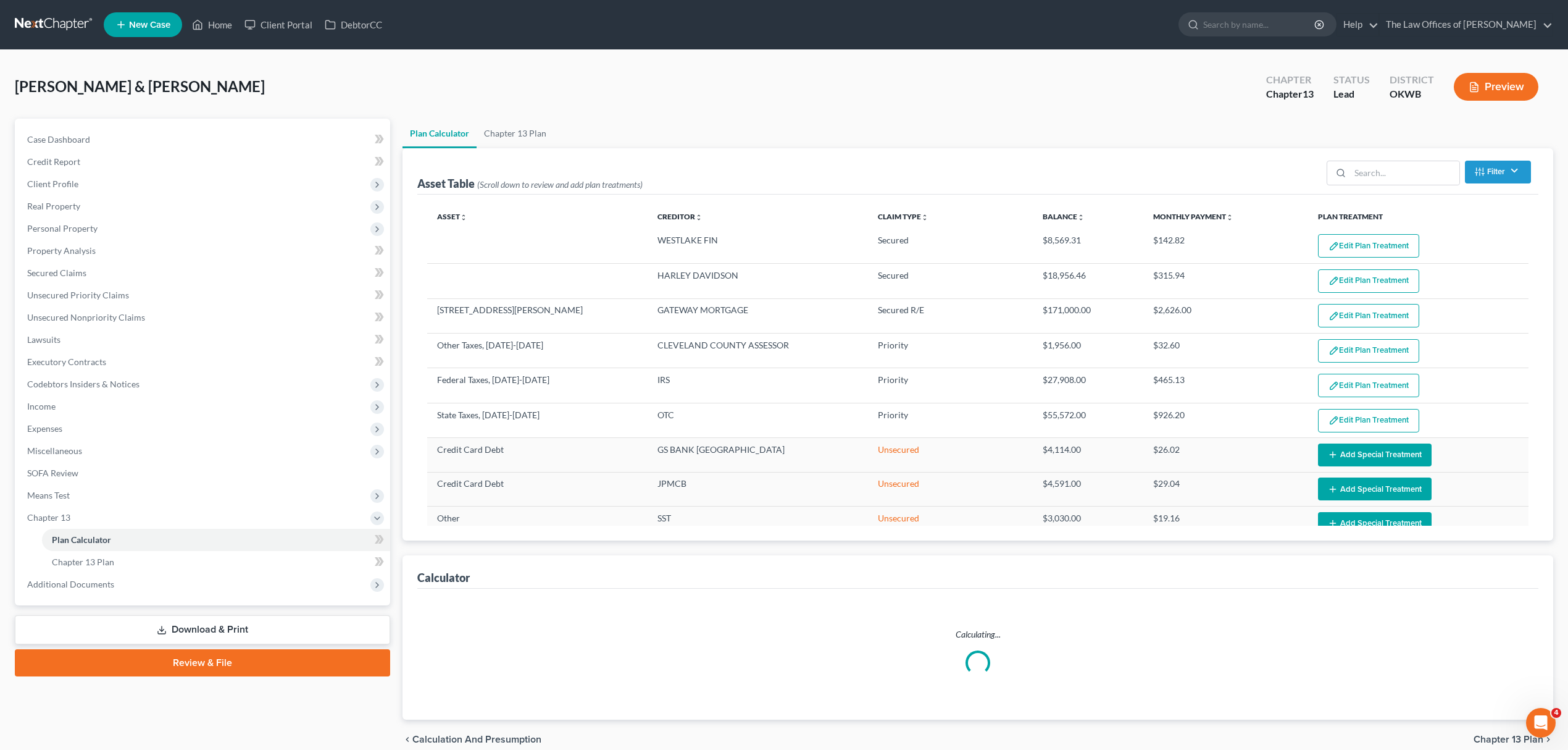
scroll to position [384, 0]
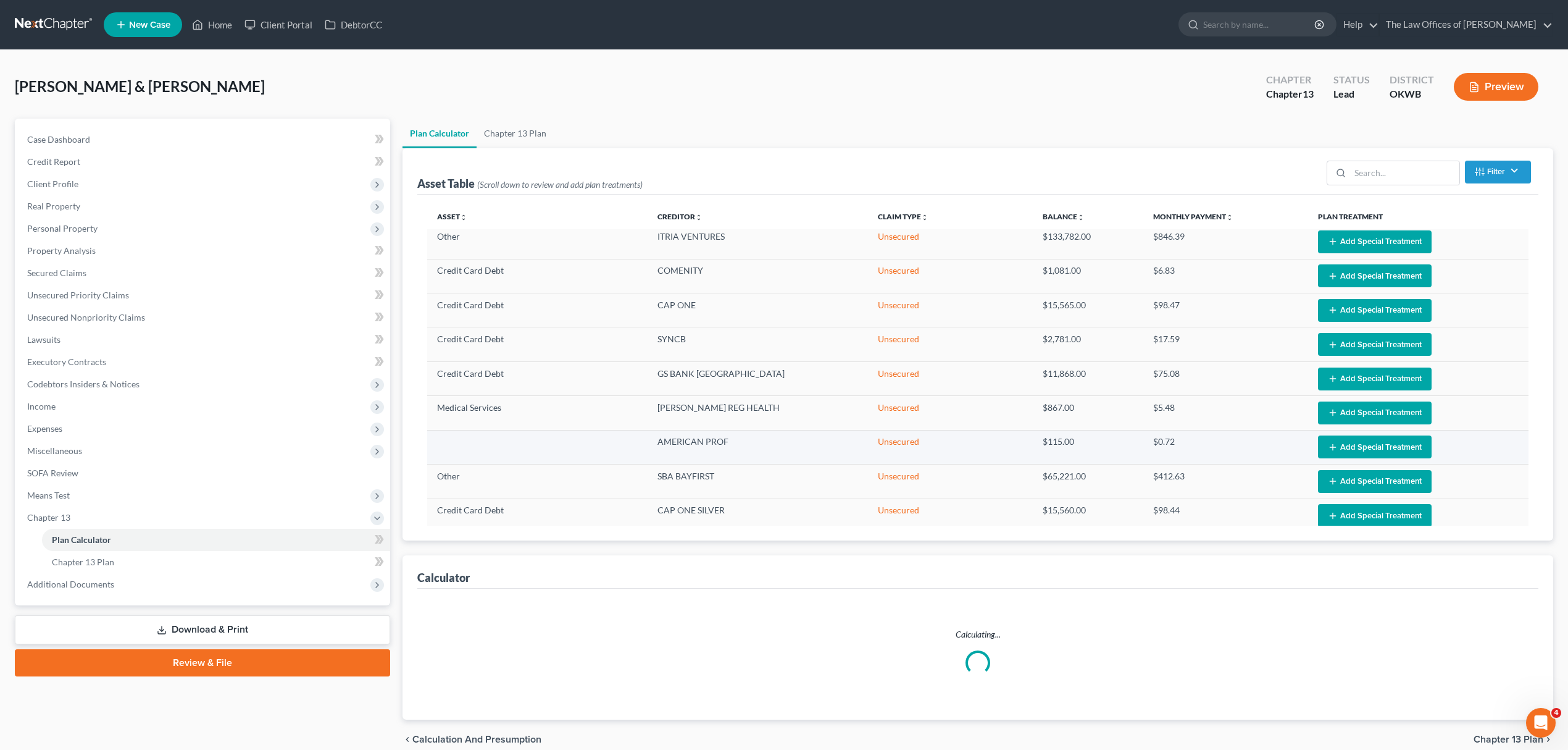
select select "59"
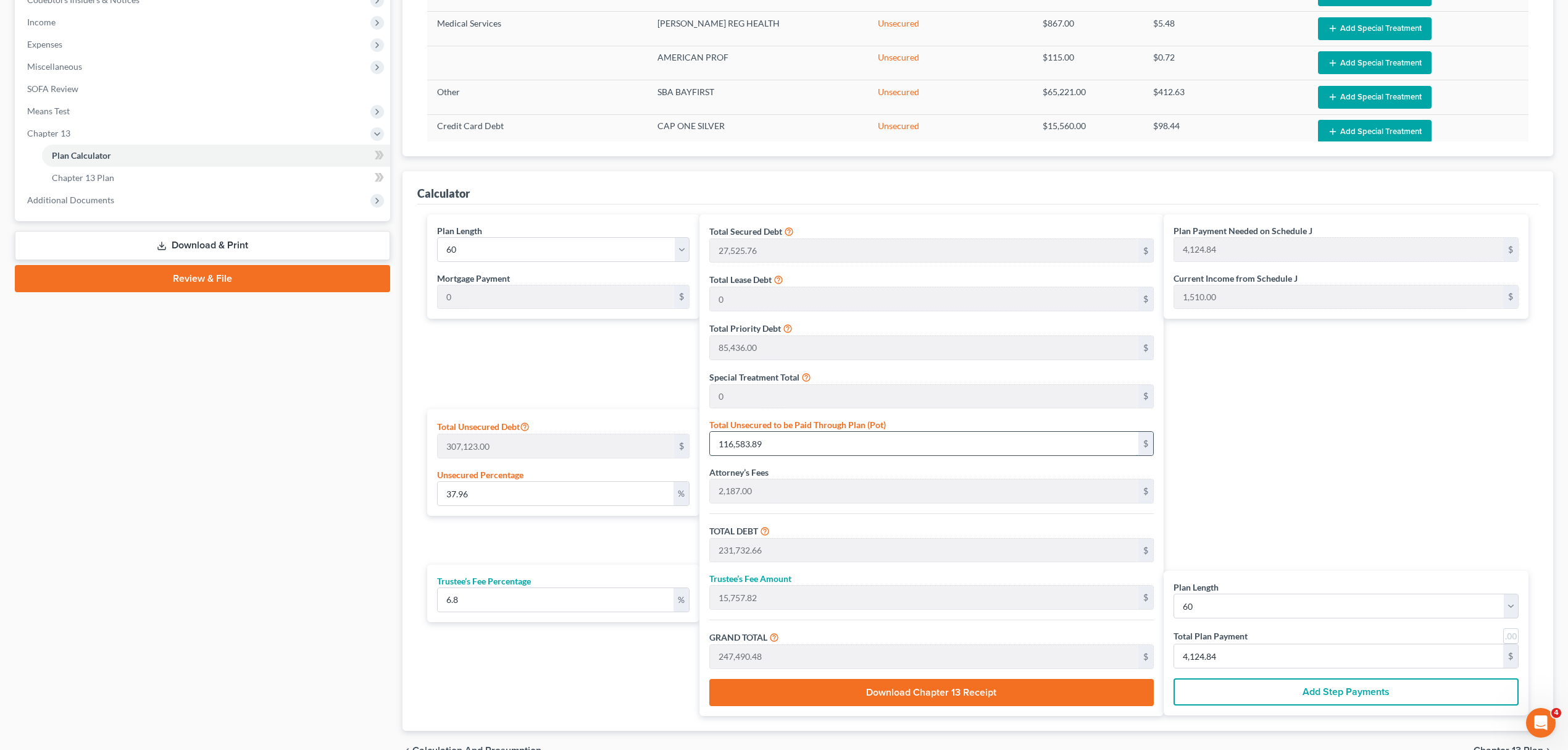
click at [802, 447] on input "116,583.89" at bounding box center [924, 443] width 428 height 24
type input "0.0003256024459255738"
type input "1"
type input "115,149.76"
type input "7,830.18"
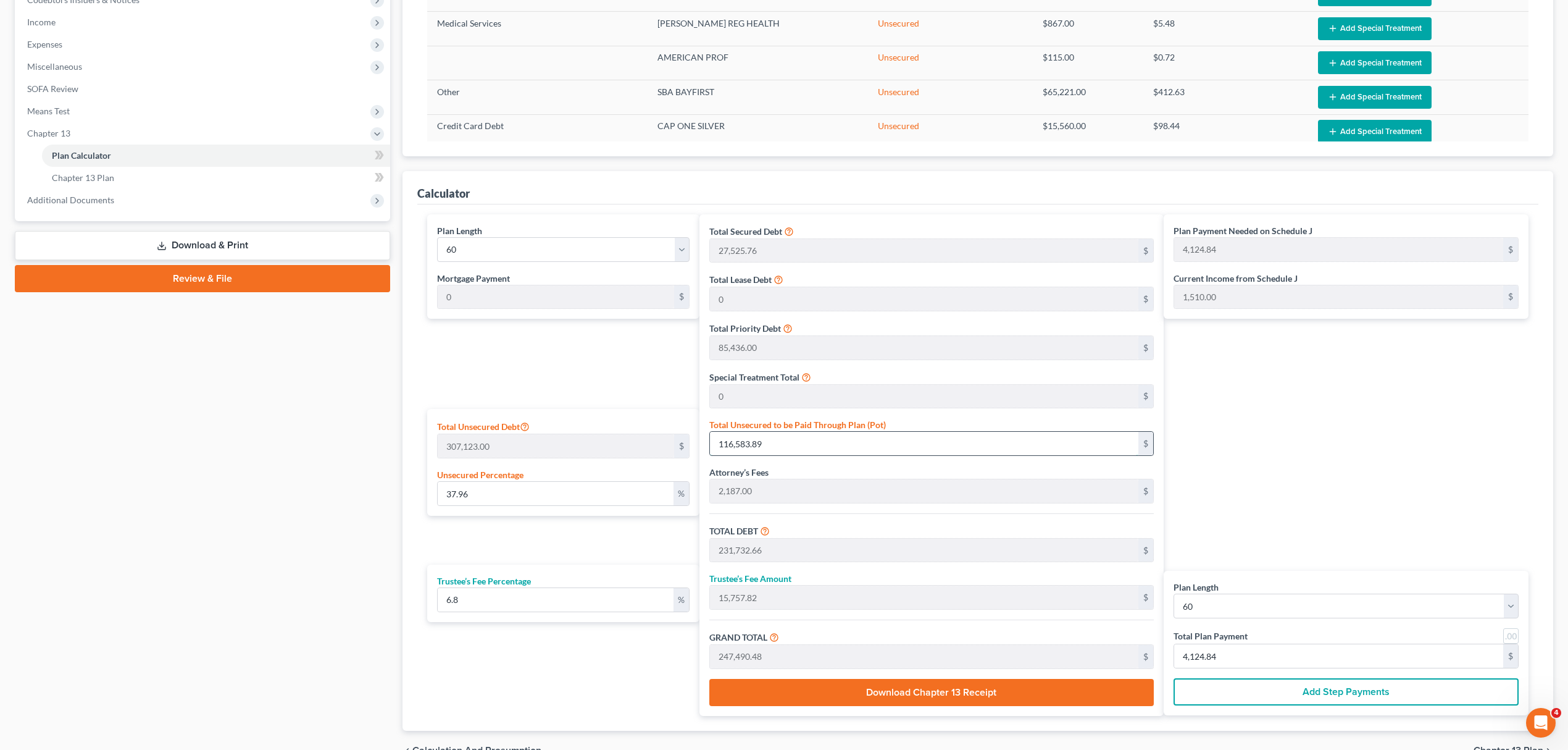
type input "122,979.95"
type input "2,049.66"
type input "0.003581626905181312"
type input "11"
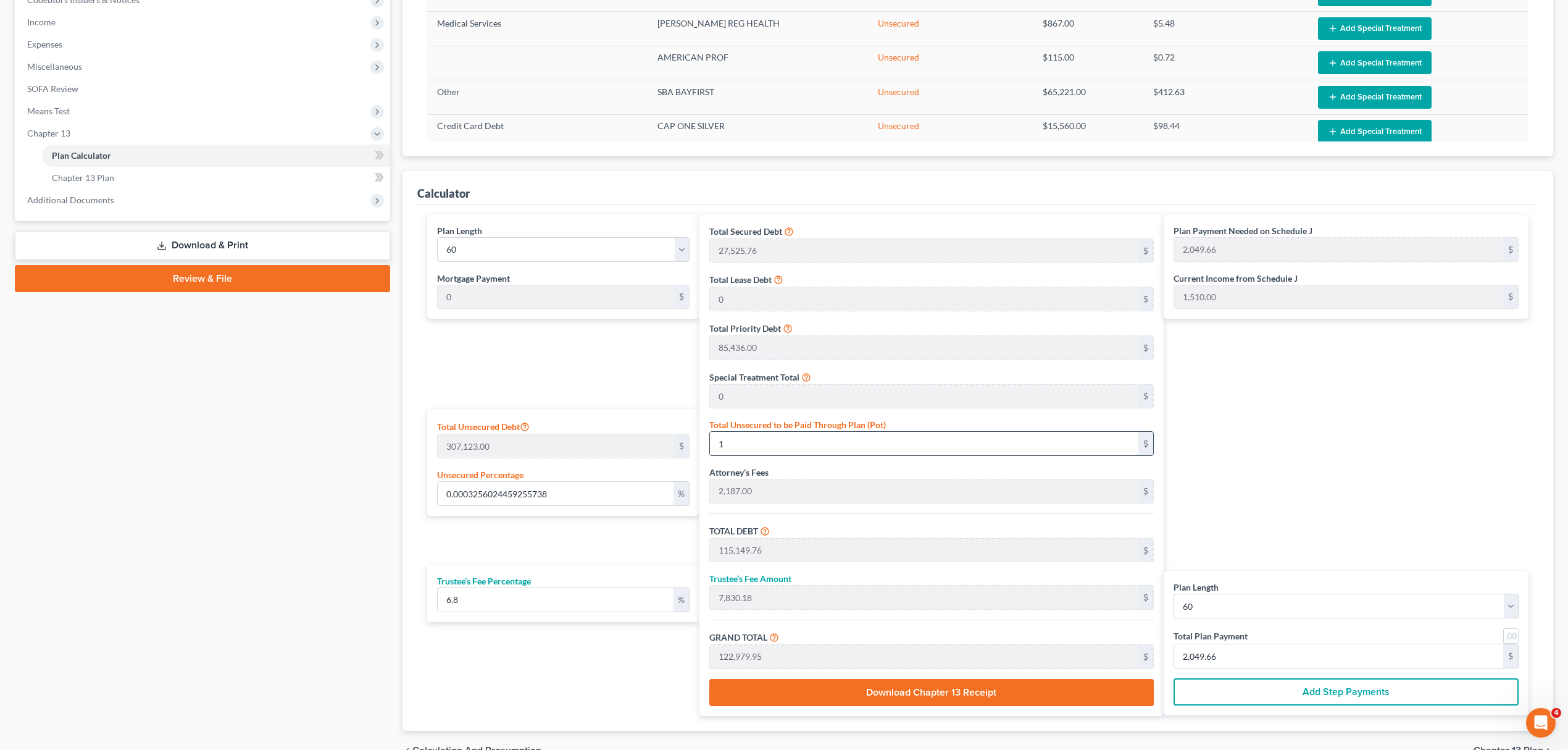
type input "115,159.76"
type input "7,830.86"
type input "122,990.63"
type input "2,049.84"
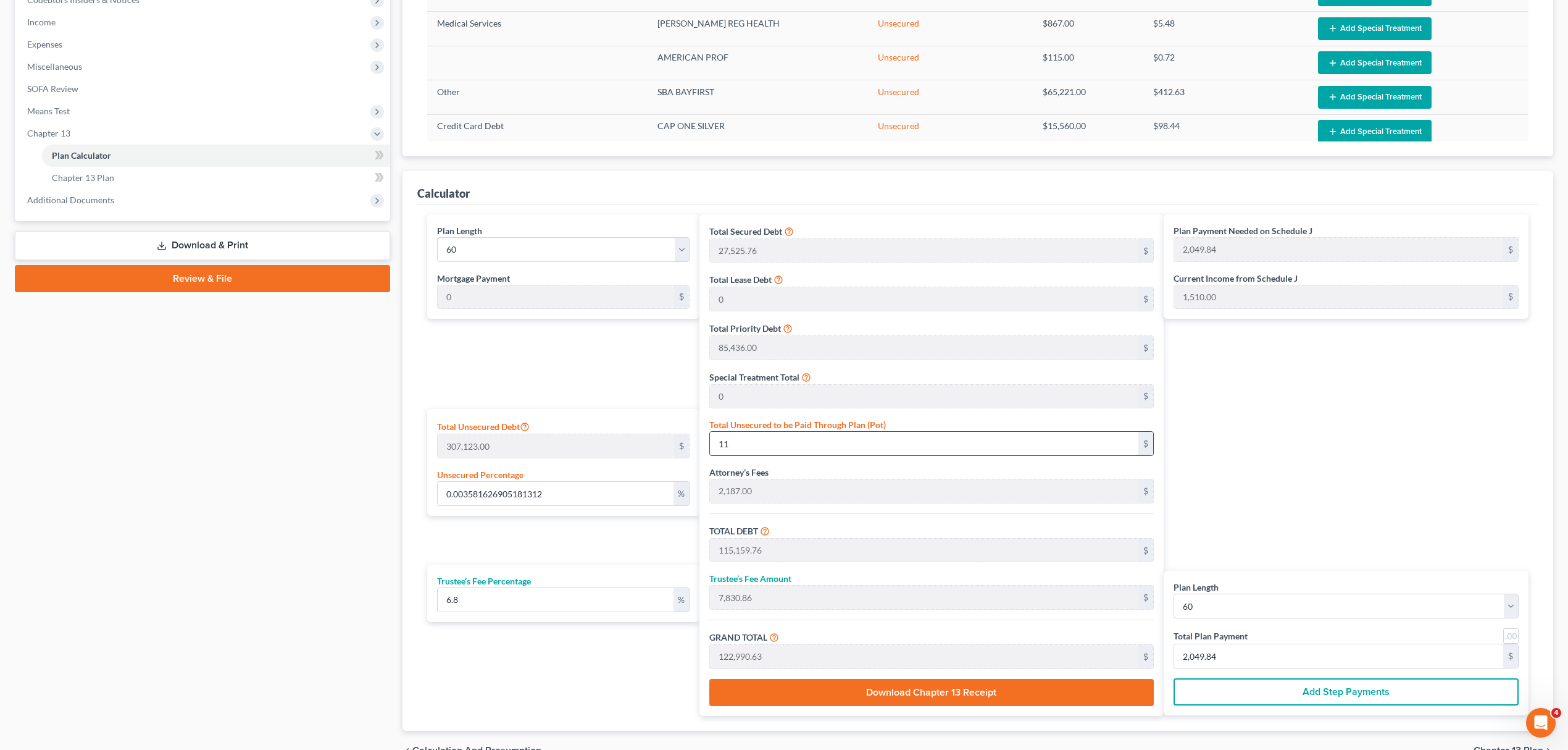
type input "0.03776988372736656"
type input "116"
type input "115,264.76"
type input "7,838.00"
type input "123,102.77"
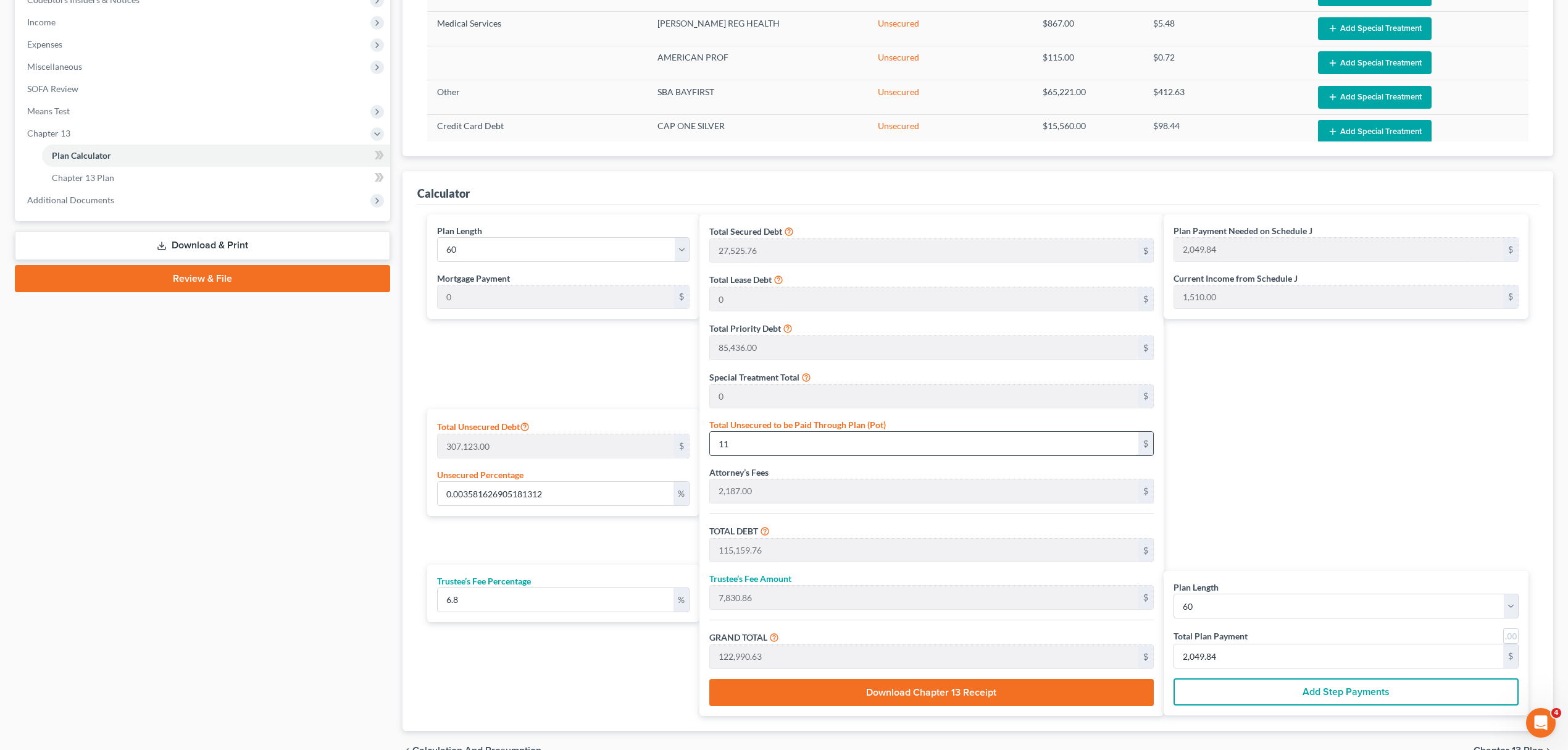
type input "2,051.71"
type input "0.3803036568410702"
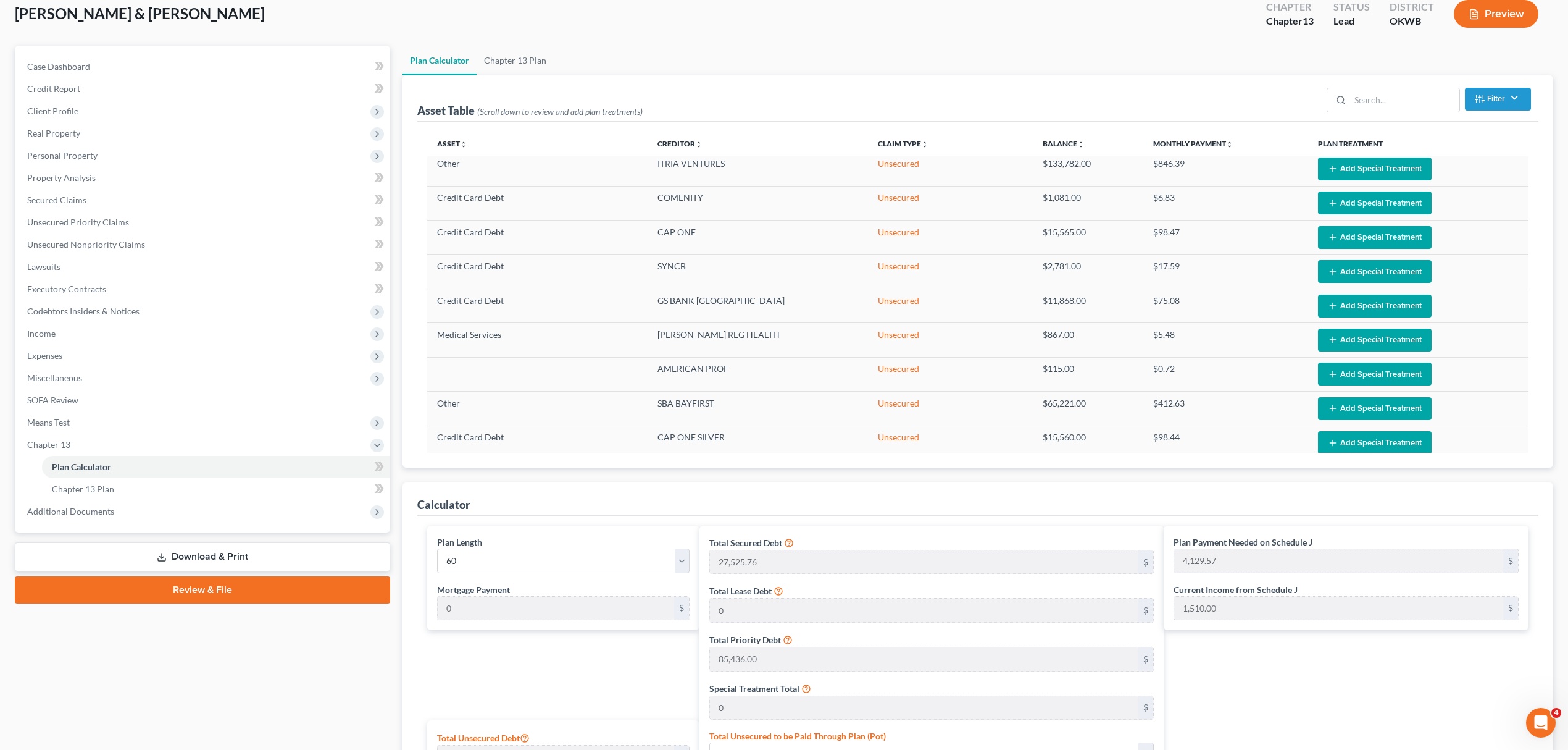
scroll to position [266, 0]
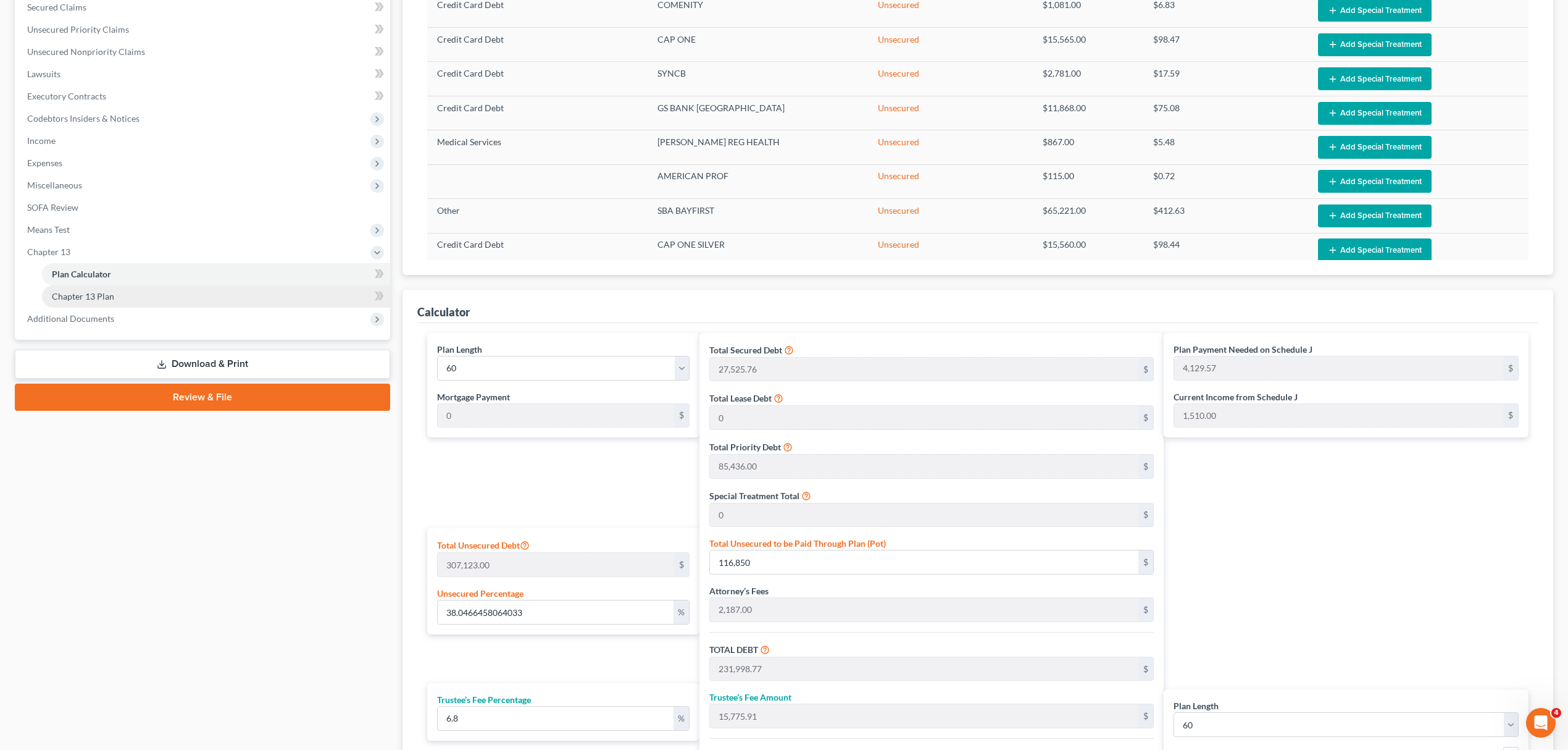
click at [114, 298] on link "Chapter 13 Plan" at bounding box center [215, 297] width 348 height 22
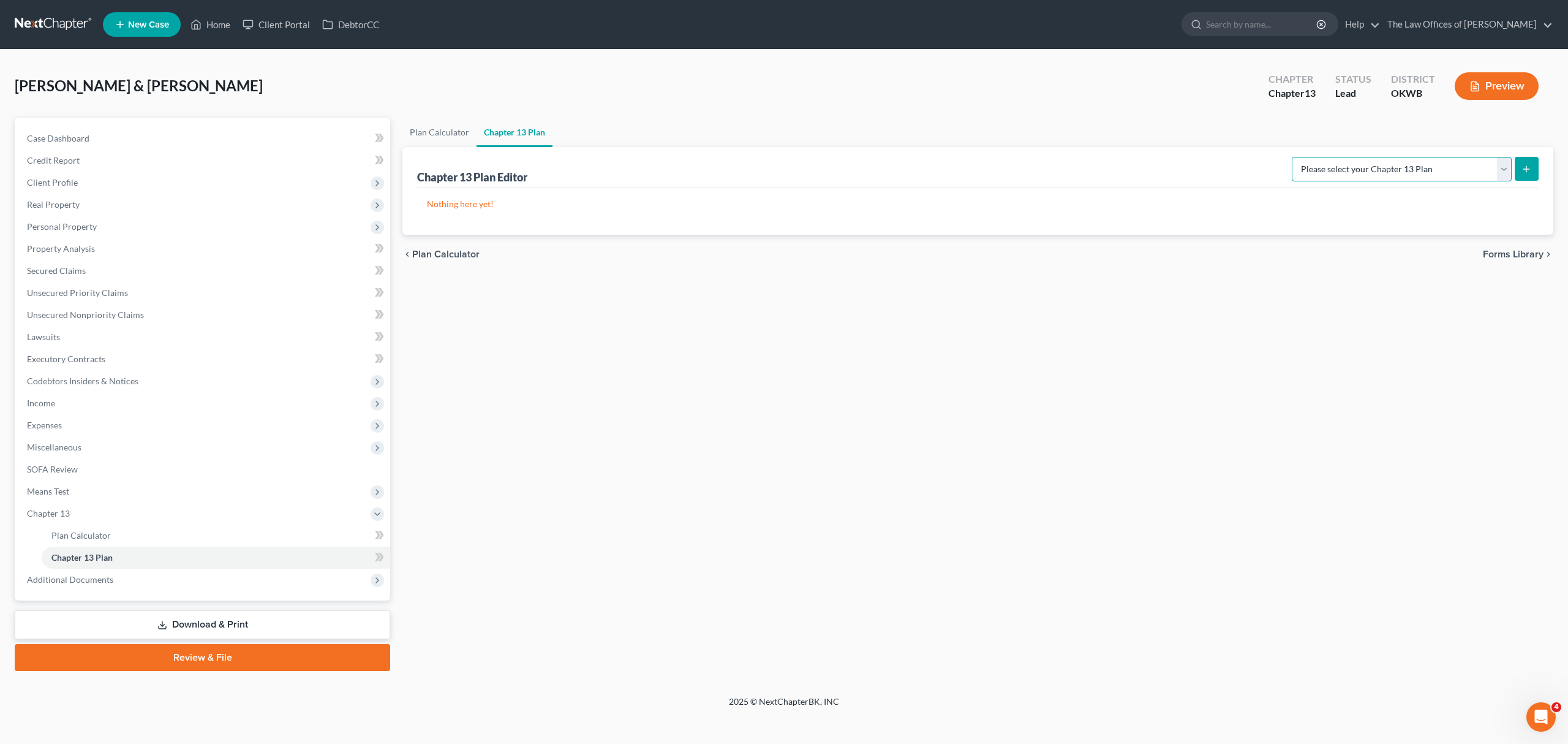
click at [1419, 157] on select "Please select your Chapter 13 Plan National Form Plan - Official Form 113 Weste…" at bounding box center [1401, 168] width 219 height 25
click at [1293, 156] on select "Please select your Chapter 13 Plan National Form Plan - Official Form 113 Weste…" at bounding box center [1401, 168] width 219 height 25
click at [1533, 167] on button "submit" at bounding box center [1527, 168] width 24 height 24
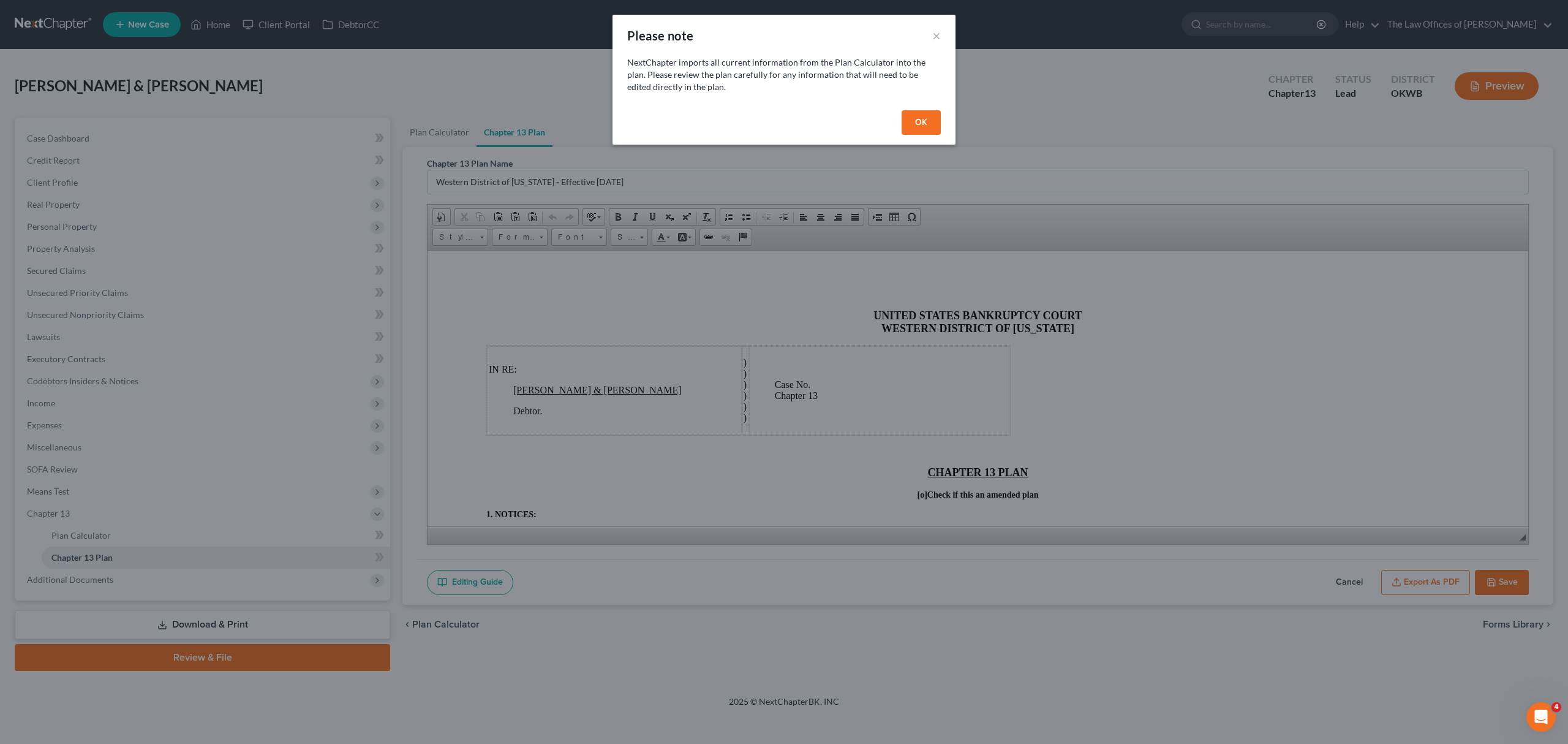
click at [935, 123] on button "OK" at bounding box center [921, 122] width 39 height 25
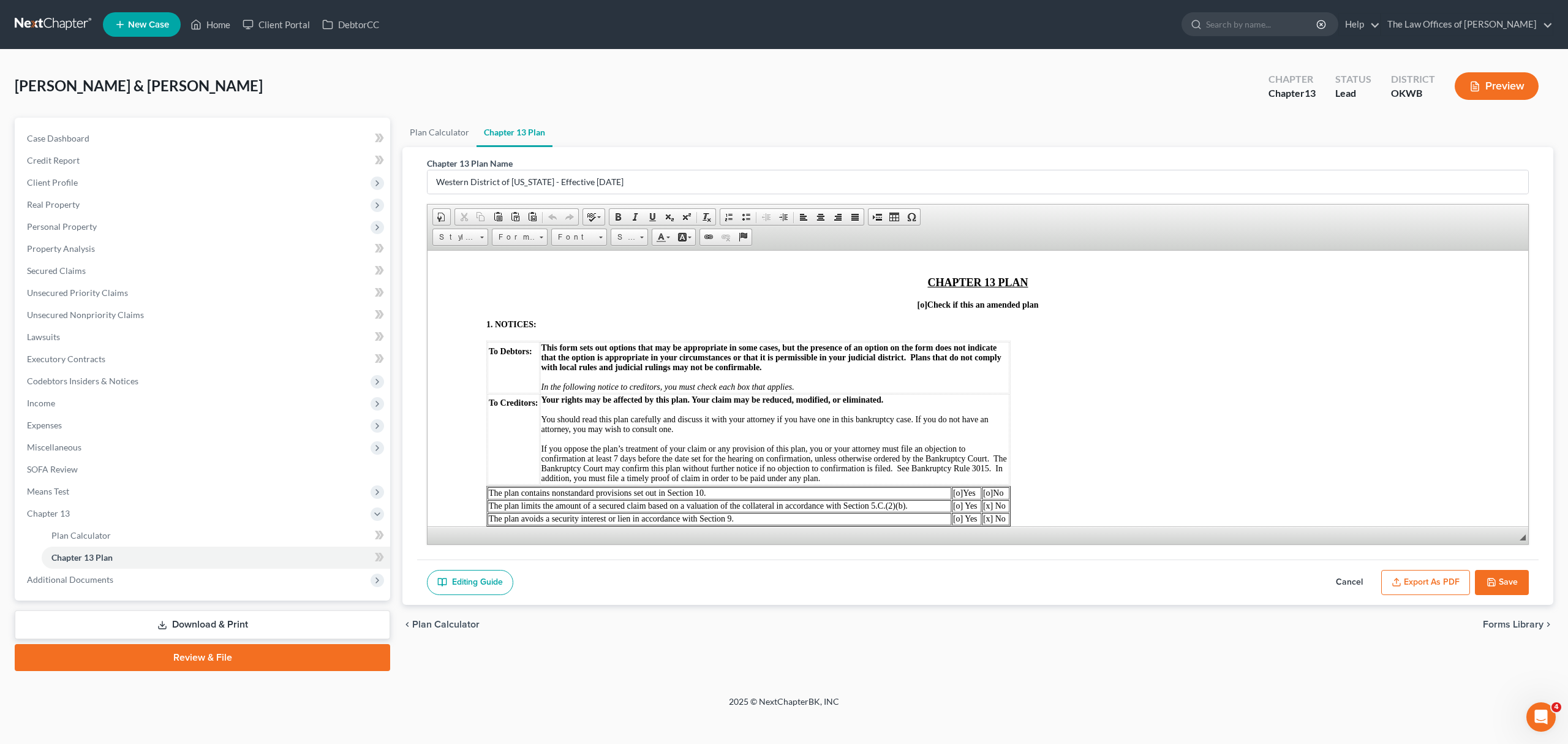
scroll to position [381, 0]
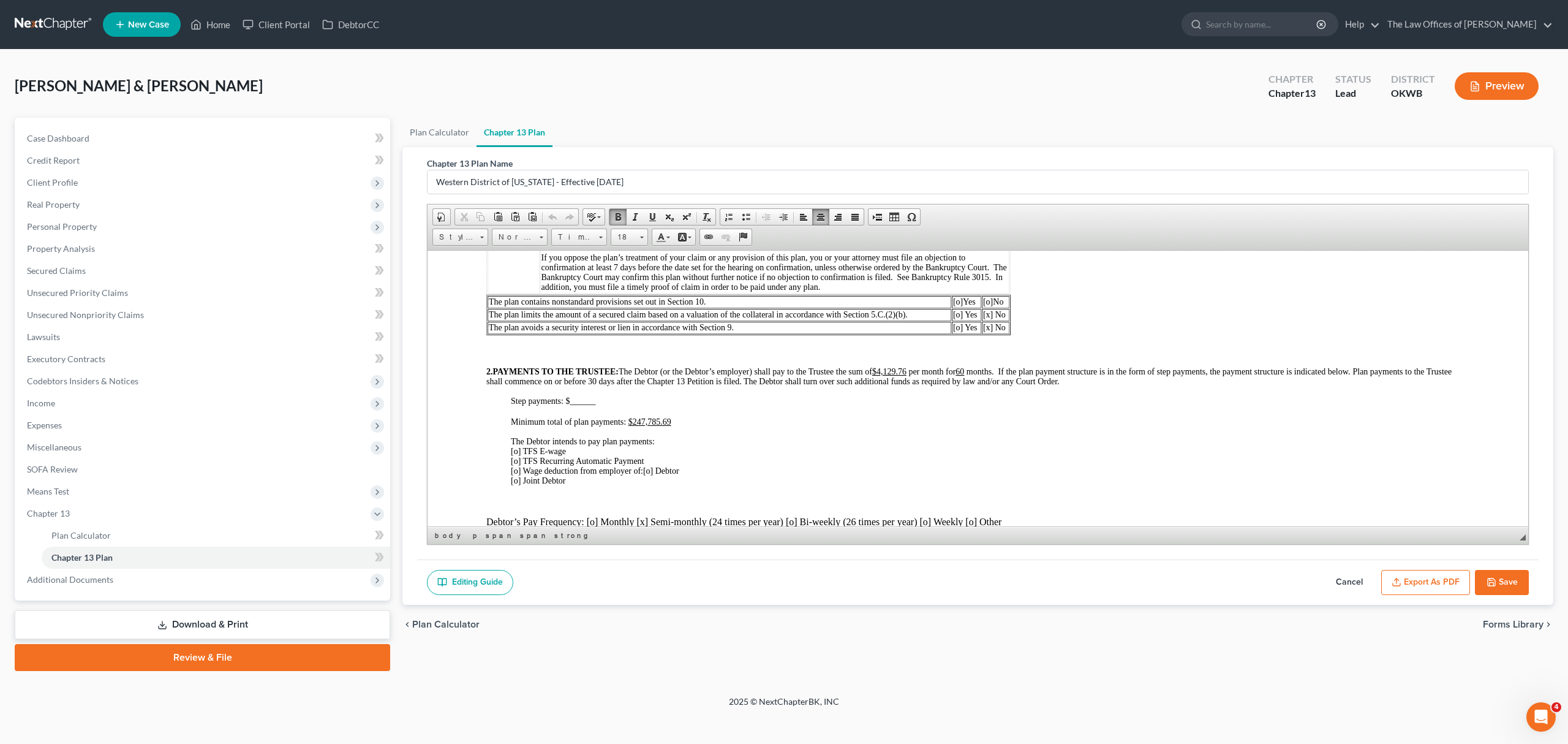
click at [516, 450] on span "[o] TFS E-wage [o] TFS Recurring Automatic Payment [o] Wage deduction from empl…" at bounding box center [577, 460] width 134 height 29
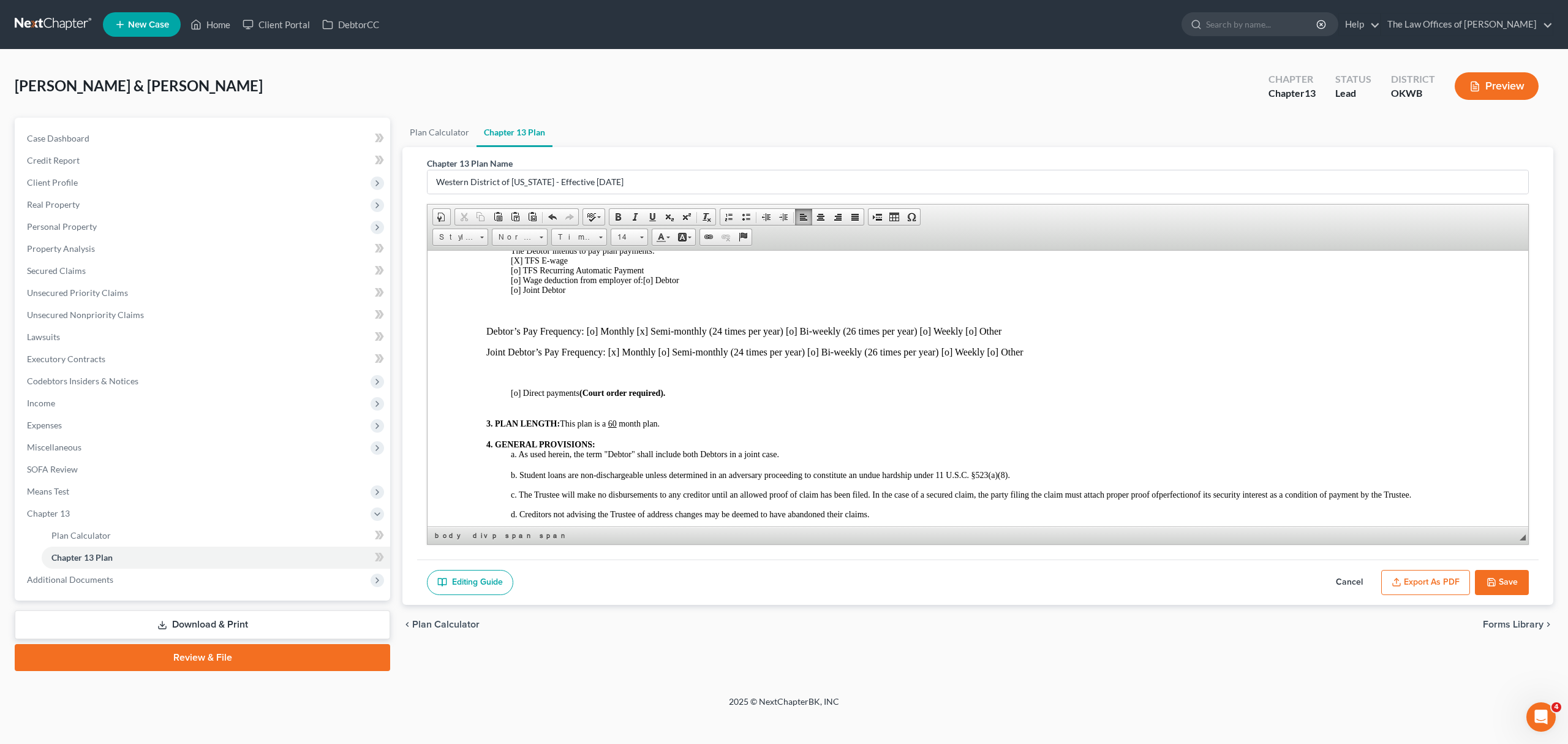
click at [643, 330] on p "Debtor’s Pay Frequency: [o] Monthly [x] Semi-monthly (24 times per year) [o] Bi…" at bounding box center [977, 331] width 983 height 11
click at [795, 332] on p "Debtor’s Pay Frequency: [o] Monthly [o ] Semi-monthly (24 times per year) [o] B…" at bounding box center [977, 331] width 983 height 11
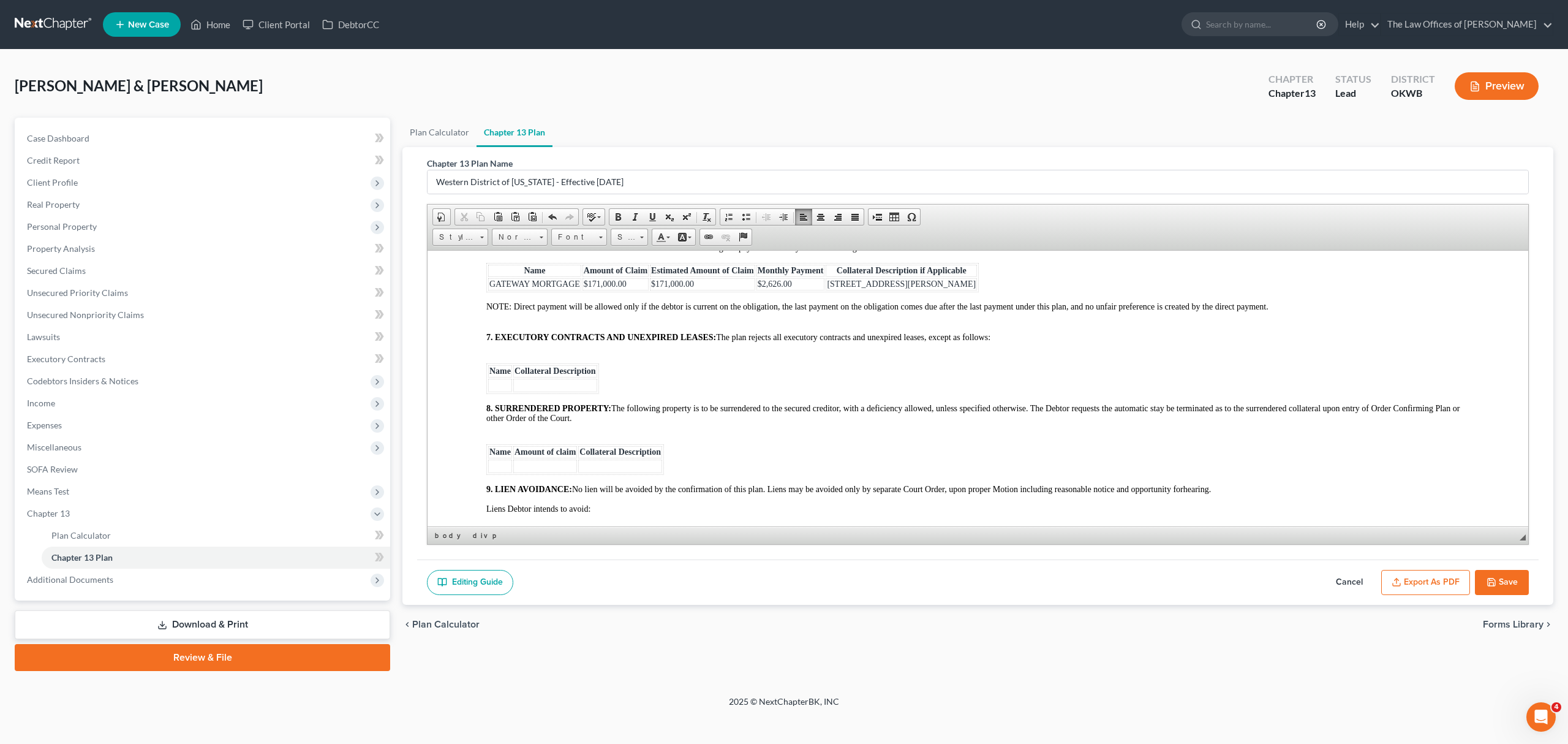
scroll to position [2287, 0]
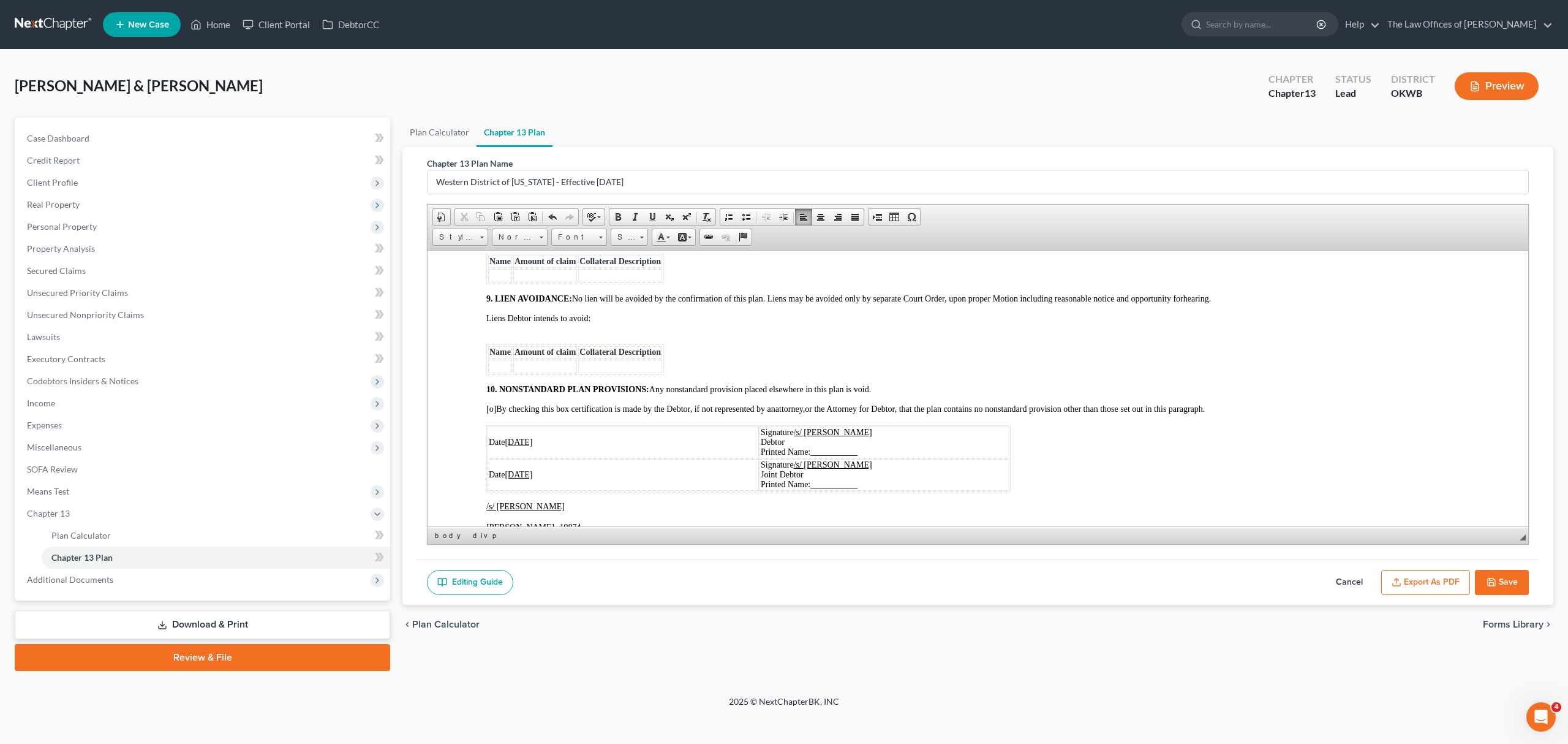
click at [891, 455] on div "Date [DATE] Signature /s/ [PERSON_NAME] Debtor Printed Name: Date [DATE] Signat…" at bounding box center [977, 639] width 983 height 430
click at [897, 458] on td "Signature /s/ [PERSON_NAME] Debtor Printed Name:" at bounding box center [884, 442] width 250 height 31
click at [886, 489] on p "Signature /s/ [PERSON_NAME] Joint Debtor Printed Name:" at bounding box center [880, 474] width 255 height 30
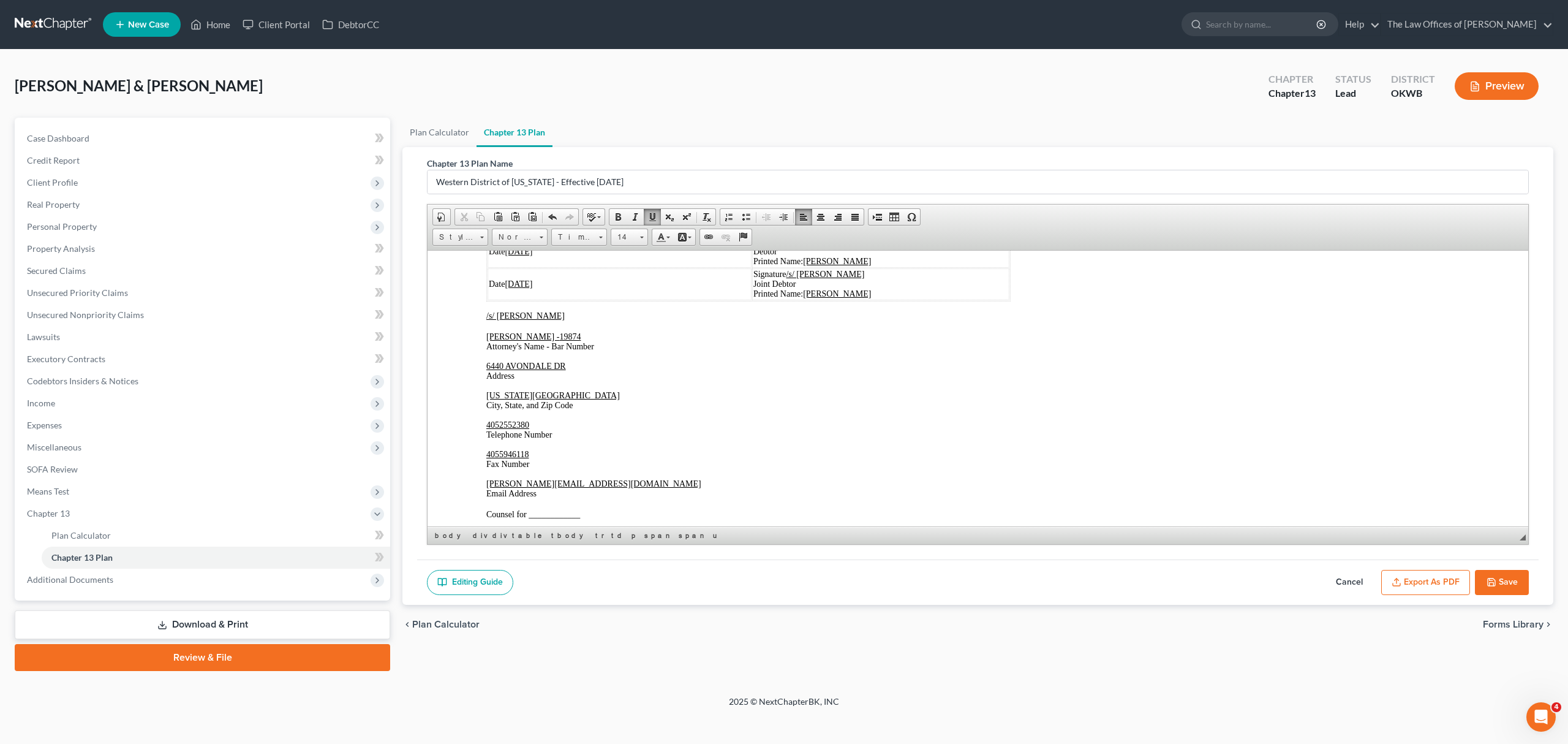
click at [603, 505] on p "[PERSON_NAME][EMAIL_ADDRESS][DOMAIN_NAME] Email Address Counsel for ____________" at bounding box center [977, 498] width 983 height 40
click at [599, 507] on p "[PERSON_NAME][EMAIL_ADDRESS][DOMAIN_NAME] Email Address Counsel for ____________" at bounding box center [977, 498] width 983 height 40
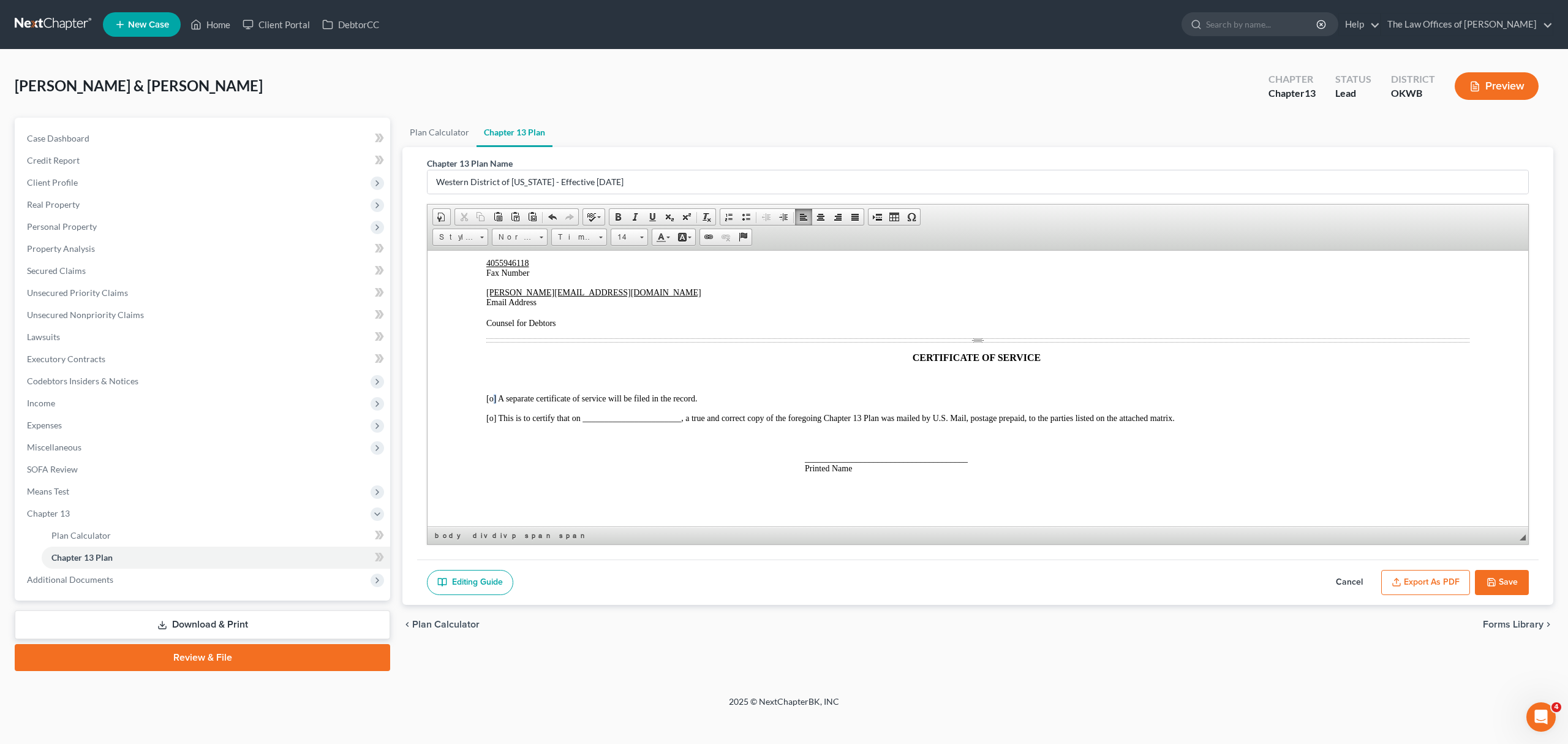
drag, startPoint x: 494, startPoint y: 397, endPoint x: 511, endPoint y: 394, distance: 17.3
click at [496, 397] on span "[o] A separate certificate of service will be filed in the record." at bounding box center [591, 398] width 211 height 9
drag, startPoint x: 972, startPoint y: 457, endPoint x: 807, endPoint y: 445, distance: 165.4
click at [807, 445] on div "Date [DATE] Signature /s/ [PERSON_NAME] Debtor Printed Name: [PERSON_NAME] Date…" at bounding box center [977, 258] width 983 height 430
drag, startPoint x: 803, startPoint y: 456, endPoint x: 863, endPoint y: 459, distance: 60.1
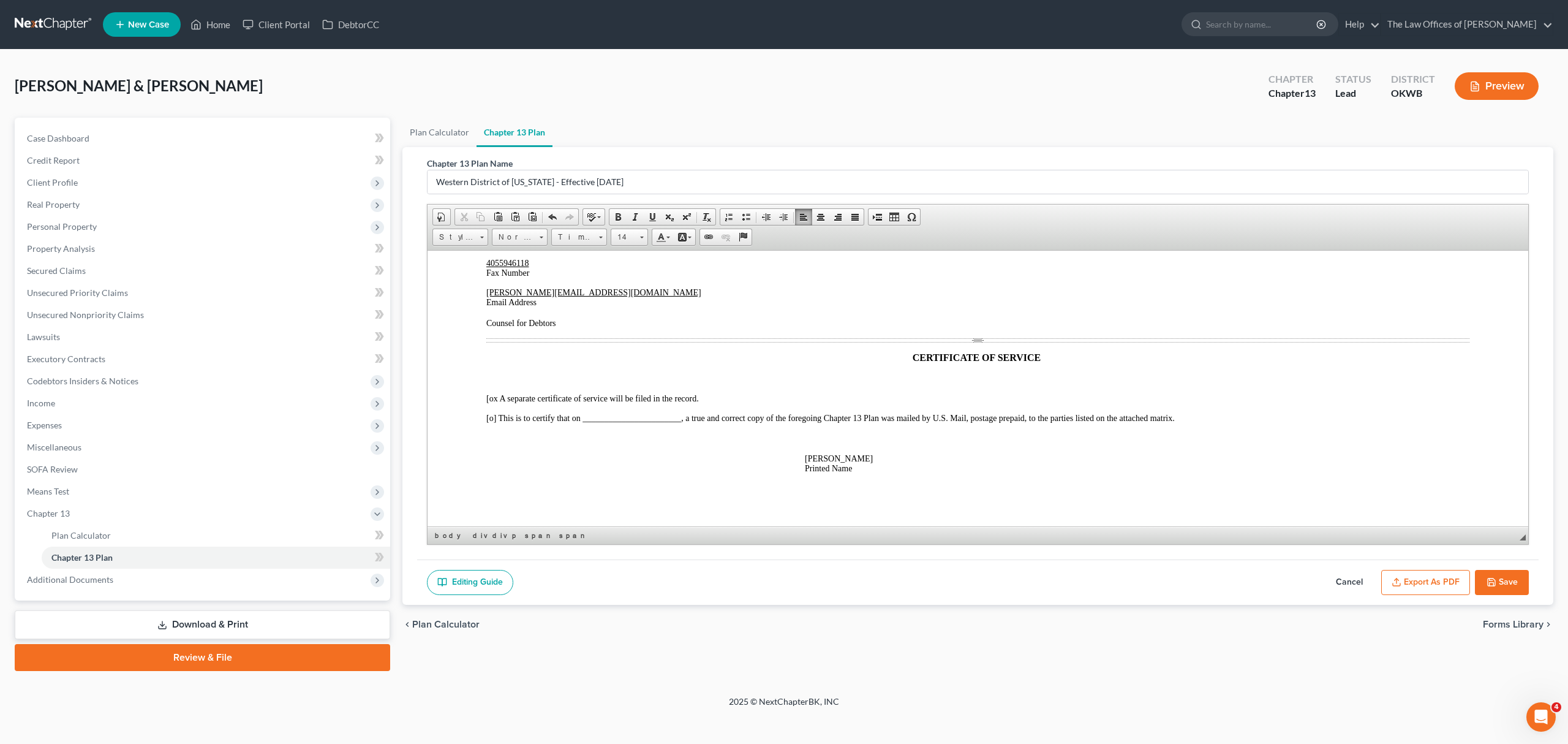
click at [863, 459] on div "Date [DATE] Signature /s/ [PERSON_NAME] Debtor Printed Name: [PERSON_NAME] Date…" at bounding box center [977, 258] width 983 height 430
click at [660, 240] on span at bounding box center [661, 237] width 10 height 10
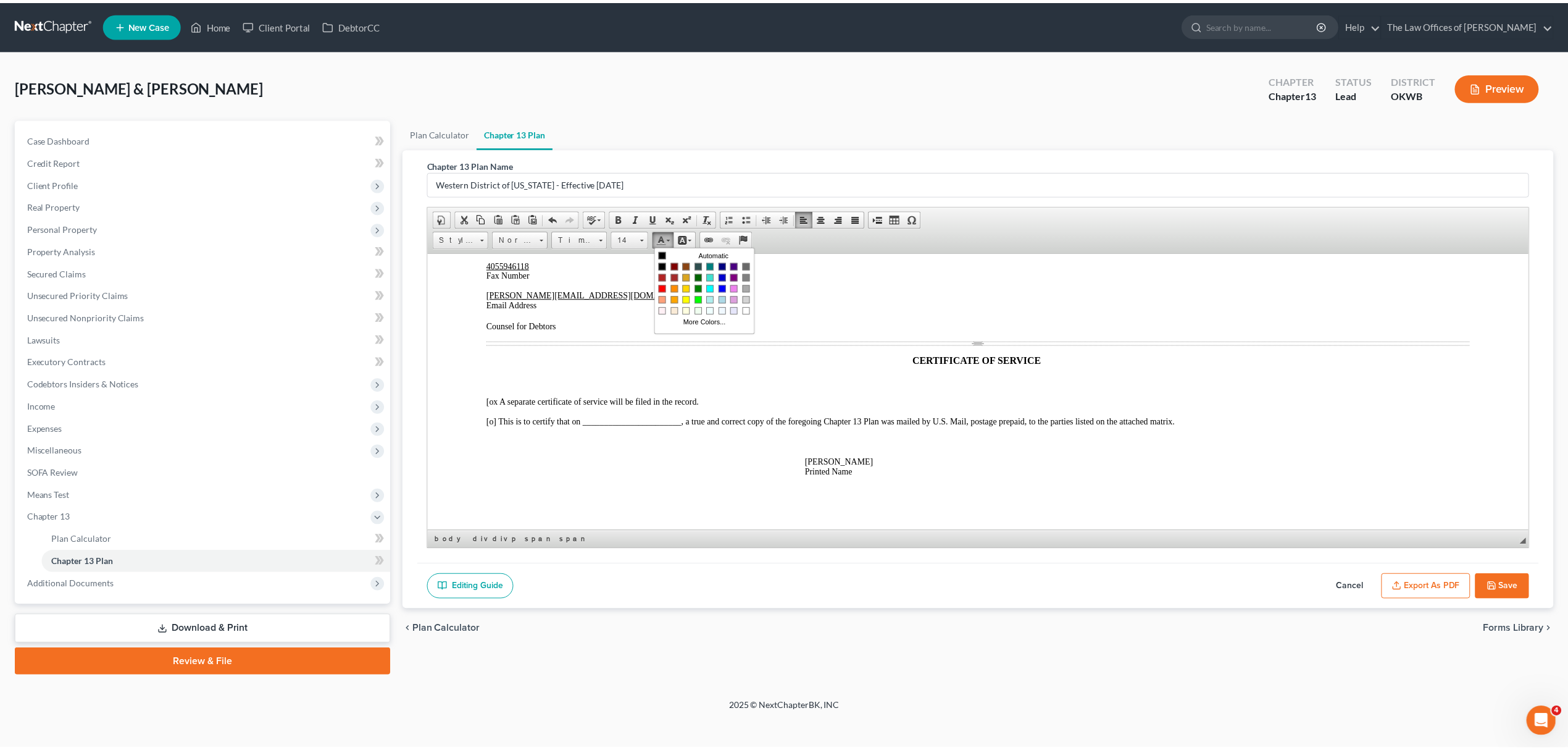
scroll to position [0, 0]
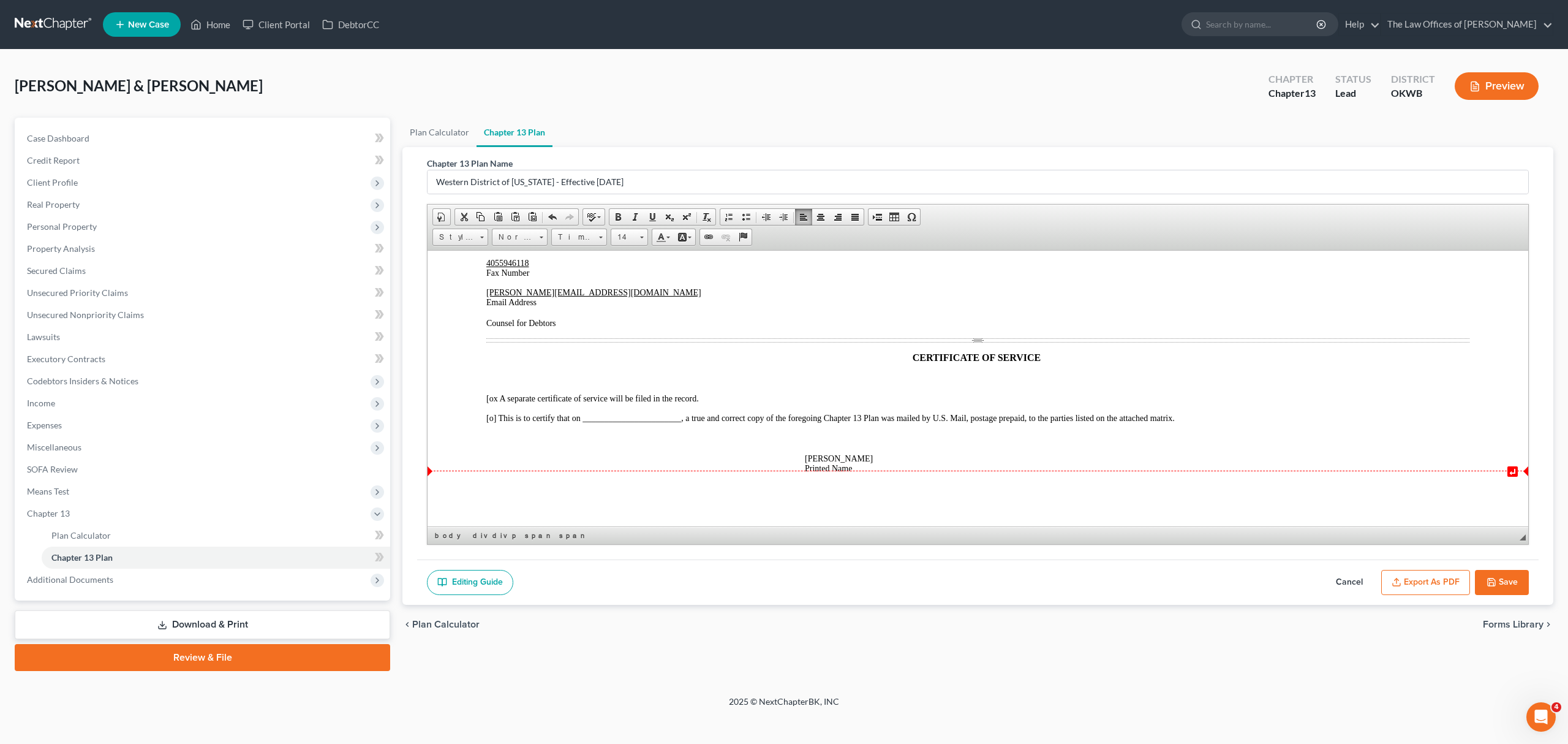
click at [1240, 463] on p "[PERSON_NAME] Printed Name" at bounding box center [1136, 464] width 664 height 20
drag, startPoint x: 881, startPoint y: 454, endPoint x: 807, endPoint y: 455, distance: 74.0
click at [807, 455] on p "[PERSON_NAME] Printed Name" at bounding box center [1136, 464] width 664 height 20
click at [1068, 444] on div "Date [DATE] Signature /s/ [PERSON_NAME] Debtor Printed Name: [PERSON_NAME] Date…" at bounding box center [977, 258] width 983 height 430
click at [1516, 580] on button "Save" at bounding box center [1501, 583] width 54 height 26
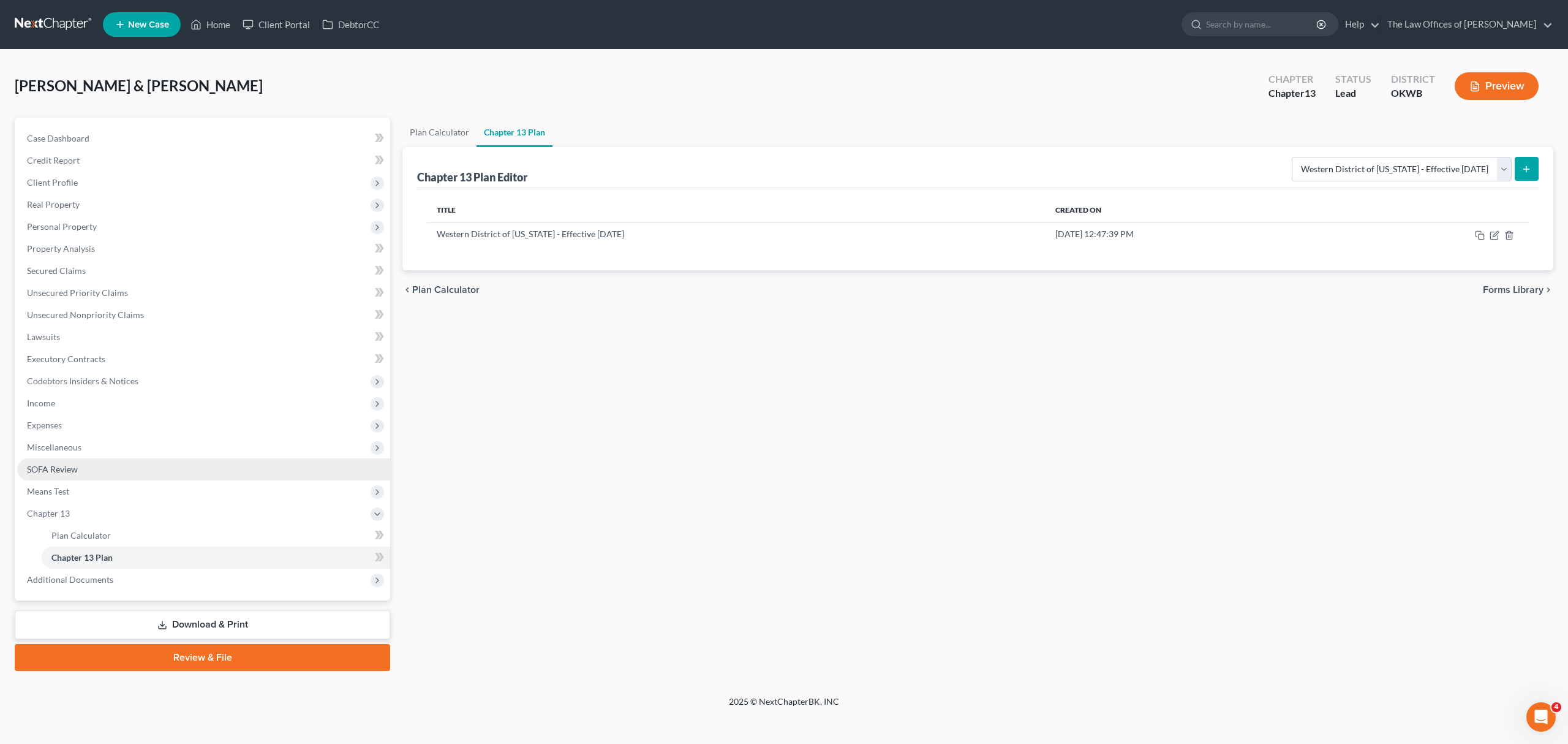
drag, startPoint x: 64, startPoint y: 464, endPoint x: 67, endPoint y: 457, distance: 7.6
click at [64, 464] on span "SOFA Review" at bounding box center [52, 468] width 51 height 11
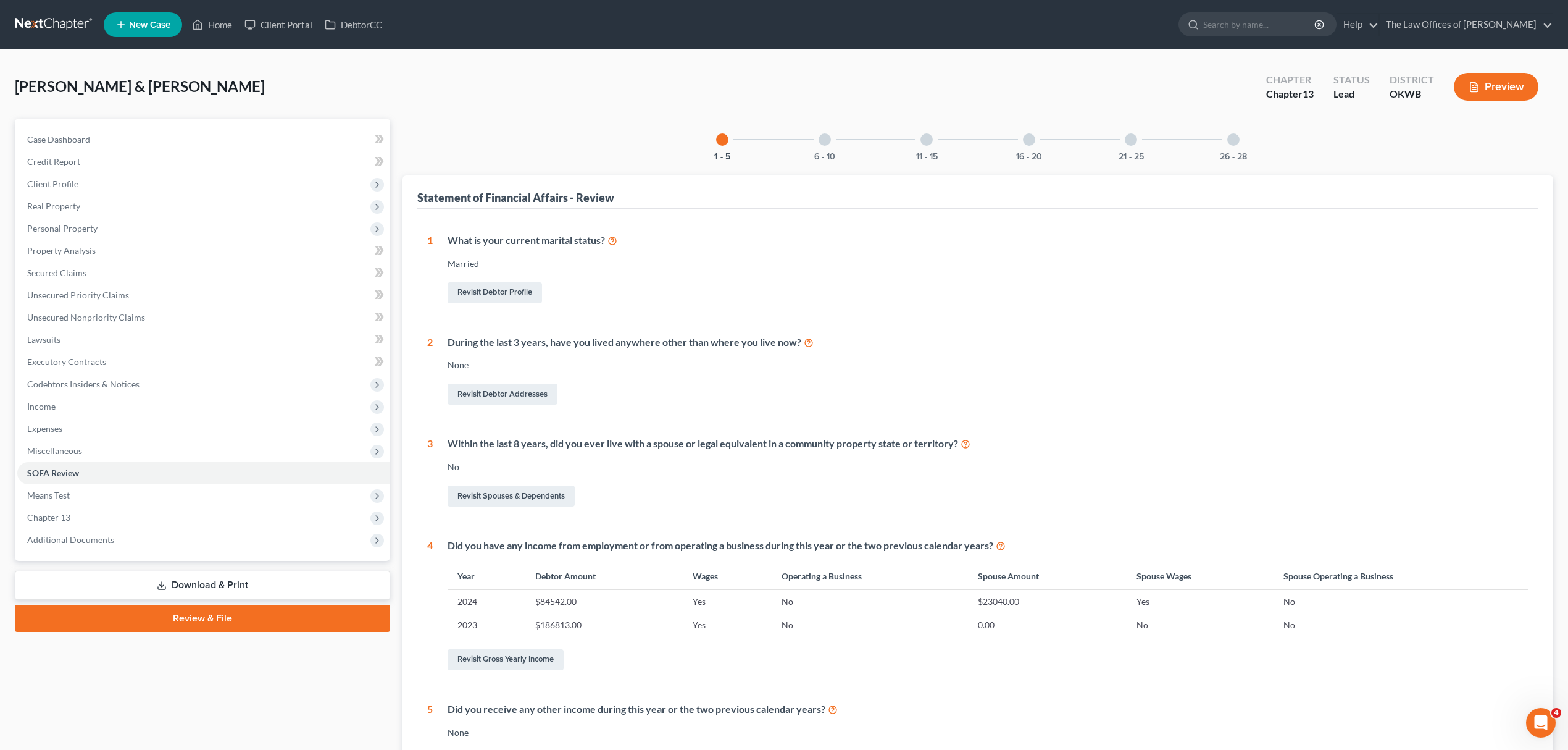
click at [924, 149] on div "11 - 15" at bounding box center [926, 140] width 42 height 42
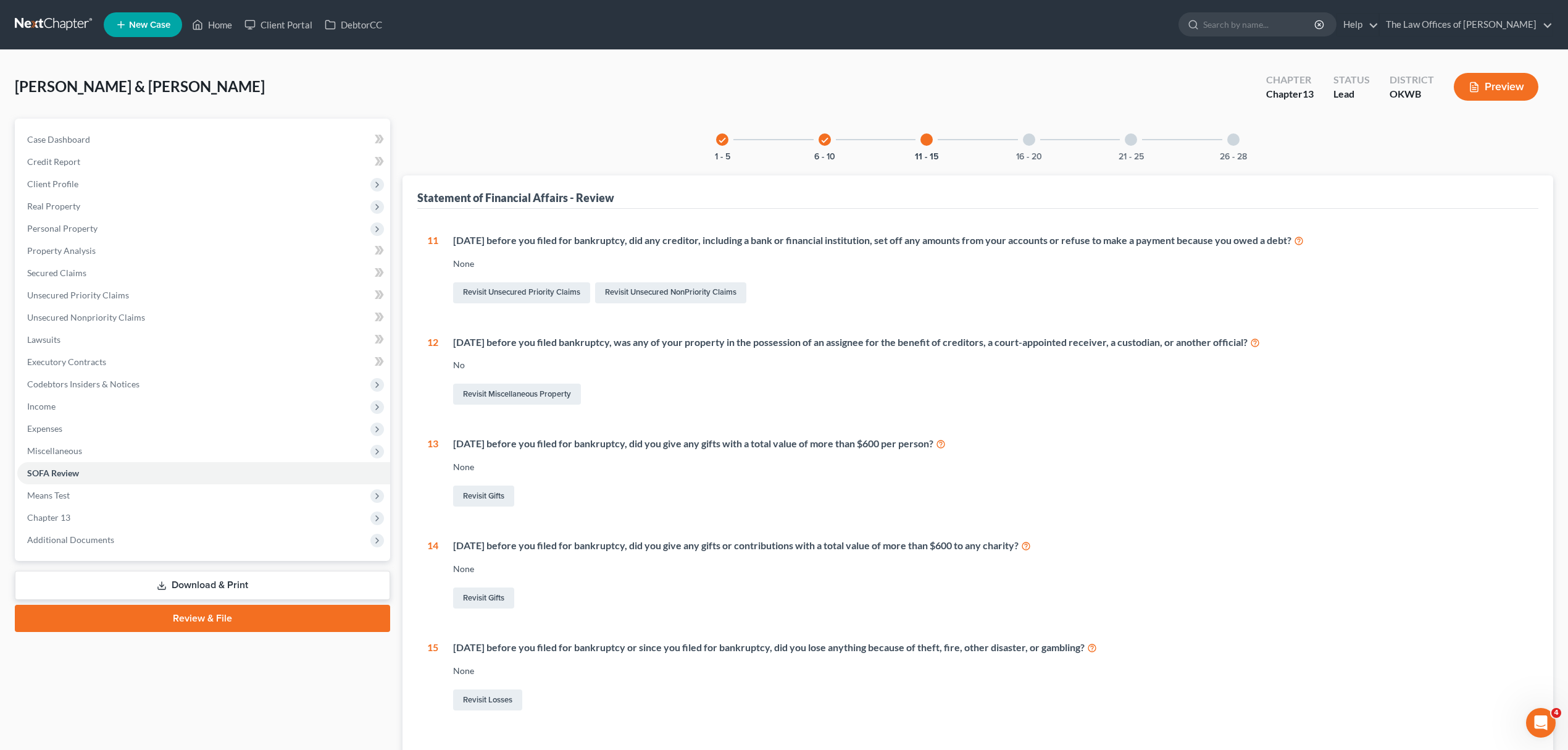
scroll to position [92, 0]
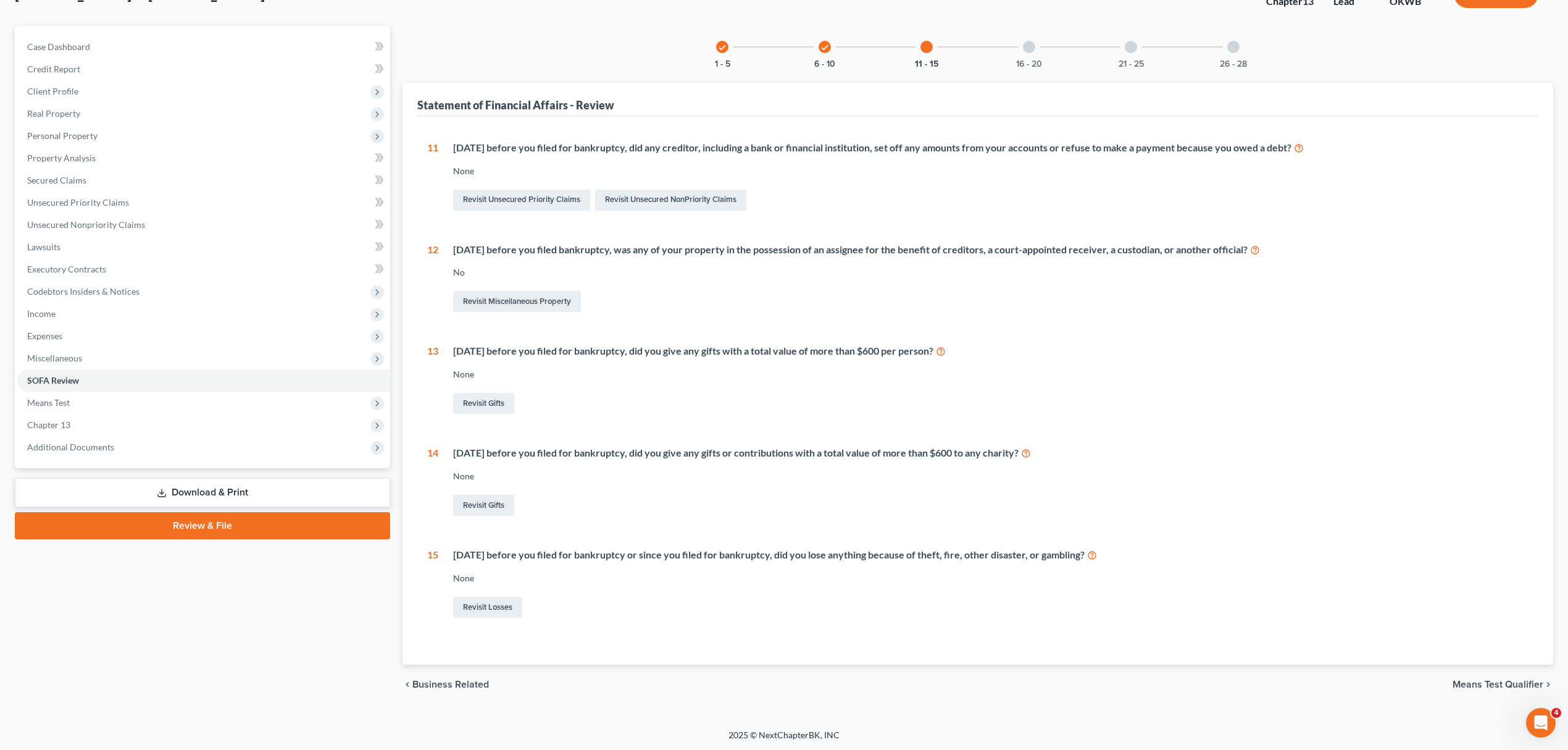
click at [819, 42] on div "check" at bounding box center [825, 47] width 12 height 12
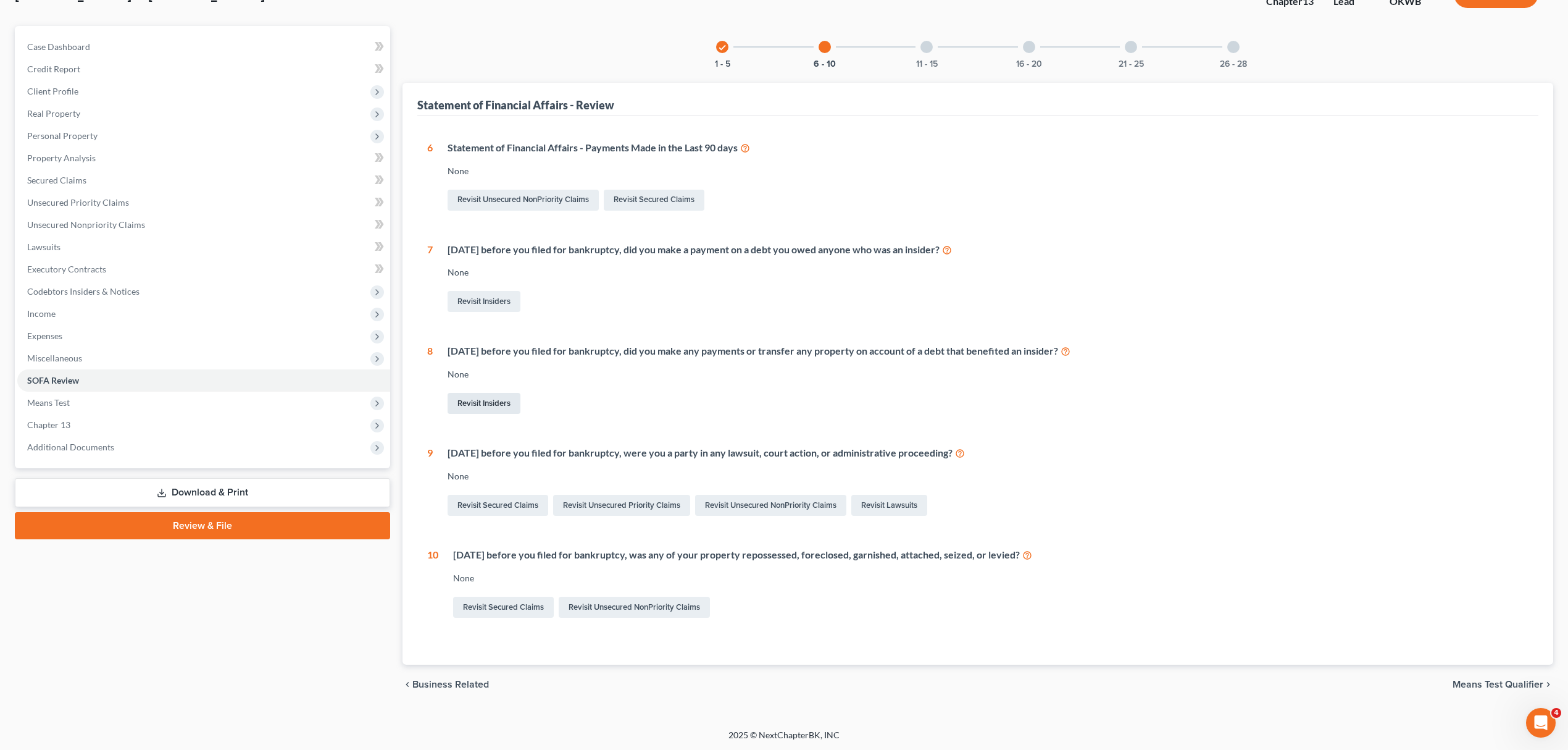
click at [487, 395] on link "Revisit Insiders" at bounding box center [483, 403] width 72 height 21
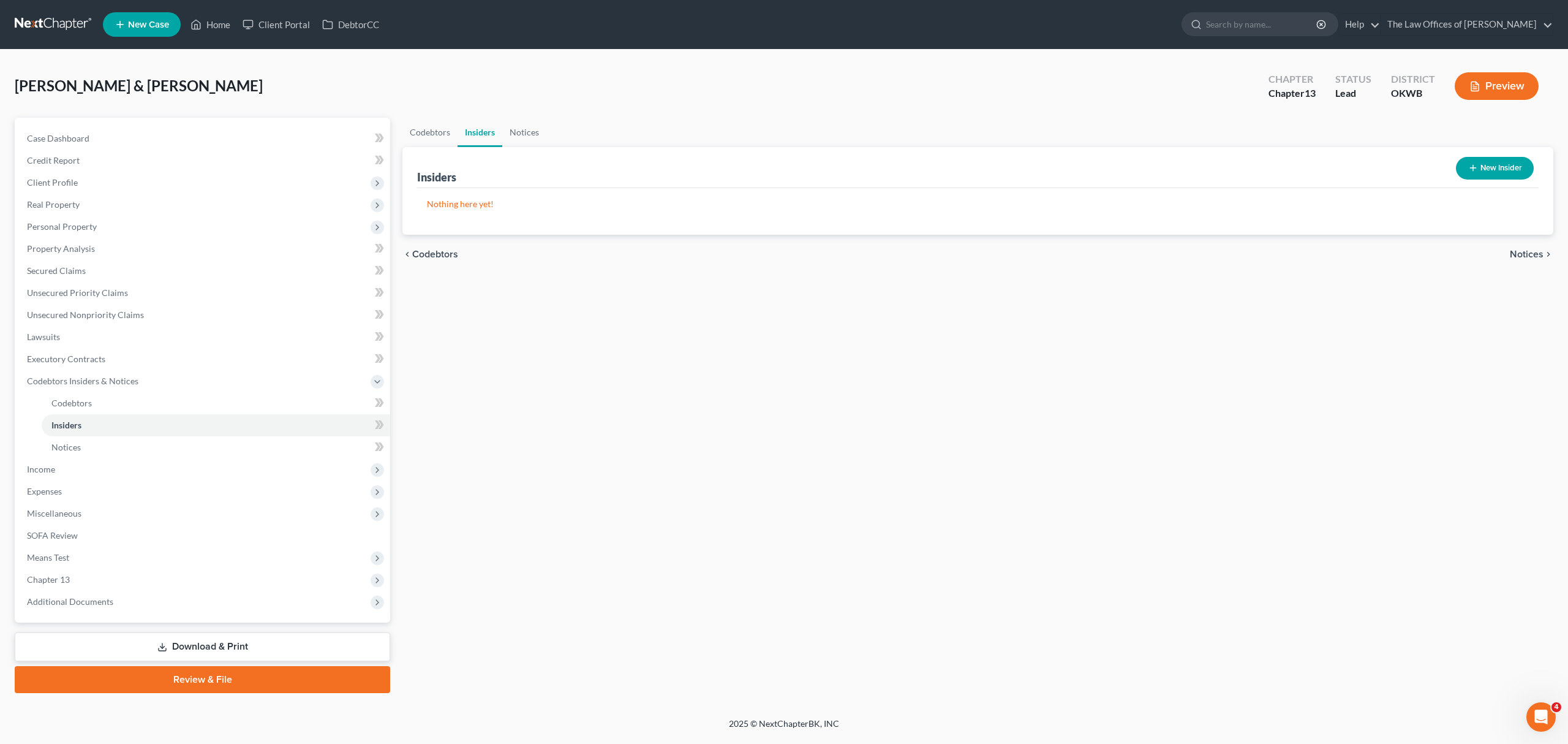
click at [1490, 169] on button "New Insider" at bounding box center [1494, 167] width 78 height 23
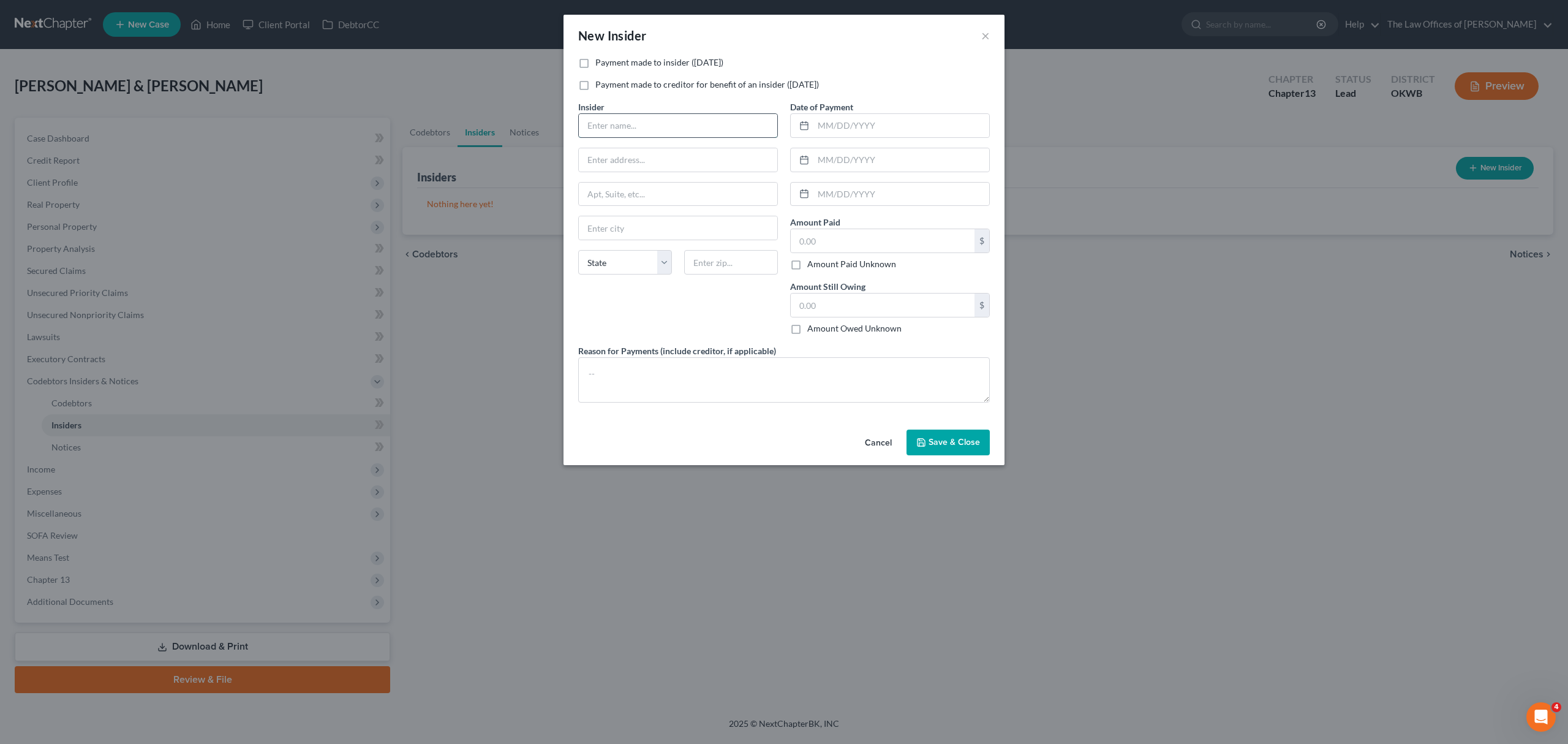
click at [604, 133] on input "text" at bounding box center [678, 126] width 199 height 24
click at [983, 40] on button "×" at bounding box center [985, 35] width 9 height 15
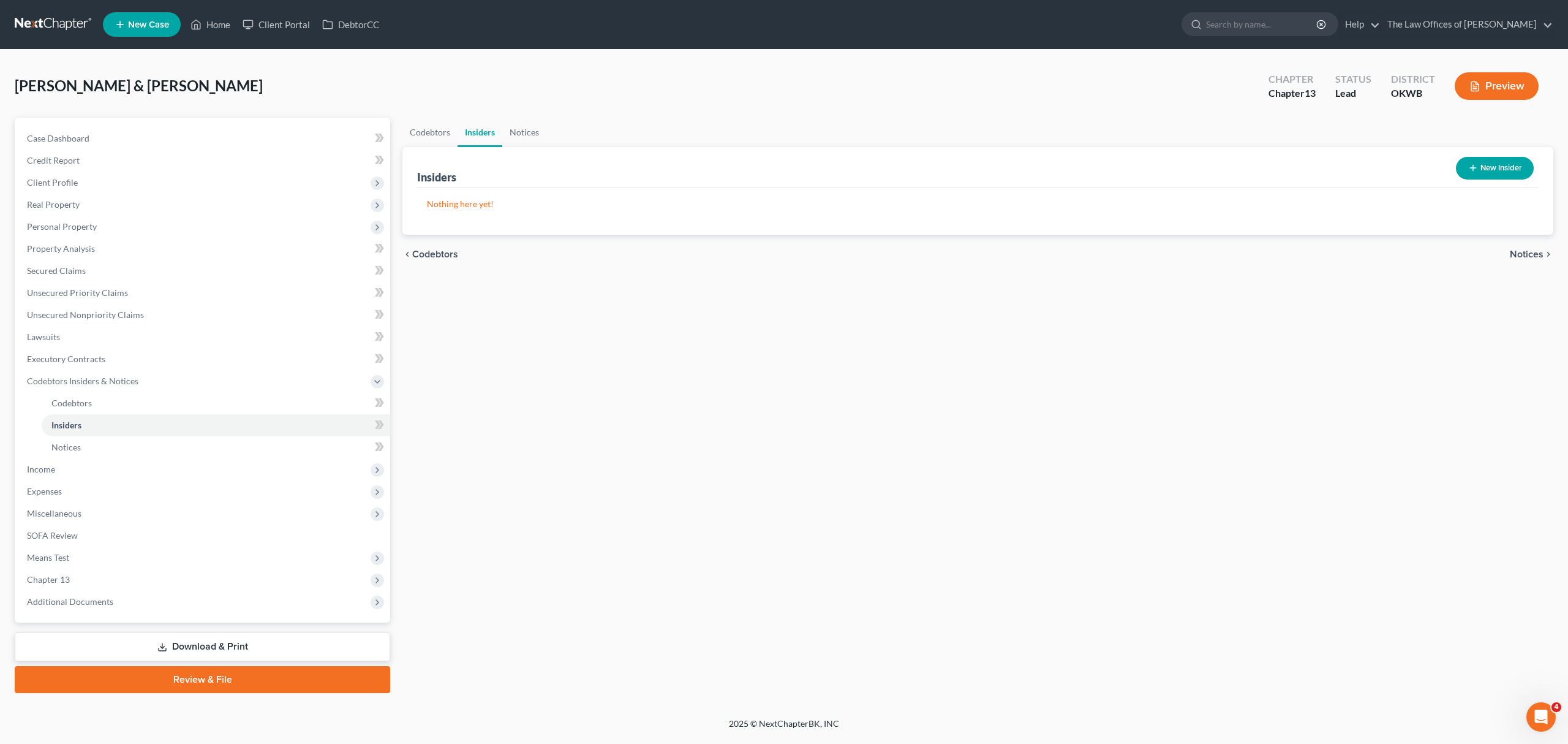
click at [1470, 164] on icon "button" at bounding box center [1473, 168] width 10 height 10
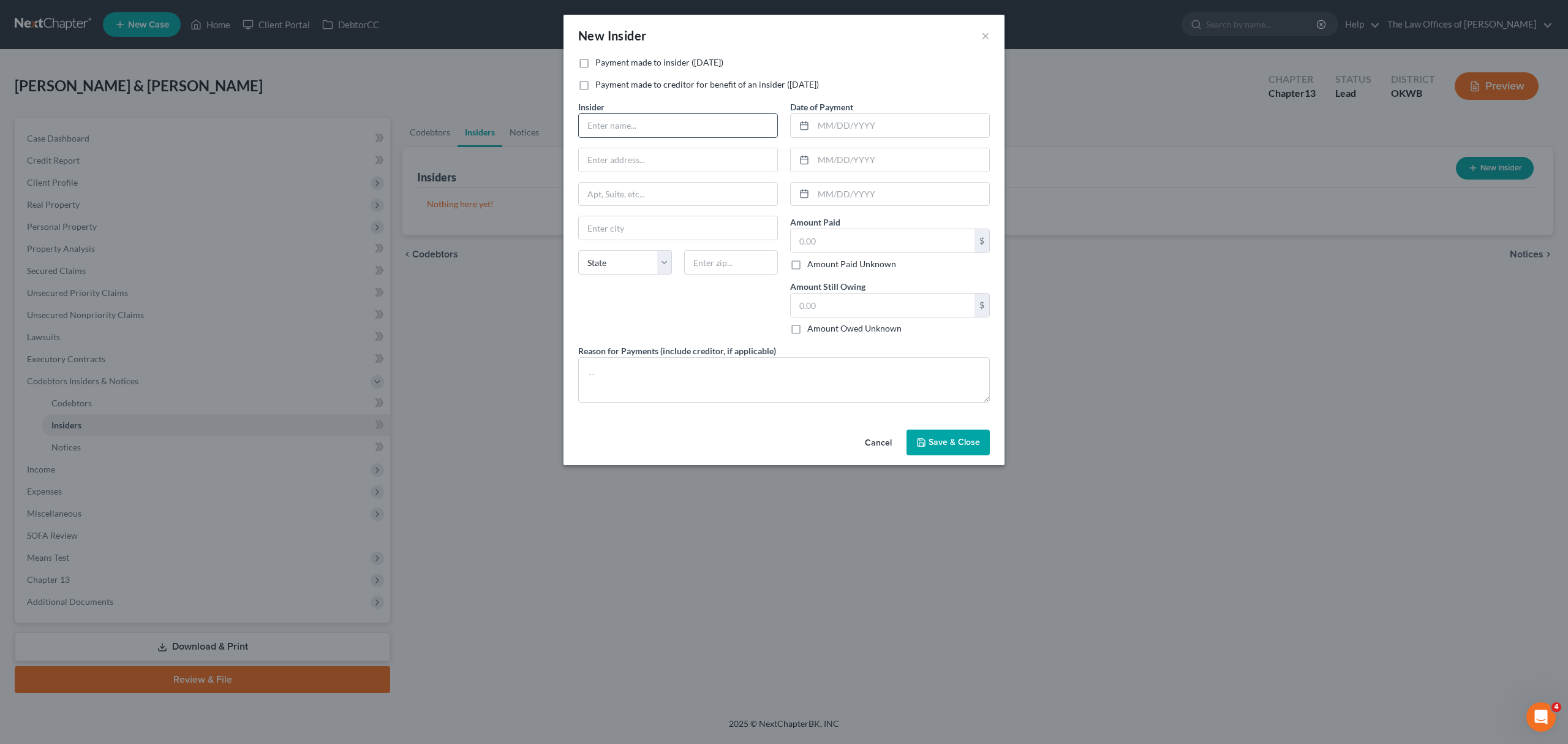
click at [614, 121] on input "text" at bounding box center [678, 126] width 199 height 24
click at [840, 127] on input "text" at bounding box center [901, 126] width 176 height 24
click at [634, 388] on textarea at bounding box center [784, 380] width 411 height 45
click at [628, 373] on textarea "VEHICLE THAT GRANDPARENTS HAD GIVEN THE DEBTORS' SON WAS" at bounding box center [784, 380] width 411 height 45
click at [900, 374] on textarea "VEHICLE TITLE THAT GRANDPARENTS HAD GIVEN THE DEBTORS' SON WAS" at bounding box center [784, 380] width 411 height 45
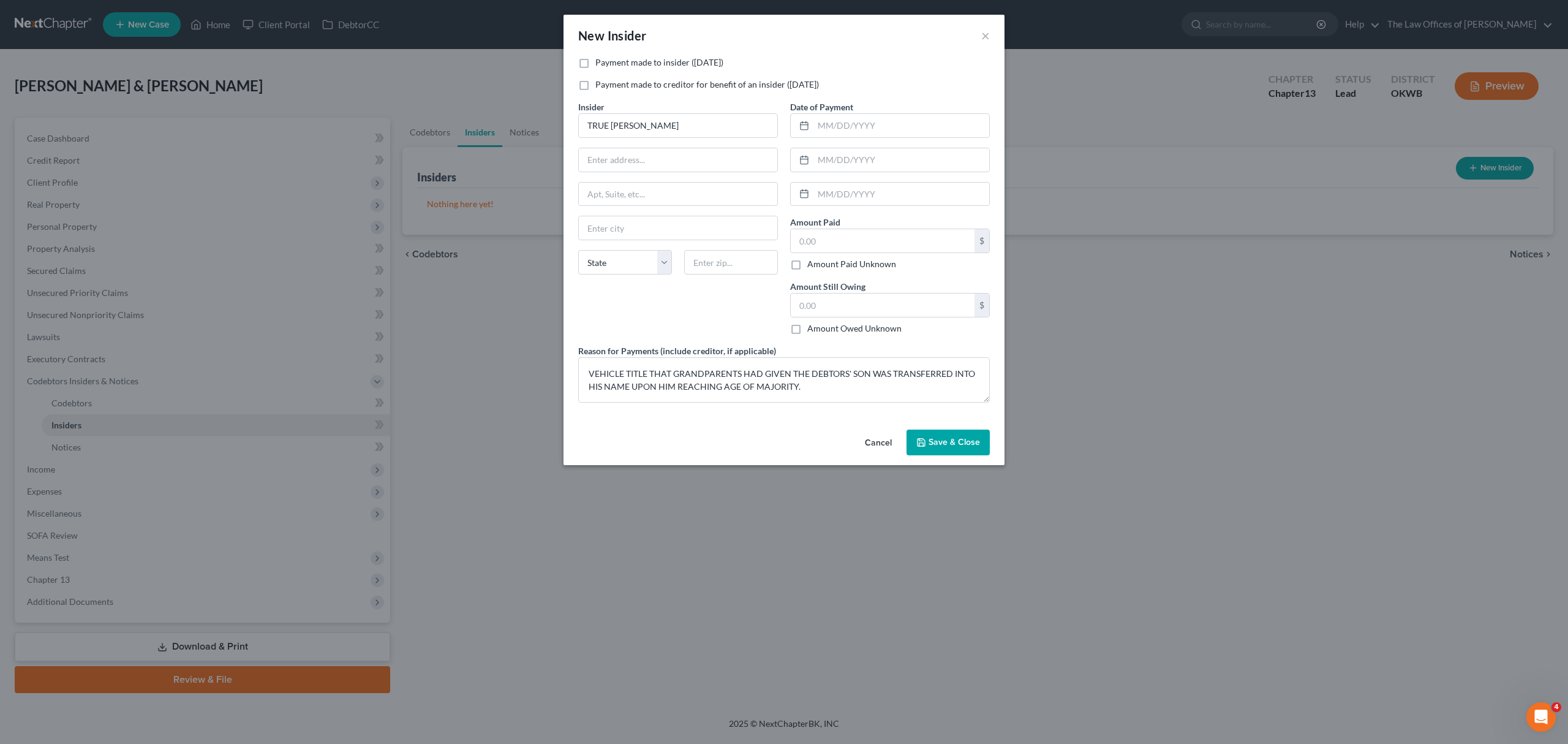
click at [956, 447] on span "Save & Close" at bounding box center [954, 442] width 51 height 11
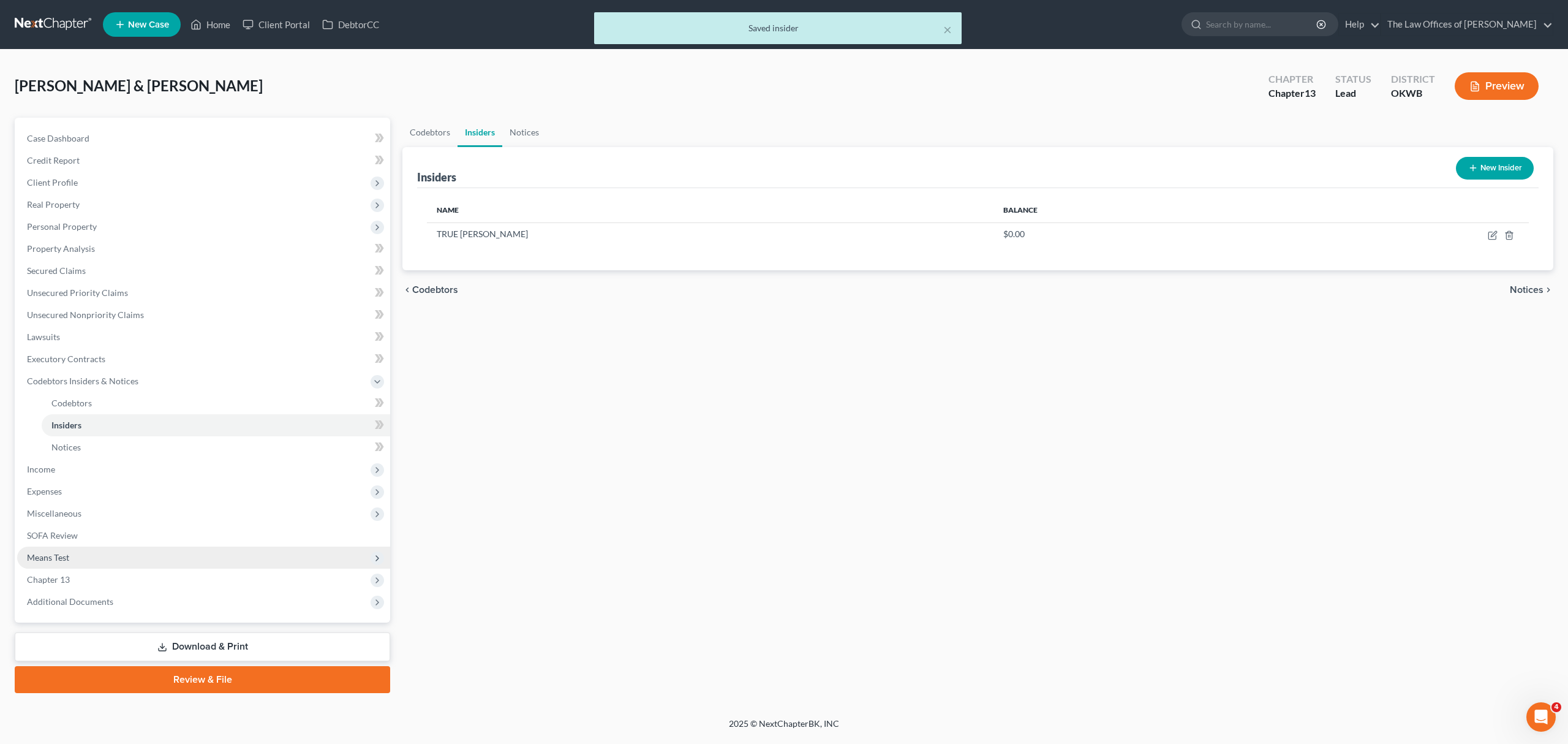
click at [172, 554] on span "Means Test" at bounding box center [203, 557] width 373 height 22
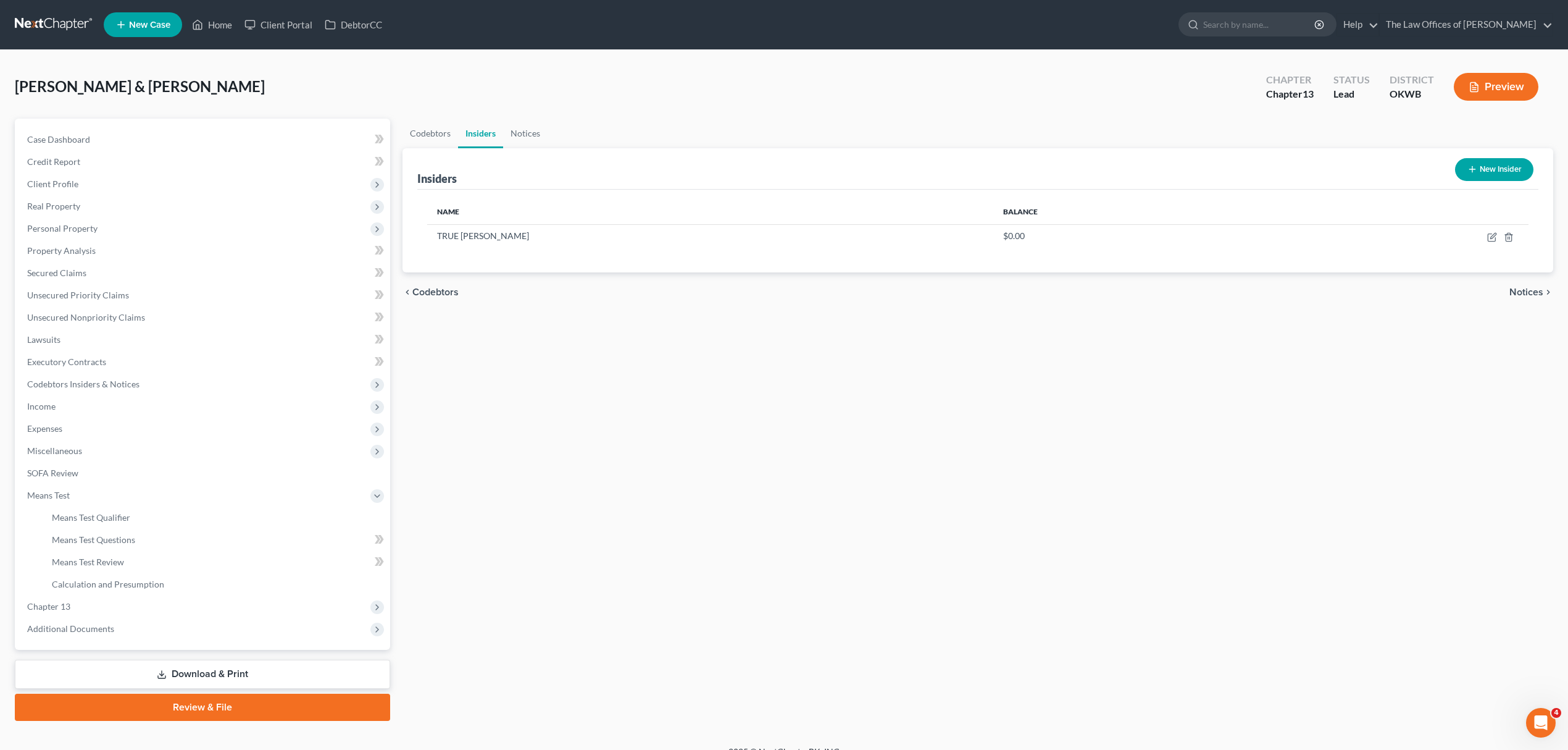
click at [269, 663] on link "Download & Print" at bounding box center [202, 674] width 376 height 29
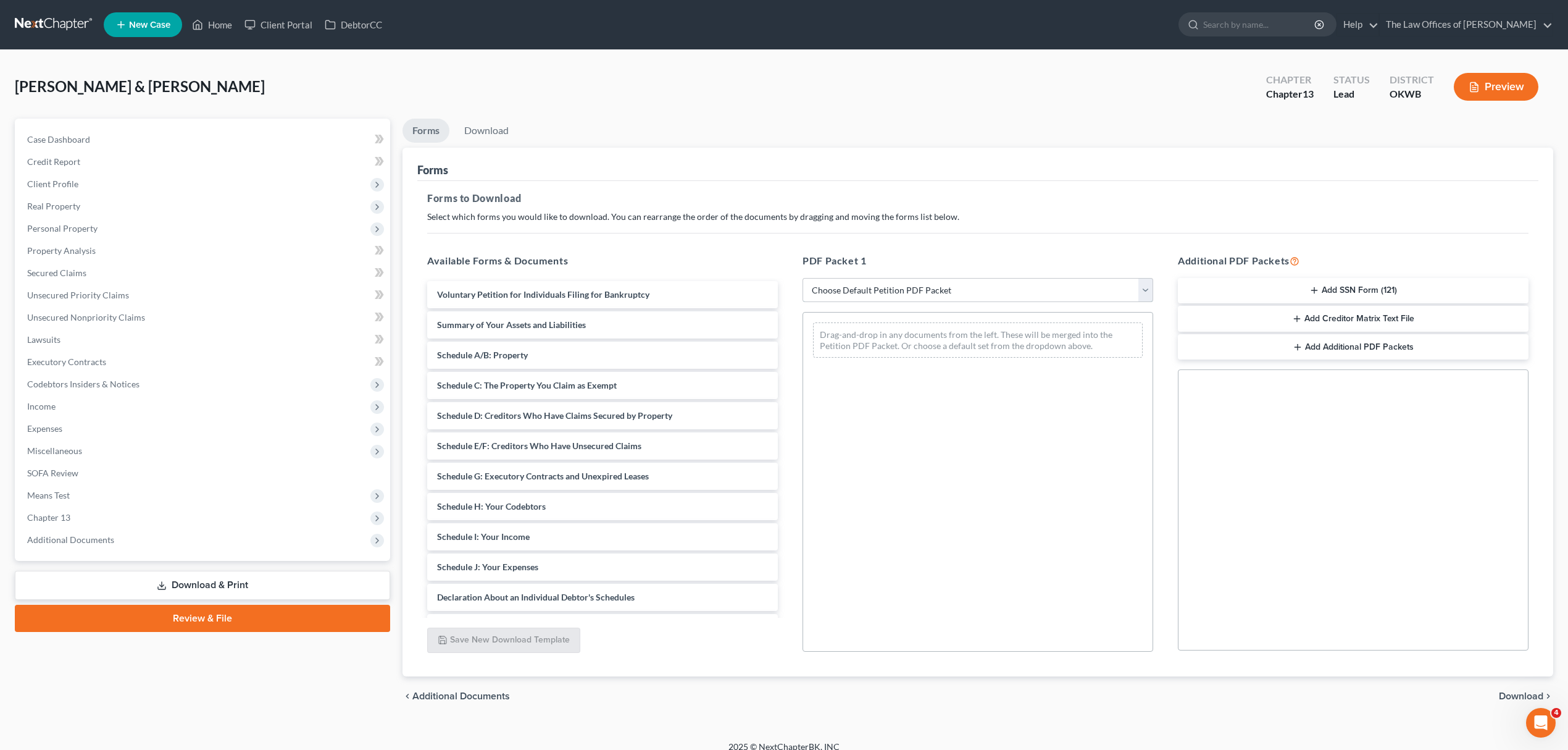
click at [840, 290] on select "Choose Default Petition PDF Packet Complete Bankruptcy Petition (all forms and …" at bounding box center [978, 290] width 351 height 25
click at [802, 278] on select "Choose Default Petition PDF Packet Complete Bankruptcy Petition (all forms and …" at bounding box center [978, 290] width 351 height 25
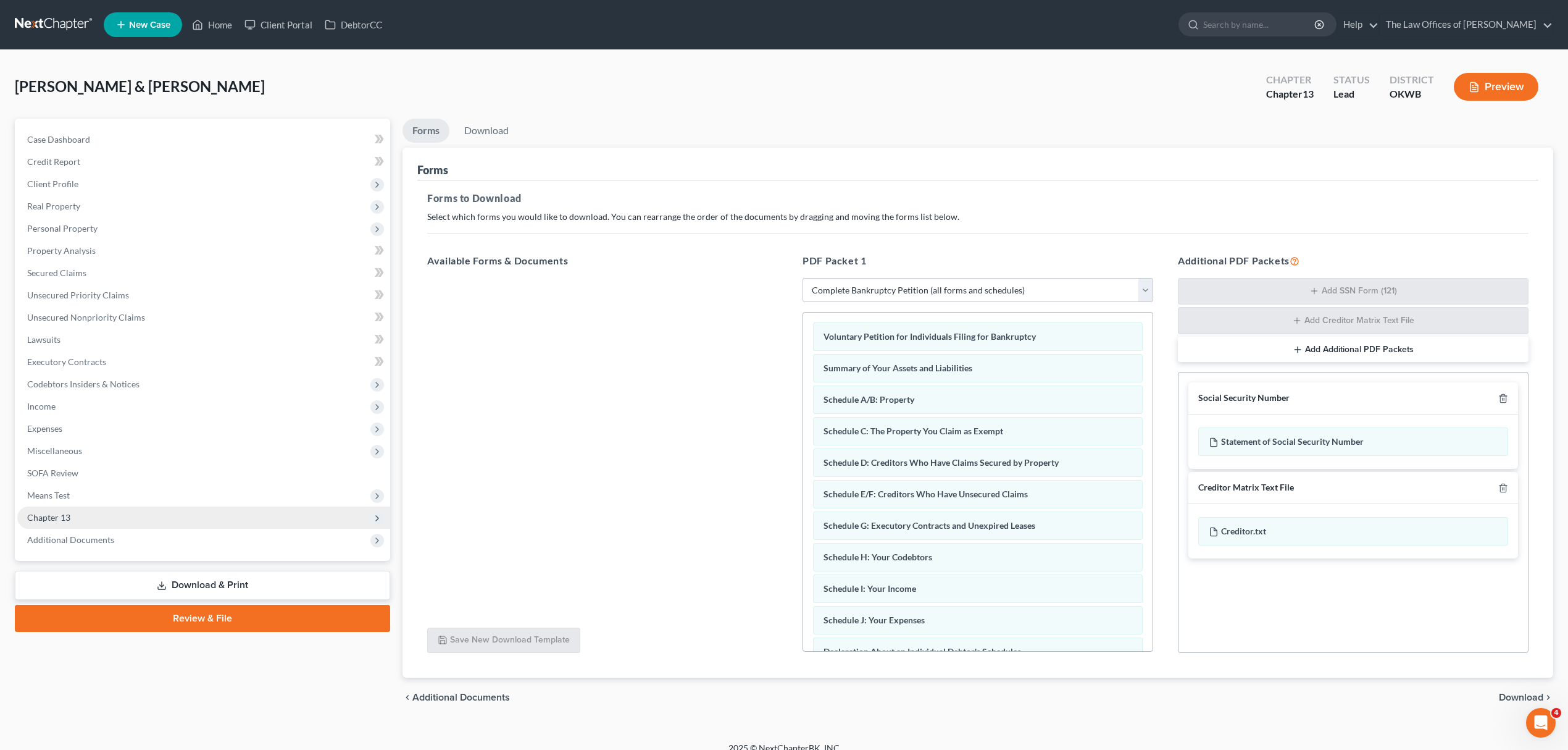
click at [60, 512] on span "Chapter 13" at bounding box center [49, 517] width 44 height 11
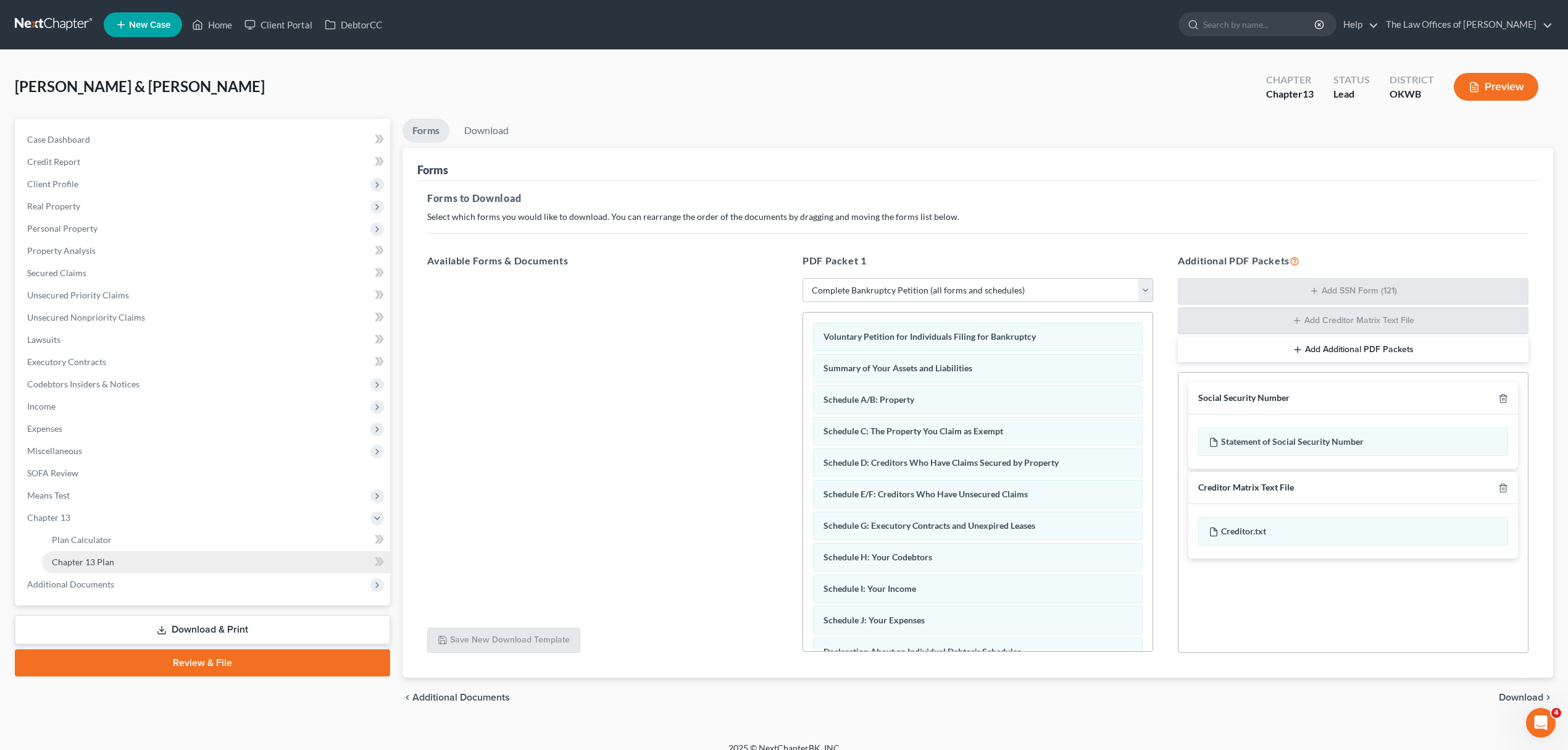
click at [79, 554] on link "Chapter 13 Plan" at bounding box center [215, 562] width 348 height 22
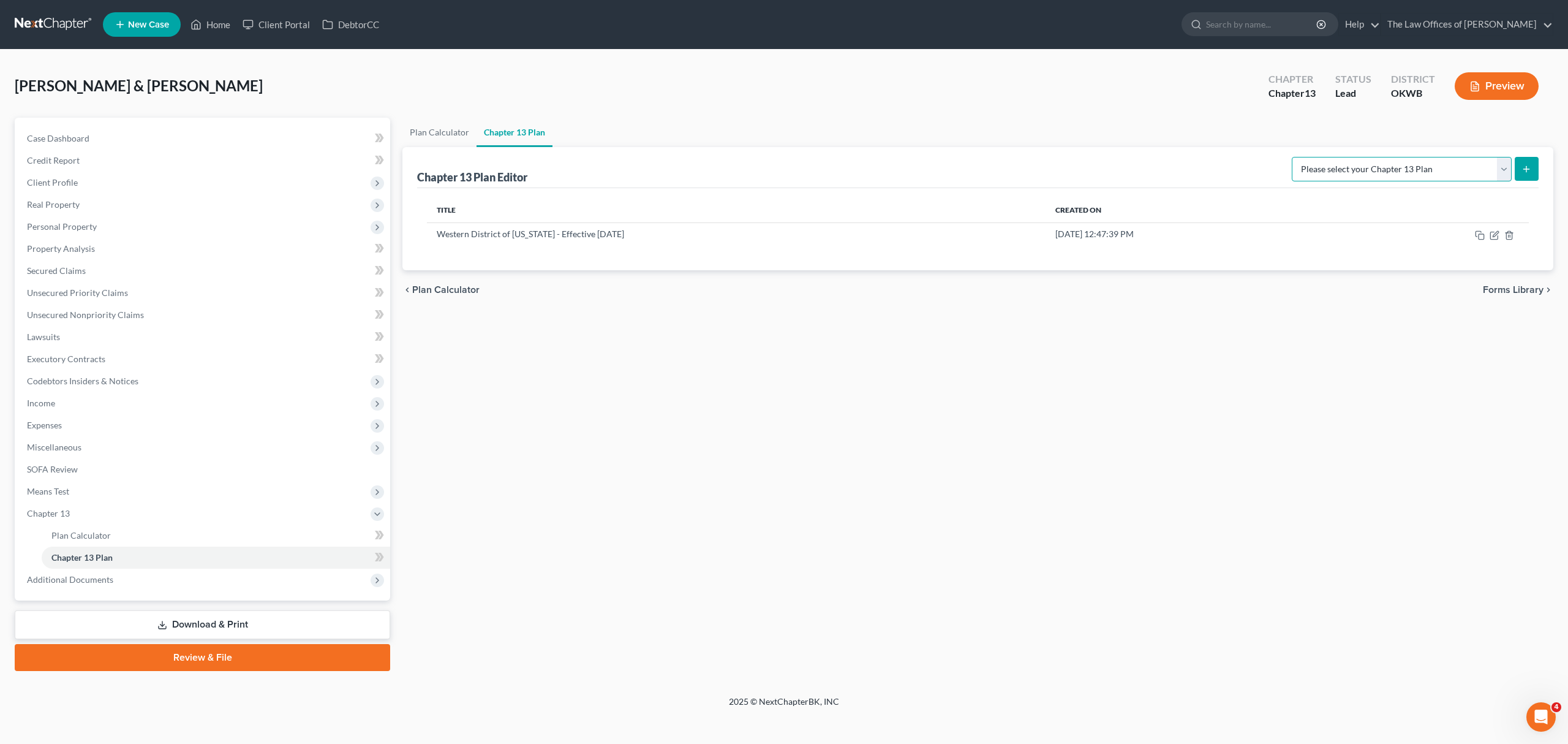
click at [1365, 173] on select "Please select your Chapter 13 Plan National Form Plan - Official Form 113 Weste…" at bounding box center [1401, 168] width 219 height 25
drag, startPoint x: 1211, startPoint y: 224, endPoint x: 1233, endPoint y: 218, distance: 22.8
click at [1214, 223] on td "[DATE] 12:47:39 PM" at bounding box center [1192, 234] width 293 height 24
click at [1493, 234] on icon "button" at bounding box center [1495, 234] width 6 height 6
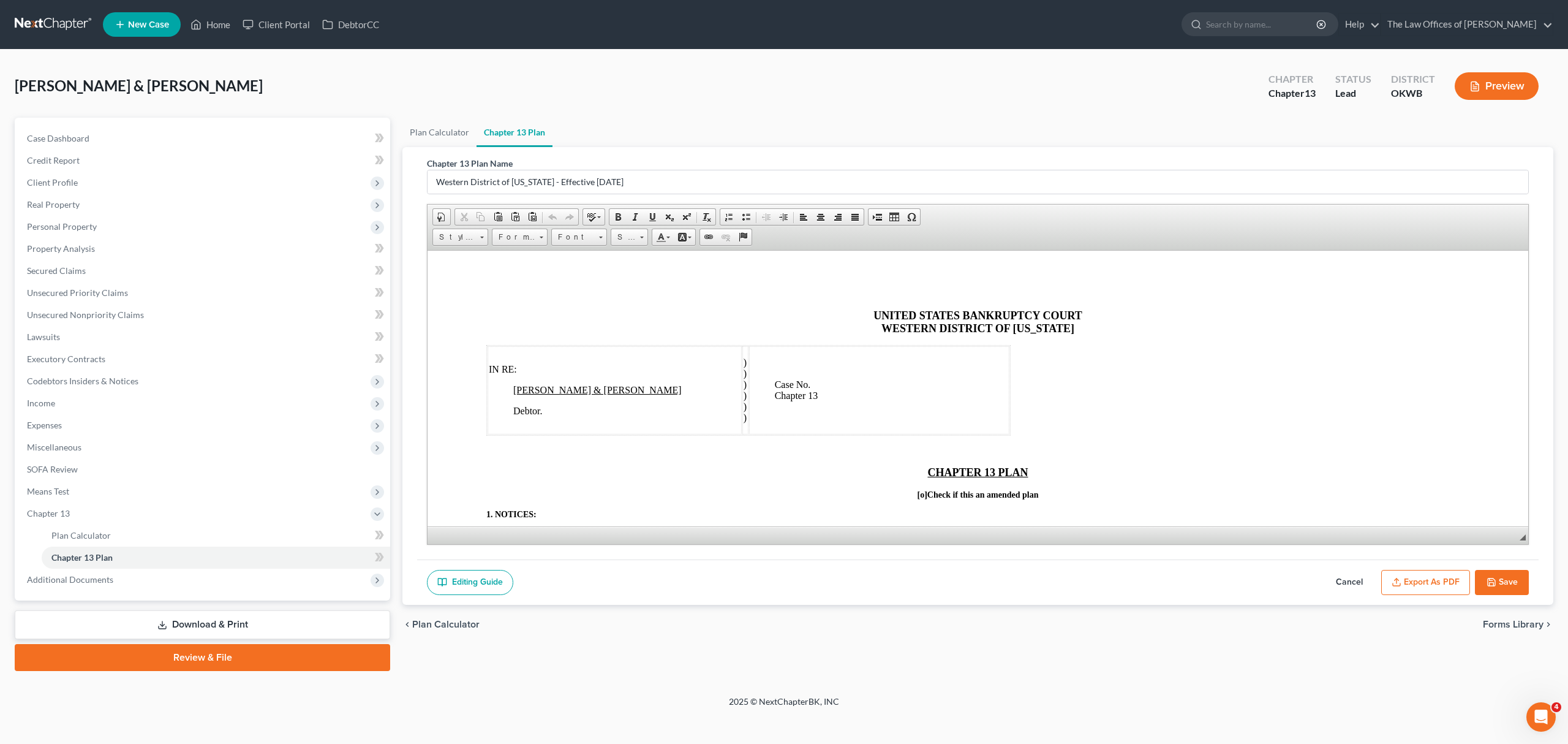
click at [1416, 572] on button "Export as PDF" at bounding box center [1425, 583] width 89 height 26
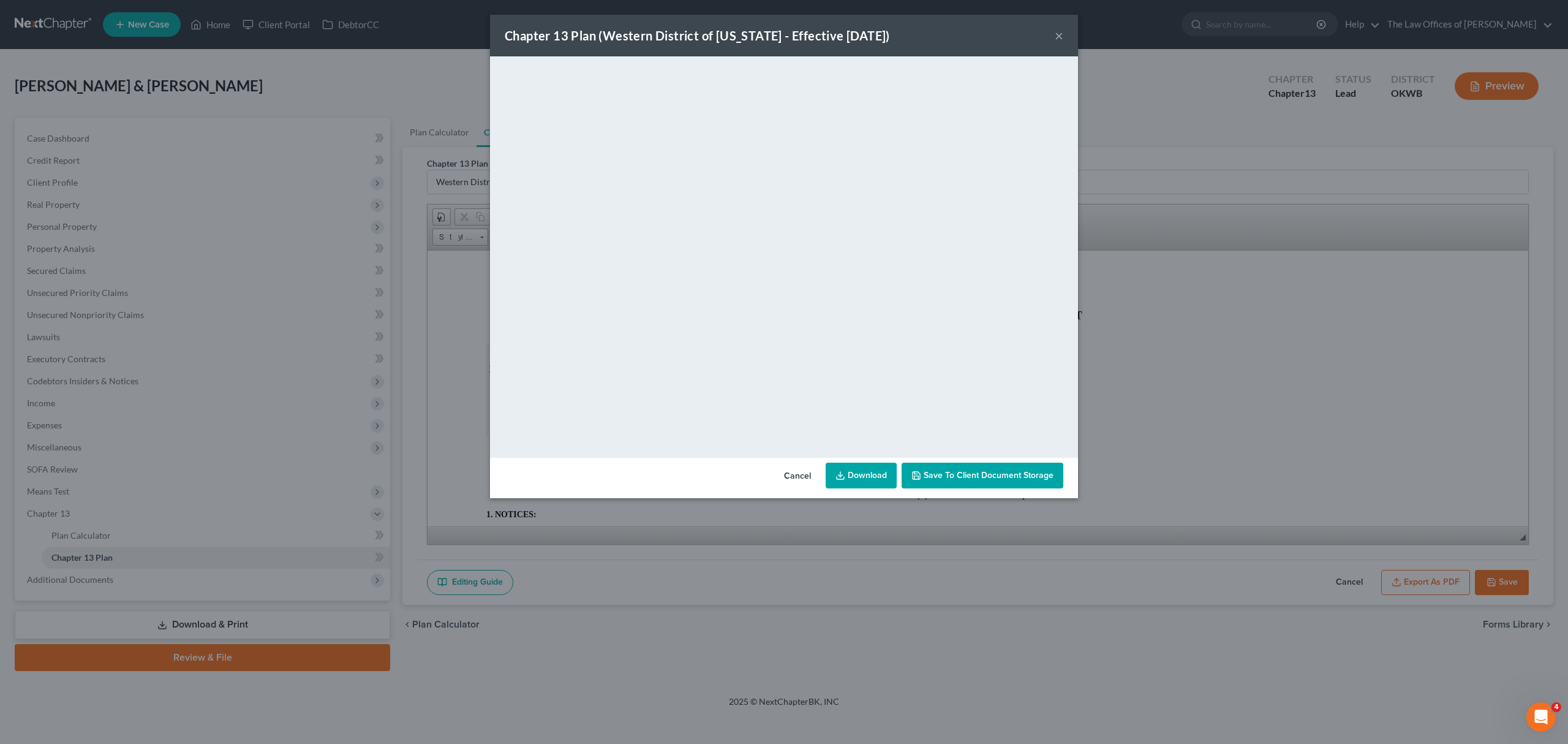
click at [941, 465] on button "Save to Client Document Storage" at bounding box center [982, 475] width 161 height 26
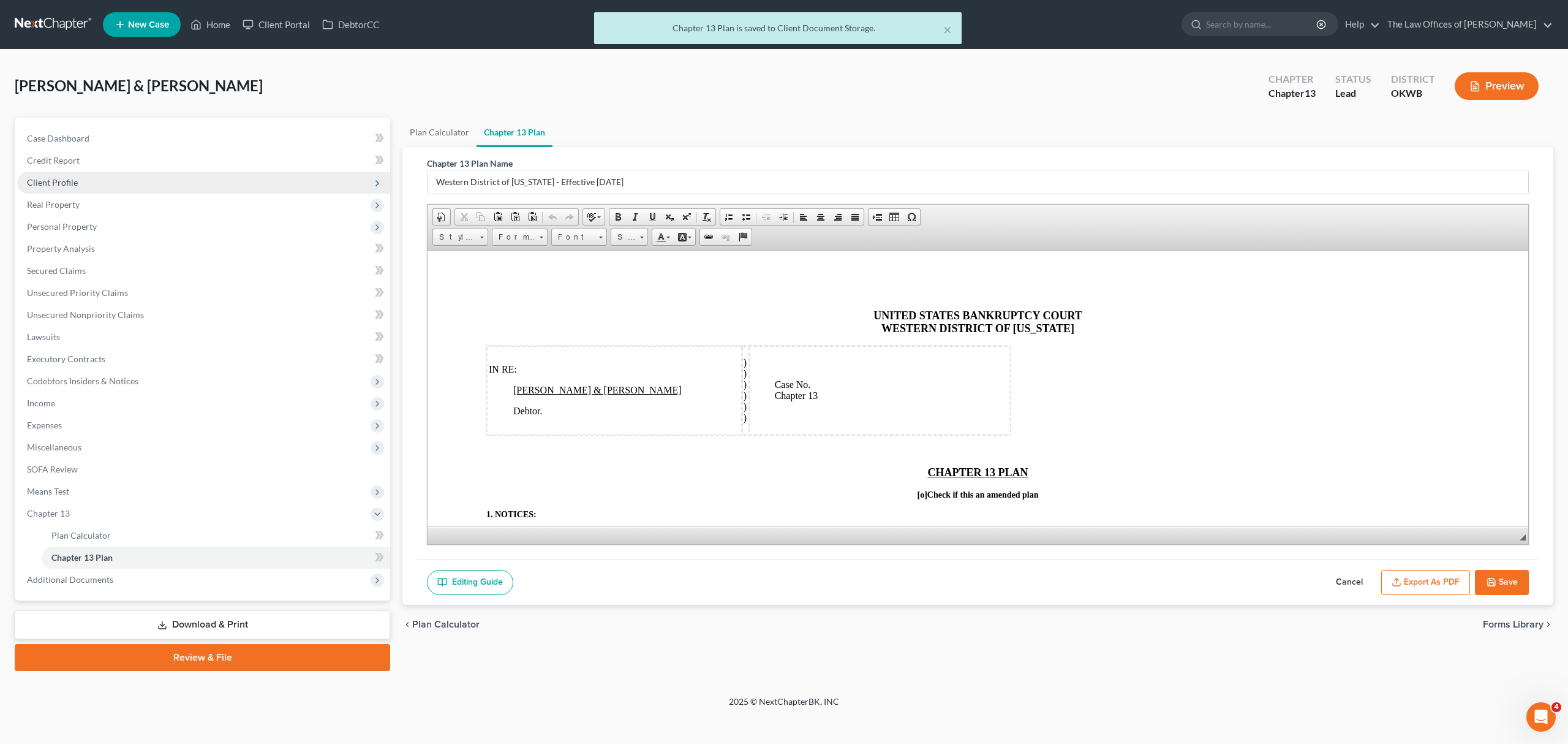
click at [77, 184] on span "Client Profile" at bounding box center [203, 182] width 373 height 22
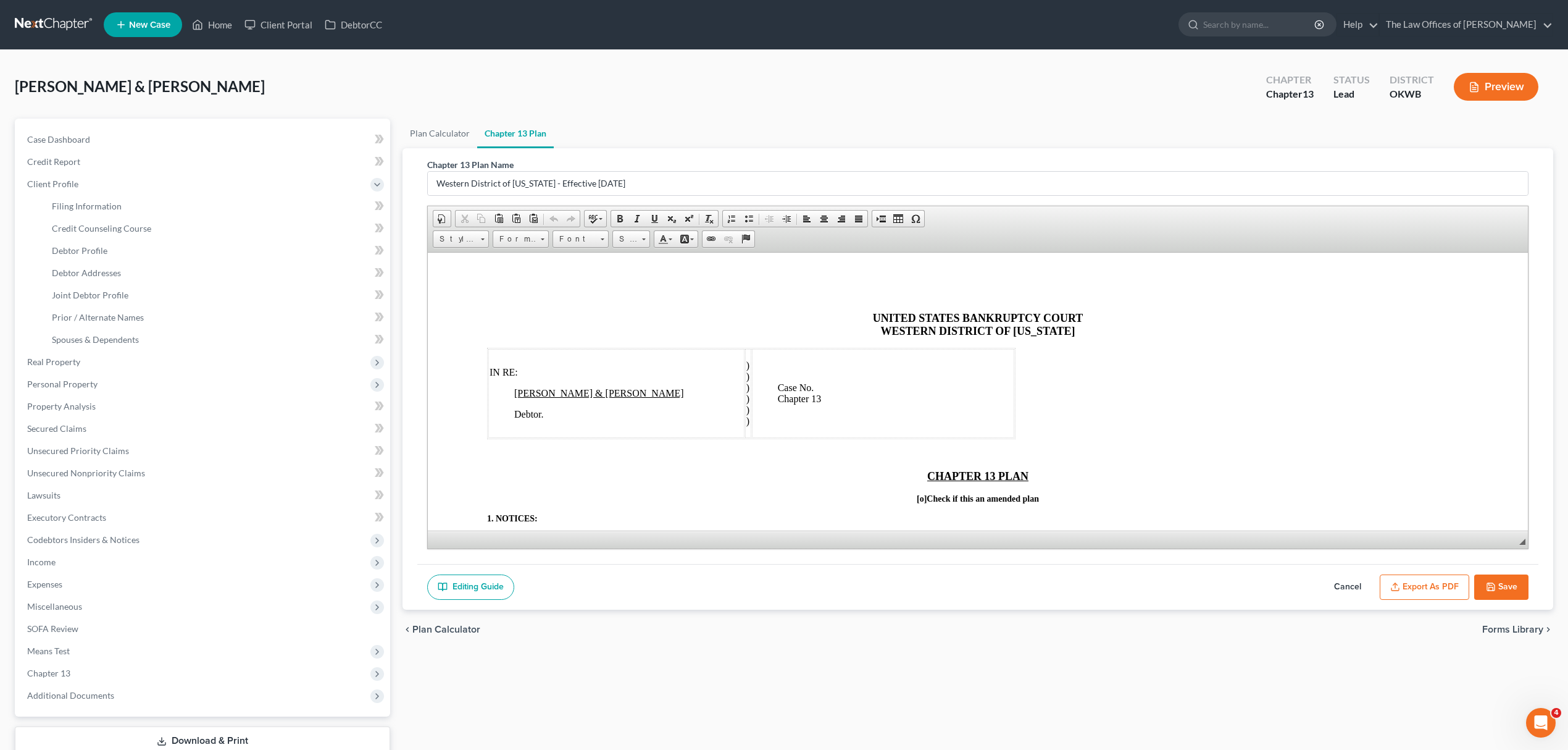
click at [1501, 581] on button "Save" at bounding box center [1502, 587] width 55 height 26
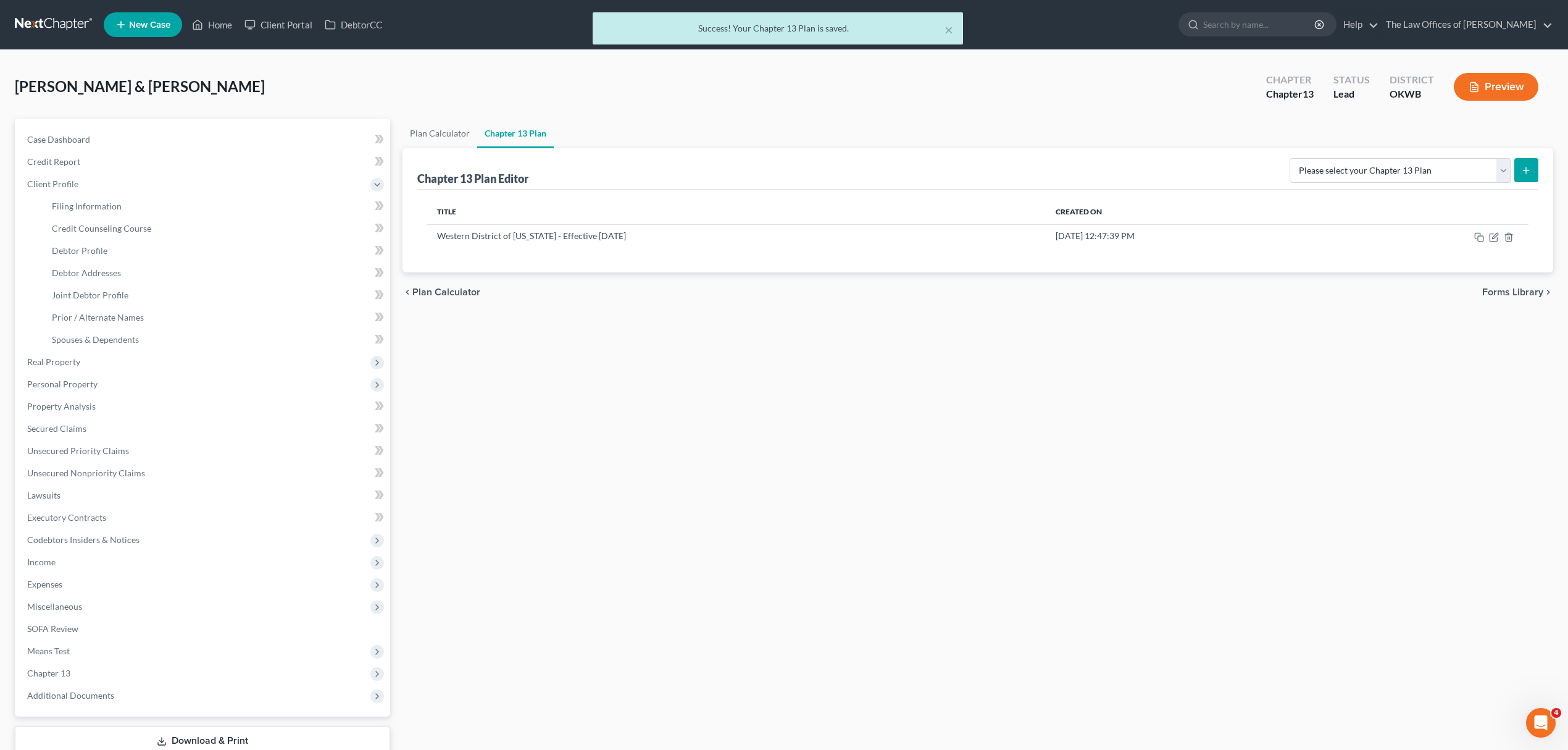
scroll to position [84, 0]
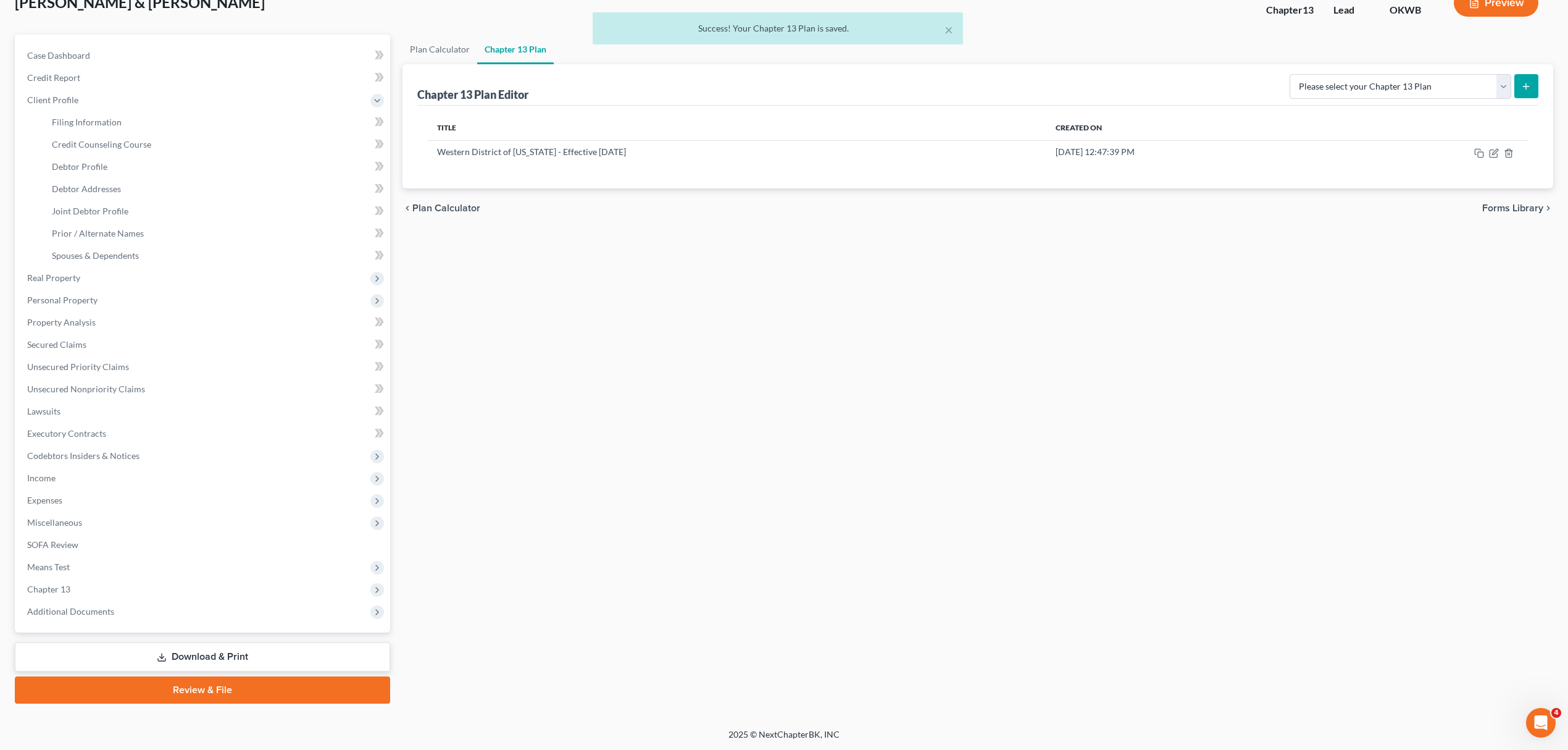
click at [236, 648] on link "Download & Print" at bounding box center [202, 656] width 376 height 29
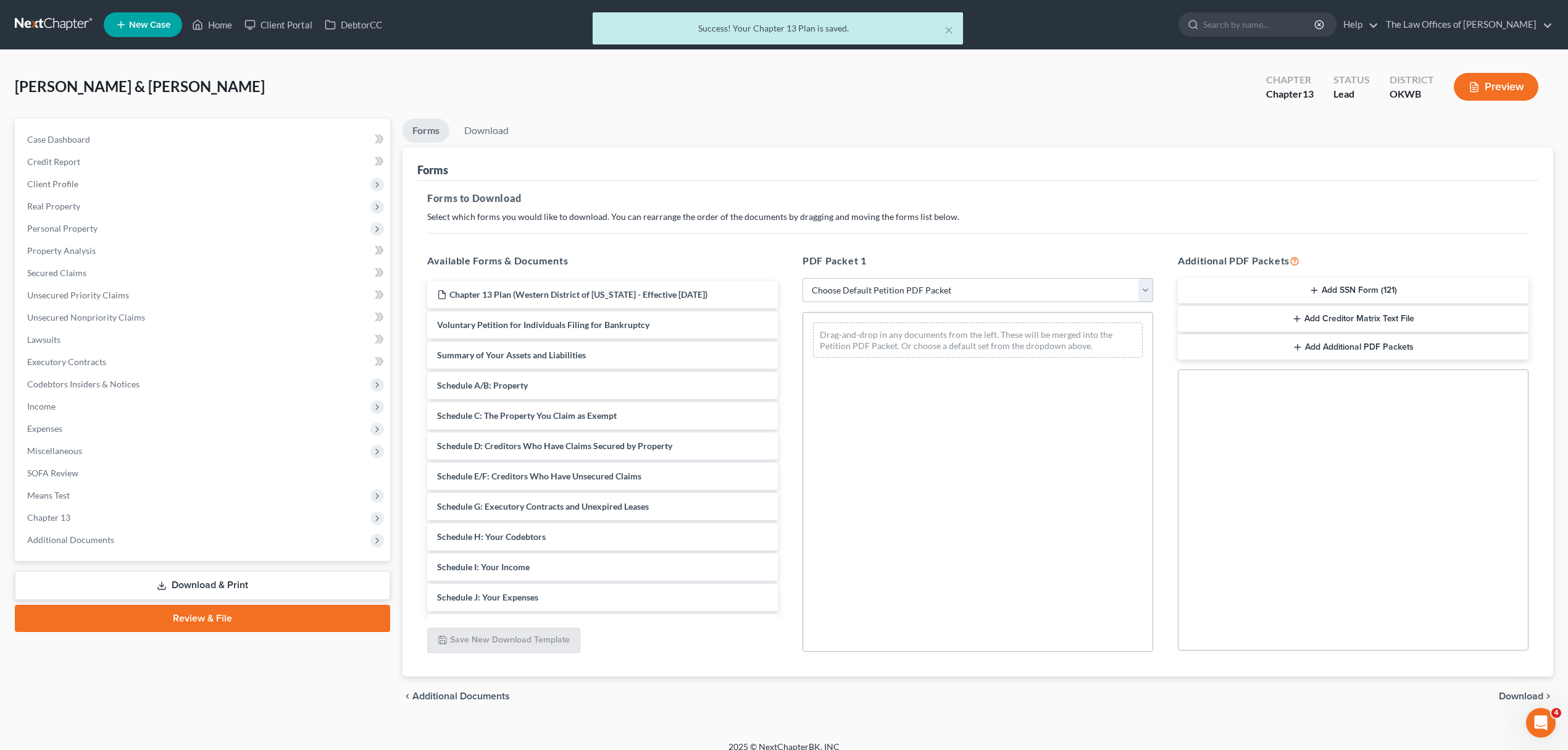
click at [938, 301] on select "Choose Default Petition PDF Packet Complete Bankruptcy Petition (all forms and …" at bounding box center [978, 290] width 351 height 25
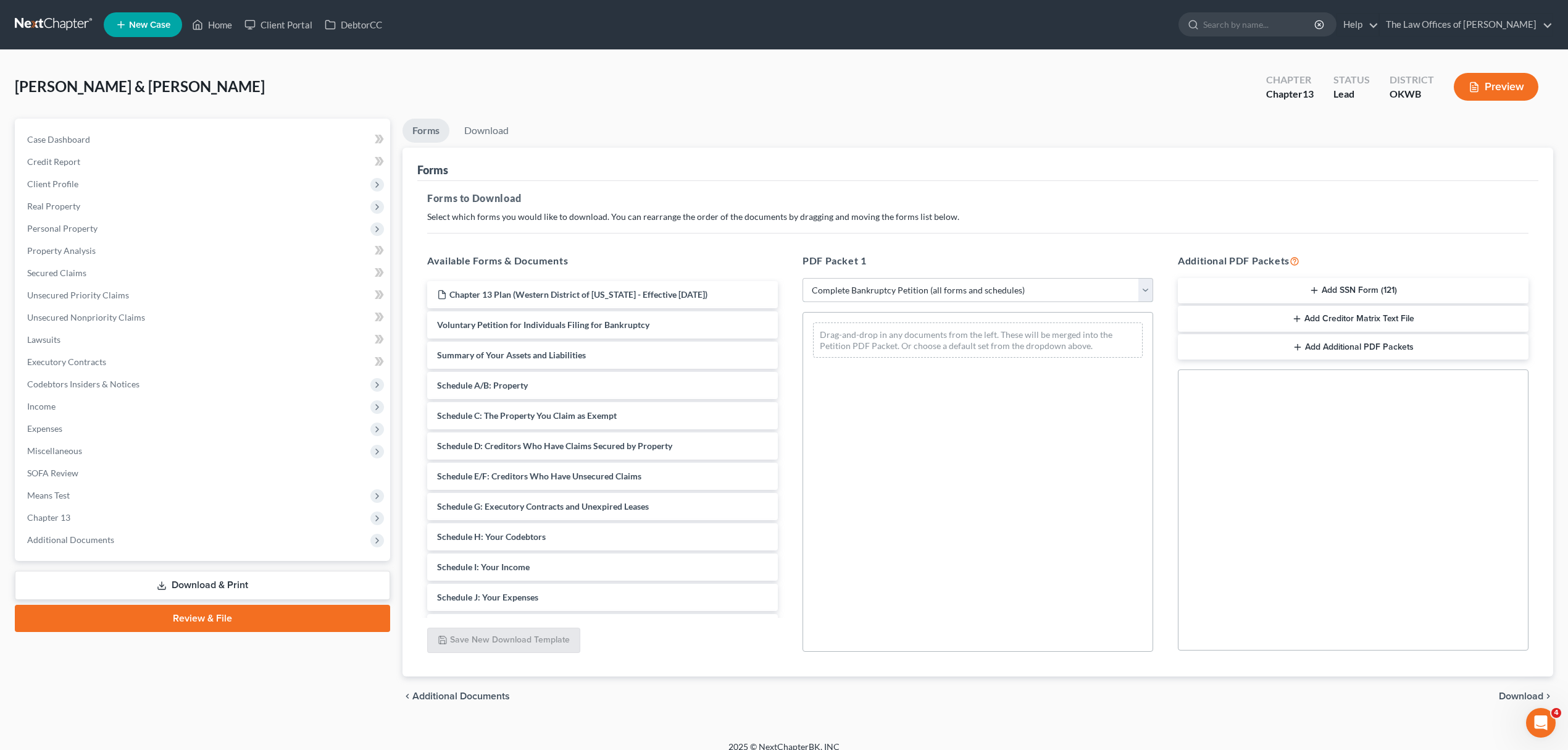
click at [802, 278] on select "Choose Default Petition PDF Packet Complete Bankruptcy Petition (all forms and …" at bounding box center [978, 290] width 351 height 25
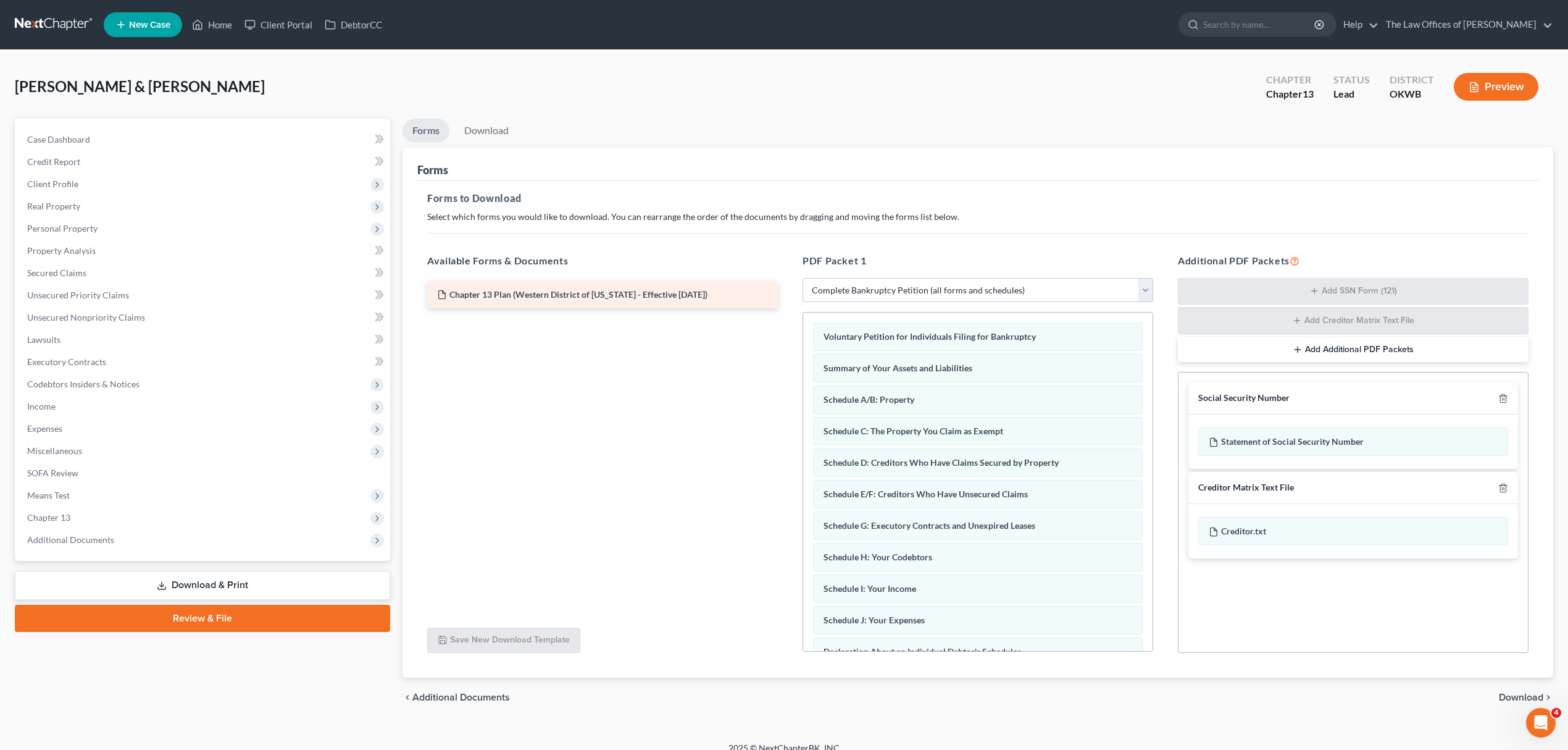
click at [662, 292] on span "Chapter 13 Plan (Western District of [US_STATE] - Effective [DATE])" at bounding box center [578, 294] width 258 height 11
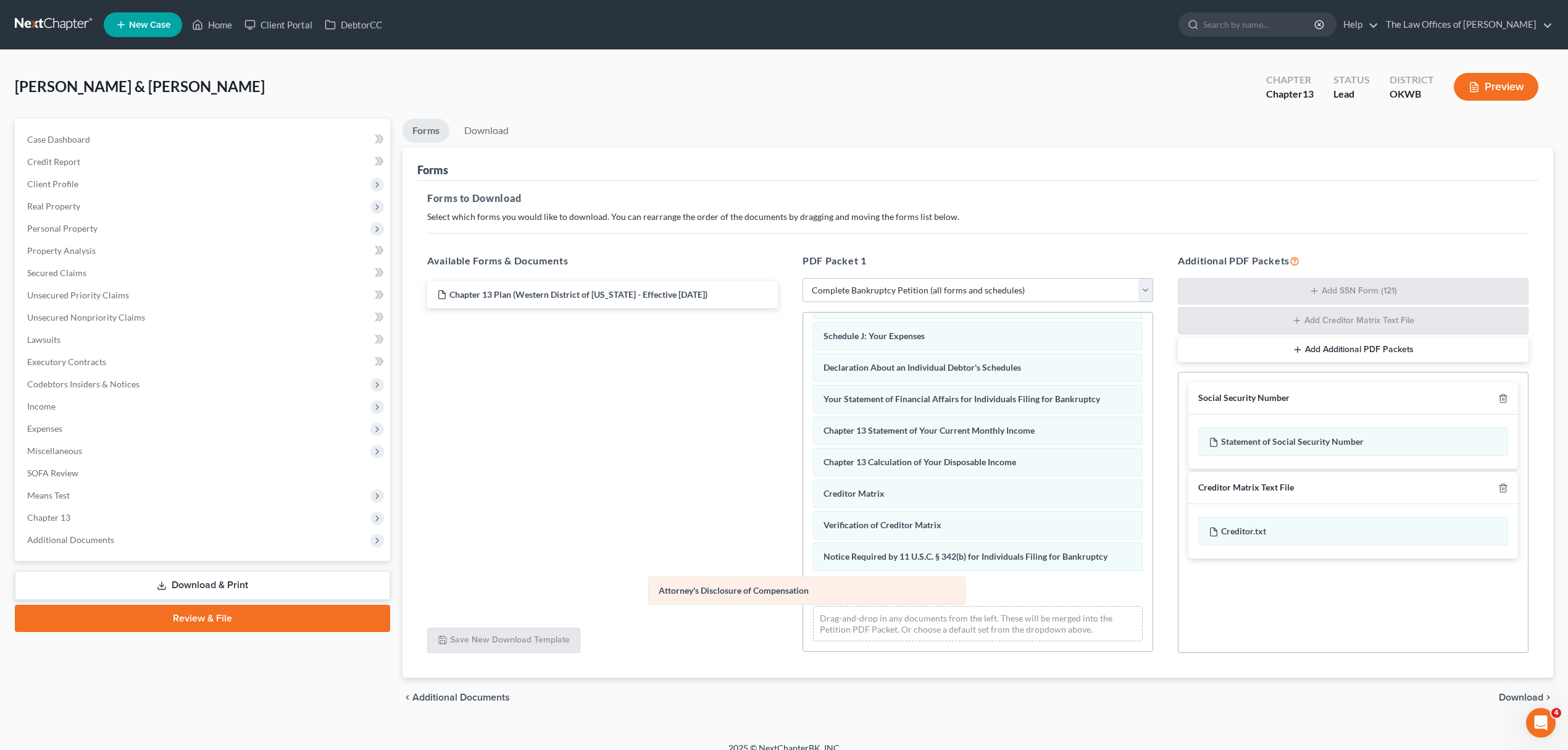
scroll to position [259, 0]
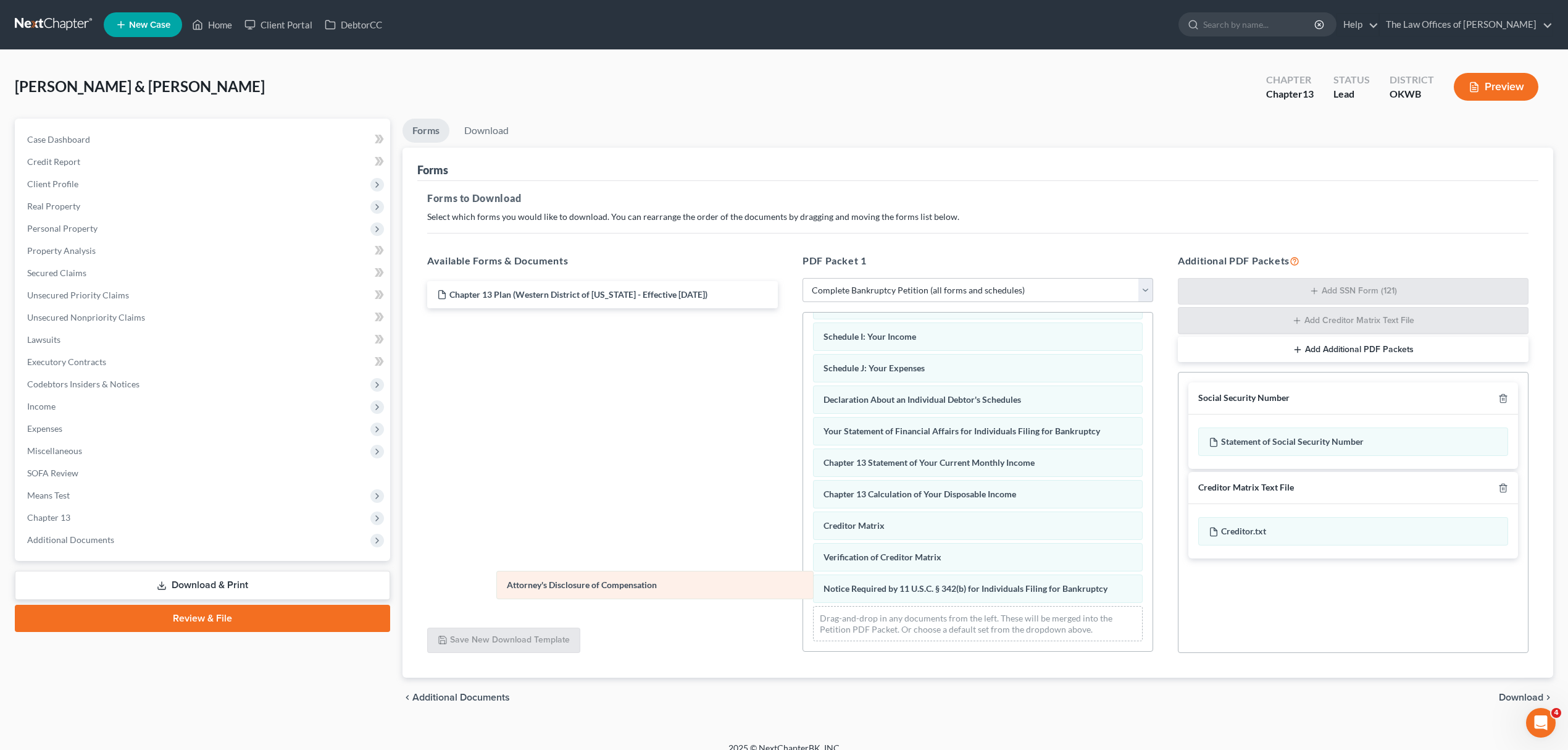
drag, startPoint x: 944, startPoint y: 584, endPoint x: 628, endPoint y: 581, distance: 316.0
click at [803, 581] on div "Attorney's Disclosure of Compensation Voluntary Petition for Individuals Filing…" at bounding box center [978, 355] width 349 height 590
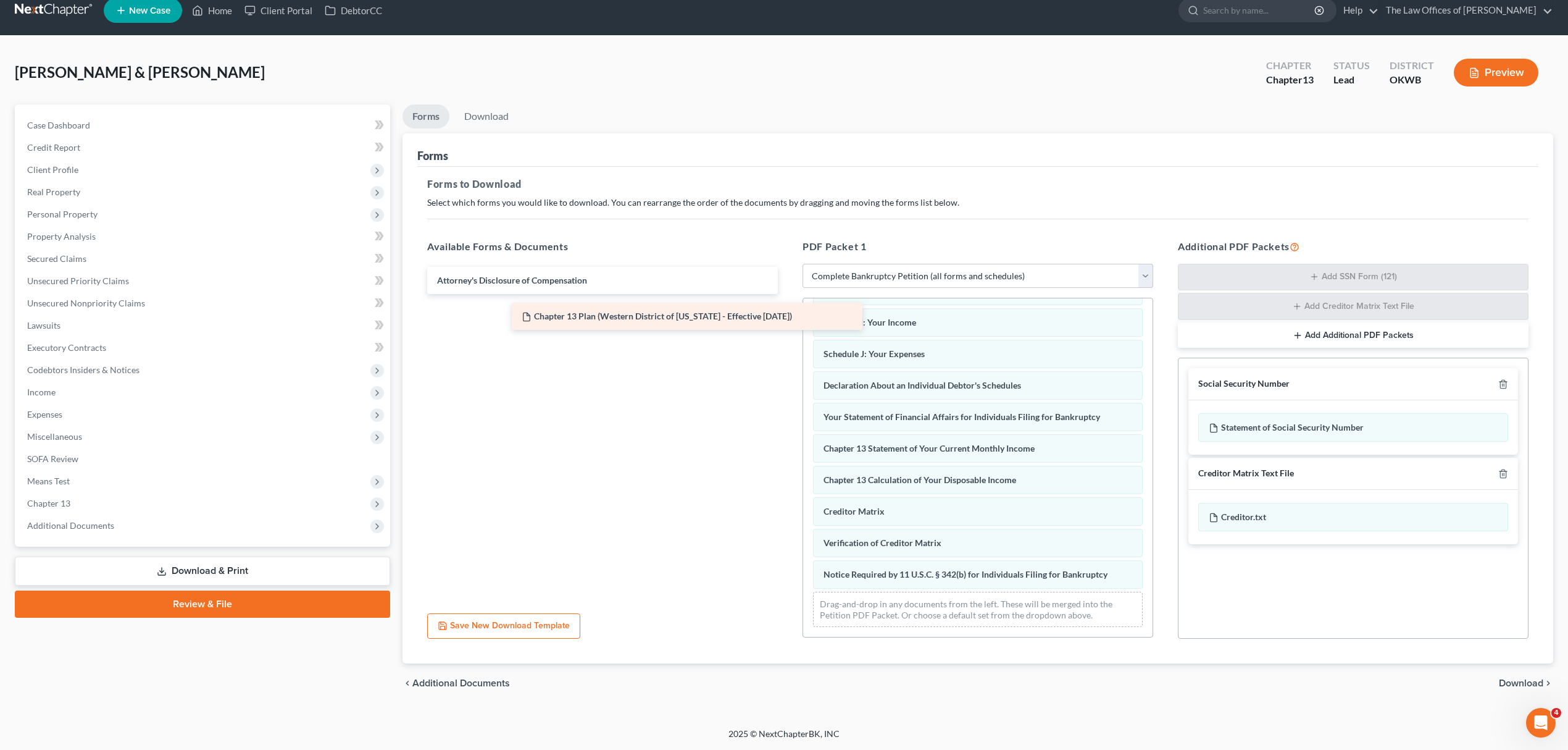
scroll to position [292, 0]
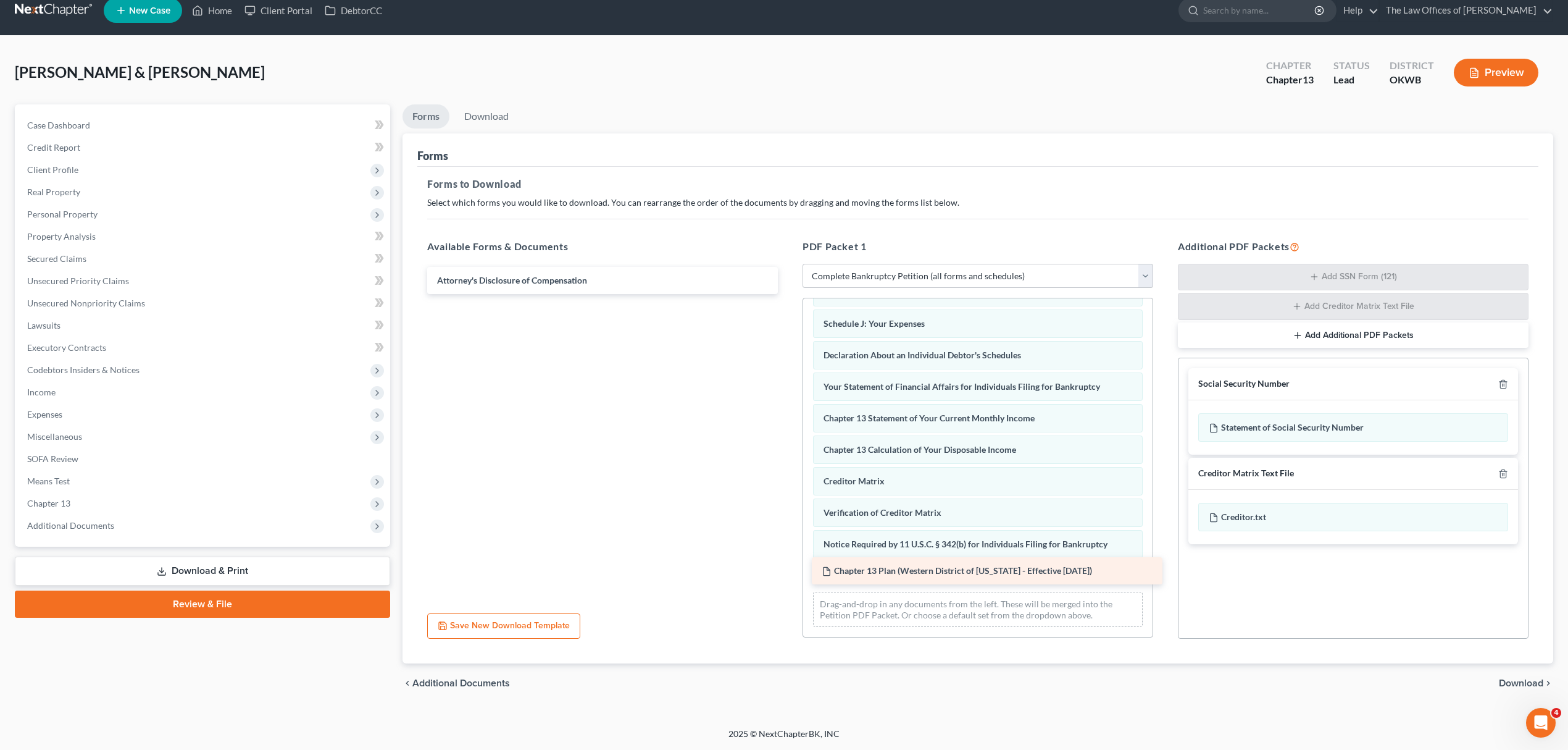
drag, startPoint x: 672, startPoint y: 275, endPoint x: 1057, endPoint y: 566, distance: 482.6
click at [787, 294] on div "Chapter 13 Plan (Western District of [US_STATE] - Effective [DATE]) Chapter 13 …" at bounding box center [603, 280] width 371 height 27
click at [1517, 680] on span "Download" at bounding box center [1521, 684] width 45 height 10
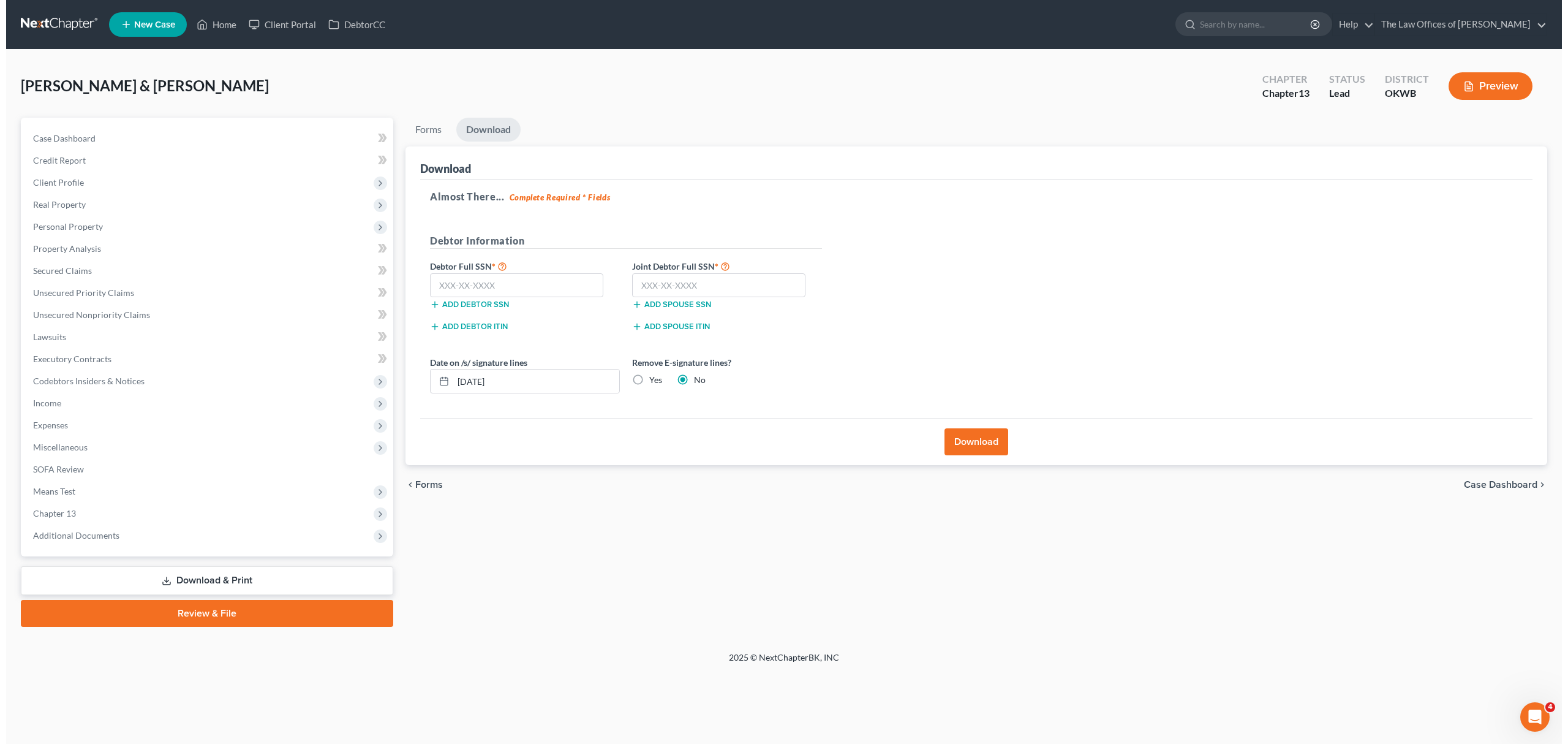
scroll to position [0, 0]
click at [655, 294] on input "text" at bounding box center [715, 285] width 173 height 25
click at [476, 279] on input "text" at bounding box center [513, 285] width 173 height 25
click at [661, 384] on div "Remove E-signature lines? Yes No" at bounding box center [723, 375] width 202 height 37
click at [660, 383] on div "Remove E-signature lines? Yes No" at bounding box center [723, 375] width 202 height 37
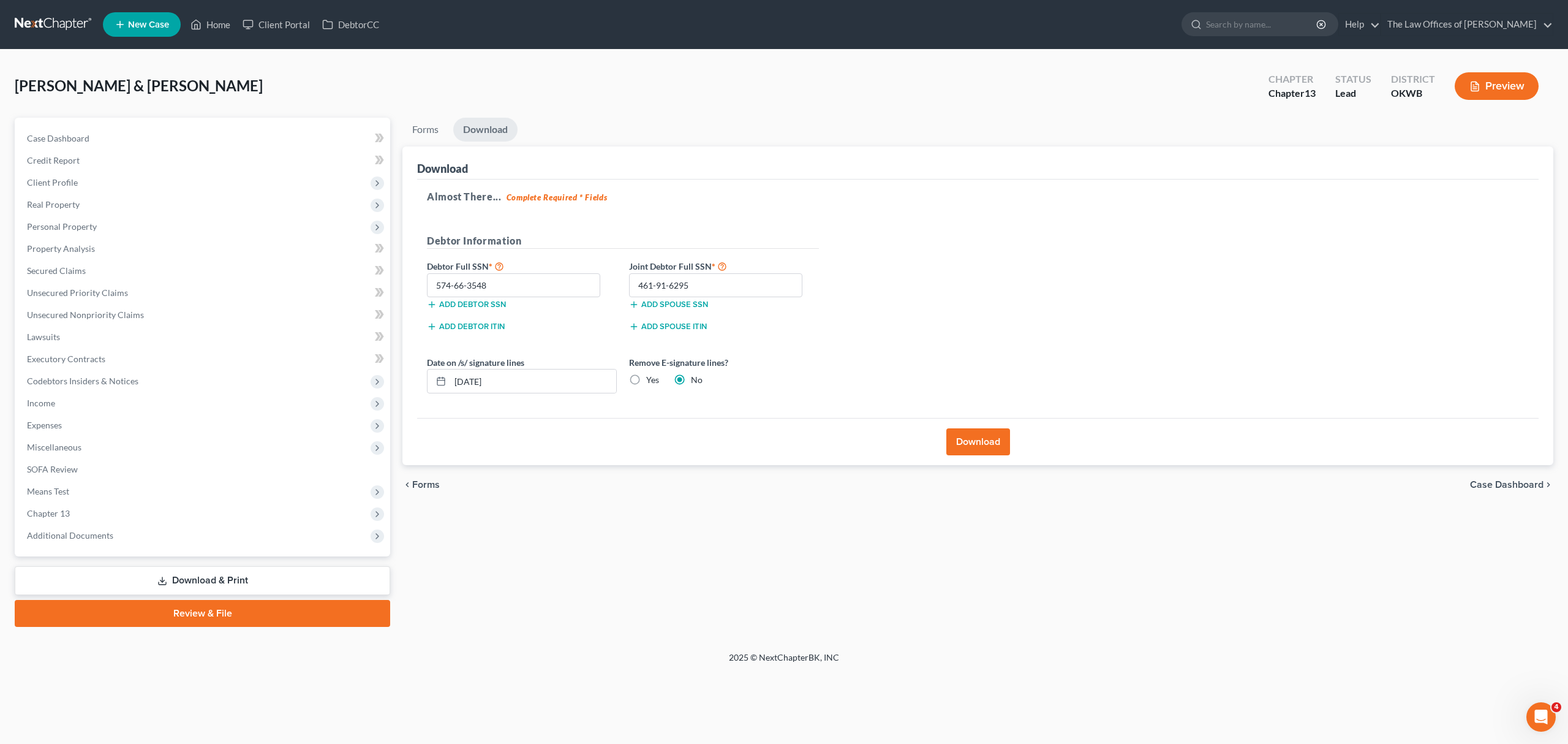
click at [655, 383] on label "Yes" at bounding box center [652, 380] width 13 height 12
click at [655, 382] on input "Yes" at bounding box center [655, 378] width 8 height 8
click at [973, 434] on button "Download" at bounding box center [978, 441] width 64 height 27
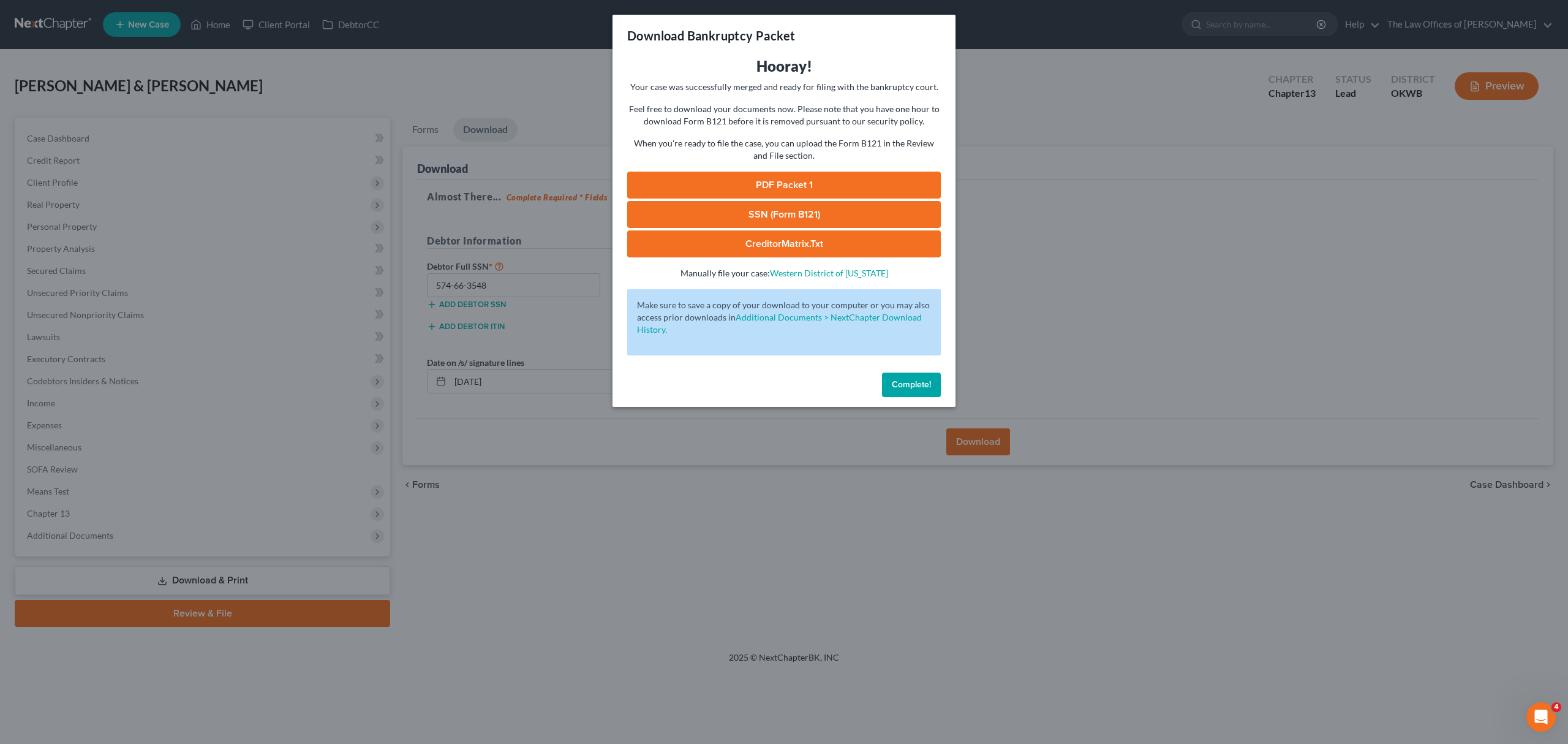
click at [743, 179] on link "PDF Packet 1" at bounding box center [784, 184] width 314 height 27
click at [765, 207] on link "SSN (Form B121)" at bounding box center [784, 214] width 314 height 27
